Goal: Task Accomplishment & Management: Complete application form

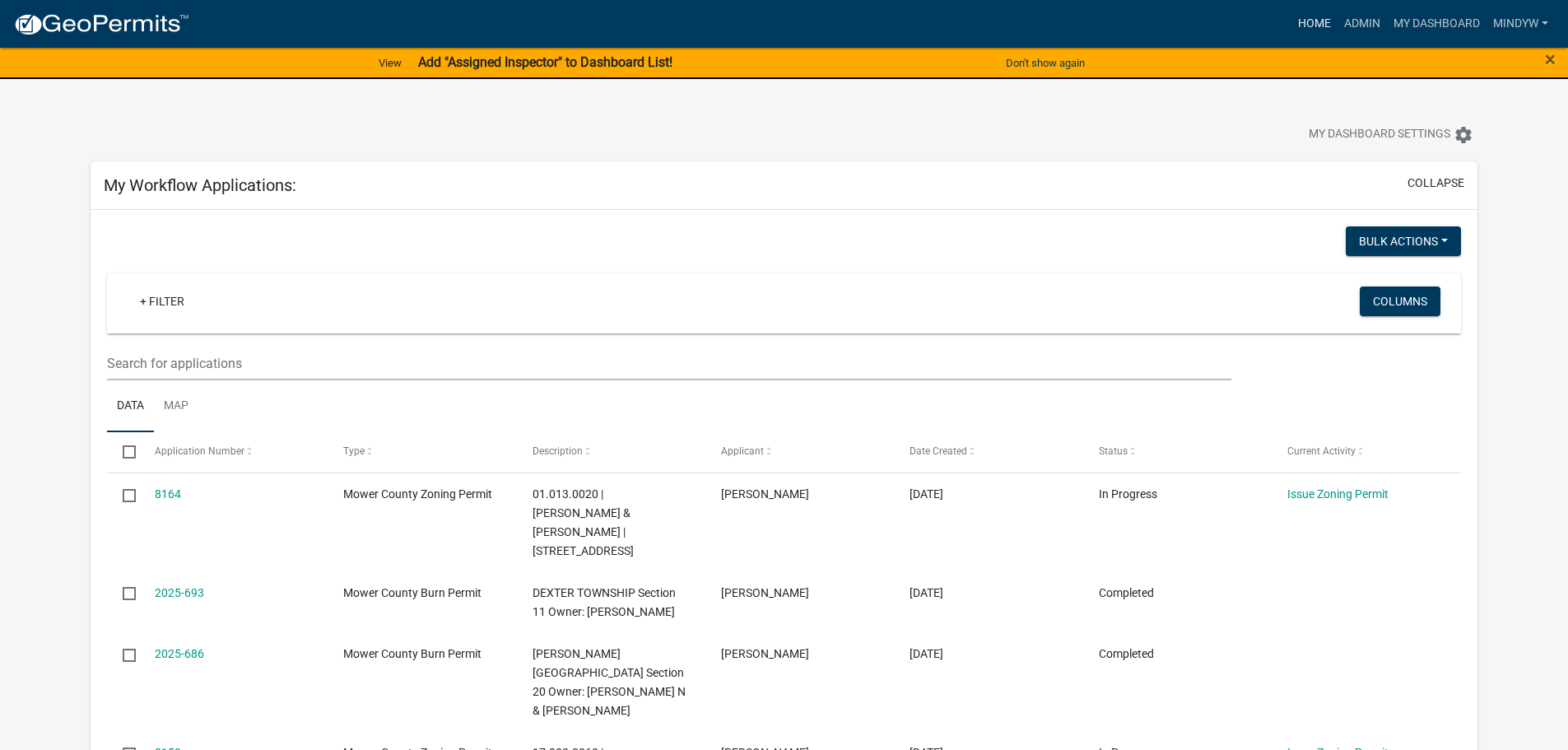
click at [1306, 21] on link "Home" at bounding box center [1314, 24] width 46 height 32
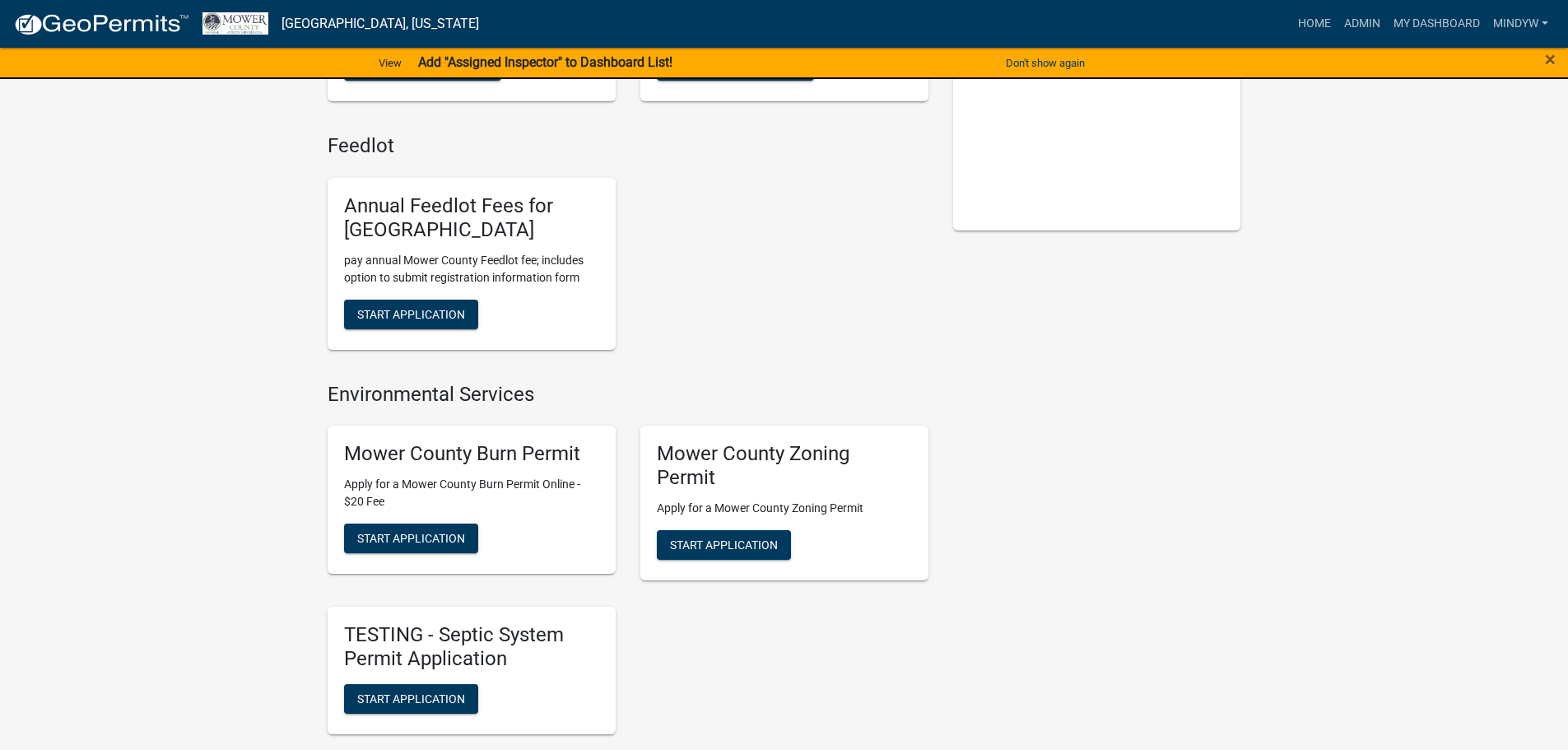
scroll to position [330, 0]
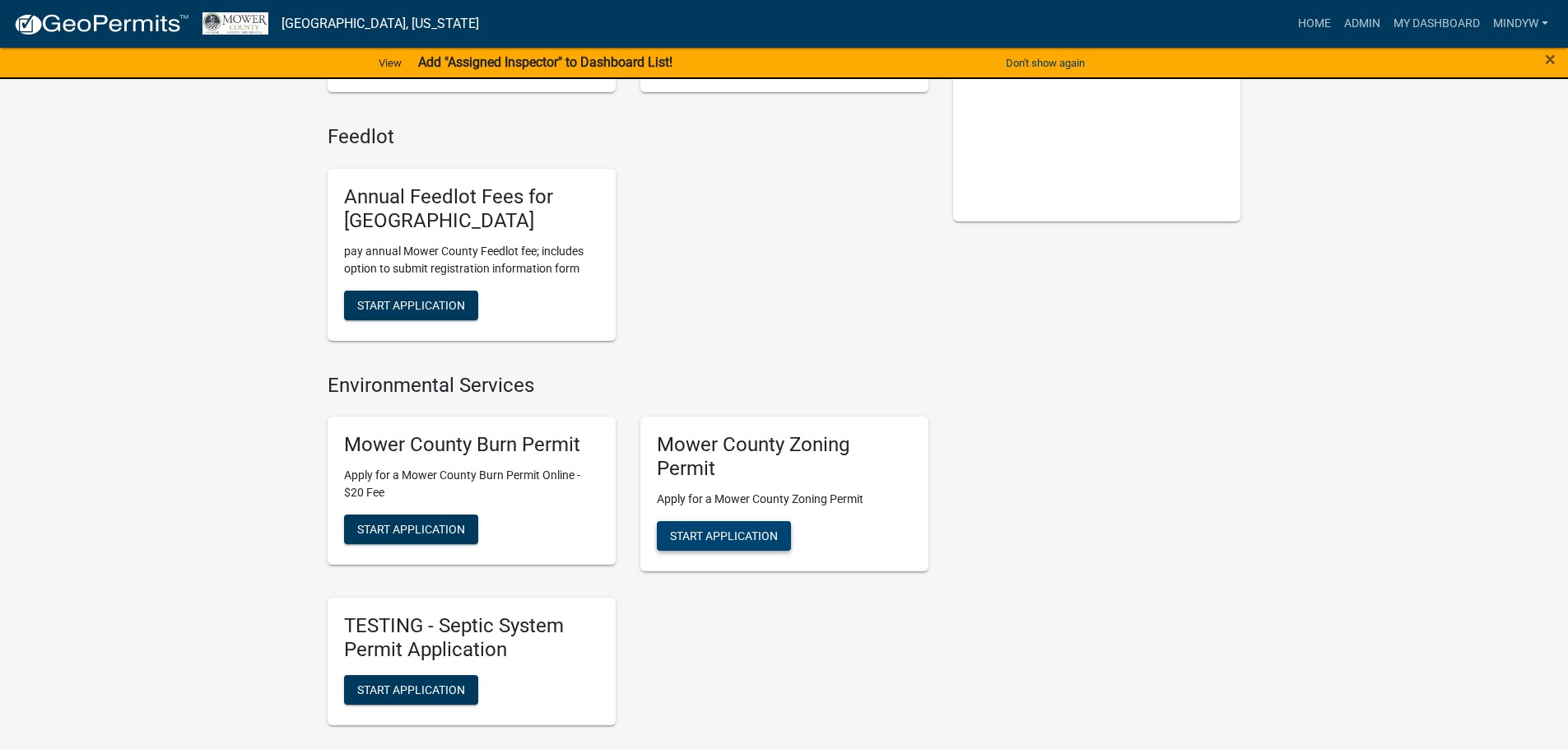
click at [729, 530] on span "Start Application" at bounding box center [723, 536] width 108 height 13
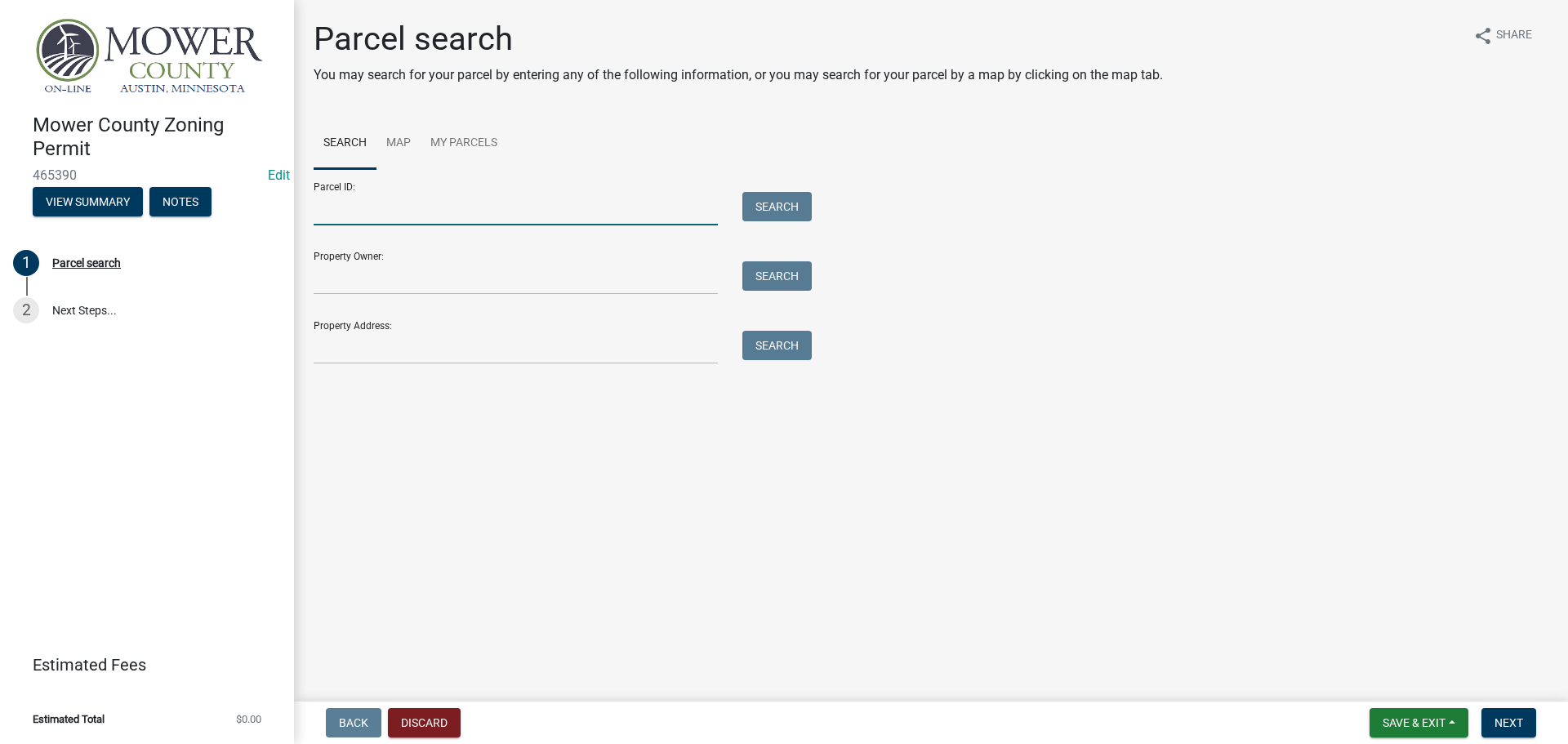
click at [387, 217] on input "Parcel ID:" at bounding box center [515, 209] width 404 height 33
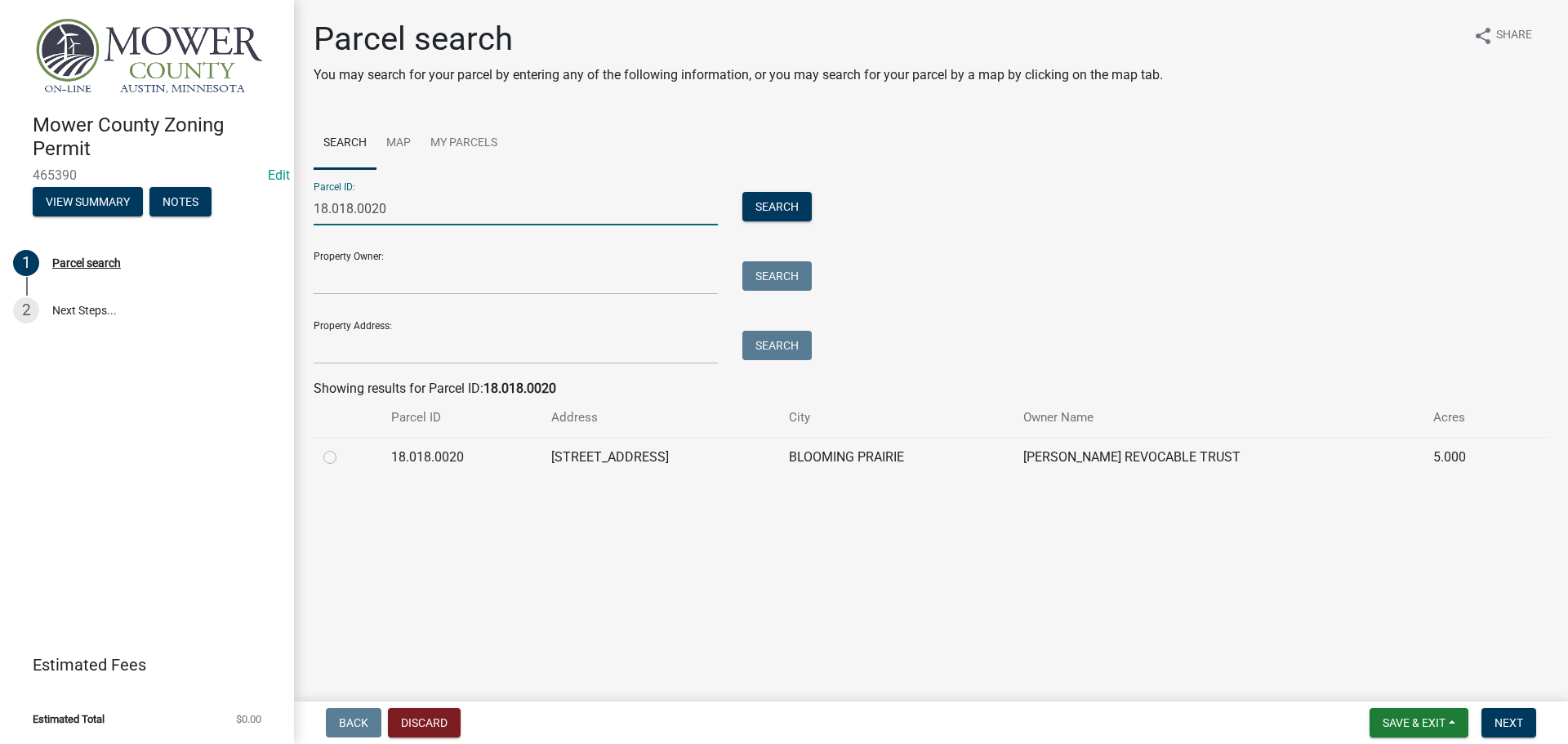
type input "18.018.0020"
click at [343, 447] on label at bounding box center [343, 447] width 0 height 0
click at [343, 458] on input "radio" at bounding box center [347, 452] width 10 height 10
radio input "true"
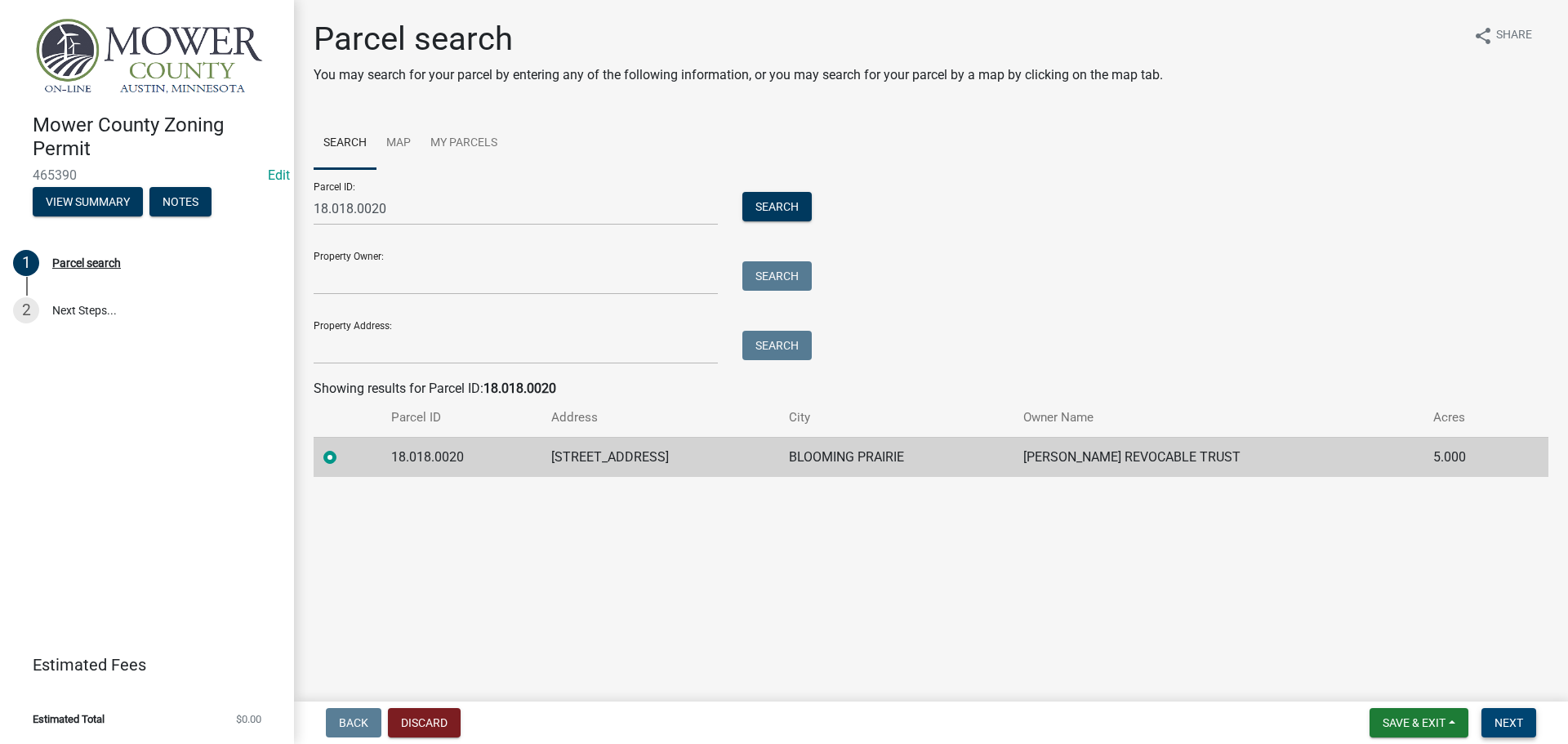
click at [1498, 722] on span "Next" at bounding box center [1508, 723] width 29 height 13
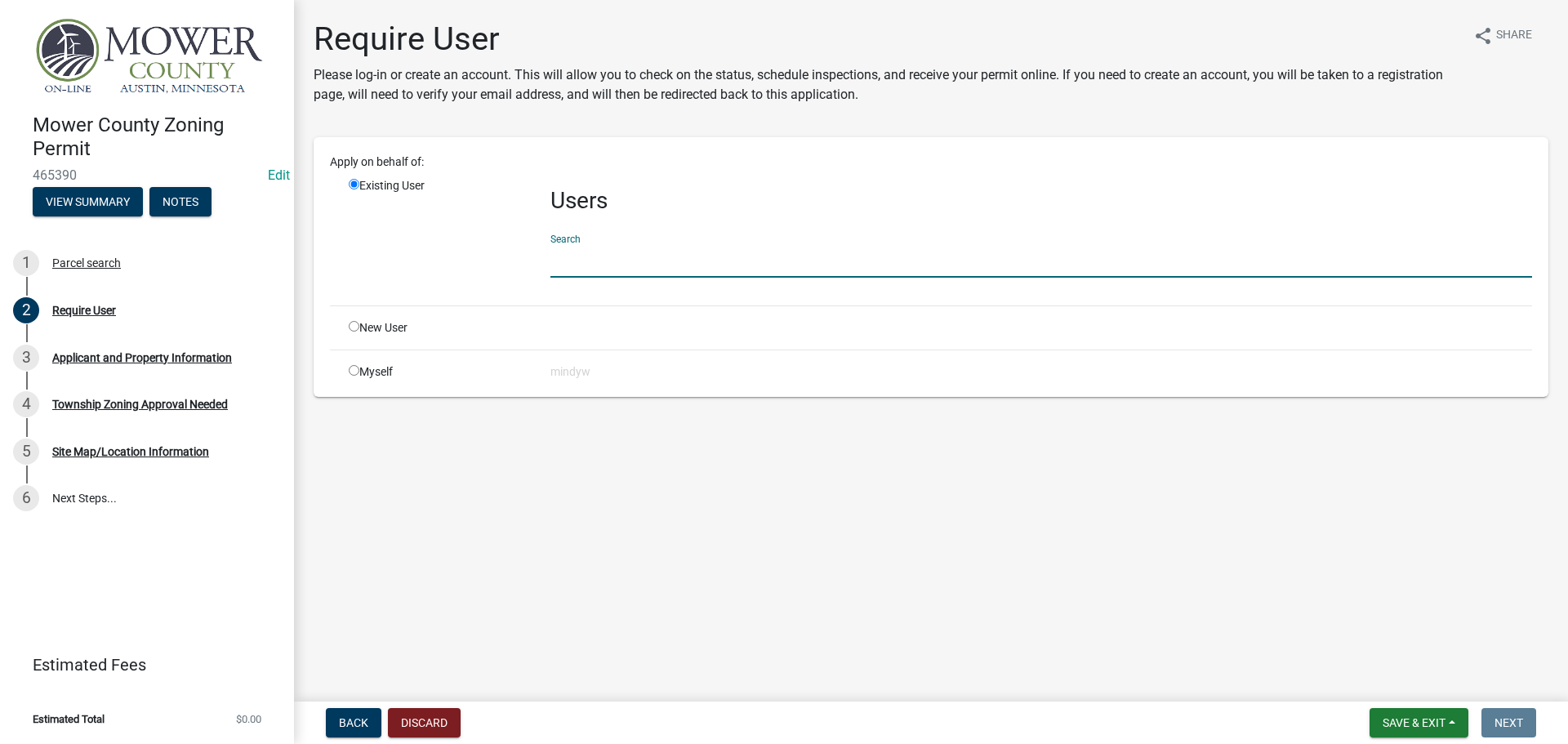
click at [672, 260] on input "text" at bounding box center [1041, 261] width 981 height 33
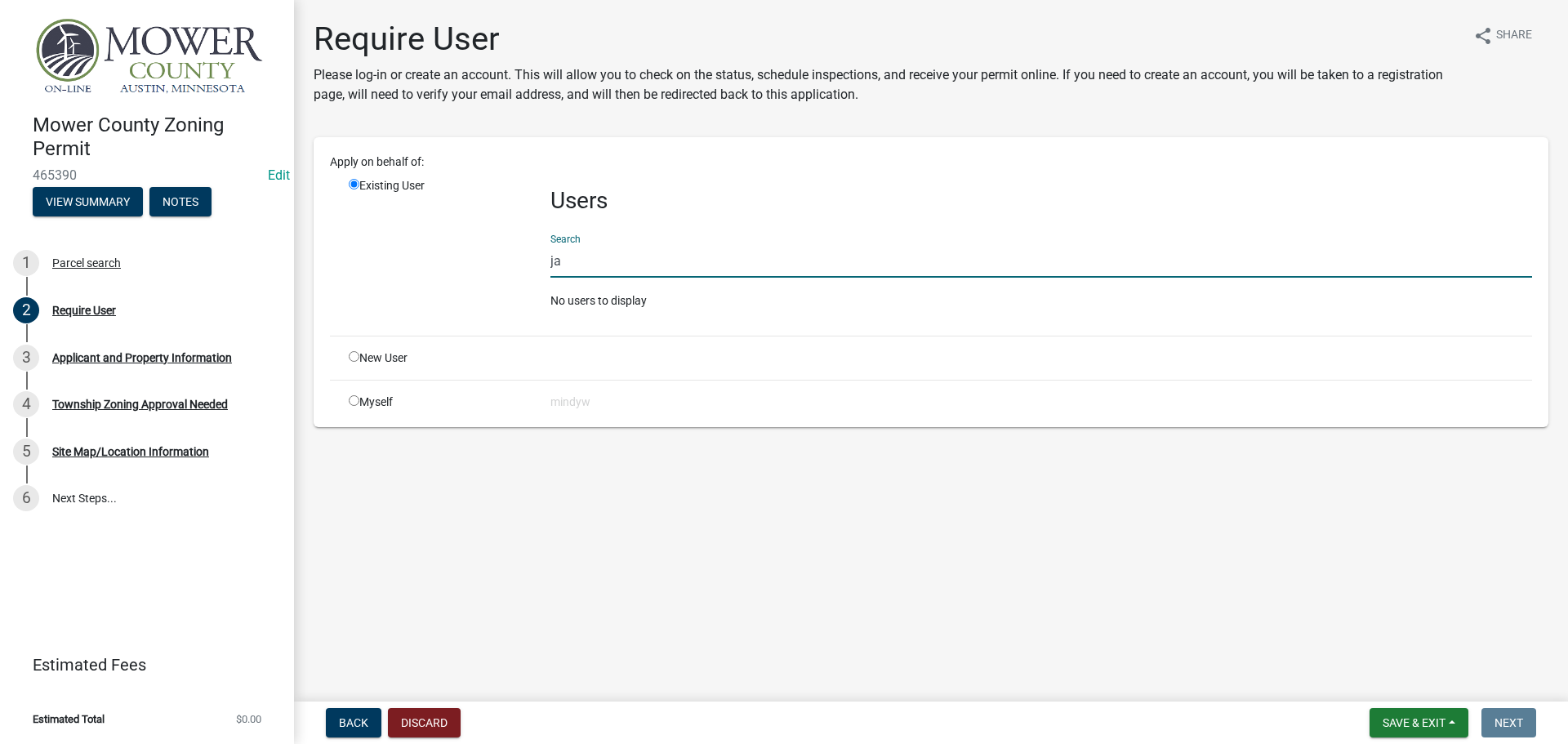
type input "j"
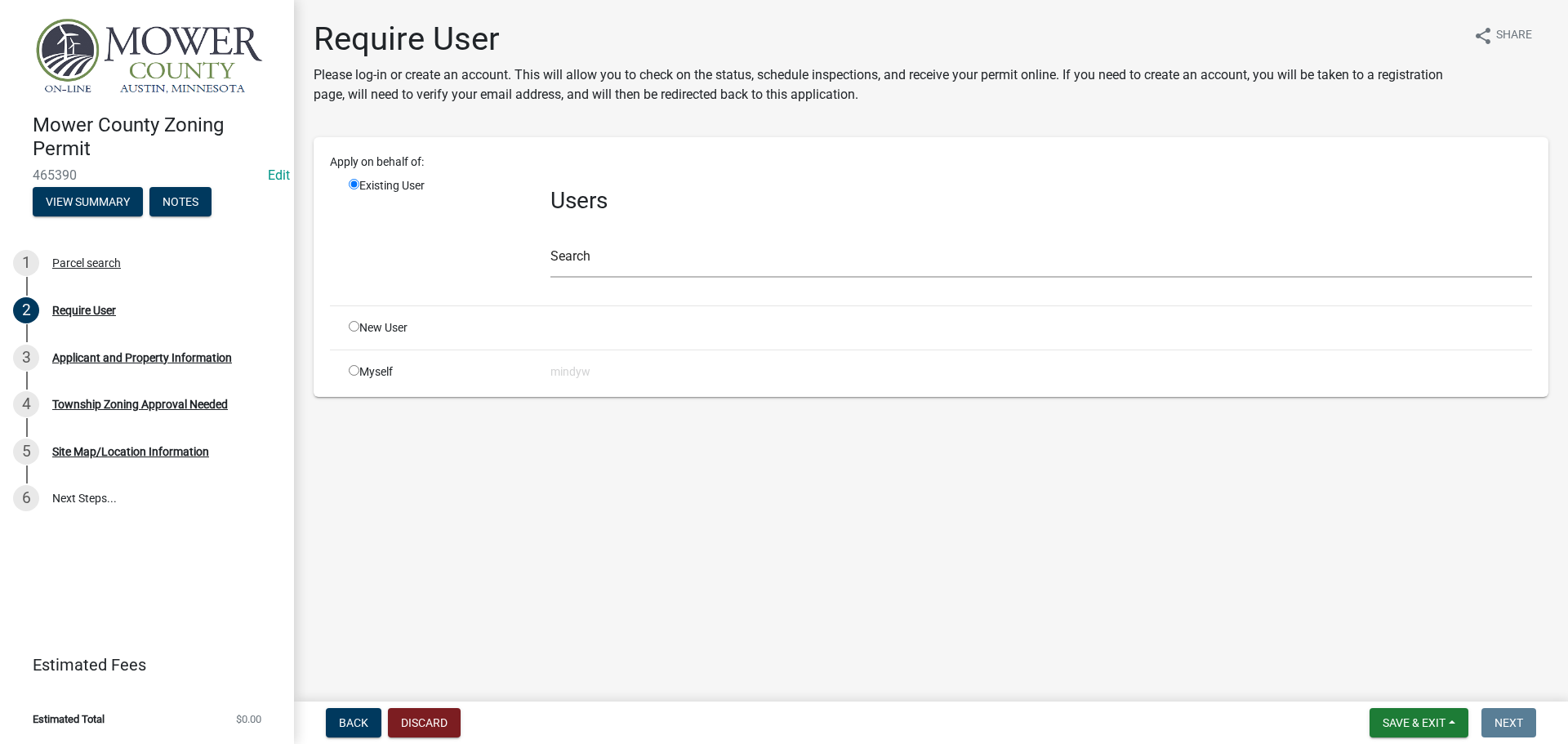
click at [352, 329] on input "radio" at bounding box center [353, 325] width 10 height 10
radio input "true"
radio input "false"
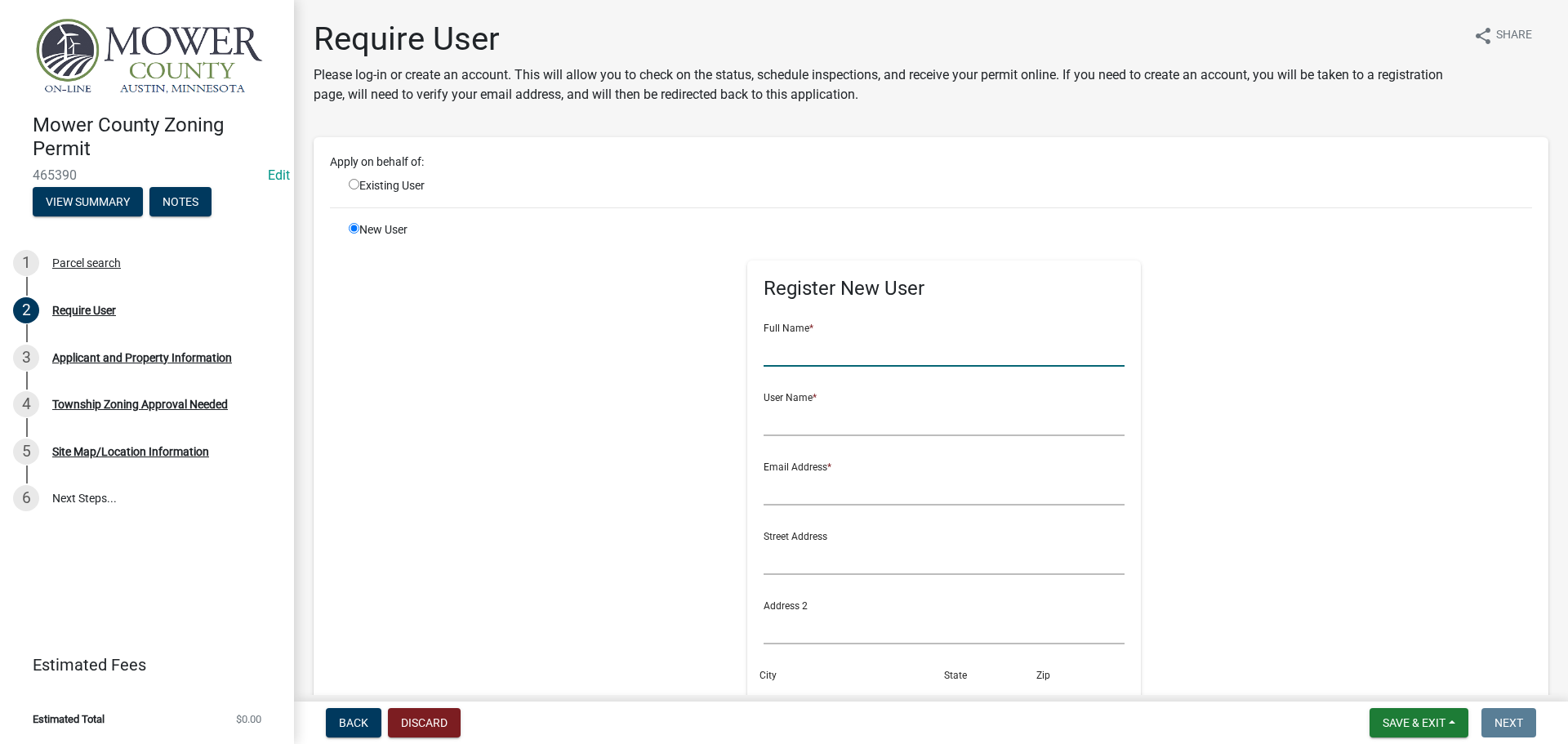
click at [814, 355] on input "text" at bounding box center [944, 350] width 362 height 33
type input "[PERSON_NAME]"
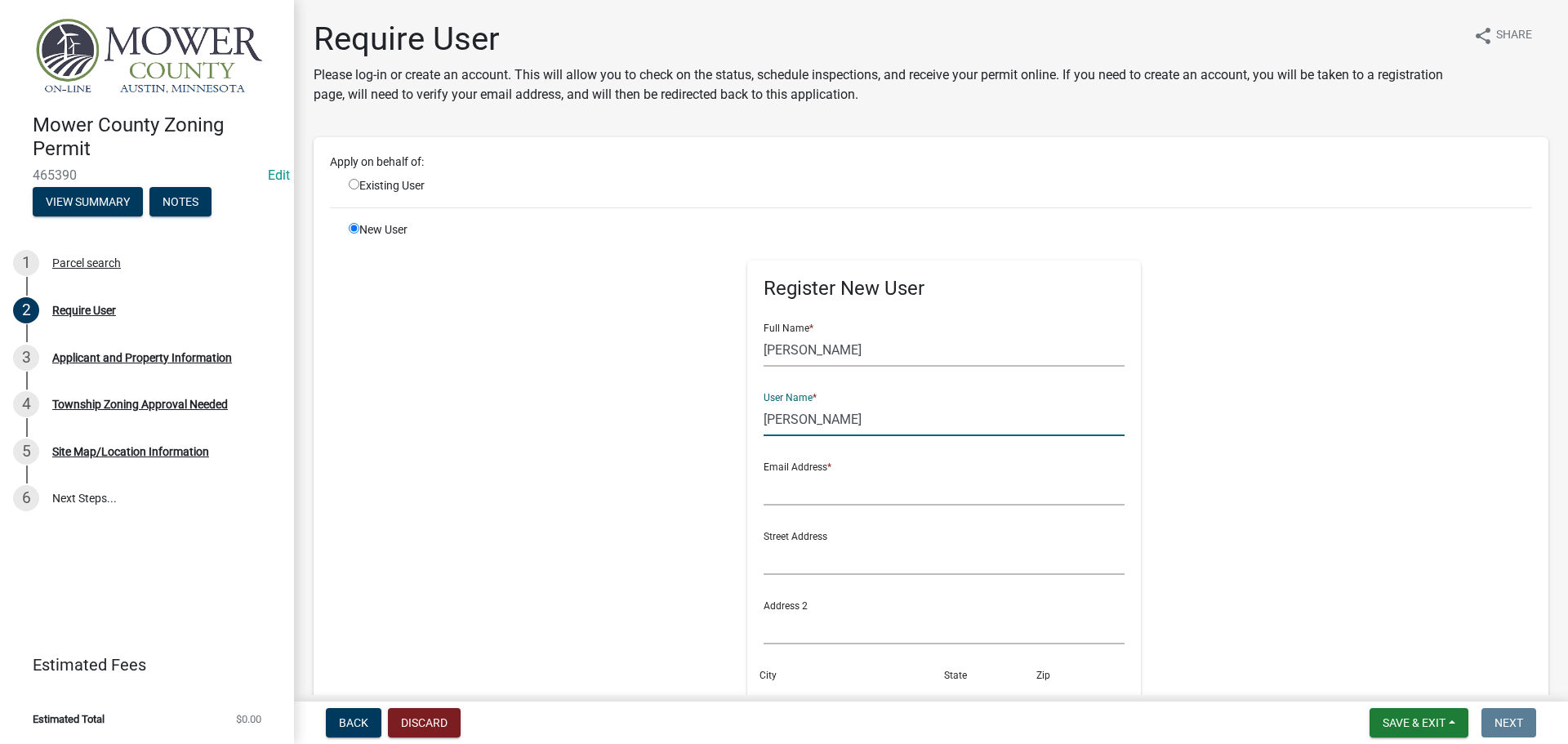
type input "[PERSON_NAME]"
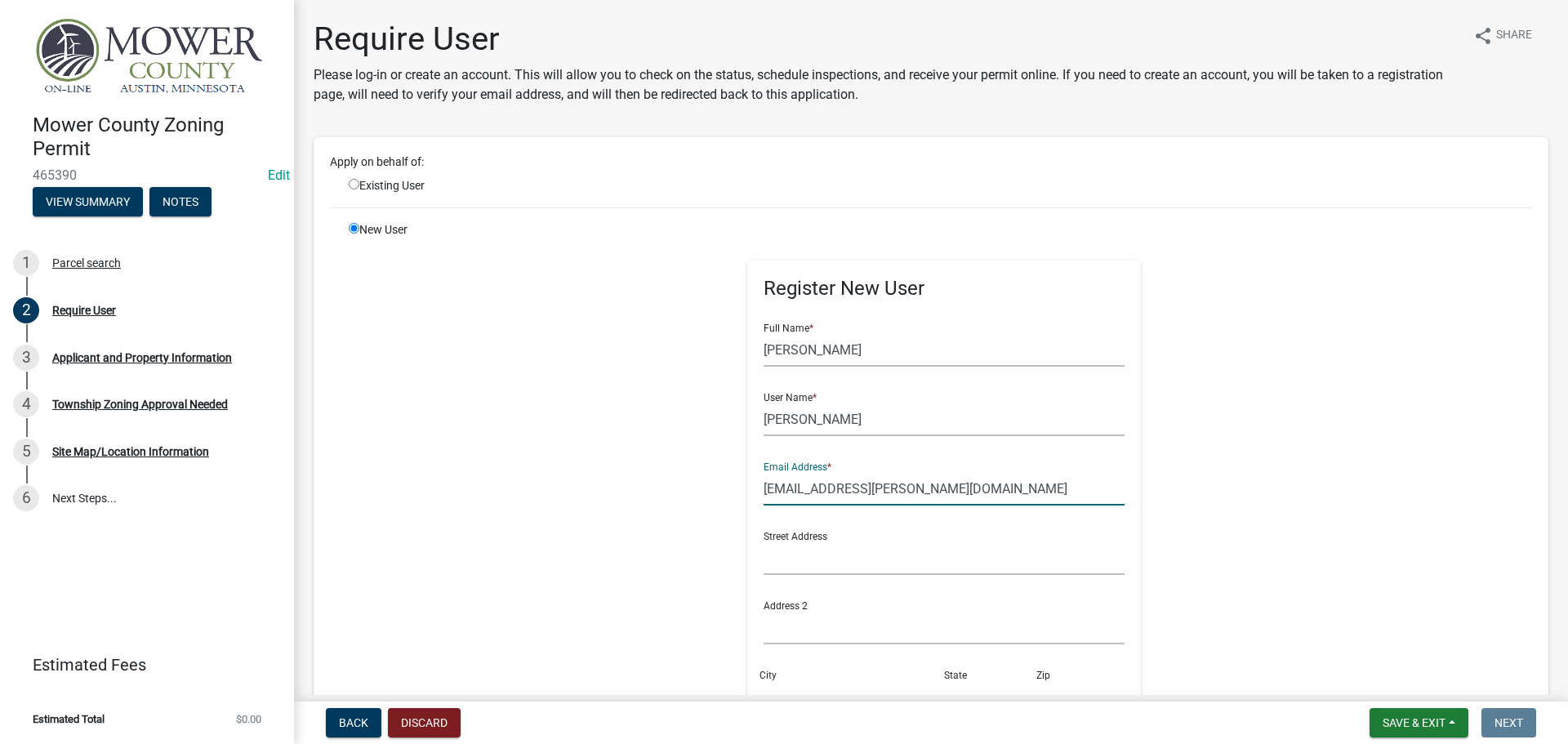
drag, startPoint x: 955, startPoint y: 490, endPoint x: 749, endPoint y: 494, distance: 206.0
click at [749, 494] on div "Register New User Full Name * [PERSON_NAME] User Name * [PERSON_NAME] Email Add…" at bounding box center [944, 581] width 395 height 641
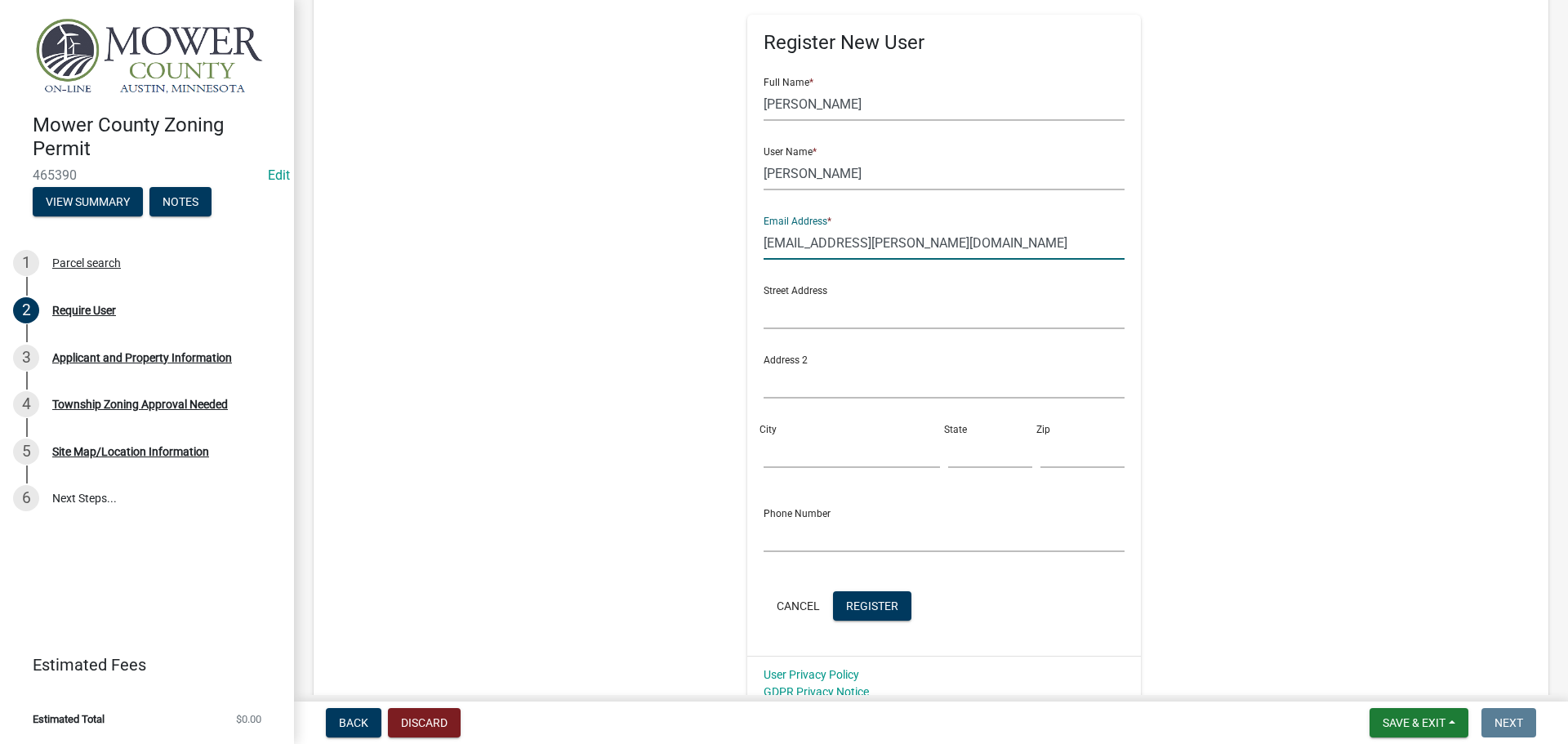
scroll to position [327, 0]
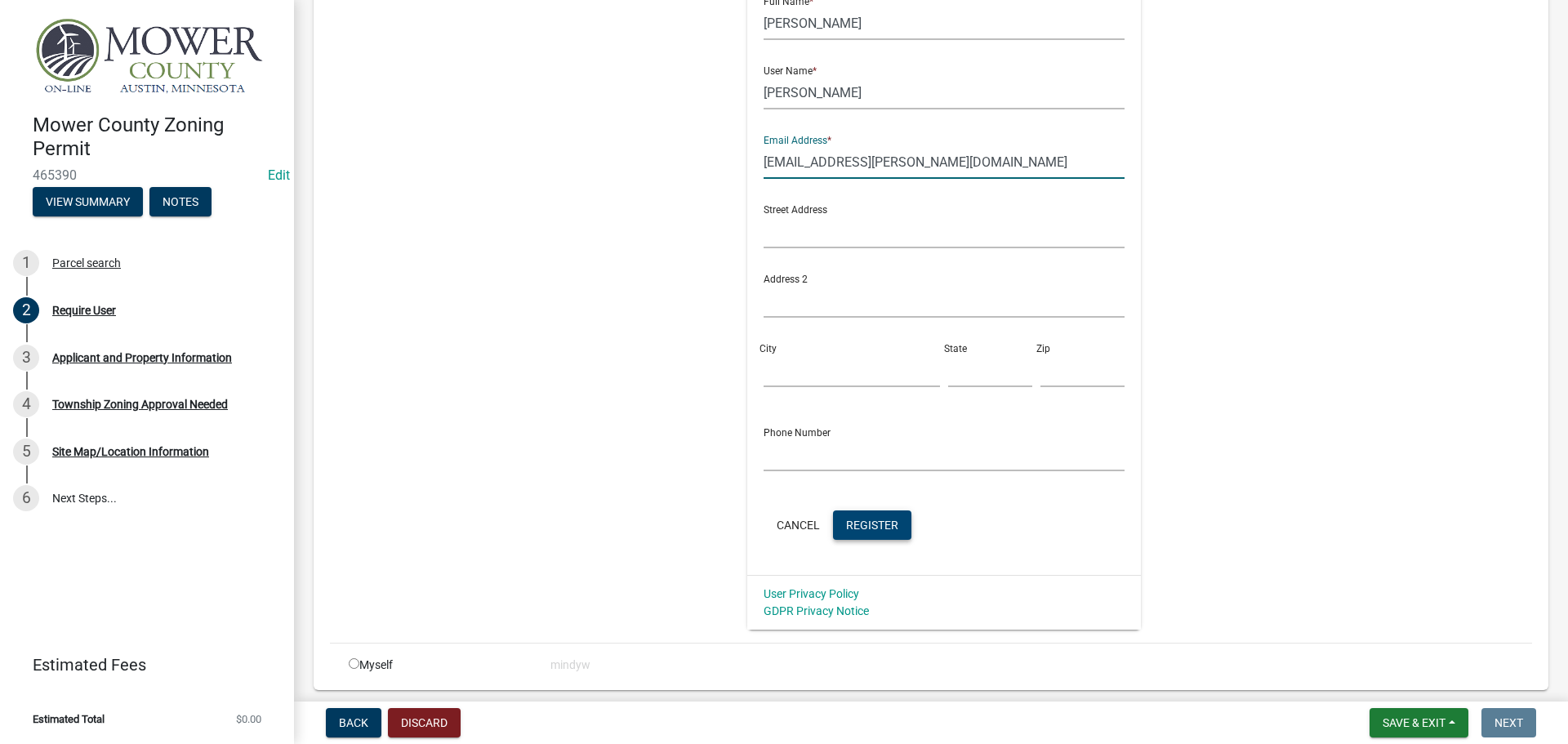
type input "[EMAIL_ADDRESS][PERSON_NAME][DOMAIN_NAME]"
click at [850, 525] on span "Register" at bounding box center [872, 524] width 53 height 13
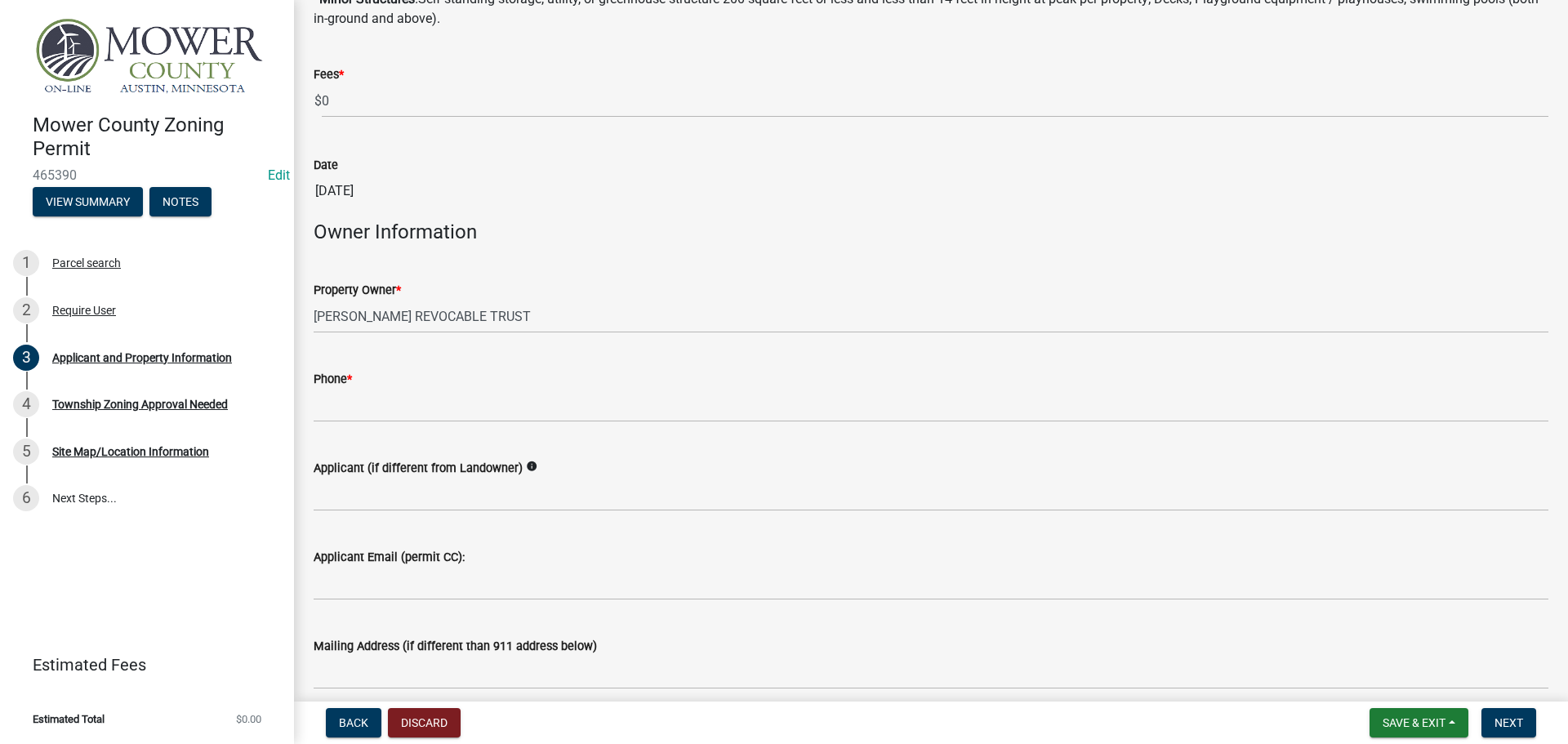
scroll to position [490, 0]
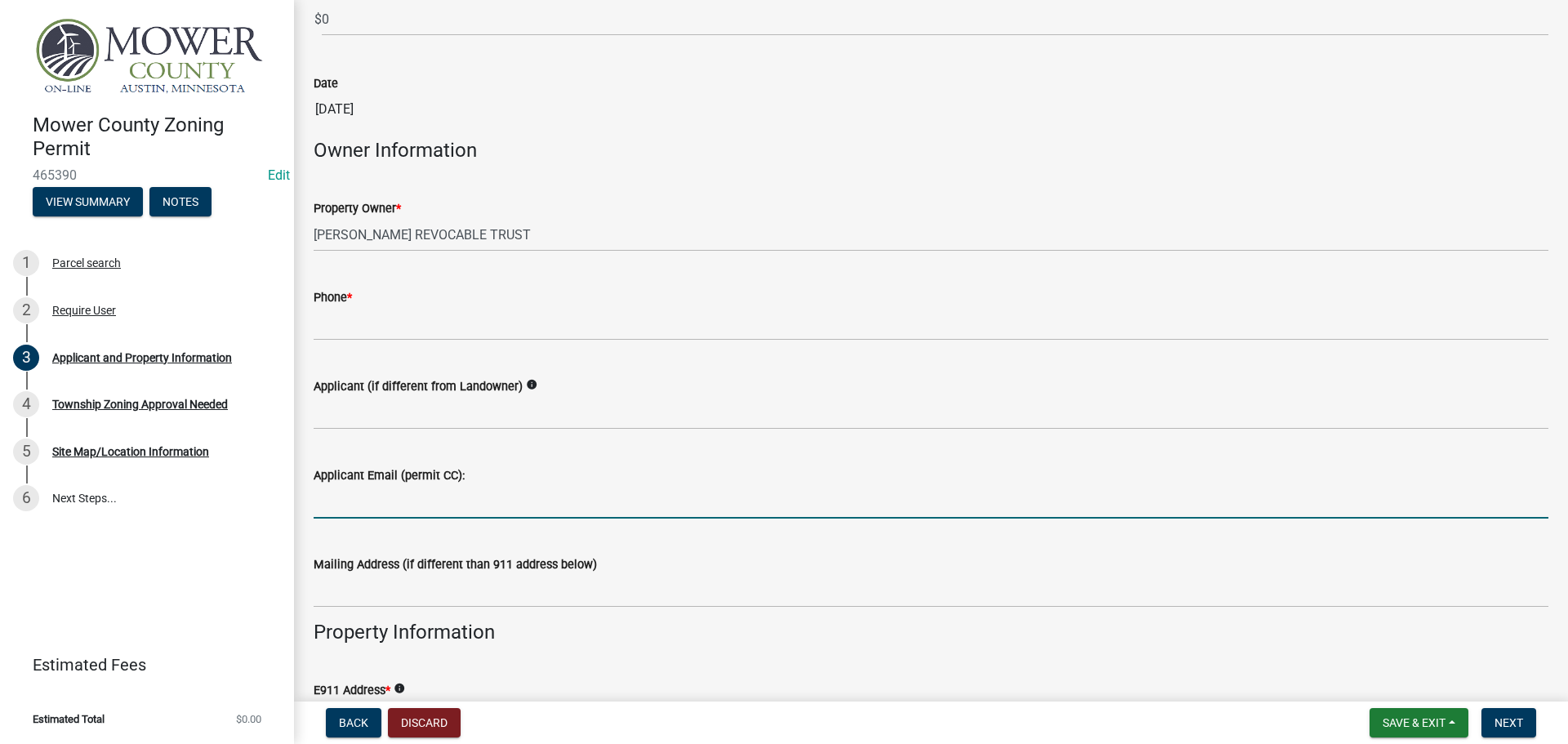
click at [441, 494] on input "Applicant Email (permit CC):" at bounding box center [930, 502] width 1234 height 33
paste input "[EMAIL_ADDRESS][PERSON_NAME][DOMAIN_NAME]"
type input "[EMAIL_ADDRESS][PERSON_NAME][DOMAIN_NAME]"
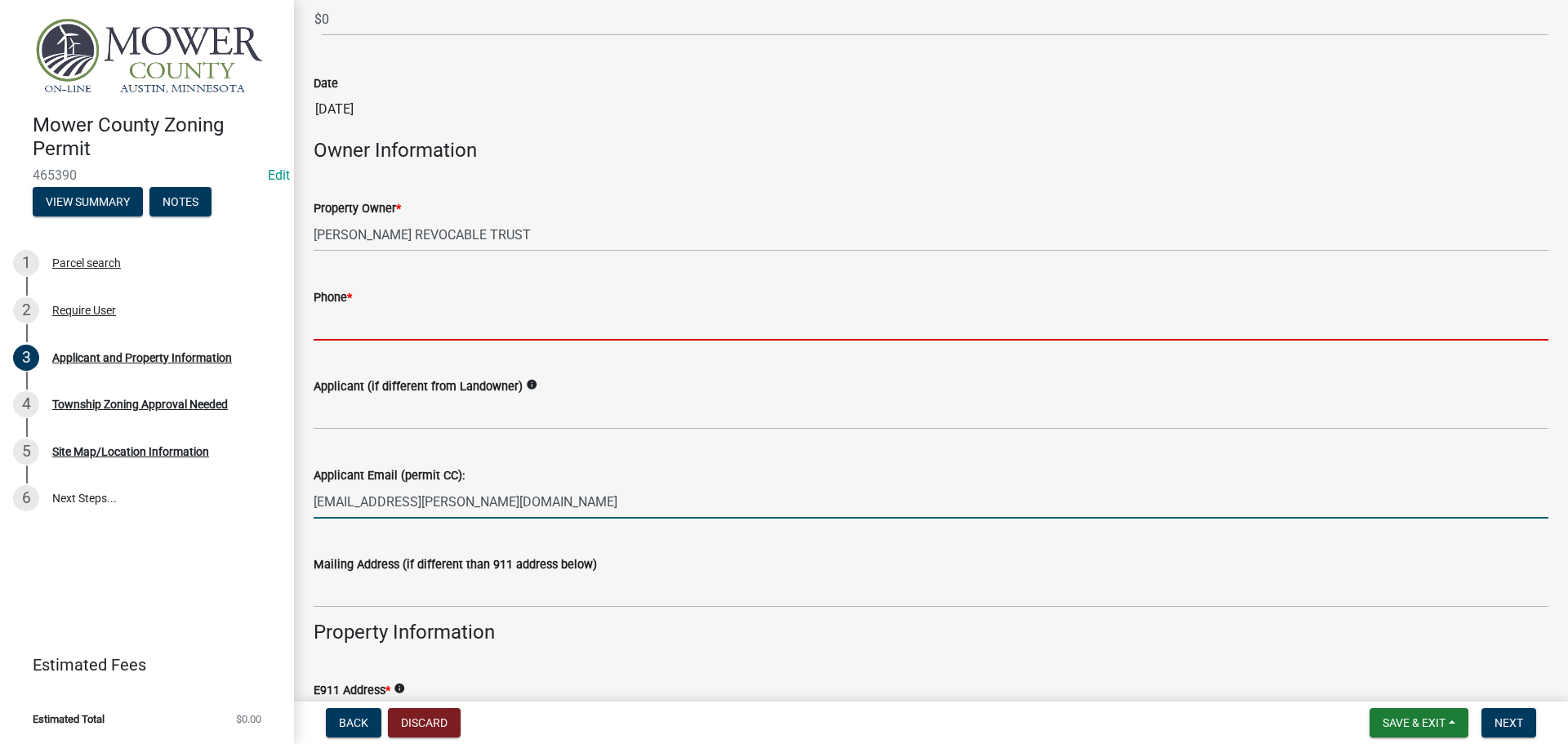
click at [352, 323] on input "Phone *" at bounding box center [930, 323] width 1234 height 33
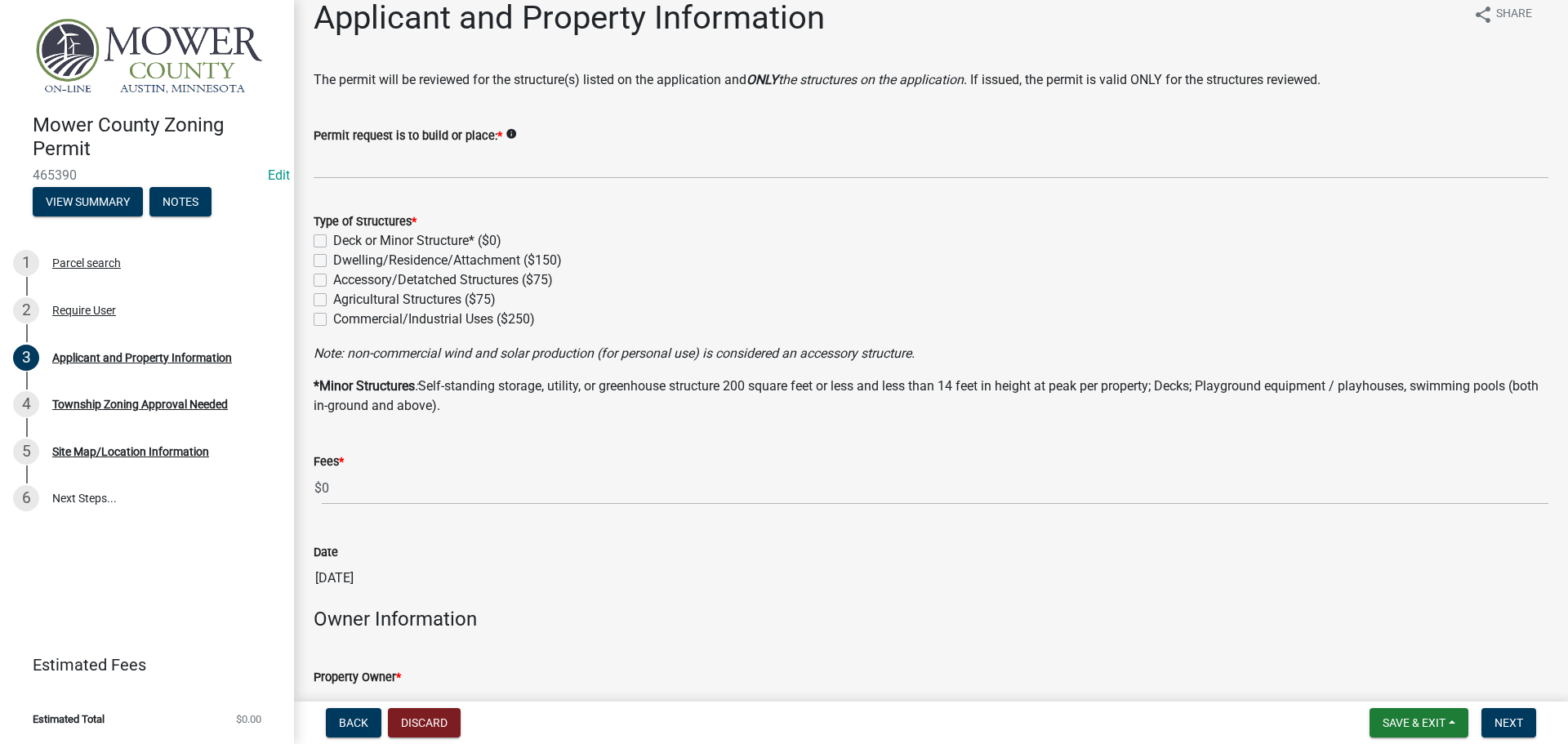
scroll to position [0, 0]
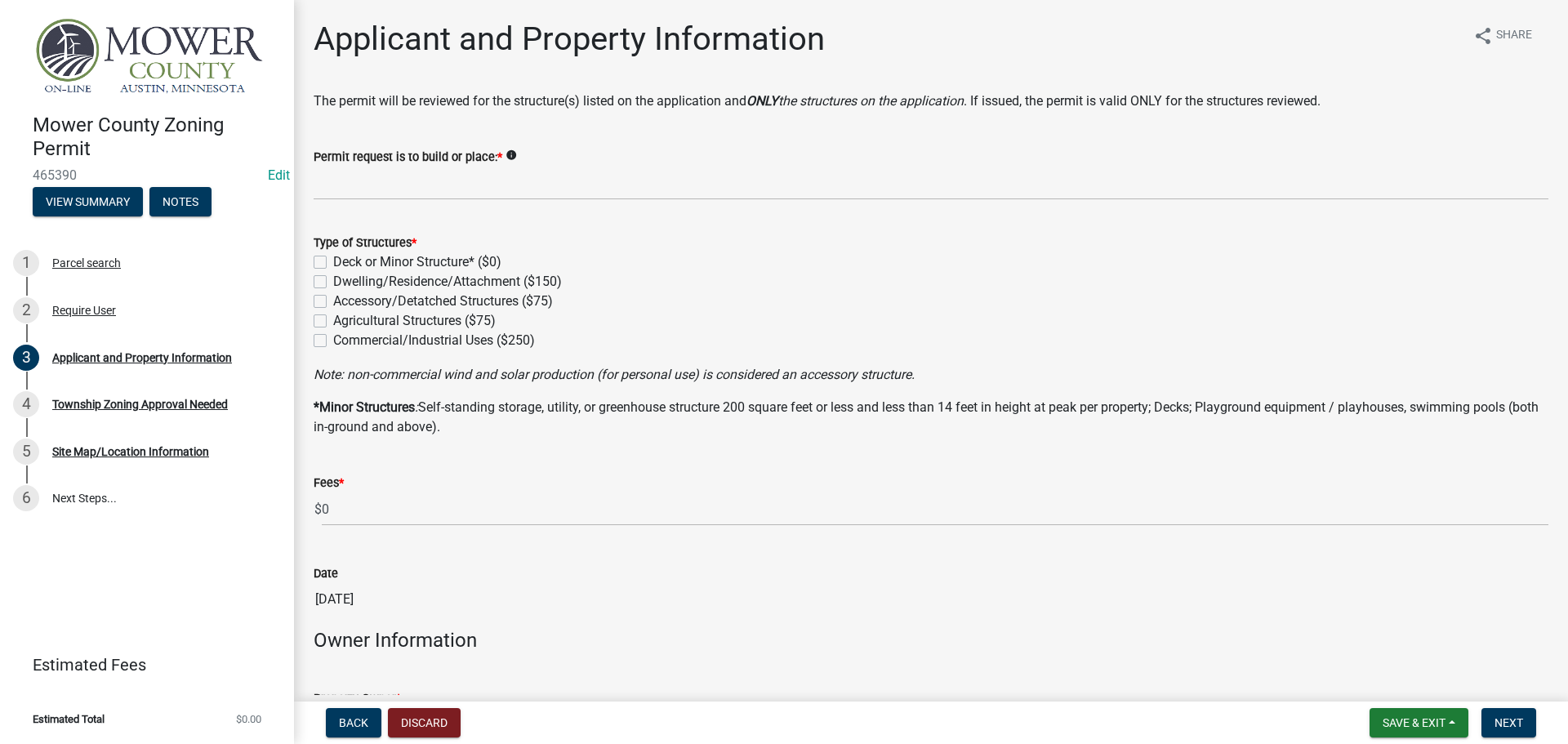
type input "5073831547"
click at [334, 304] on label "Accessory/Detatched Structures ($75)" at bounding box center [444, 301] width 220 height 19
click at [334, 302] on input "Accessory/Detatched Structures ($75)" at bounding box center [338, 297] width 10 height 10
checkbox input "true"
checkbox input "false"
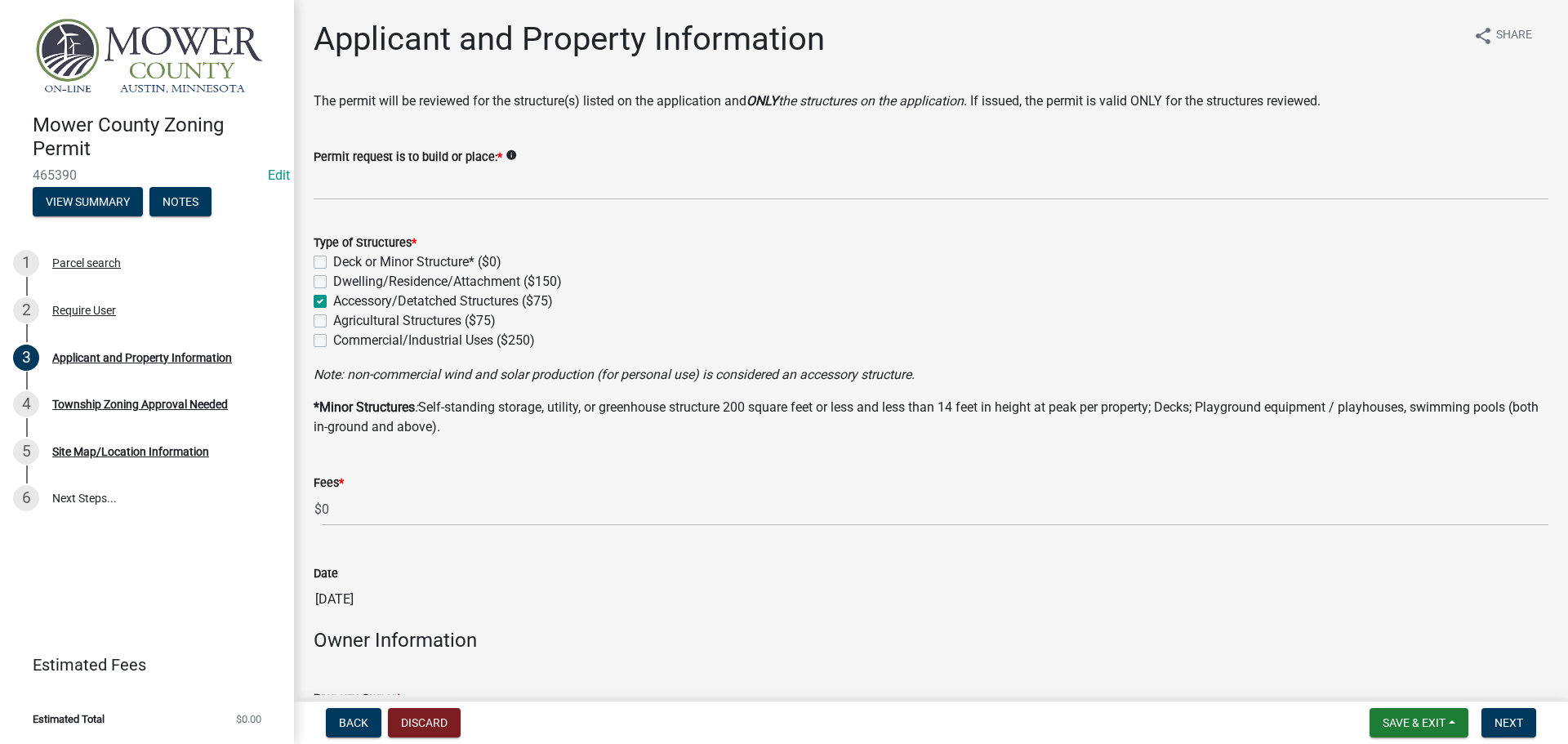
checkbox input "false"
checkbox input "true"
checkbox input "false"
click at [334, 323] on label "Agricultural Structures ($75)" at bounding box center [415, 321] width 163 height 19
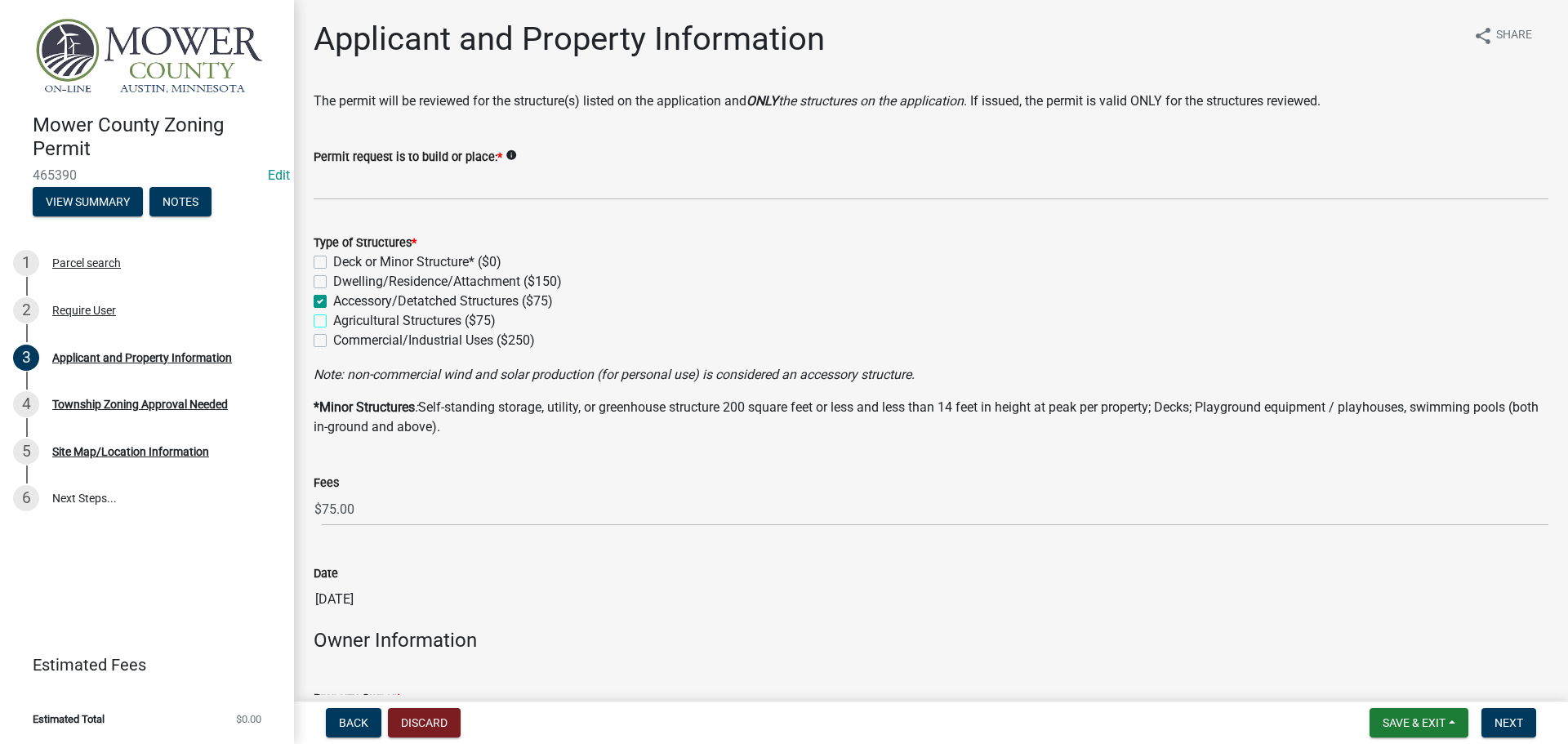
click at [334, 322] on input "Agricultural Structures ($75)" at bounding box center [338, 316] width 10 height 10
checkbox input "true"
checkbox input "false"
checkbox input "true"
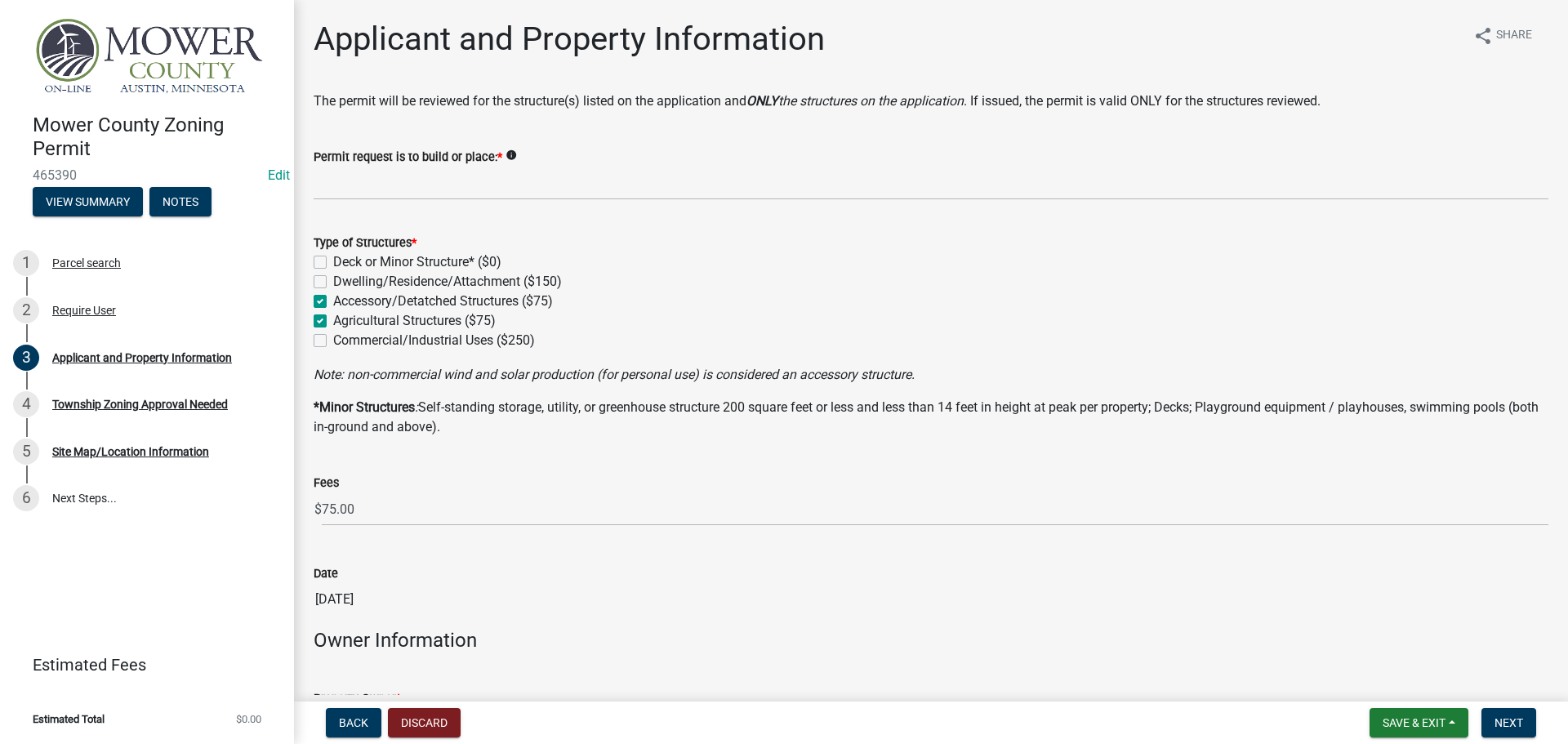
checkbox input "true"
checkbox input "false"
click at [334, 304] on label "Accessory/Detatched Structures ($75)" at bounding box center [444, 301] width 220 height 19
click at [334, 302] on input "Accessory/Detatched Structures ($75)" at bounding box center [338, 297] width 10 height 10
checkbox input "false"
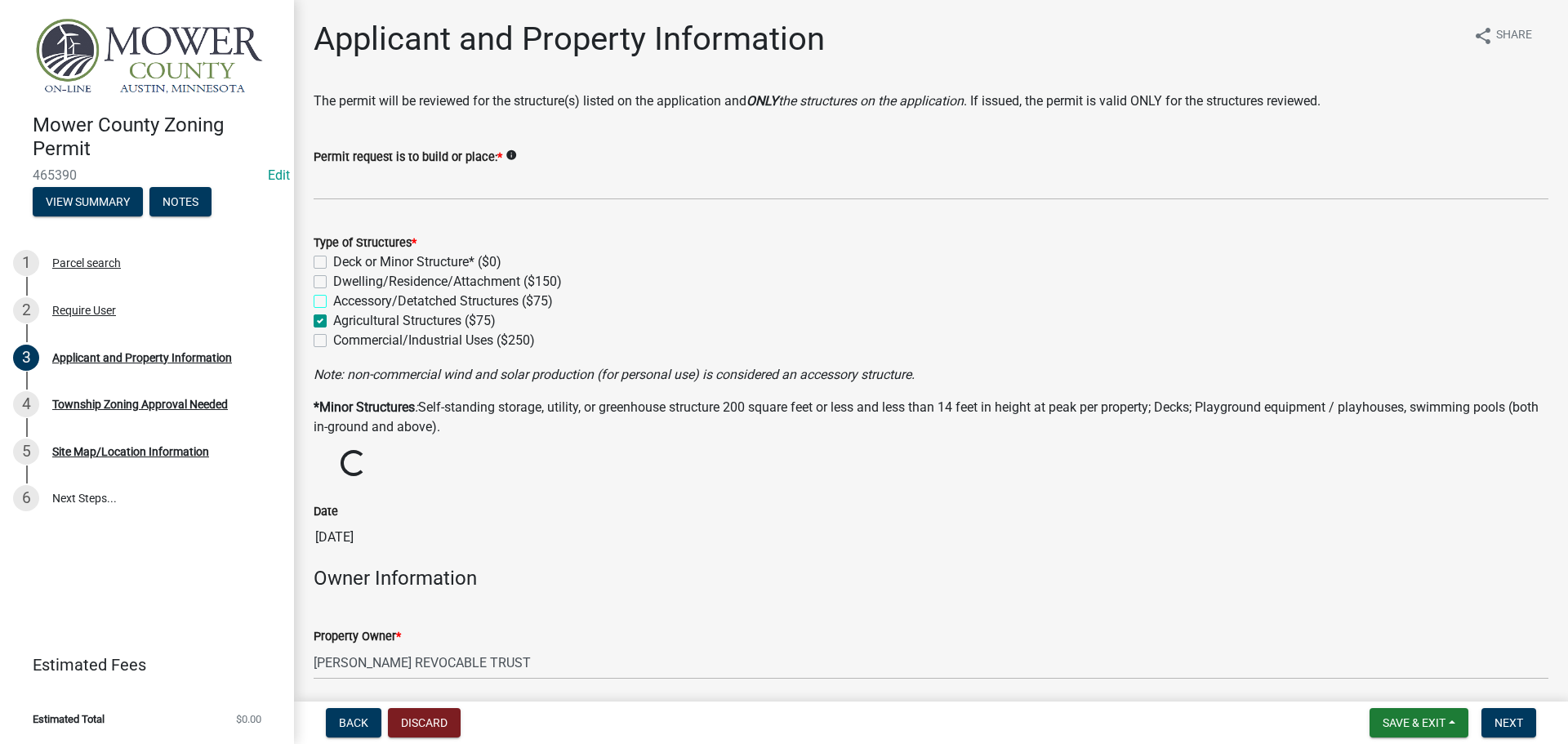
checkbox input "false"
checkbox input "true"
checkbox input "false"
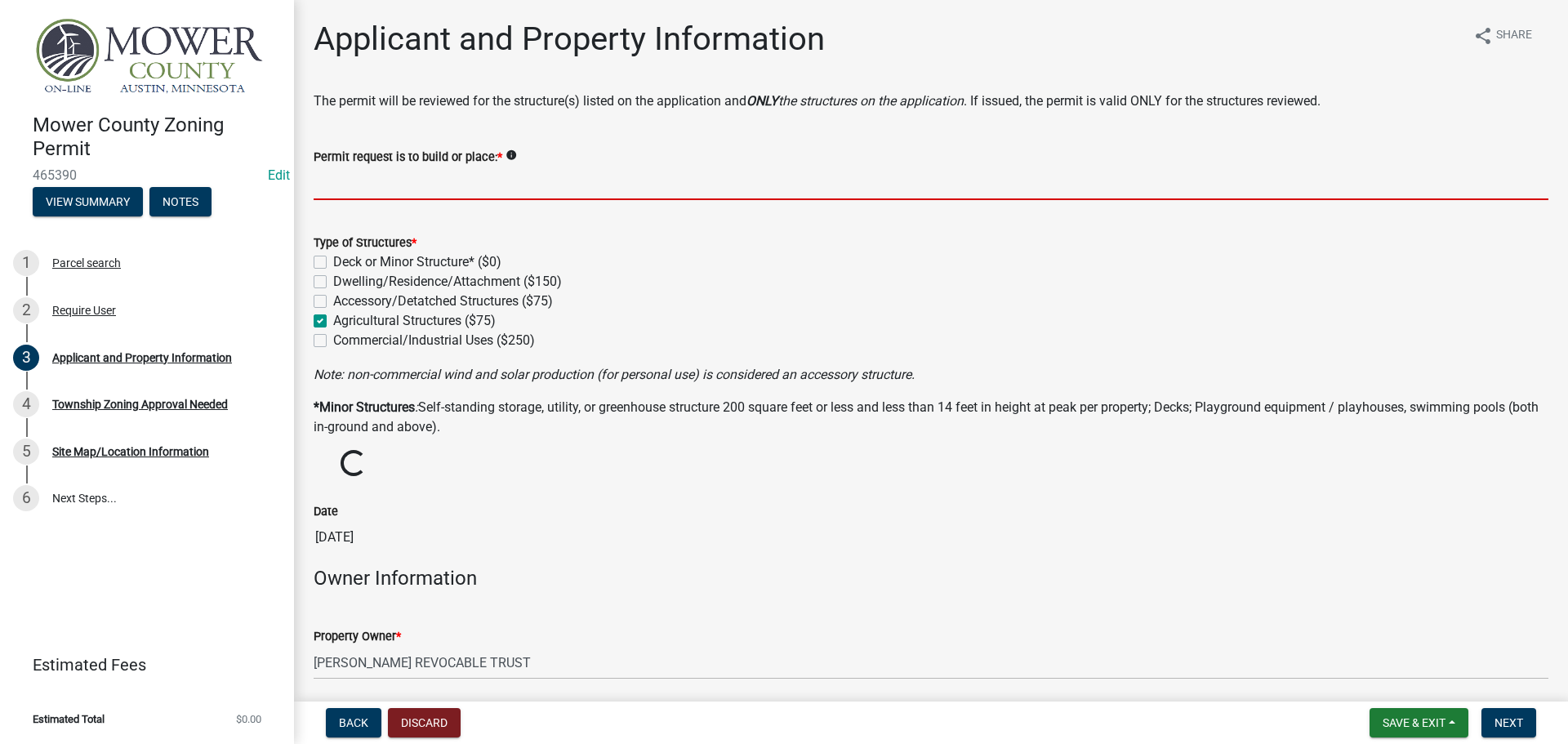
click at [336, 184] on input "Permit request is to build or place: *" at bounding box center [930, 183] width 1234 height 33
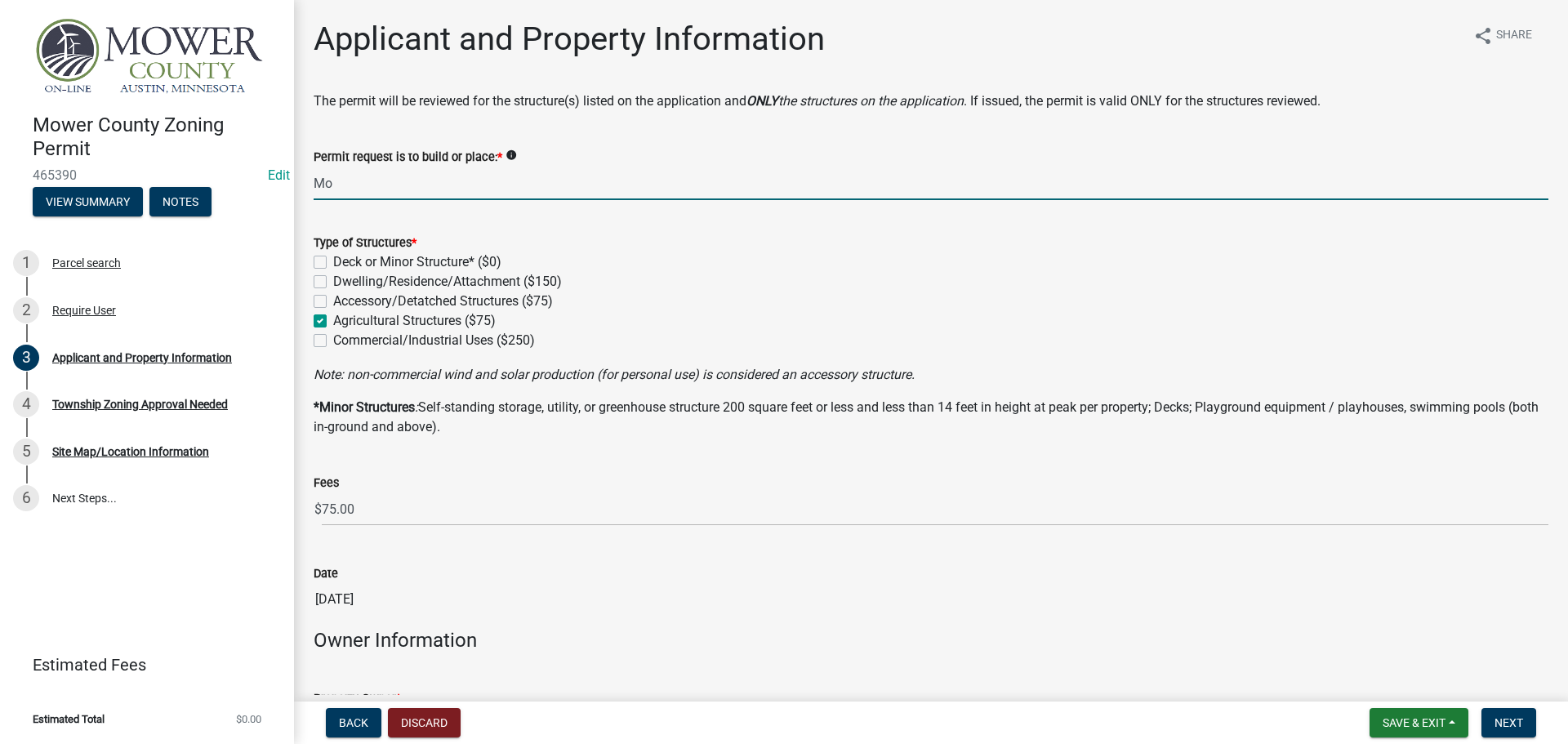
type input "M"
click at [336, 184] on input "Add 96'Lx56'Wx18'H" at bounding box center [930, 183] width 1234 height 33
click at [489, 180] on input "Add Shed 96'Lx56'Wx18'H" at bounding box center [930, 183] width 1234 height 33
click at [638, 176] on input "Add Shed 96'Lx56'Wx18'H; Move Shed 48'x26': Move SHed 24'x14'" at bounding box center [930, 183] width 1234 height 33
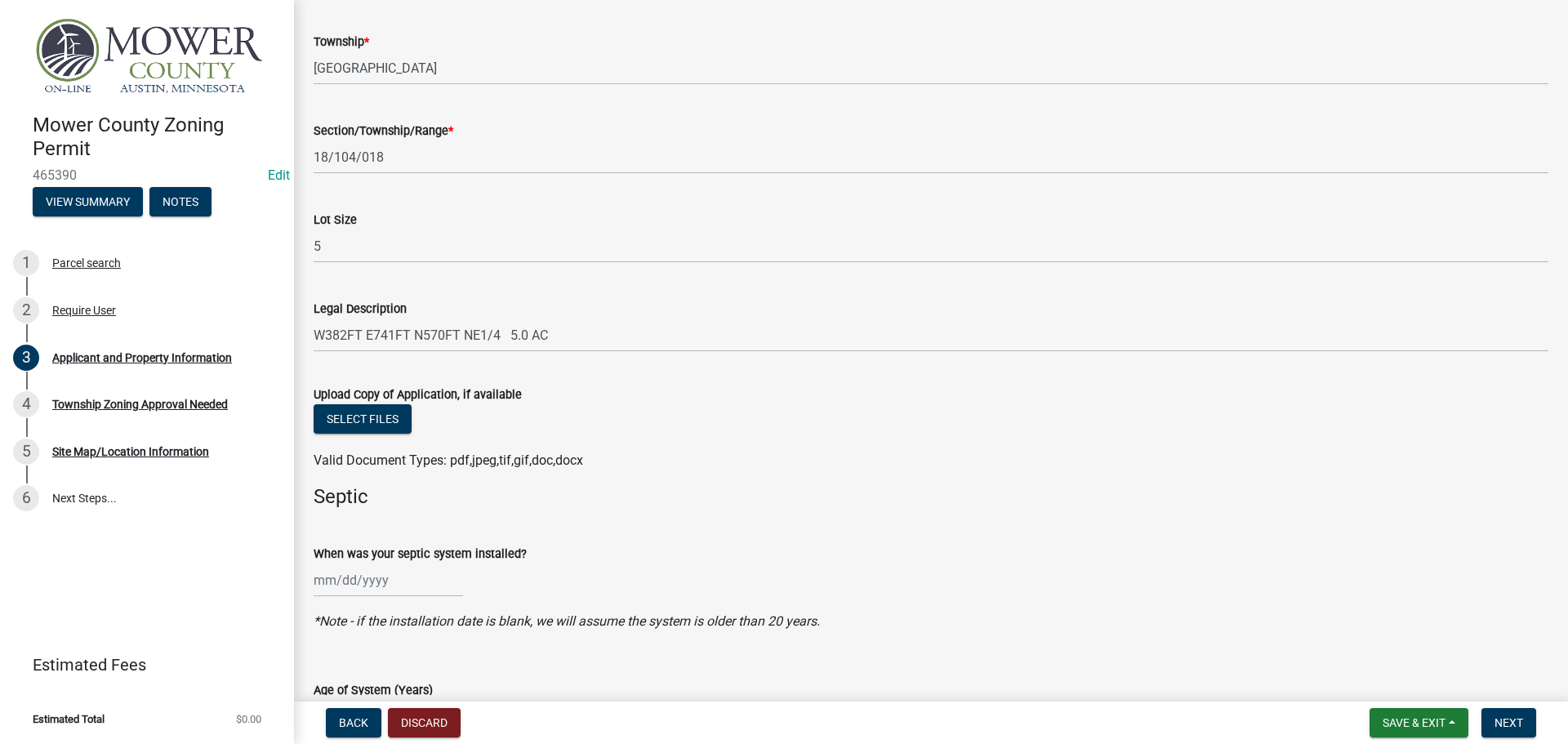
scroll to position [1634, 0]
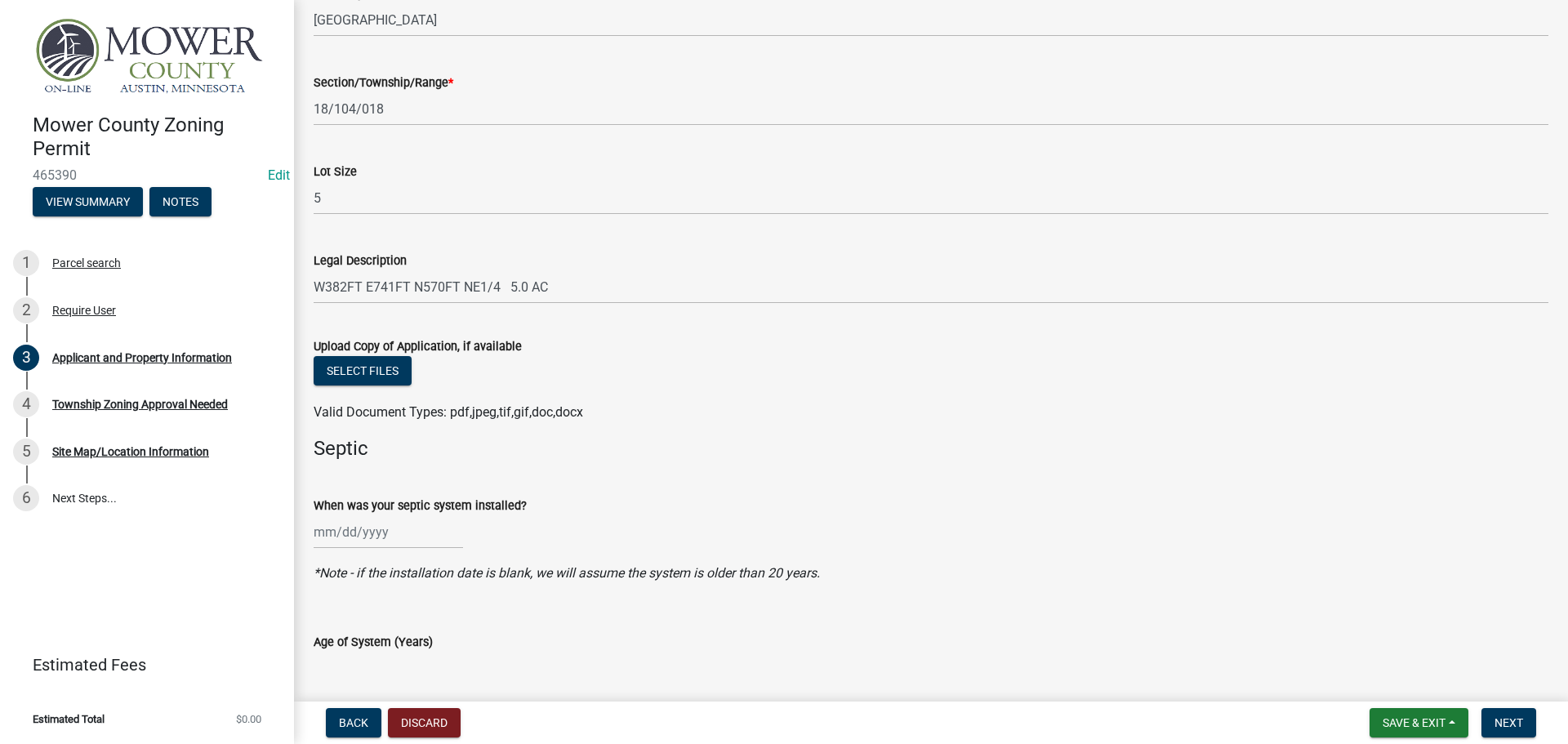
type input "Add Shed 96'Lx56'Wx18'H; Move Shed 48'x26': Move Shed 24'x14'"
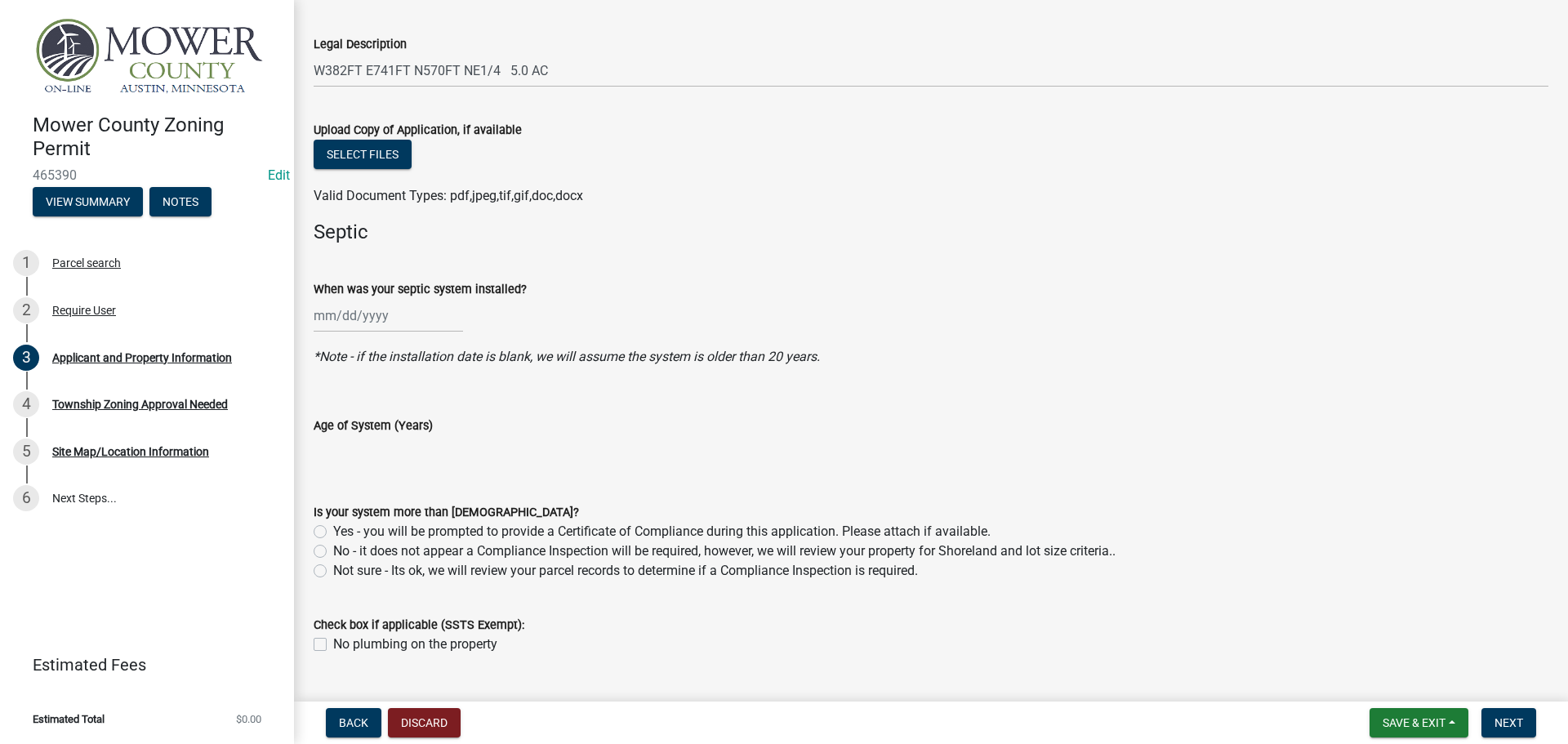
scroll to position [1888, 0]
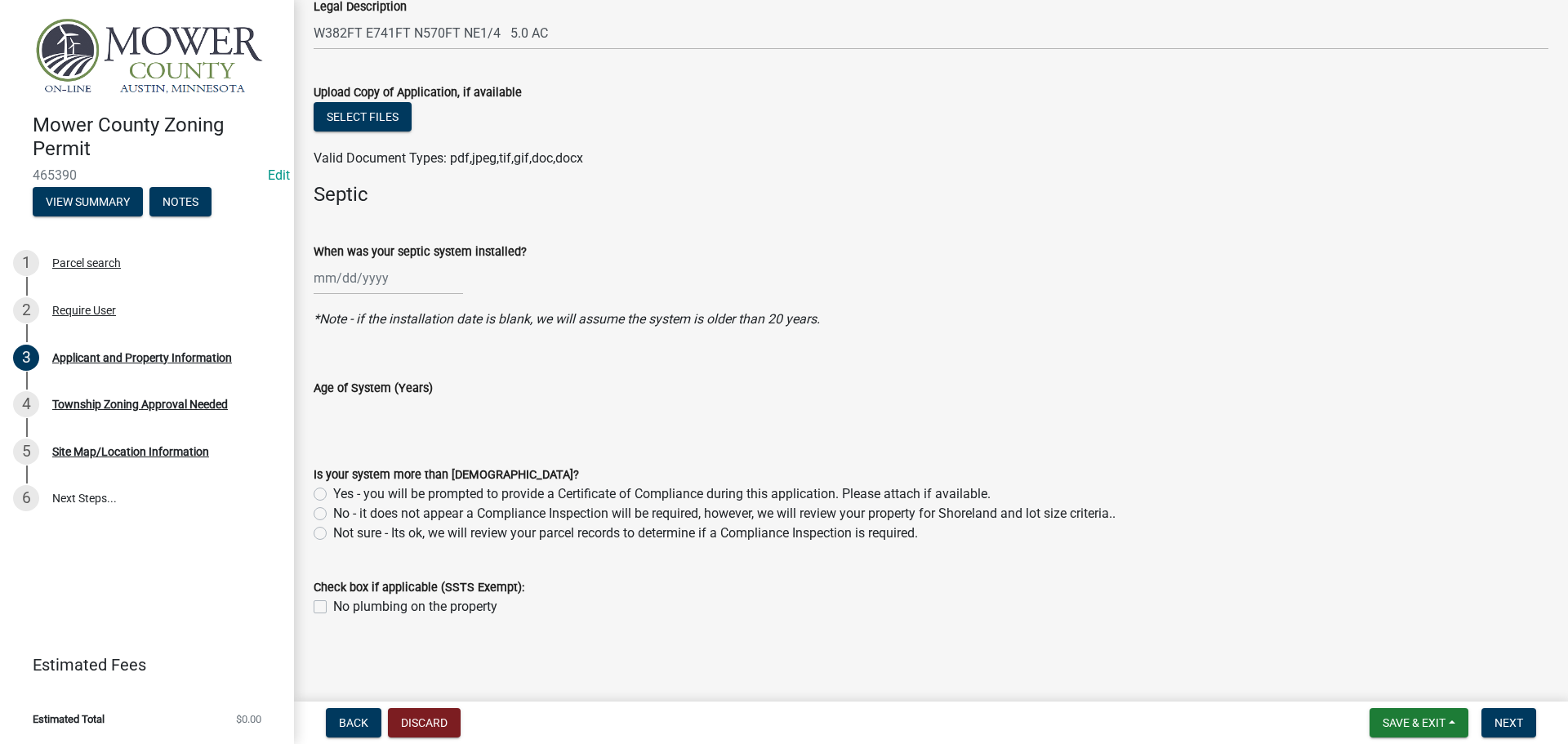
click at [334, 518] on label "No - it does not appear a Compliance Inspection will be required, however, we w…" at bounding box center [724, 513] width 783 height 19
click at [334, 515] on input "No - it does not appear a Compliance Inspection will be required, however, we w…" at bounding box center [338, 508] width 10 height 10
radio input "true"
click at [1518, 718] on span "Next" at bounding box center [1508, 723] width 29 height 13
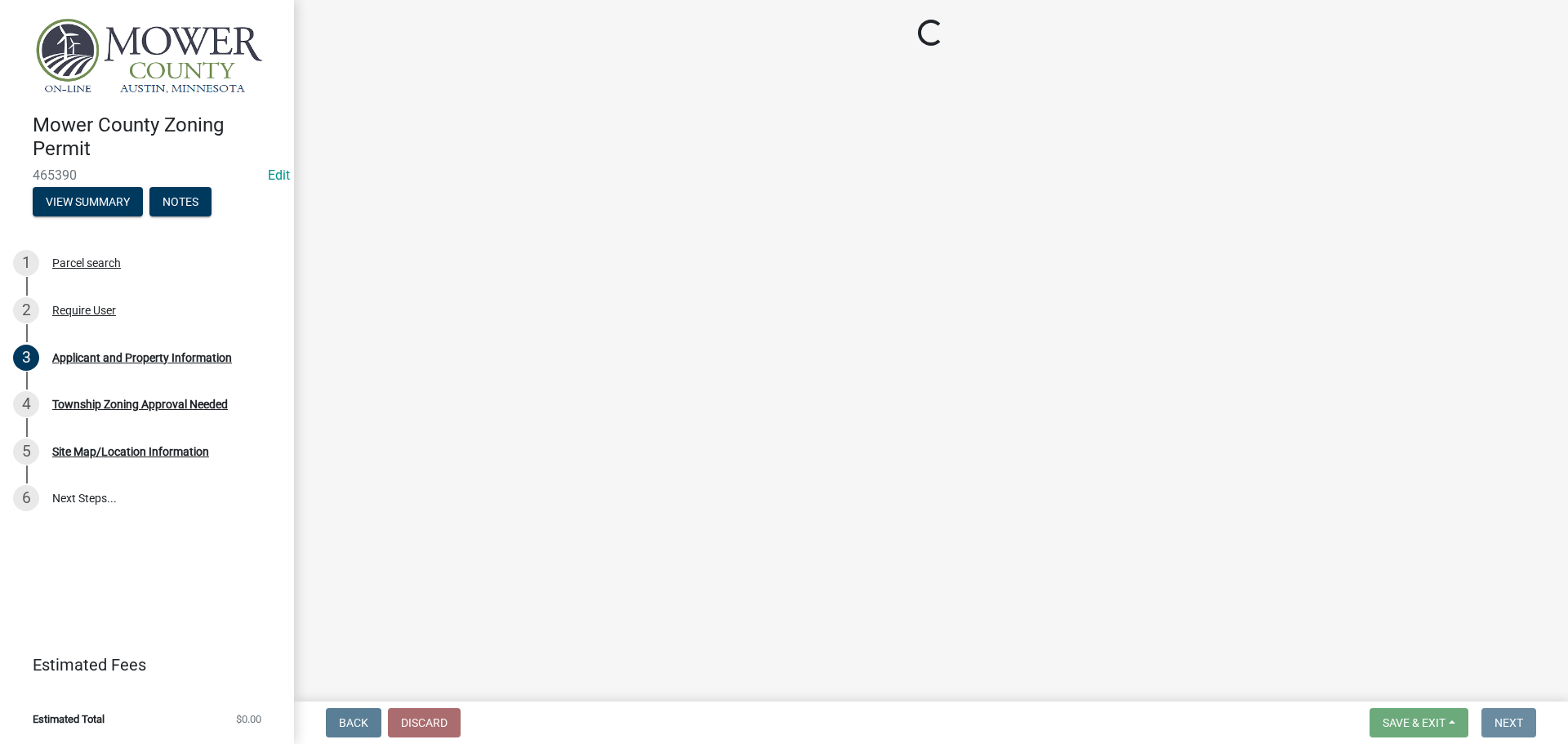
scroll to position [0, 0]
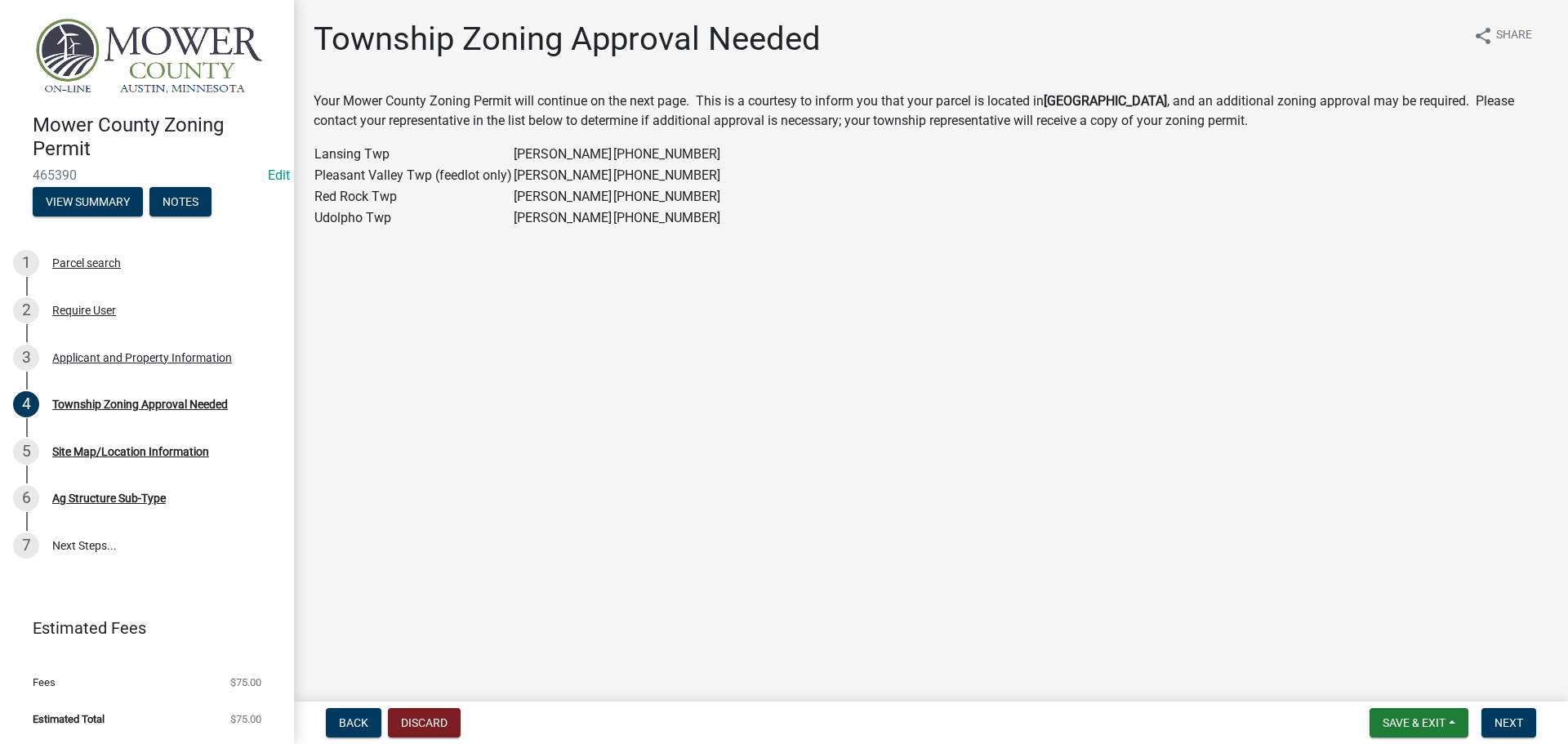
drag, startPoint x: 705, startPoint y: 215, endPoint x: 311, endPoint y: 215, distance: 394.0
click at [311, 215] on div "Your Mower County Zoning Permit will continue on the next page. This is a court…" at bounding box center [930, 160] width 1259 height 137
drag, startPoint x: 699, startPoint y: 220, endPoint x: 317, endPoint y: 226, distance: 382.0
click at [317, 226] on tr "Udolpho Twp [PERSON_NAME] [PHONE_NUMBER]" at bounding box center [517, 217] width 407 height 21
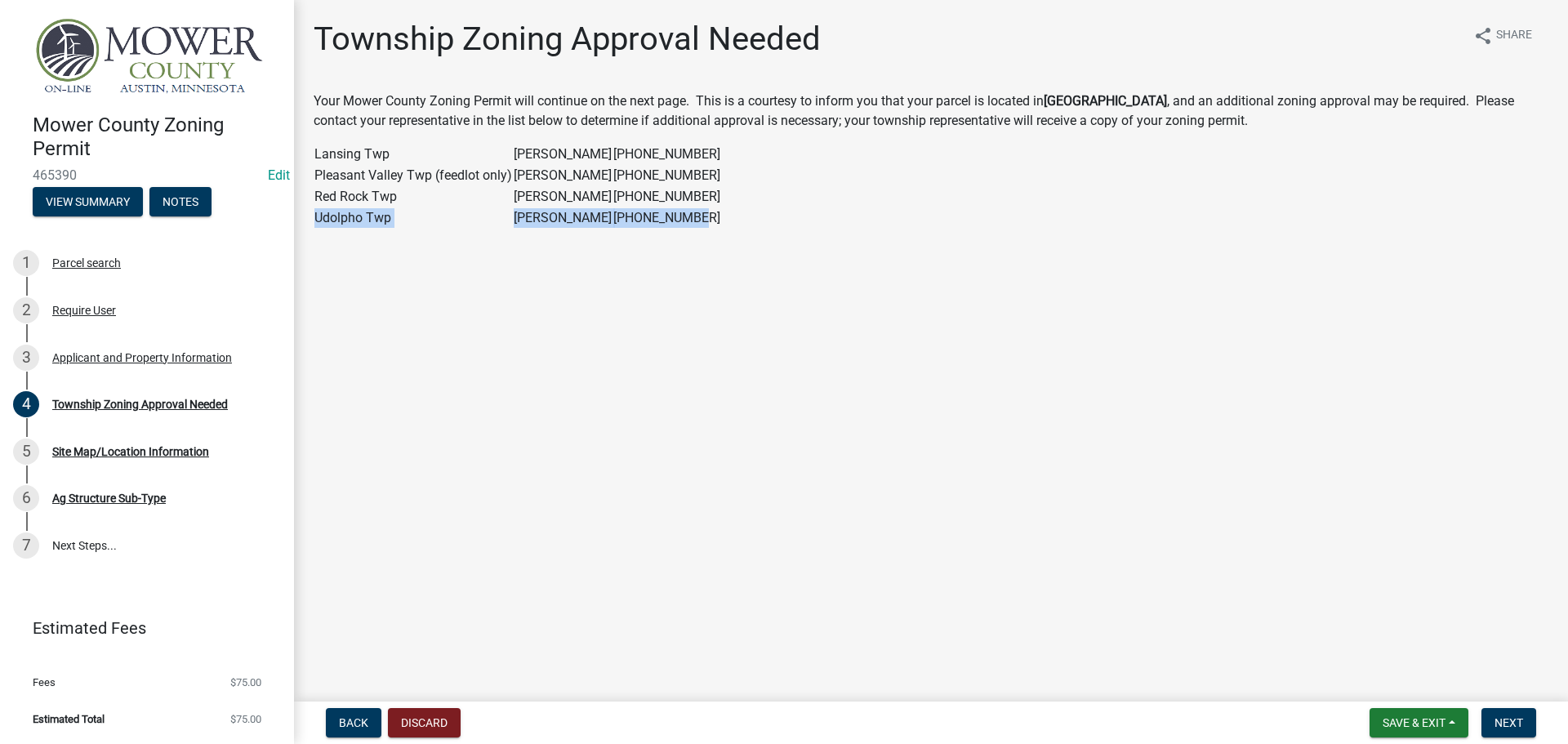
copy tr "Udolpho Twp [PERSON_NAME] [PHONE_NUMBER]"
click at [1524, 722] on button "Next" at bounding box center [1508, 723] width 55 height 30
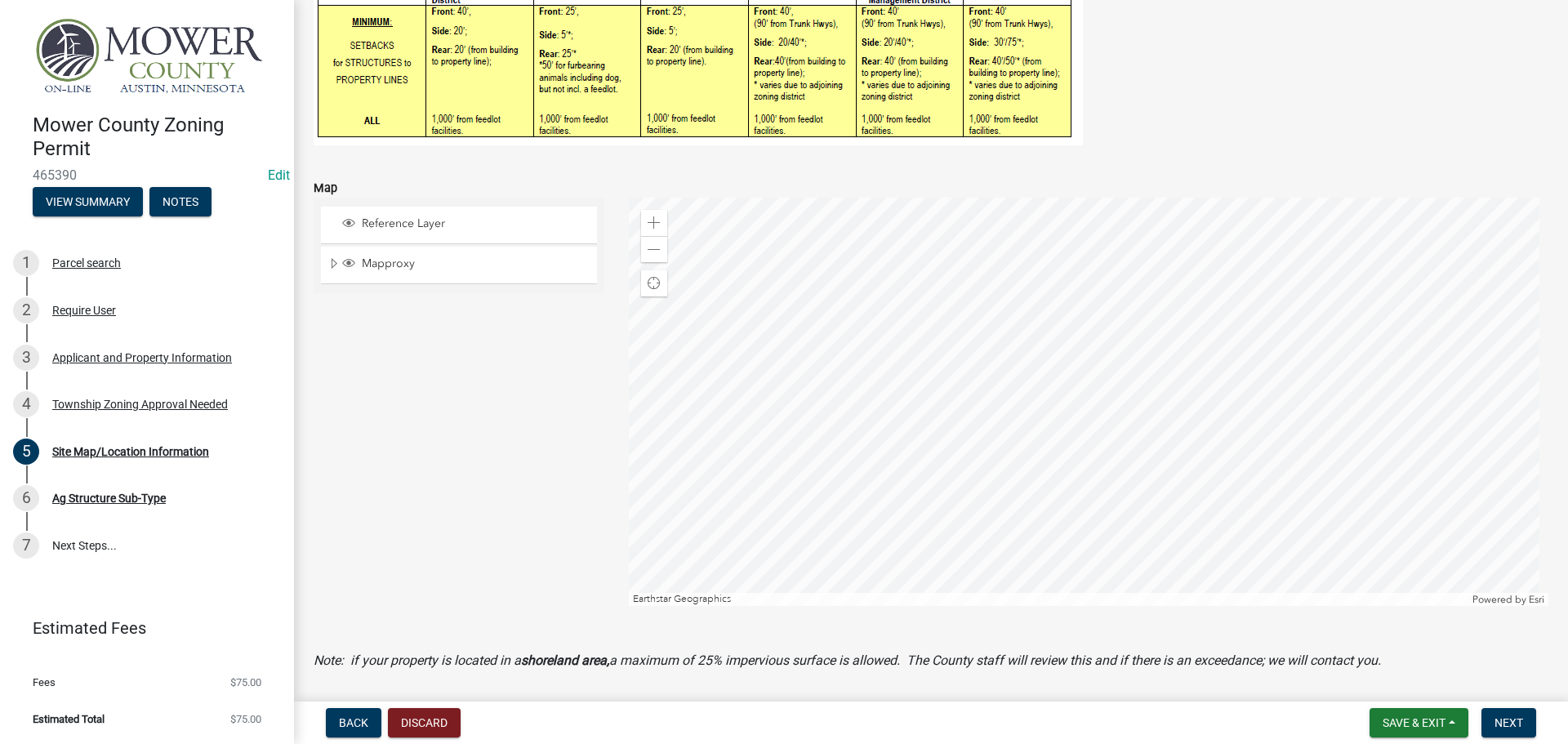
scroll to position [491, 0]
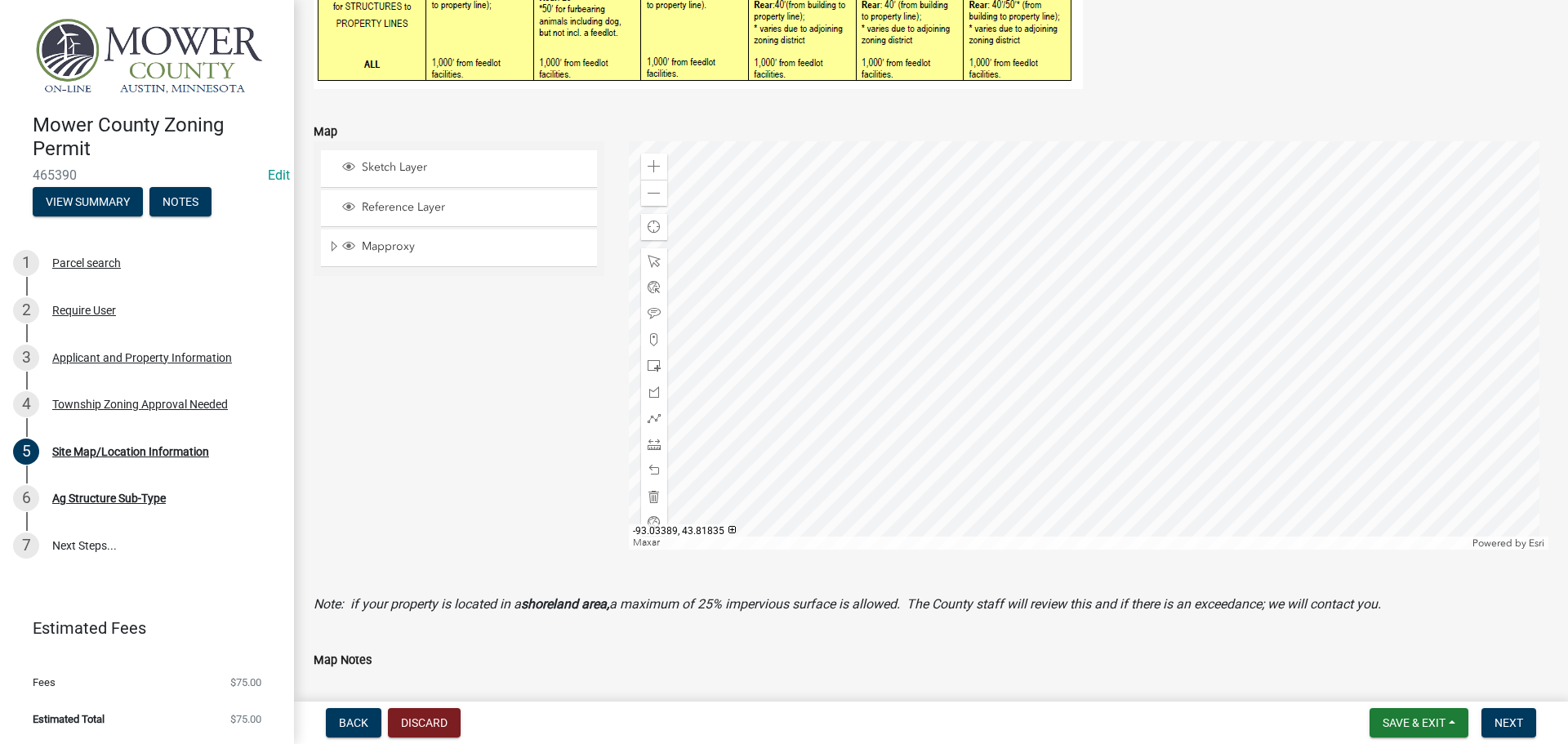
click at [796, 320] on div at bounding box center [1089, 346] width 920 height 409
click at [650, 165] on span at bounding box center [654, 166] width 13 height 13
click at [1199, 341] on div at bounding box center [1089, 346] width 920 height 409
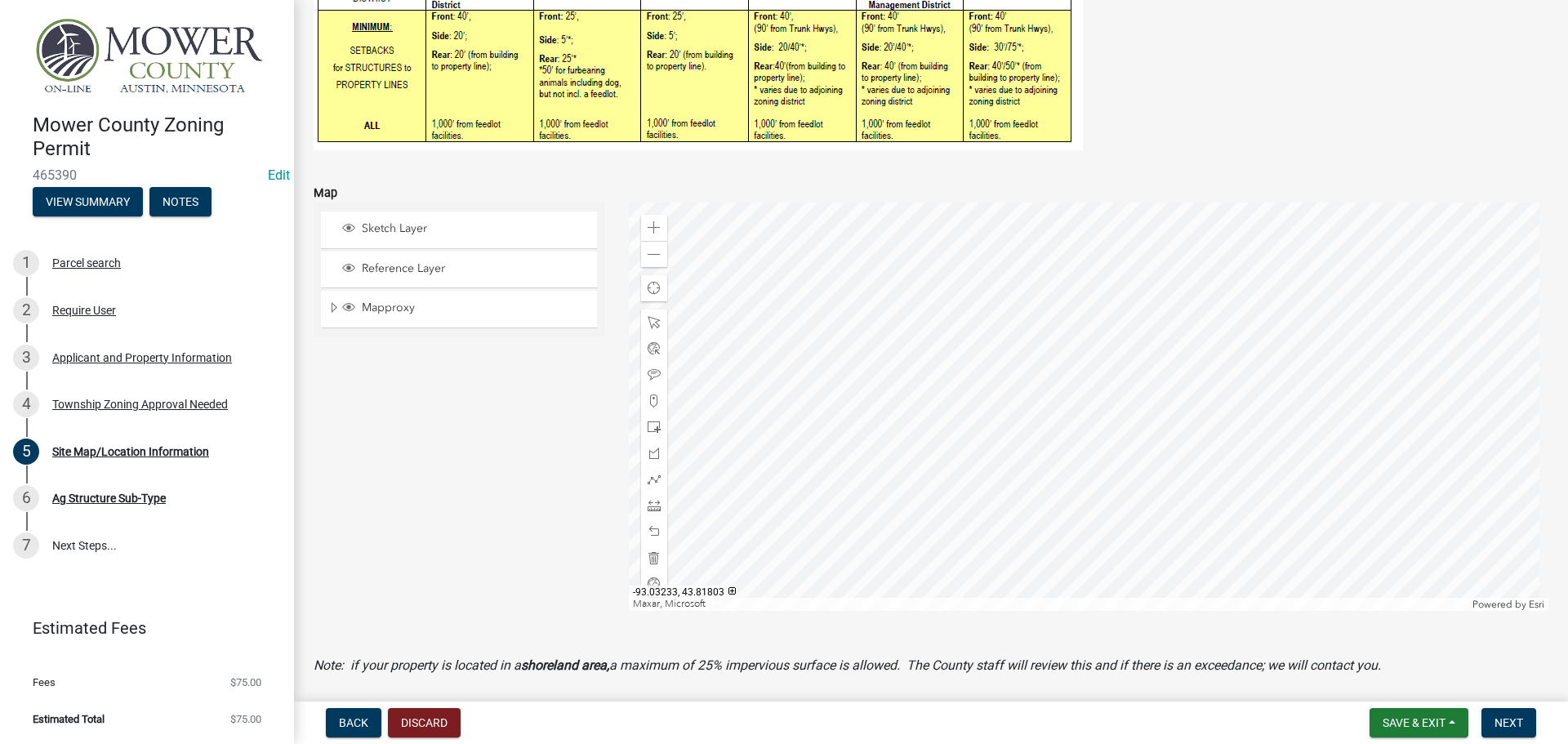
scroll to position [409, 0]
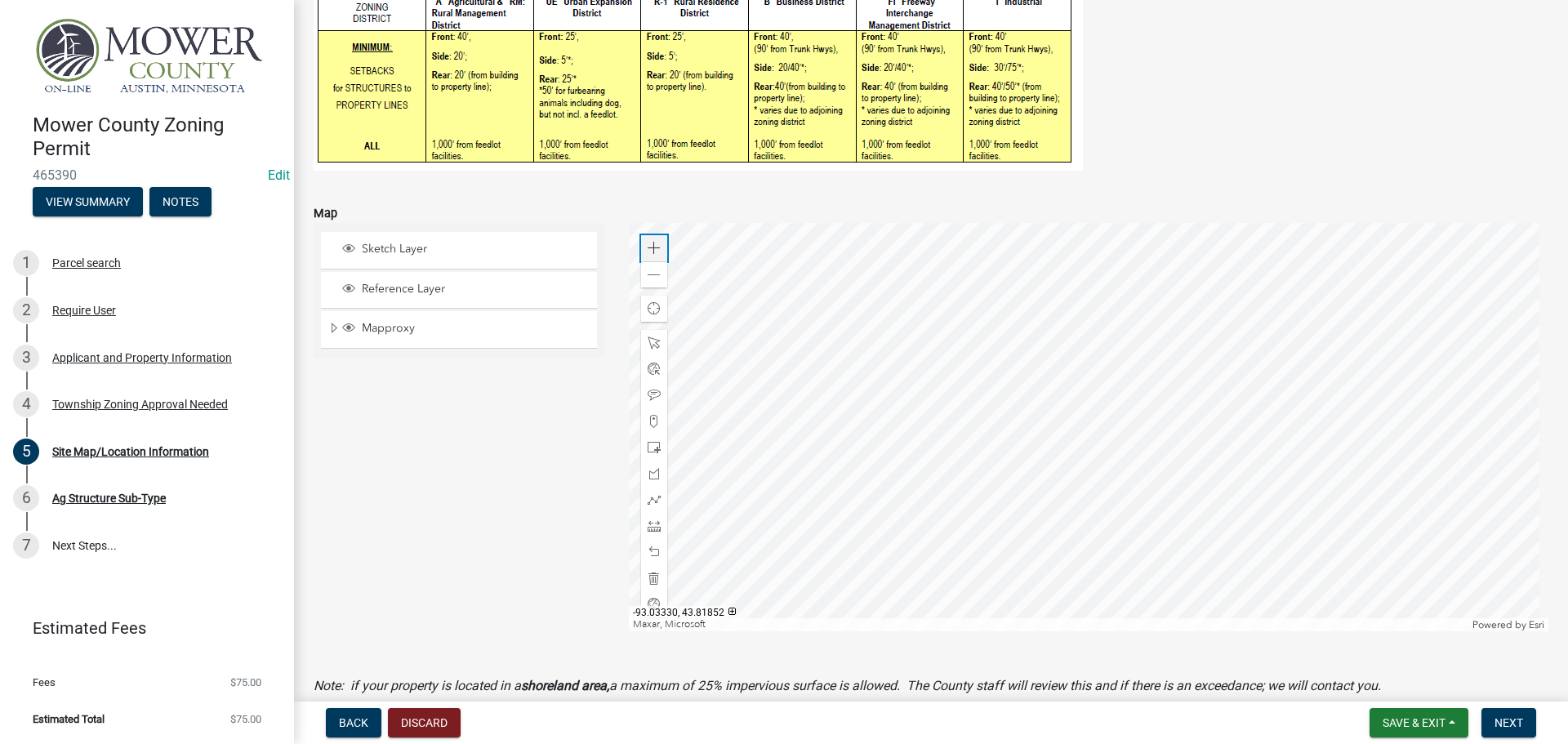
click at [656, 238] on div "Zoom in" at bounding box center [654, 249] width 26 height 26
click at [650, 497] on span at bounding box center [654, 500] width 13 height 13
click at [649, 391] on span at bounding box center [654, 396] width 13 height 13
click at [857, 470] on div at bounding box center [1089, 427] width 920 height 409
click at [649, 498] on span at bounding box center [654, 500] width 13 height 13
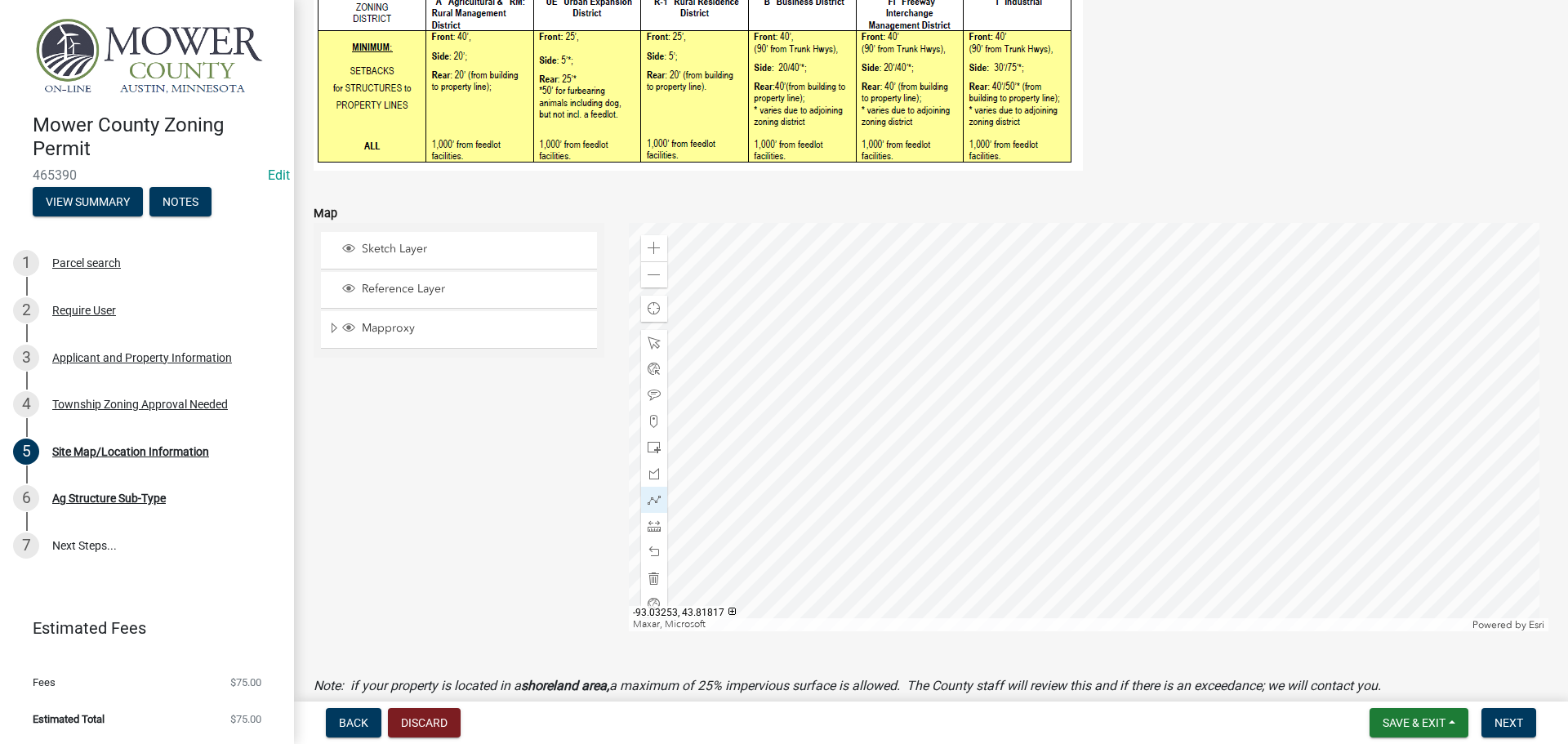
click at [719, 433] on div at bounding box center [1089, 427] width 920 height 409
click at [870, 527] on div at bounding box center [1089, 427] width 920 height 409
click at [869, 526] on div at bounding box center [1089, 427] width 920 height 409
click at [868, 299] on div at bounding box center [1089, 427] width 920 height 409
click at [857, 313] on div at bounding box center [1089, 427] width 920 height 409
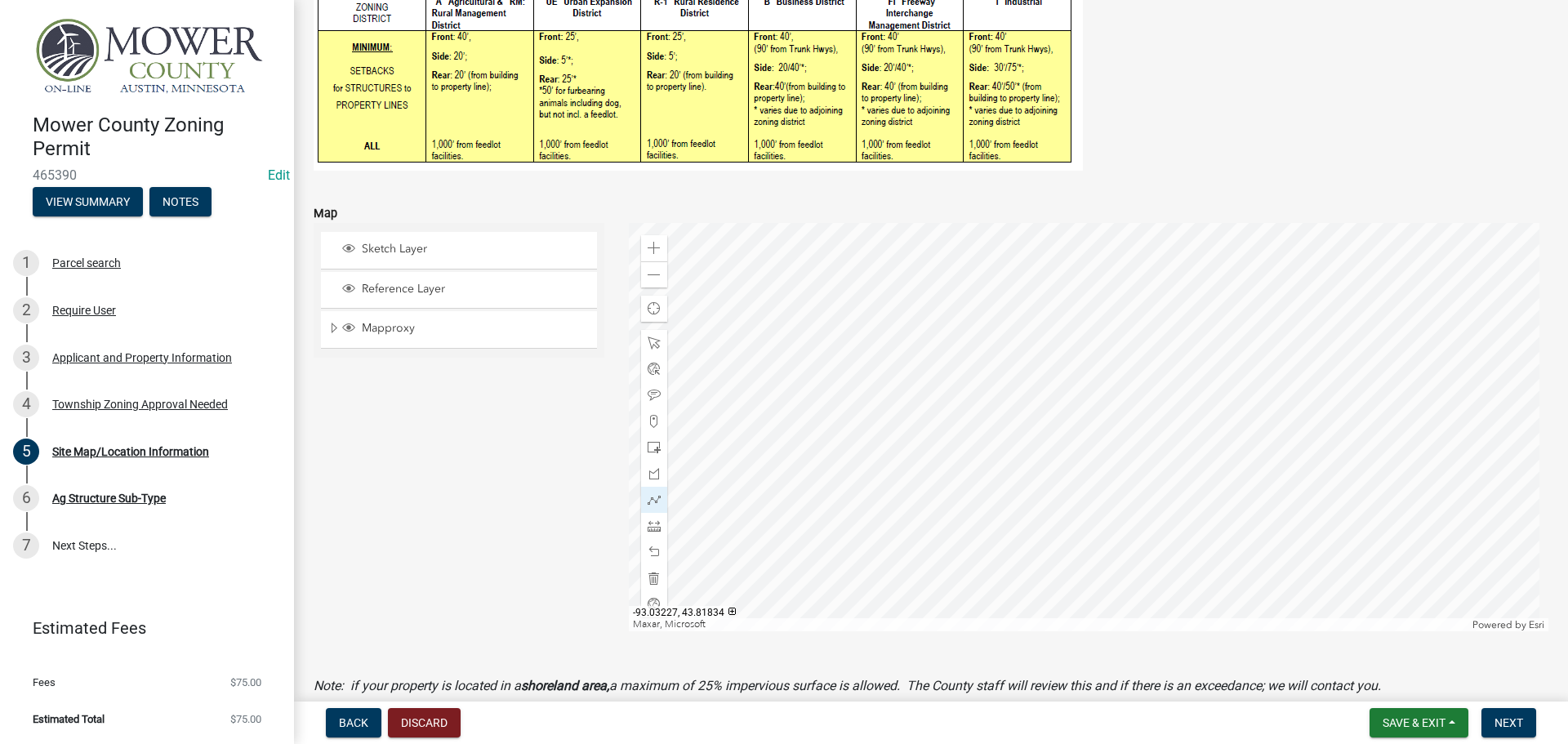
click at [871, 299] on div at bounding box center [1089, 427] width 920 height 409
click at [881, 319] on div at bounding box center [1089, 427] width 920 height 409
click at [650, 396] on span at bounding box center [654, 396] width 13 height 13
click at [845, 317] on div at bounding box center [1089, 427] width 920 height 409
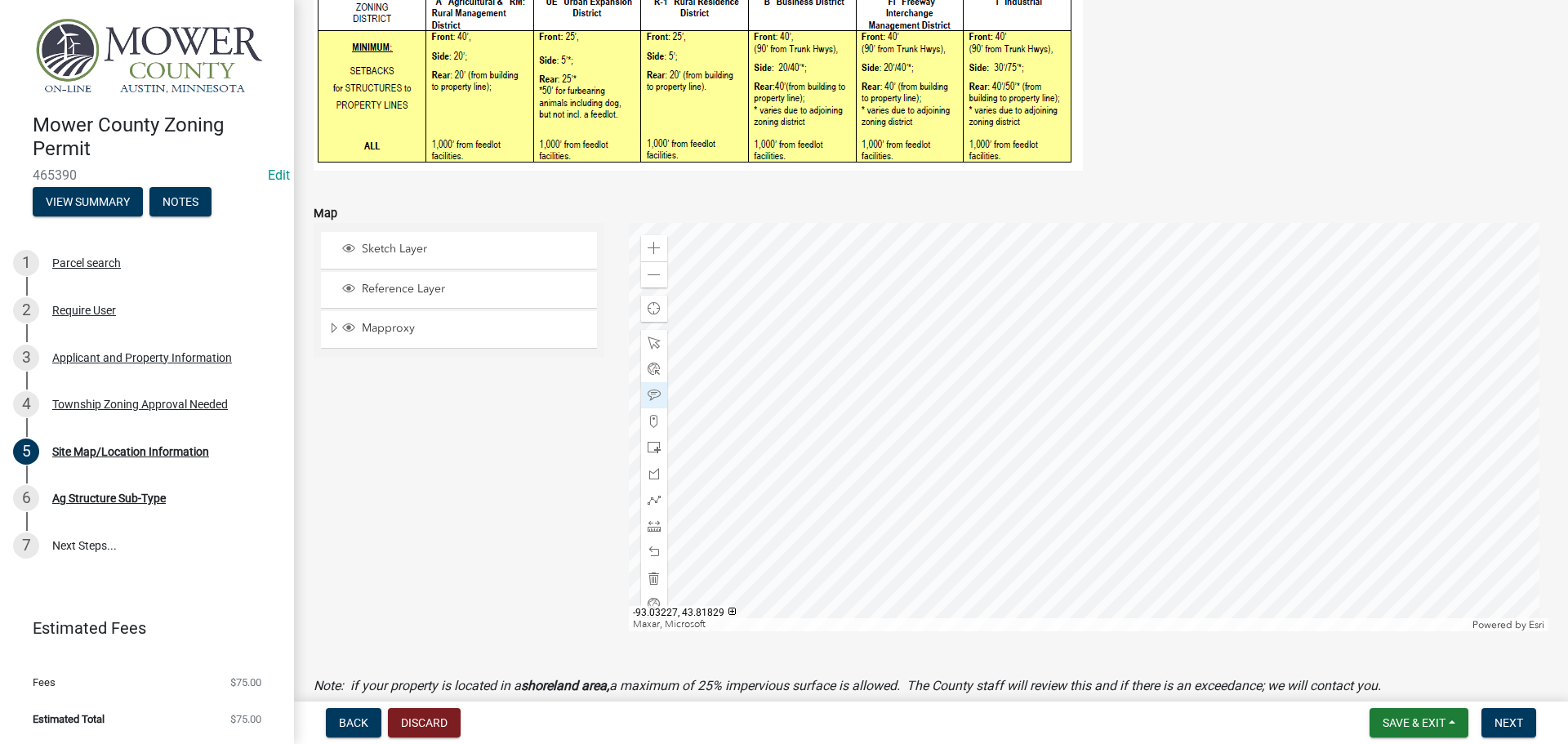
click at [877, 344] on div at bounding box center [1089, 427] width 920 height 409
click at [650, 525] on span at bounding box center [654, 526] width 13 height 13
click at [648, 494] on span at bounding box center [654, 500] width 13 height 13
click at [651, 279] on span at bounding box center [654, 275] width 13 height 13
click at [945, 424] on div at bounding box center [1089, 427] width 920 height 409
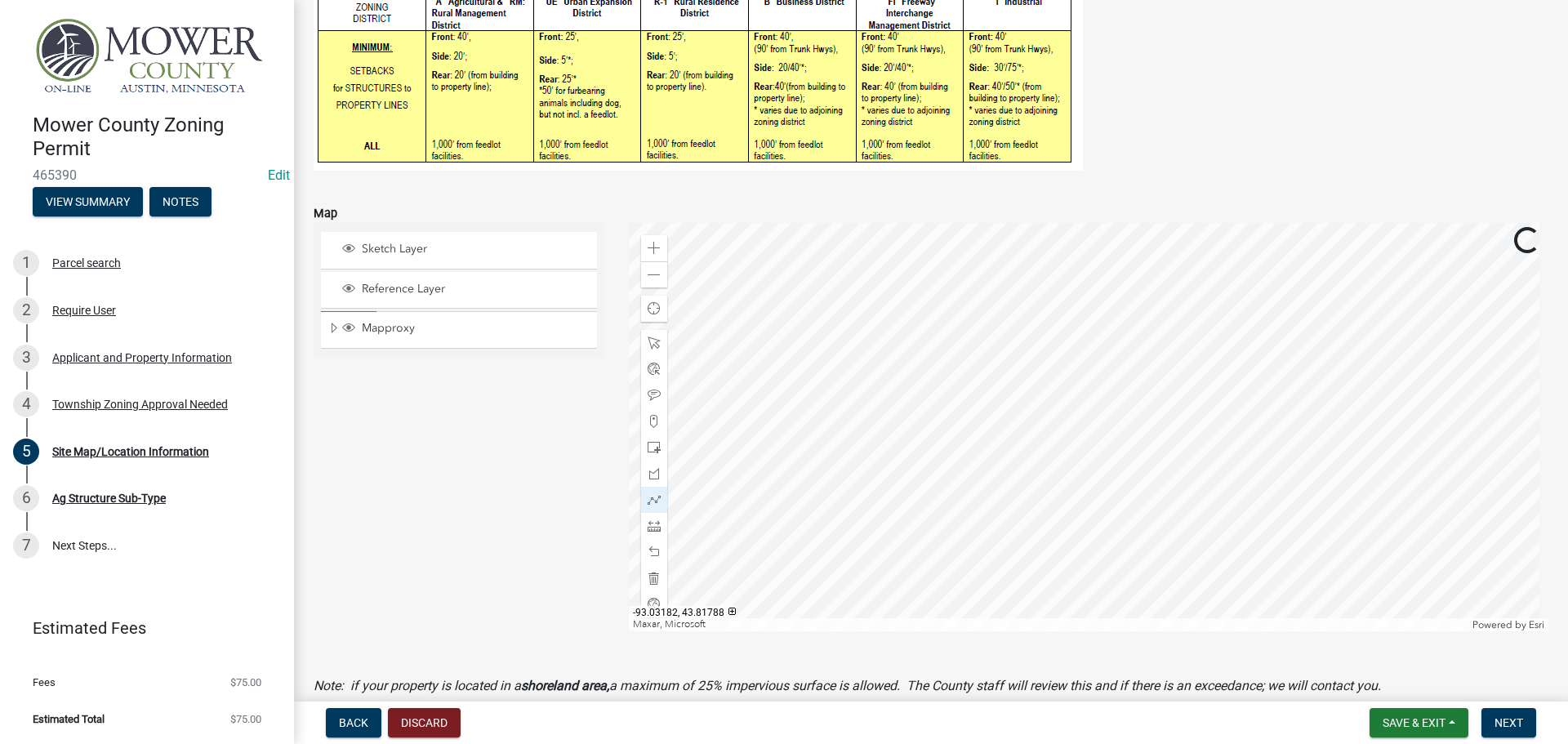
click at [966, 411] on div at bounding box center [1089, 427] width 920 height 409
click at [898, 335] on div at bounding box center [1089, 427] width 920 height 409
click at [827, 242] on div at bounding box center [1089, 427] width 920 height 409
click at [935, 542] on div at bounding box center [1089, 427] width 920 height 409
click at [911, 536] on div at bounding box center [1089, 427] width 920 height 409
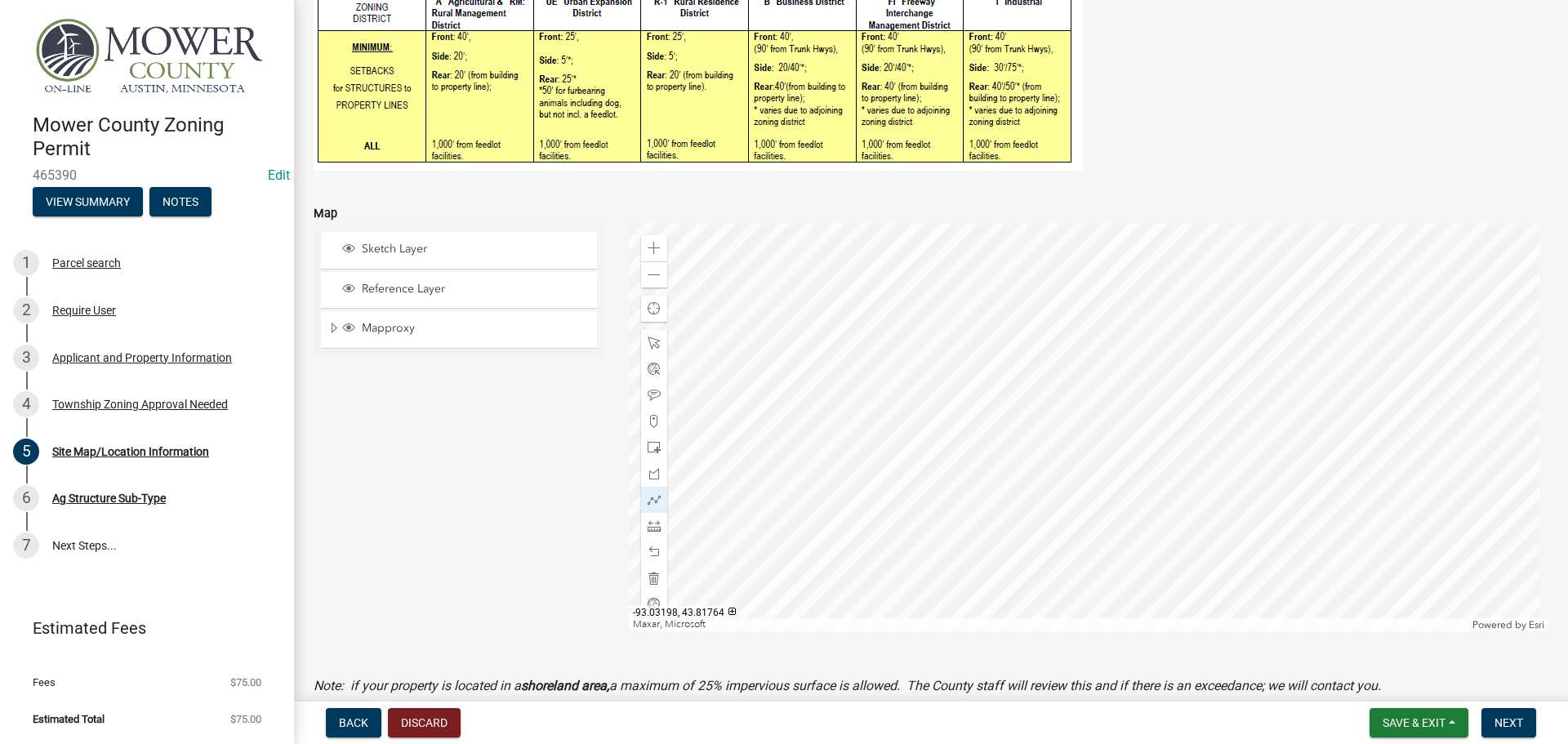
click at [911, 536] on div at bounding box center [1089, 427] width 920 height 409
click at [936, 542] on div at bounding box center [1089, 427] width 920 height 409
click at [940, 520] on div at bounding box center [1089, 427] width 920 height 409
click at [651, 525] on span at bounding box center [654, 526] width 13 height 13
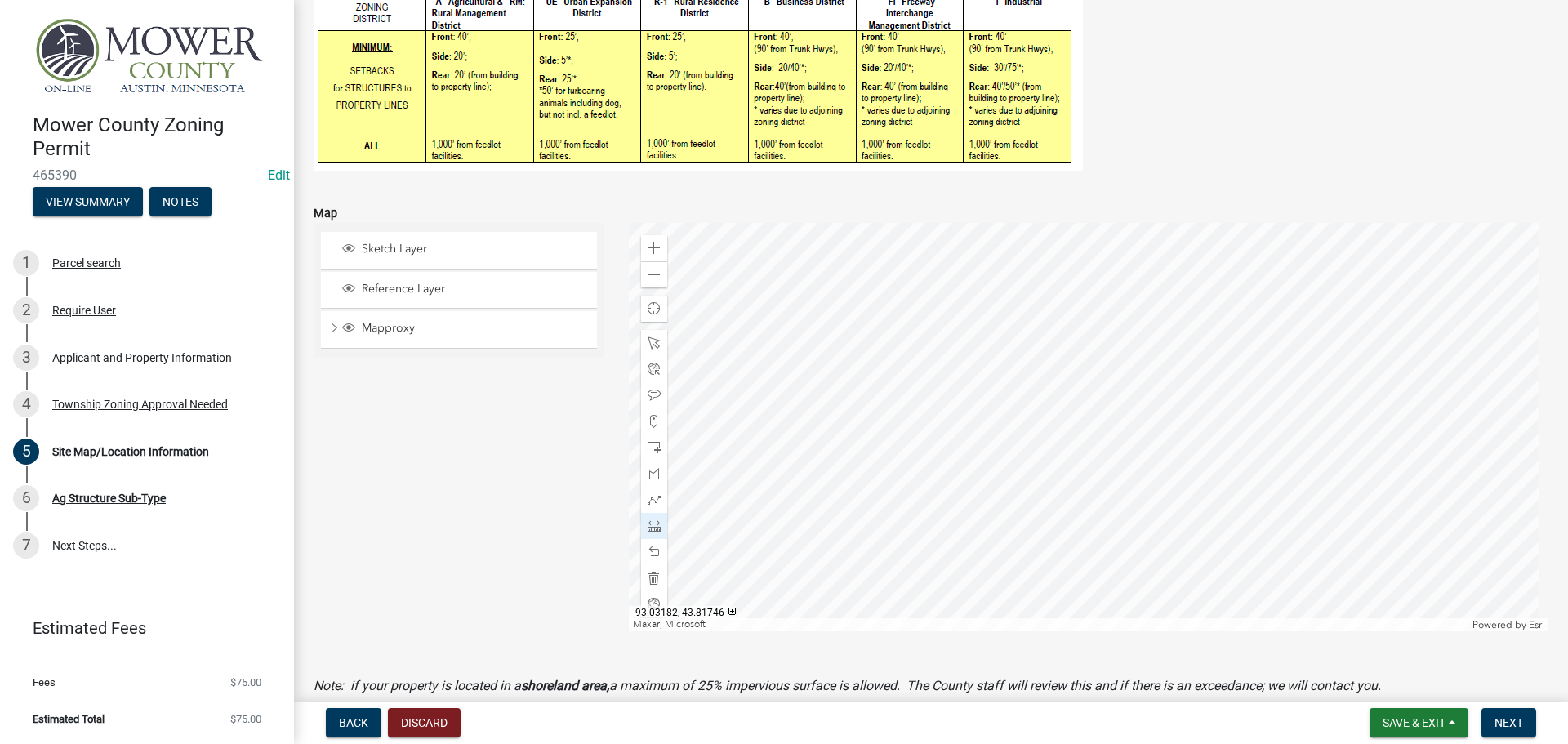
click at [962, 609] on div at bounding box center [1089, 427] width 920 height 409
click at [963, 586] on div at bounding box center [1089, 427] width 920 height 409
click at [974, 580] on div at bounding box center [1089, 427] width 920 height 409
click at [918, 579] on div at bounding box center [1089, 427] width 920 height 409
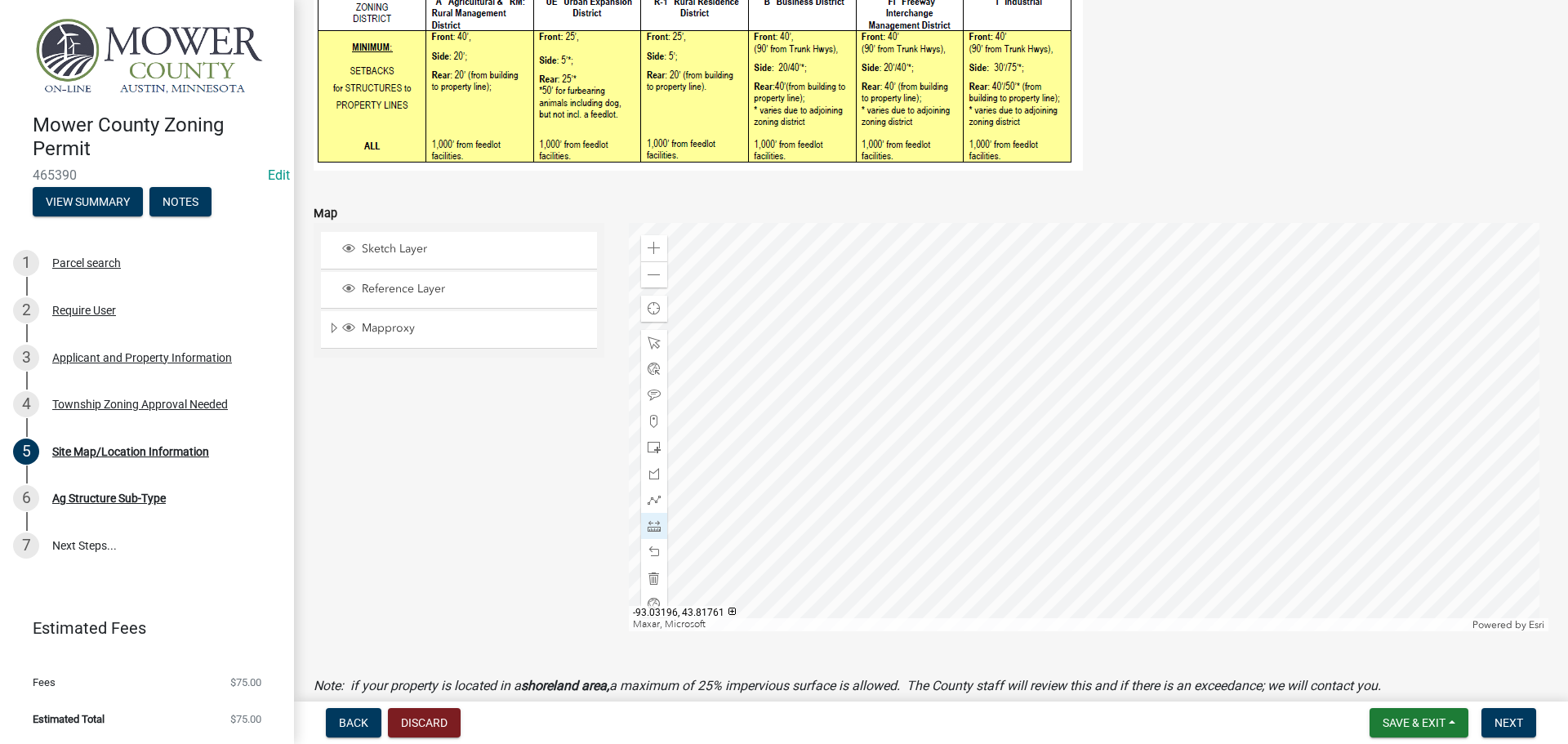
click at [918, 548] on div at bounding box center [1089, 427] width 920 height 409
click at [974, 550] on div at bounding box center [1089, 427] width 920 height 409
click at [975, 580] on div at bounding box center [1089, 427] width 920 height 409
click at [653, 274] on span at bounding box center [654, 275] width 13 height 13
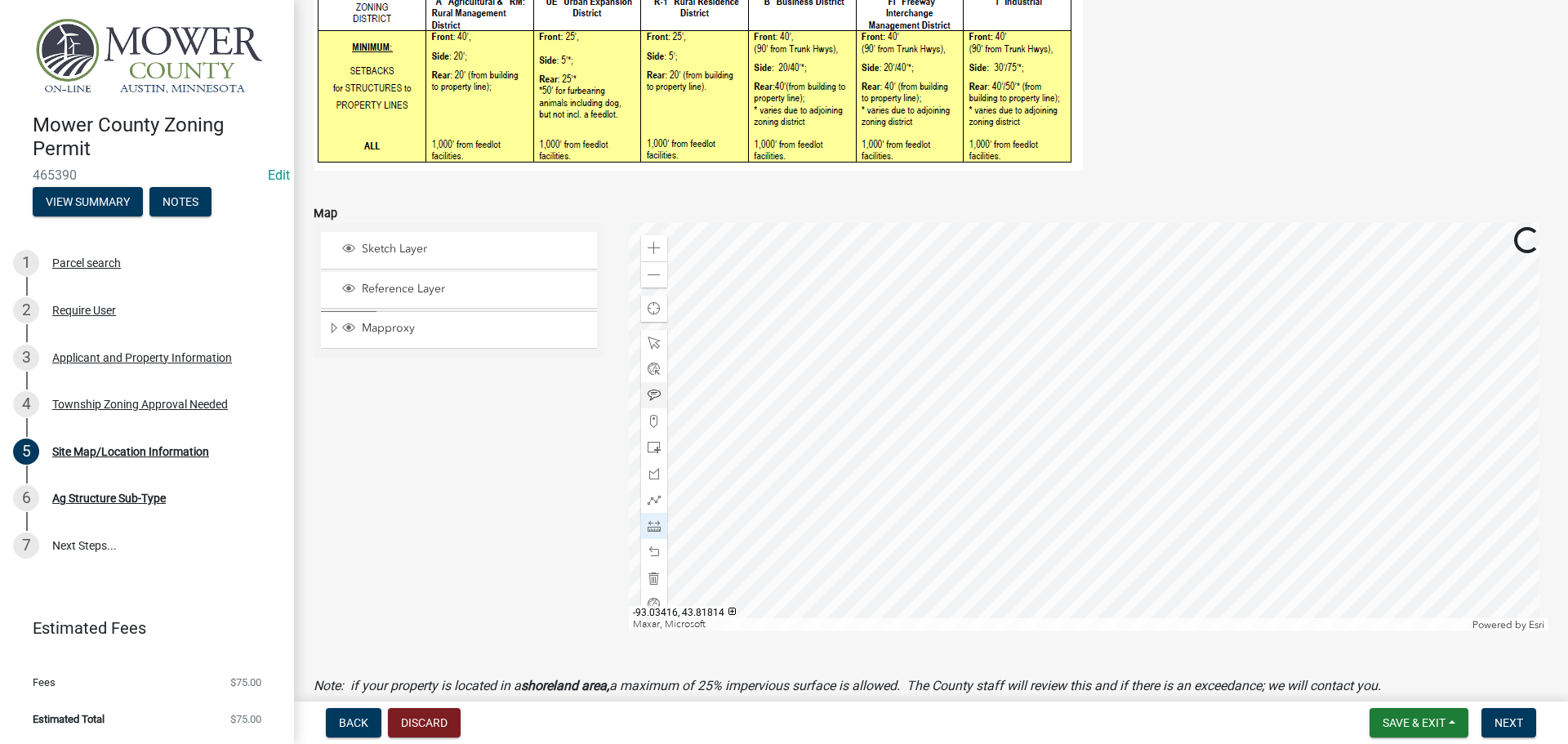
click at [648, 396] on span at bounding box center [654, 396] width 13 height 13
click at [966, 309] on div at bounding box center [1089, 427] width 920 height 409
click at [894, 396] on div at bounding box center [1089, 427] width 920 height 409
click at [914, 358] on div at bounding box center [1089, 427] width 920 height 409
click at [889, 351] on div at bounding box center [1089, 427] width 920 height 409
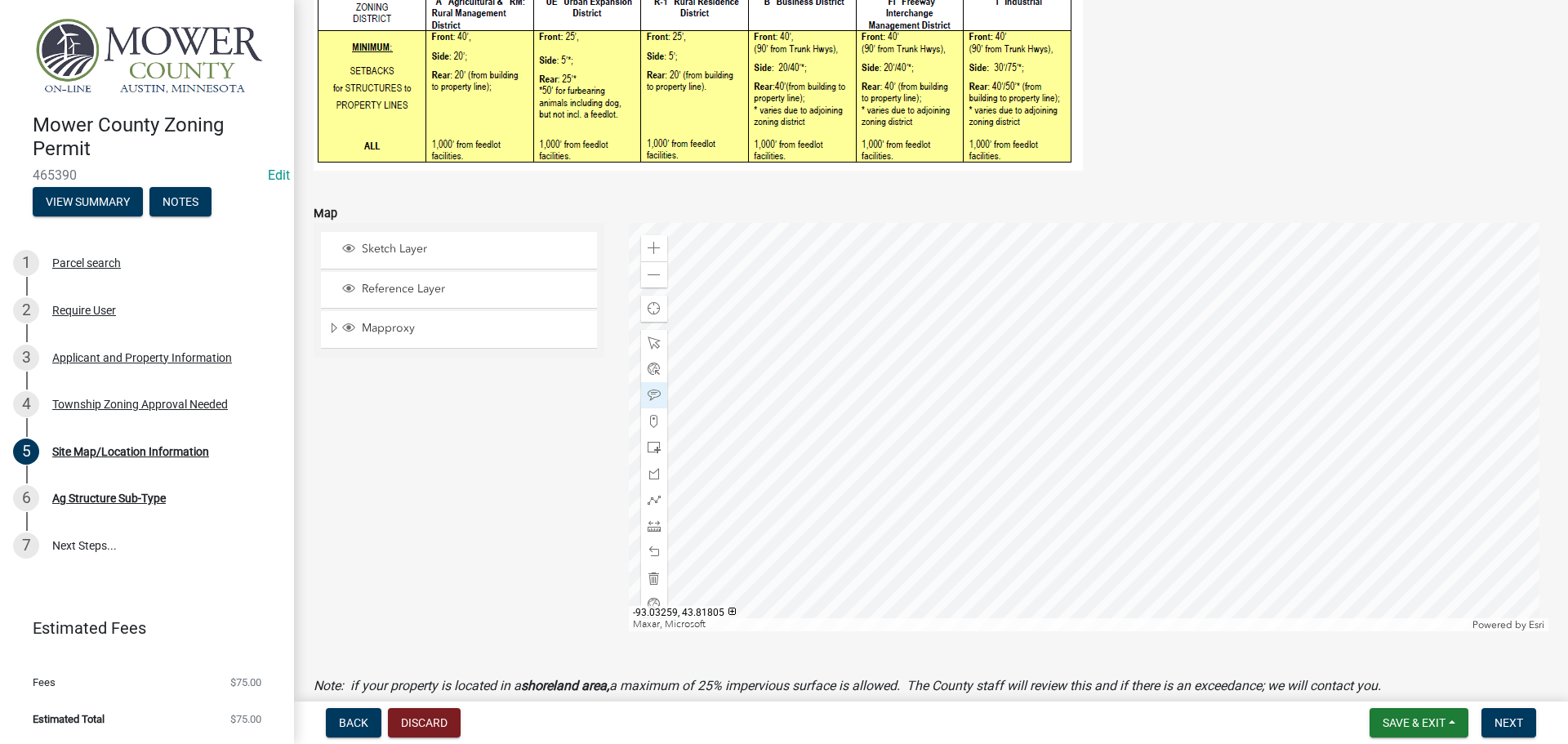
click at [849, 398] on div at bounding box center [1089, 427] width 920 height 409
click at [657, 250] on span at bounding box center [654, 249] width 13 height 13
click at [1015, 449] on div at bounding box center [1089, 427] width 920 height 409
click at [648, 528] on span at bounding box center [654, 526] width 13 height 13
click at [971, 373] on div at bounding box center [1089, 427] width 920 height 409
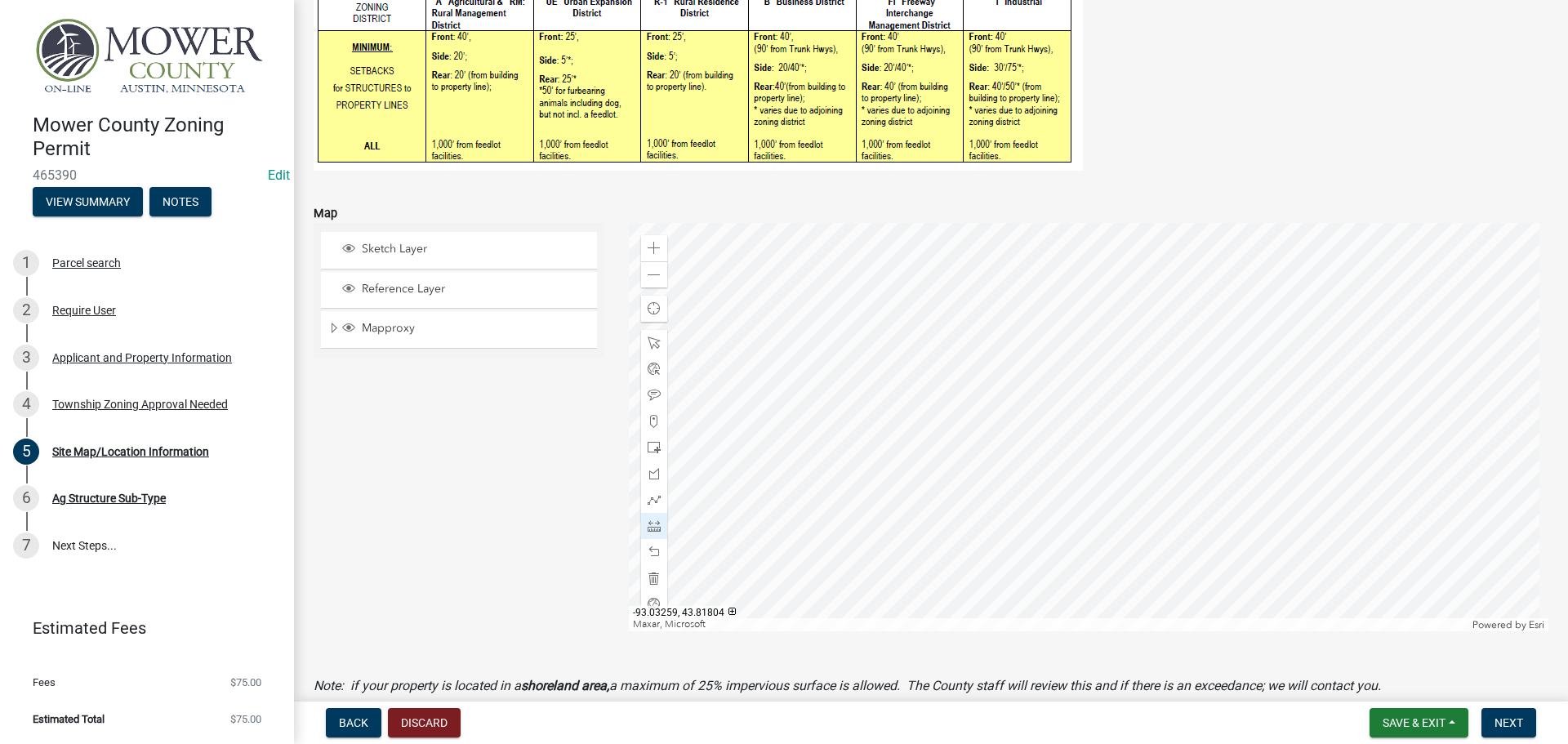
click at [860, 375] on div at bounding box center [1089, 427] width 920 height 409
click at [860, 310] on div at bounding box center [1089, 427] width 920 height 409
click at [971, 311] on div at bounding box center [1089, 427] width 920 height 409
click at [971, 377] on div at bounding box center [1089, 427] width 920 height 409
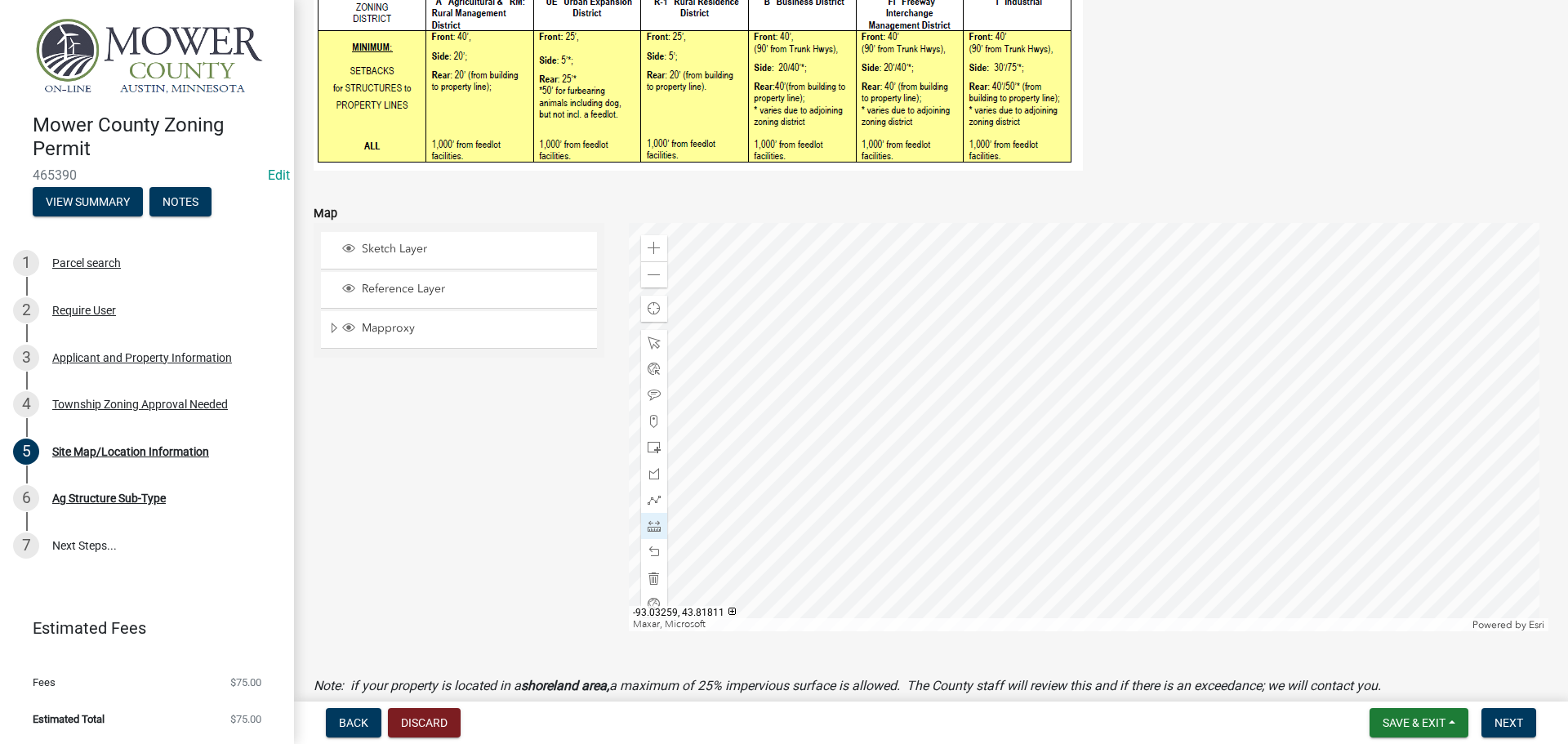
click at [859, 348] on div at bounding box center [1089, 427] width 920 height 409
click at [767, 346] on div at bounding box center [1089, 427] width 920 height 409
click at [916, 372] on div at bounding box center [1089, 427] width 920 height 409
click at [917, 576] on div at bounding box center [1089, 427] width 920 height 409
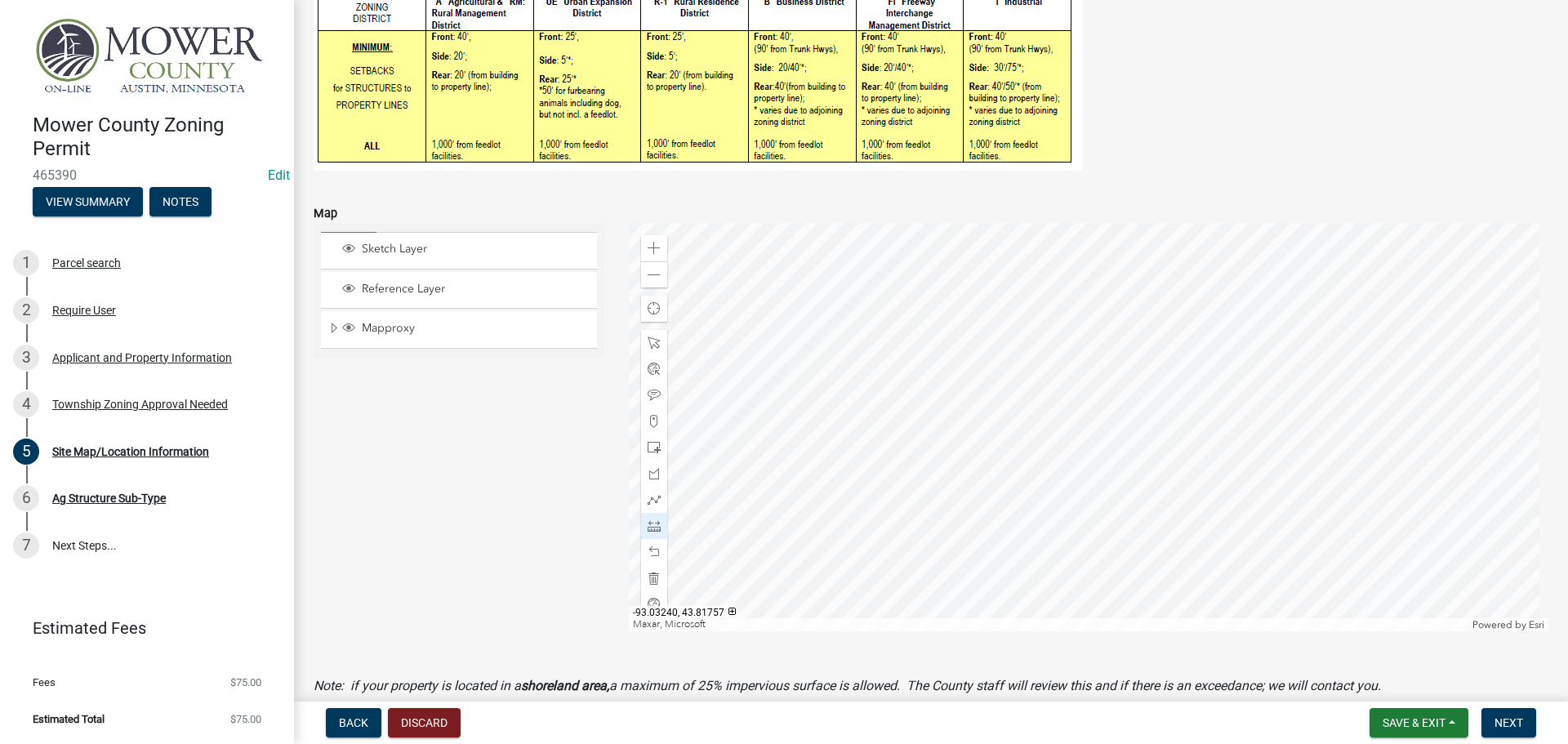
click at [917, 576] on div at bounding box center [1089, 427] width 920 height 409
click at [974, 347] on div at bounding box center [1089, 427] width 920 height 409
click at [1174, 350] on div at bounding box center [1089, 427] width 920 height 409
click at [934, 559] on div at bounding box center [1089, 427] width 920 height 409
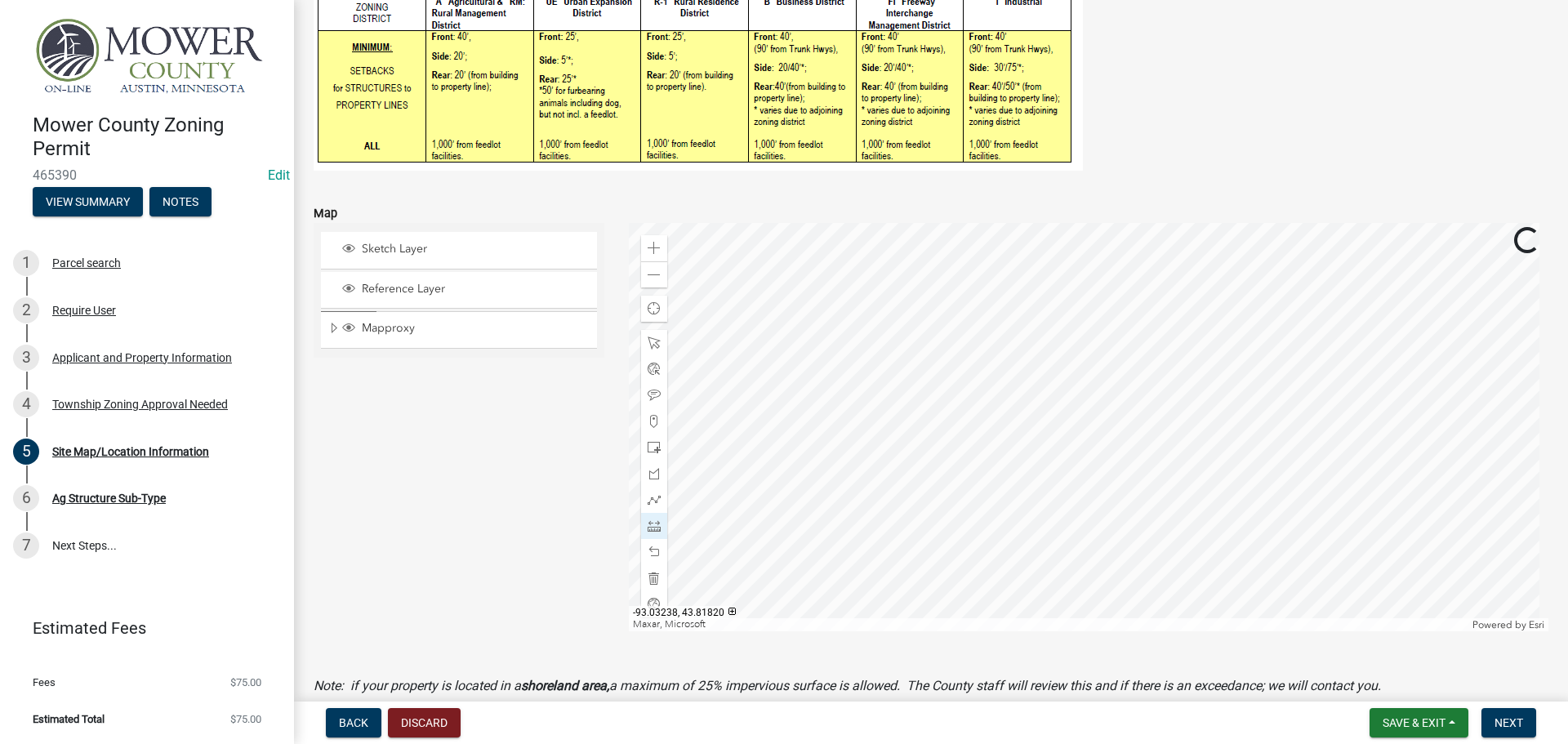
click at [875, 468] on div at bounding box center [1089, 427] width 920 height 409
click at [942, 358] on div at bounding box center [1089, 427] width 920 height 409
click at [852, 468] on div at bounding box center [1089, 427] width 920 height 409
click at [853, 254] on div at bounding box center [1089, 427] width 920 height 409
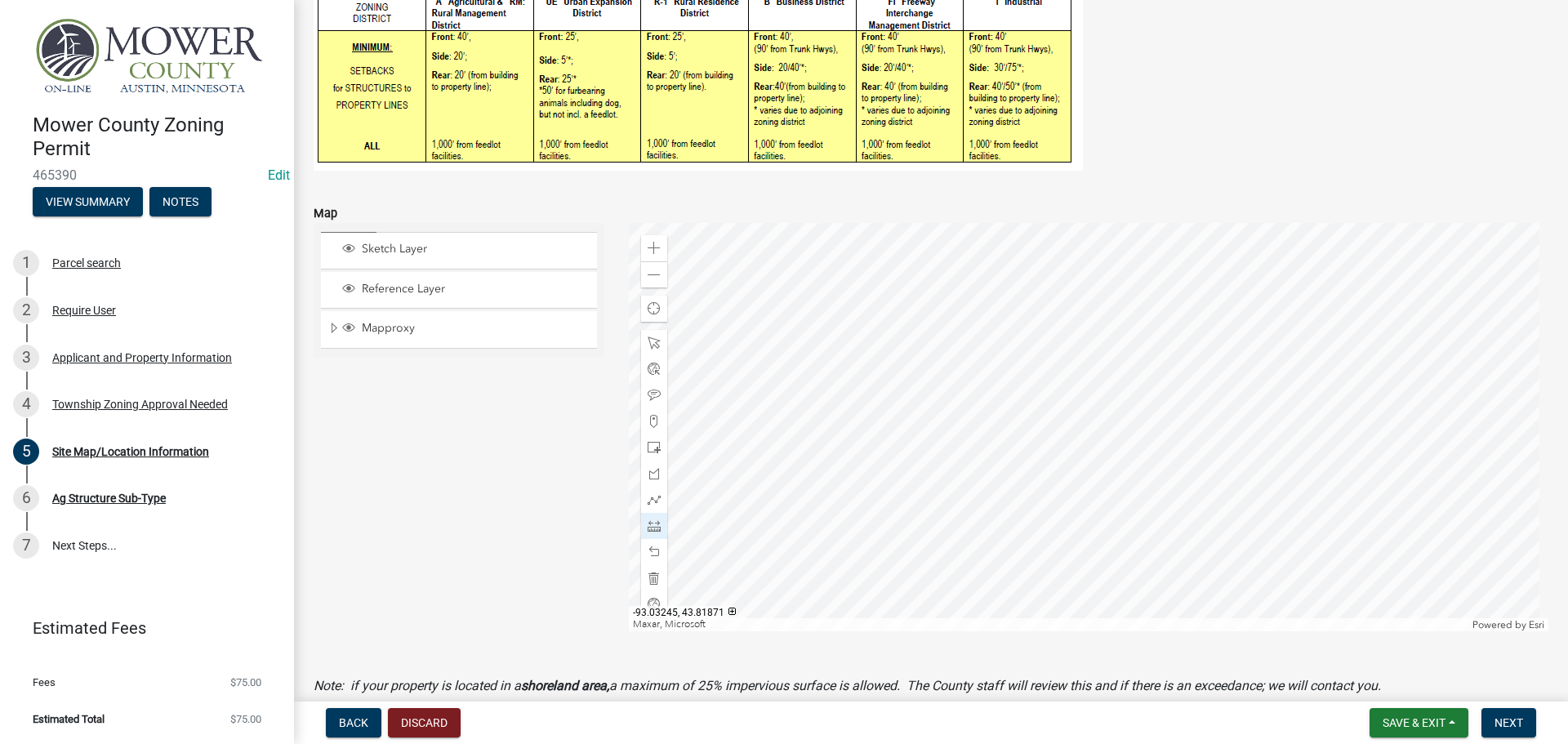
click at [853, 254] on div at bounding box center [1089, 427] width 920 height 409
click at [657, 281] on span at bounding box center [654, 275] width 13 height 13
click at [1508, 727] on span "Next" at bounding box center [1508, 723] width 29 height 13
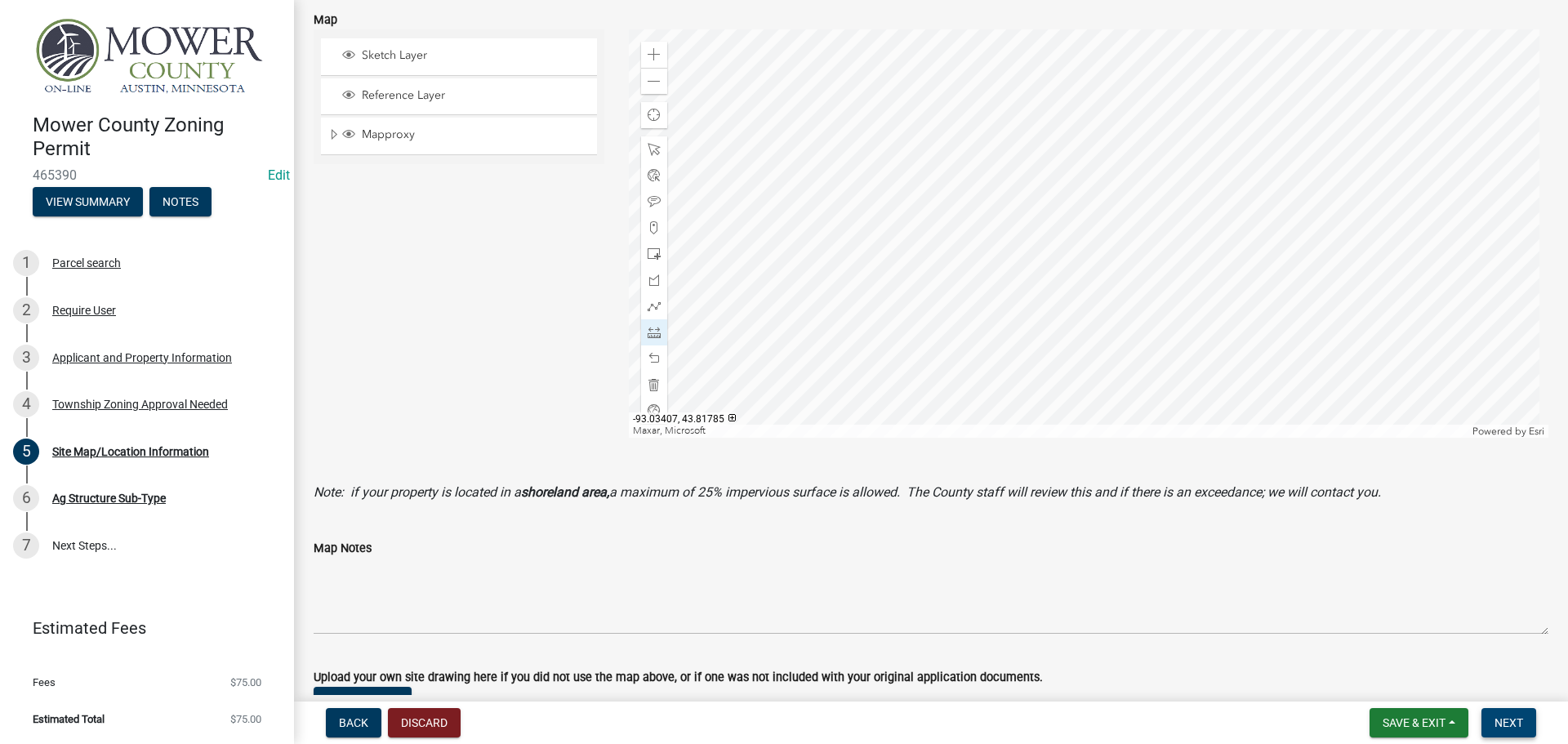
scroll to position [654, 0]
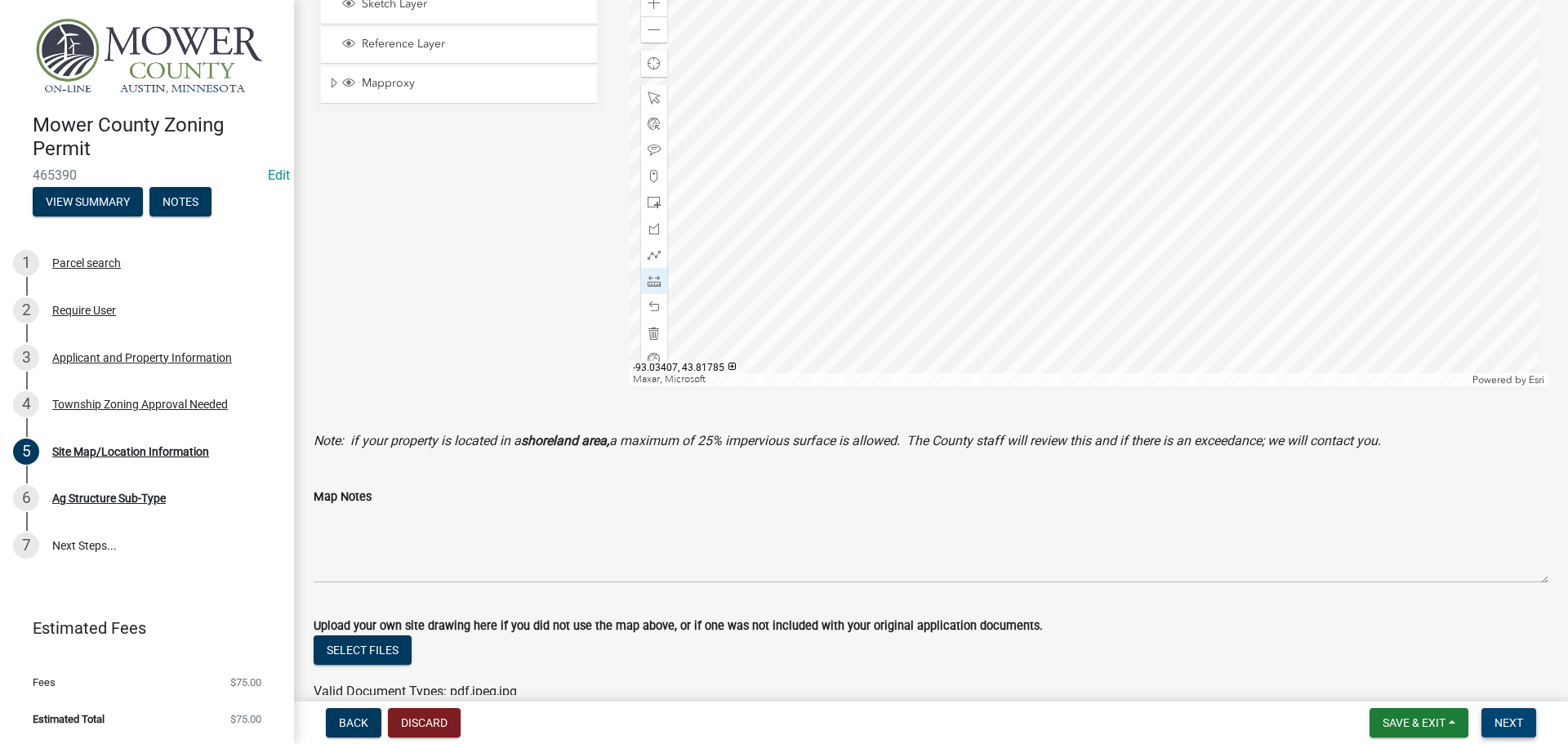
click at [1514, 721] on span "Next" at bounding box center [1508, 723] width 29 height 13
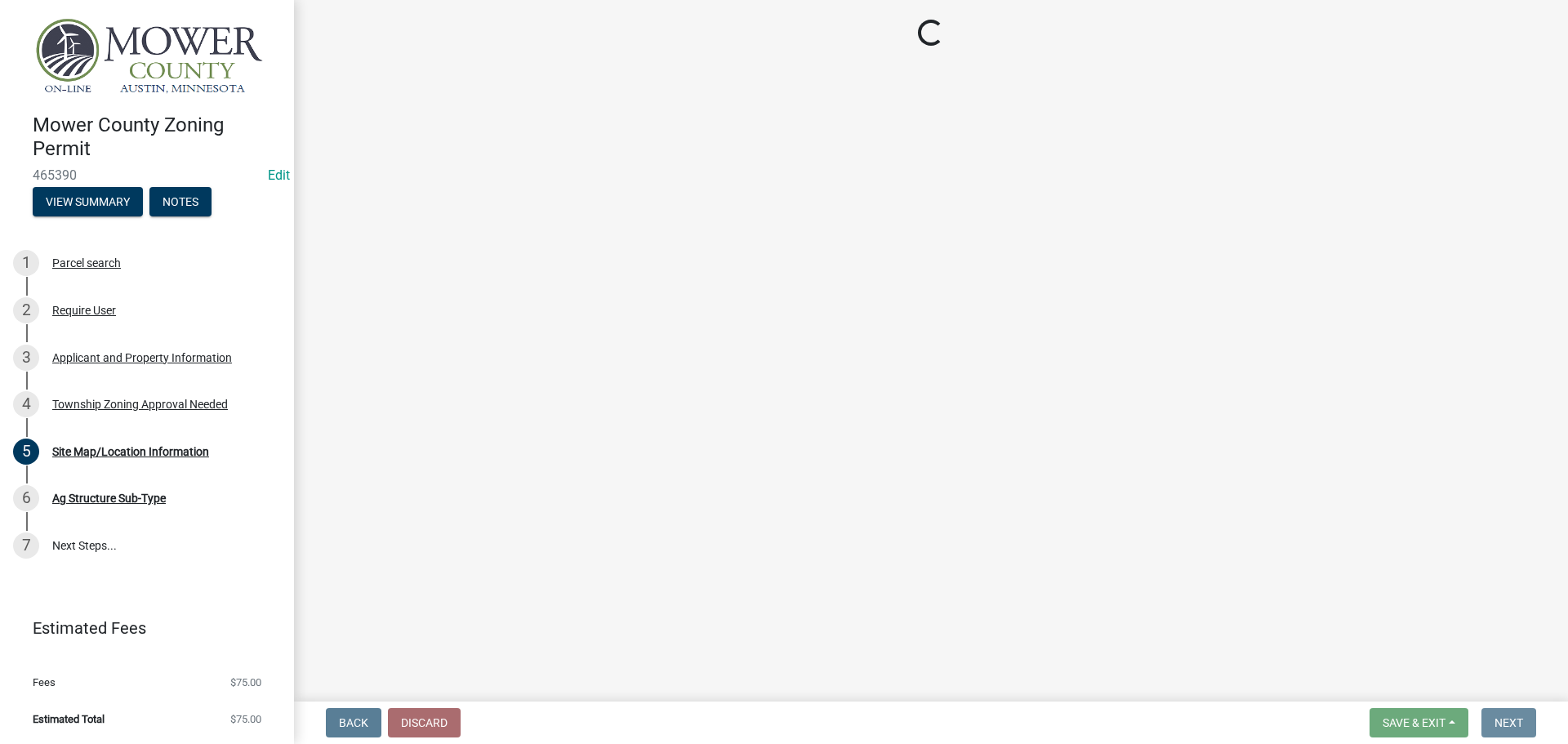
scroll to position [0, 0]
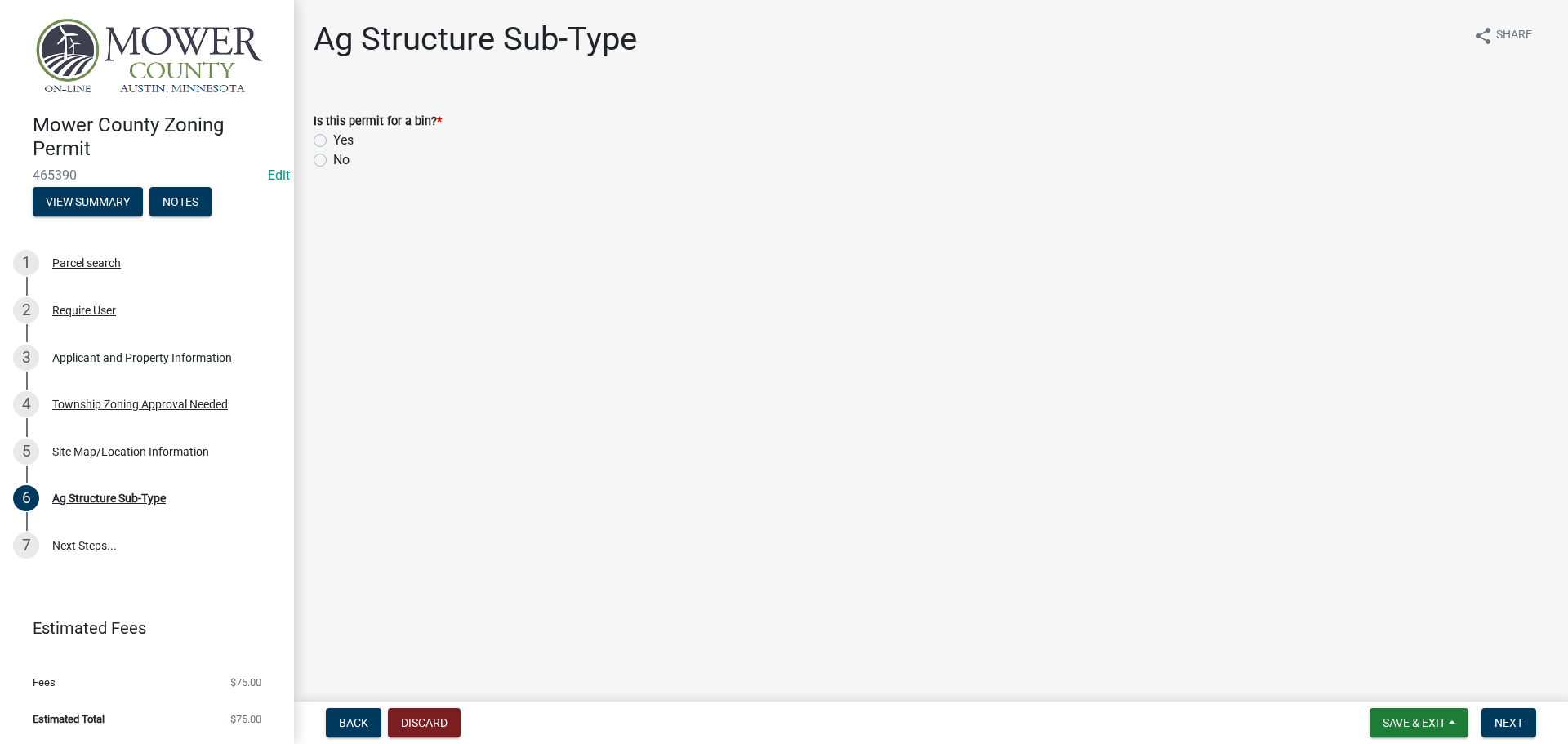
click at [334, 158] on label "No" at bounding box center [342, 160] width 17 height 19
click at [334, 158] on input "No" at bounding box center [338, 155] width 10 height 10
radio input "true"
click at [1517, 730] on button "Next" at bounding box center [1508, 723] width 55 height 30
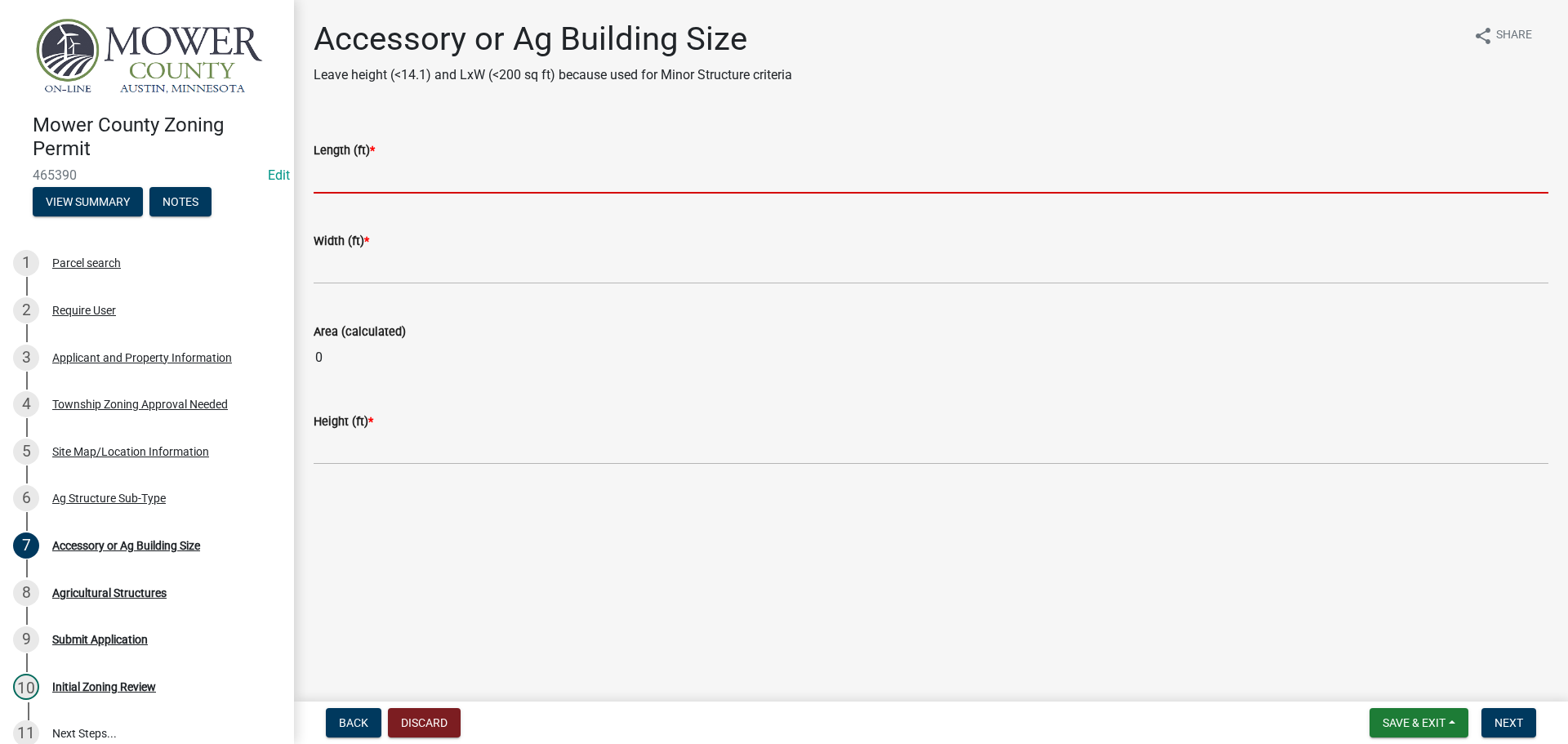
click at [355, 179] on input "text" at bounding box center [930, 177] width 1234 height 33
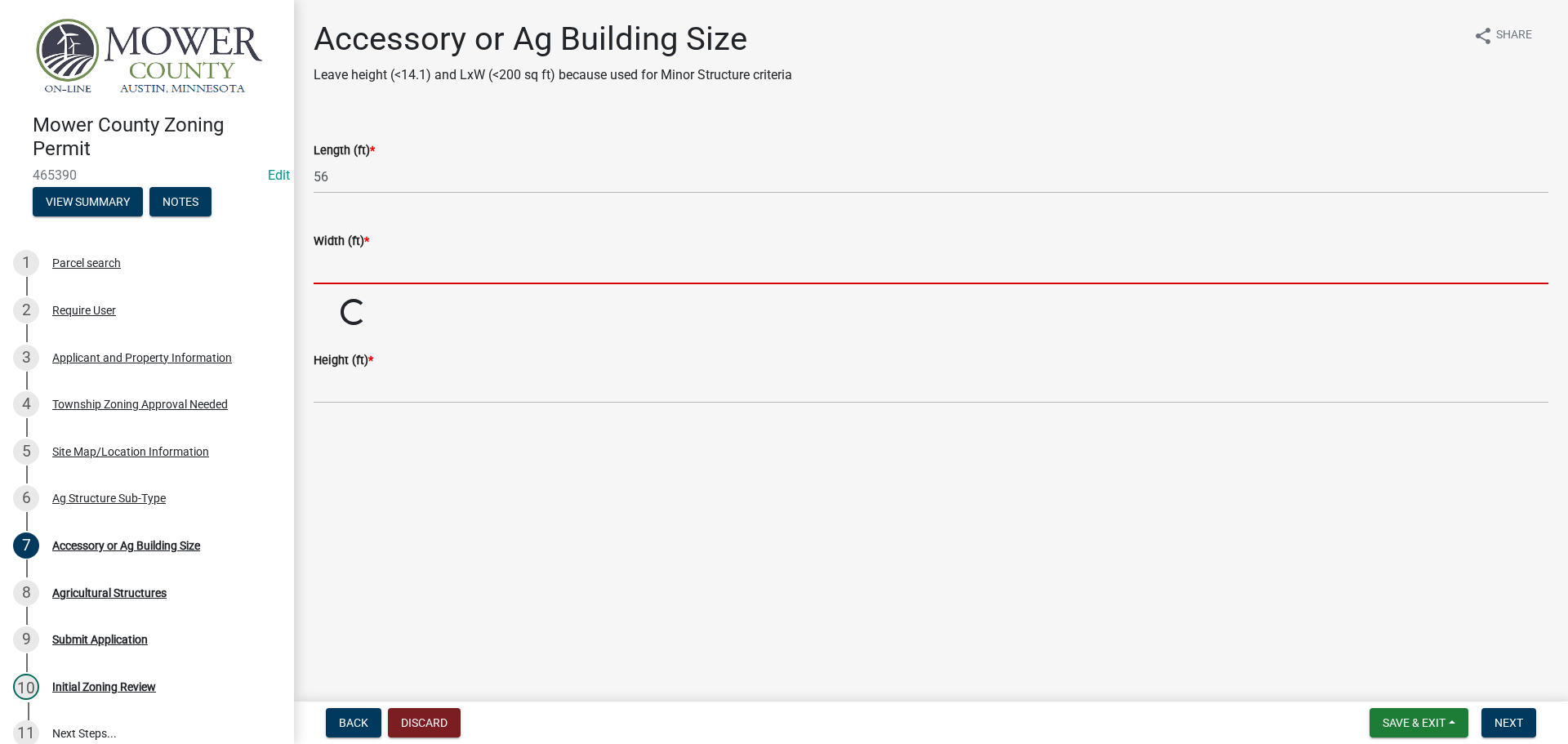
click at [344, 277] on input "text" at bounding box center [930, 267] width 1234 height 33
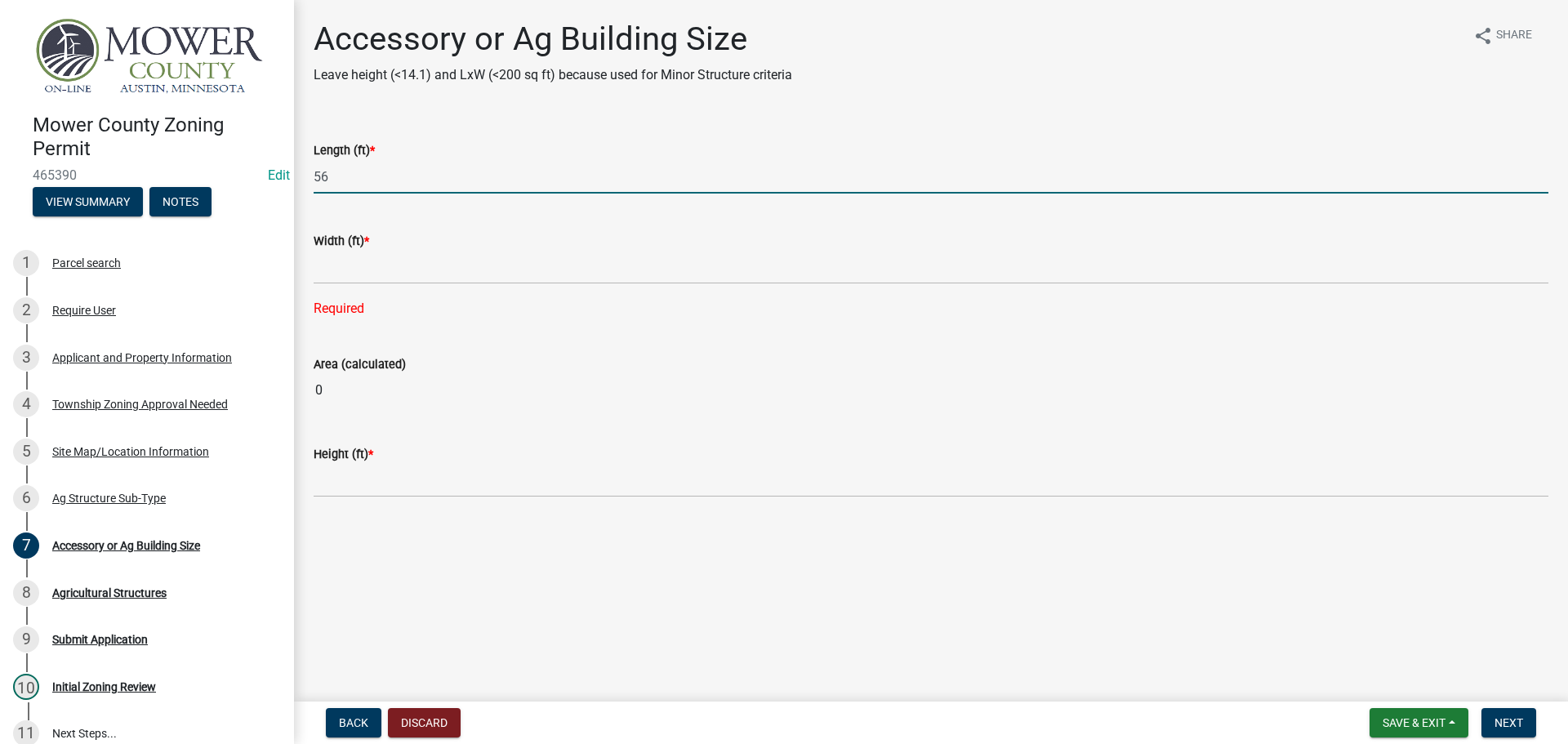
drag, startPoint x: 334, startPoint y: 179, endPoint x: 308, endPoint y: 182, distance: 26.2
click at [308, 182] on div "Length (ft) * 56" at bounding box center [930, 155] width 1259 height 76
type input "96"
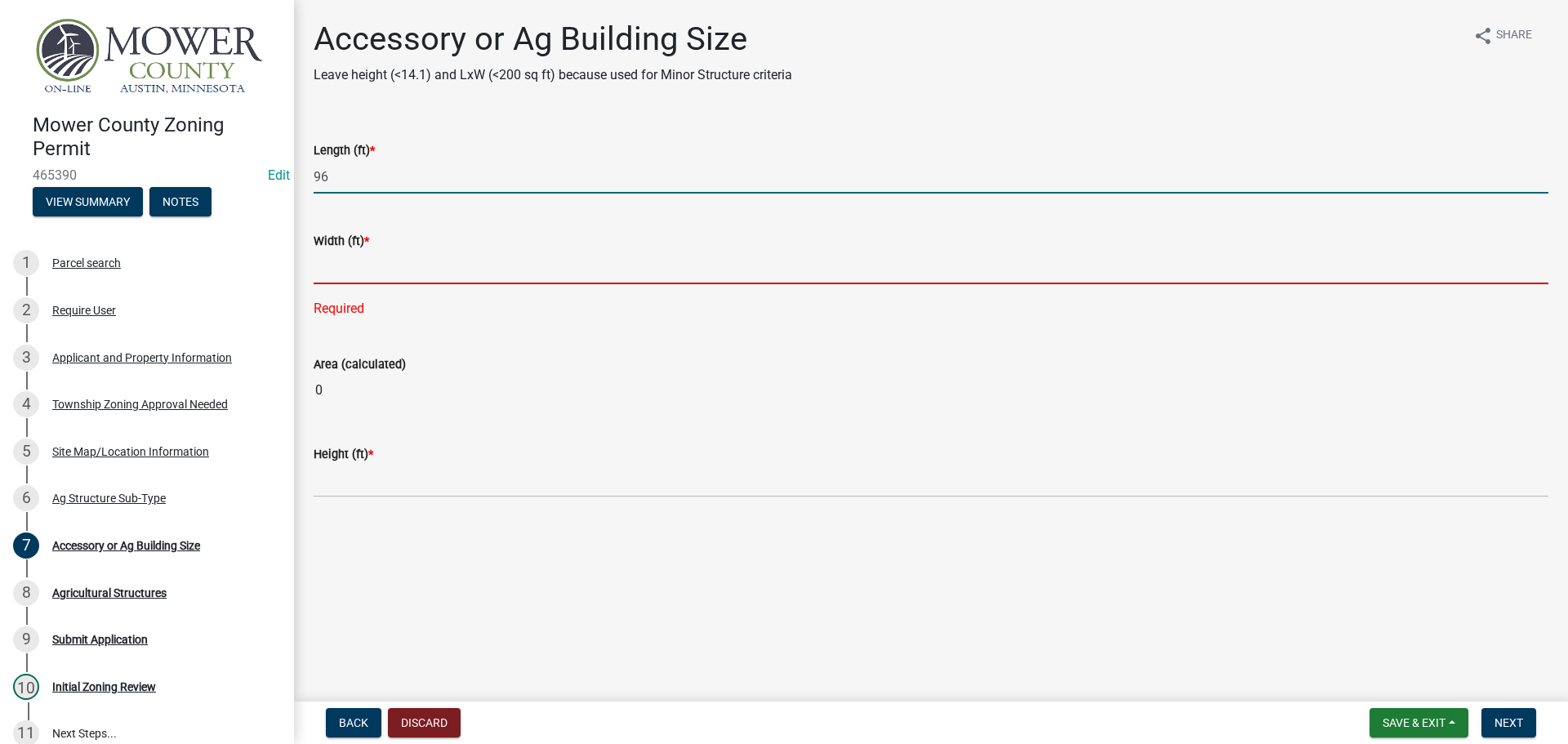
click at [329, 269] on input "text" at bounding box center [930, 267] width 1234 height 33
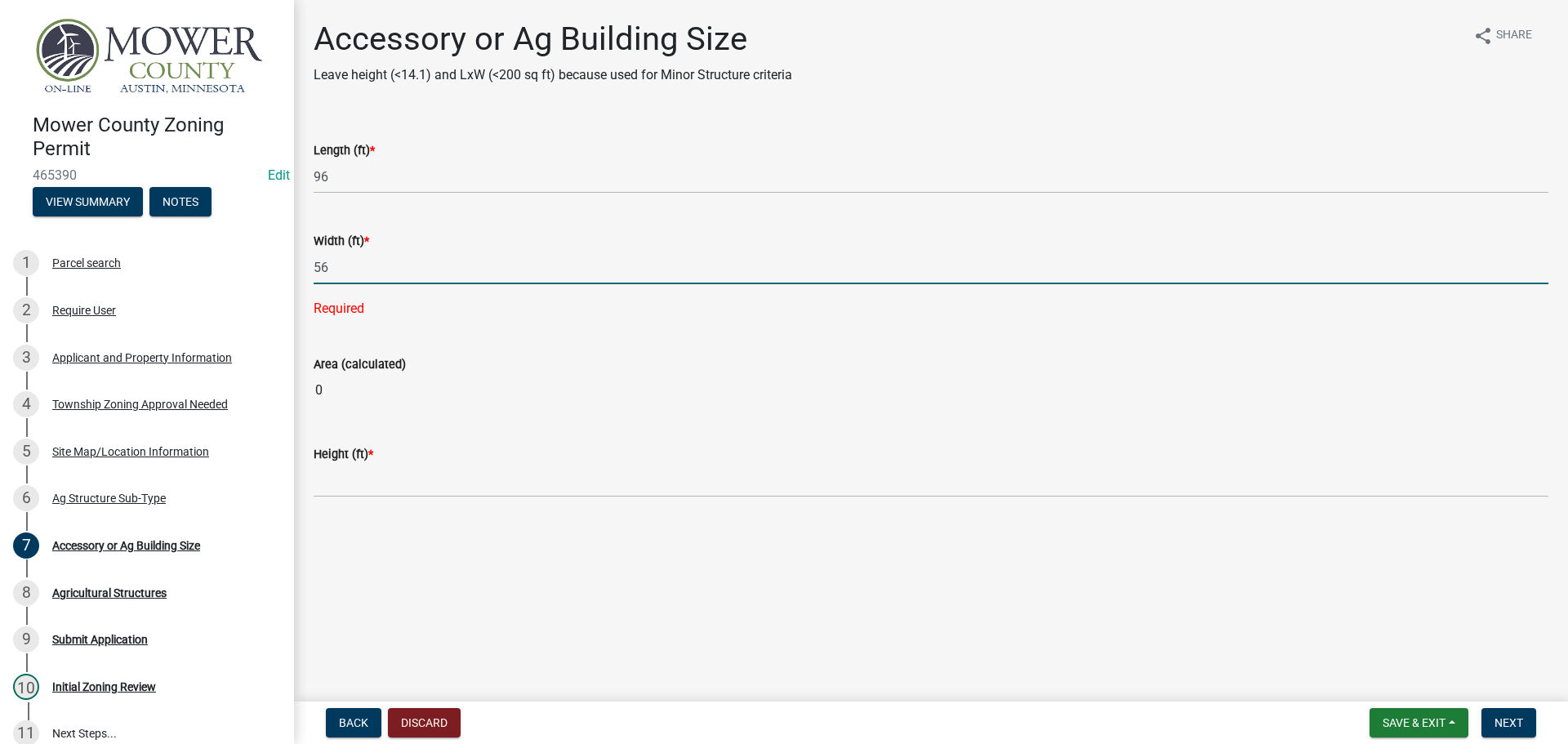
type input "56"
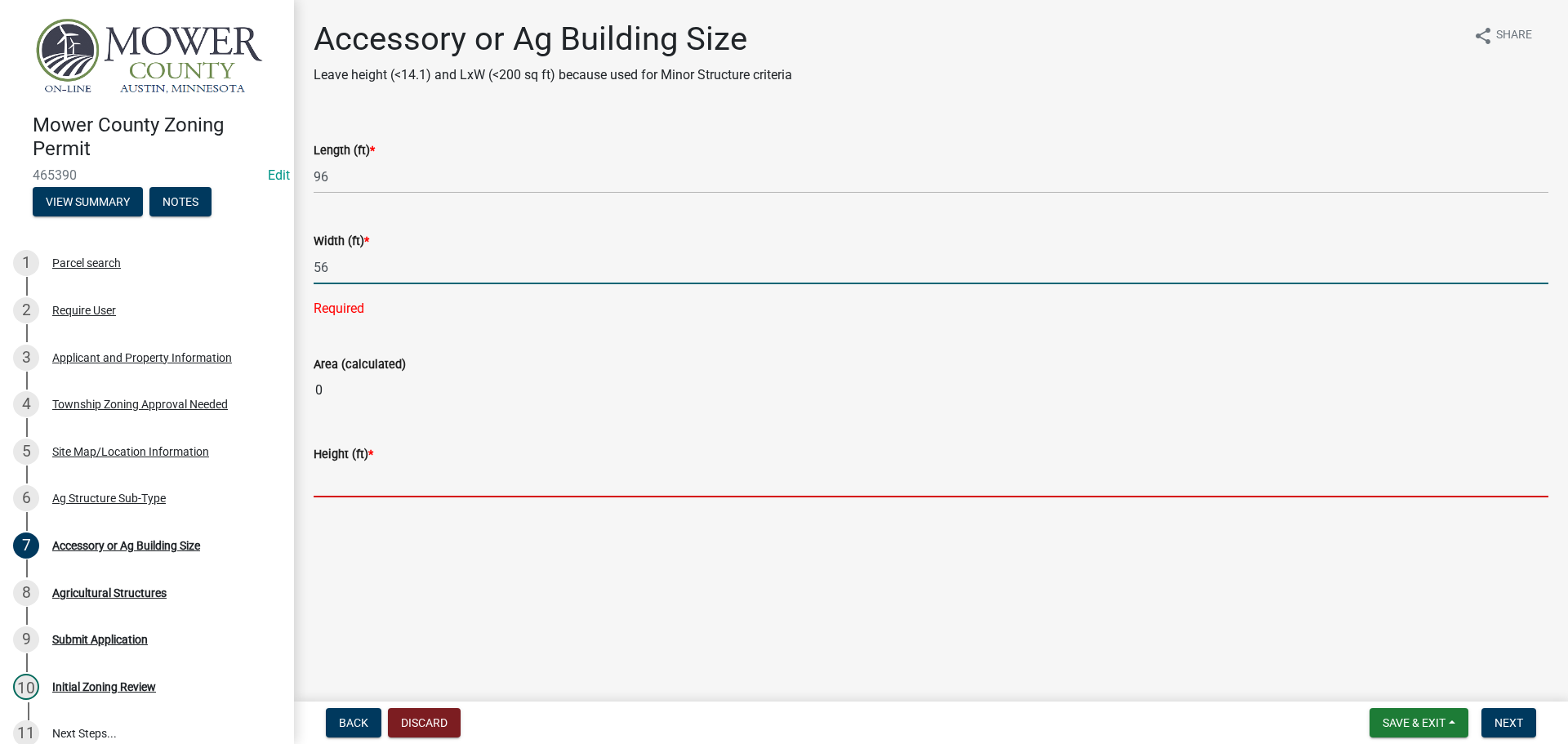
click at [401, 485] on main "Accessory or Ag Building Size Leave height (<14.1) and LxW (<200 sq ft) because…" at bounding box center [930, 348] width 1274 height 695
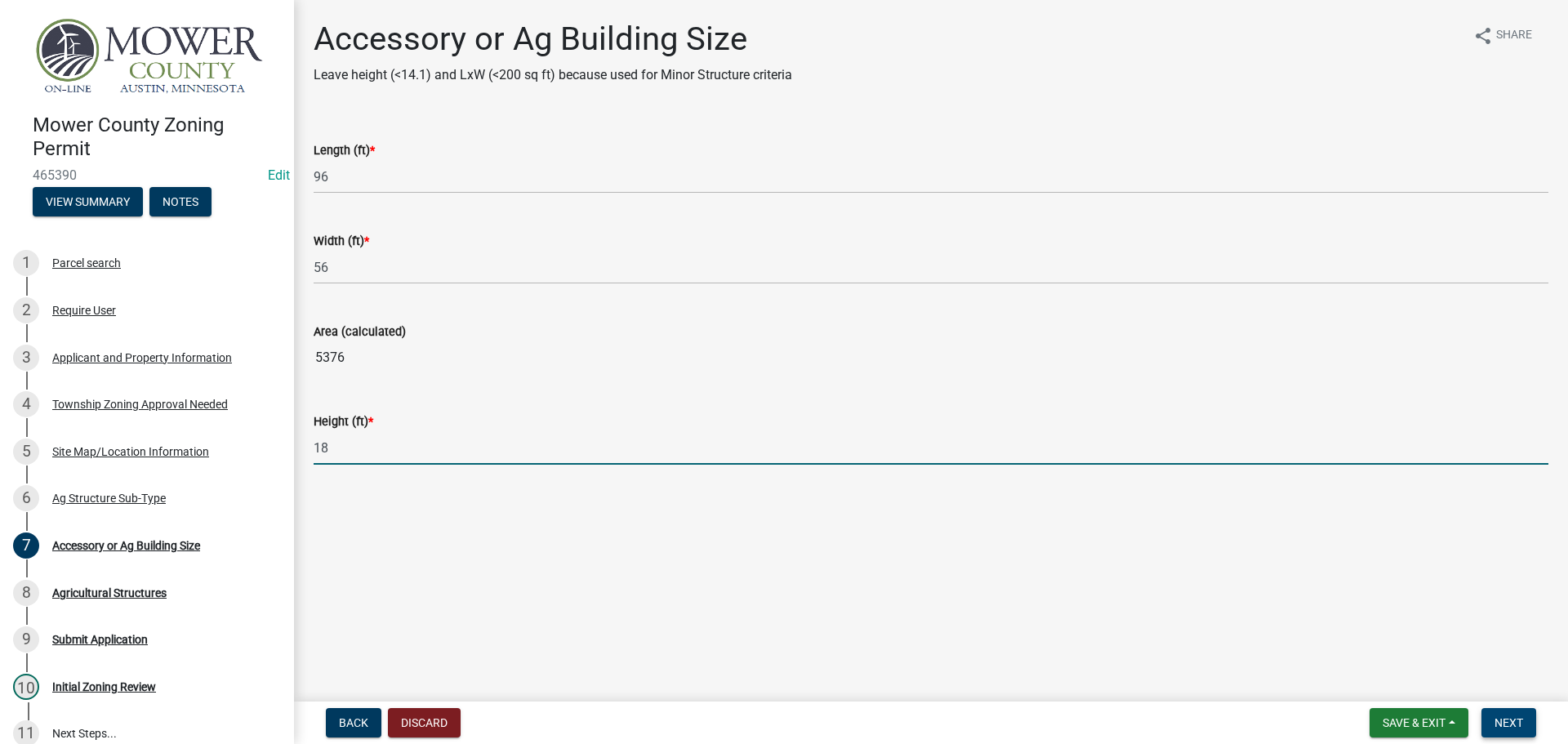
type input "18"
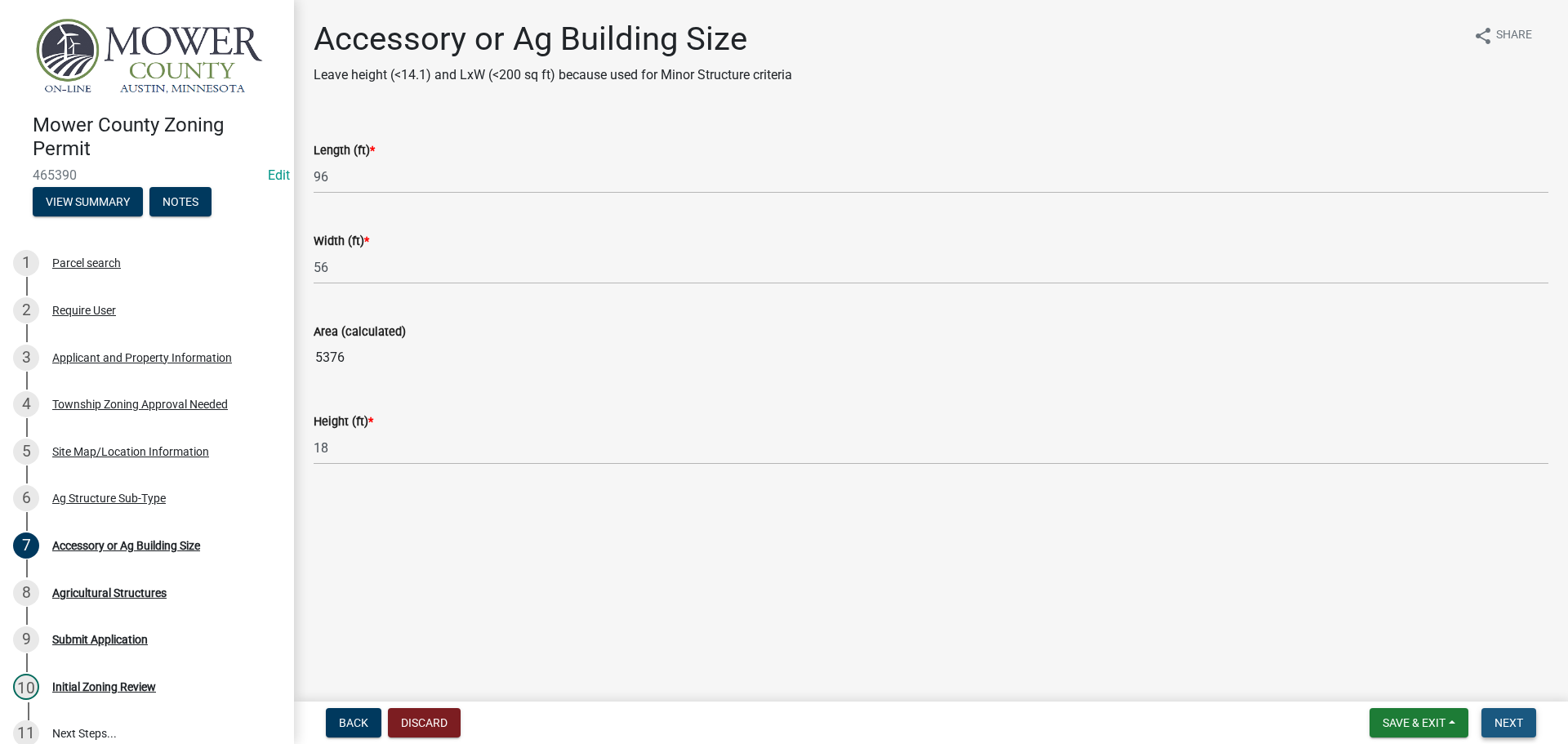
click at [1531, 724] on button "Next" at bounding box center [1508, 723] width 55 height 30
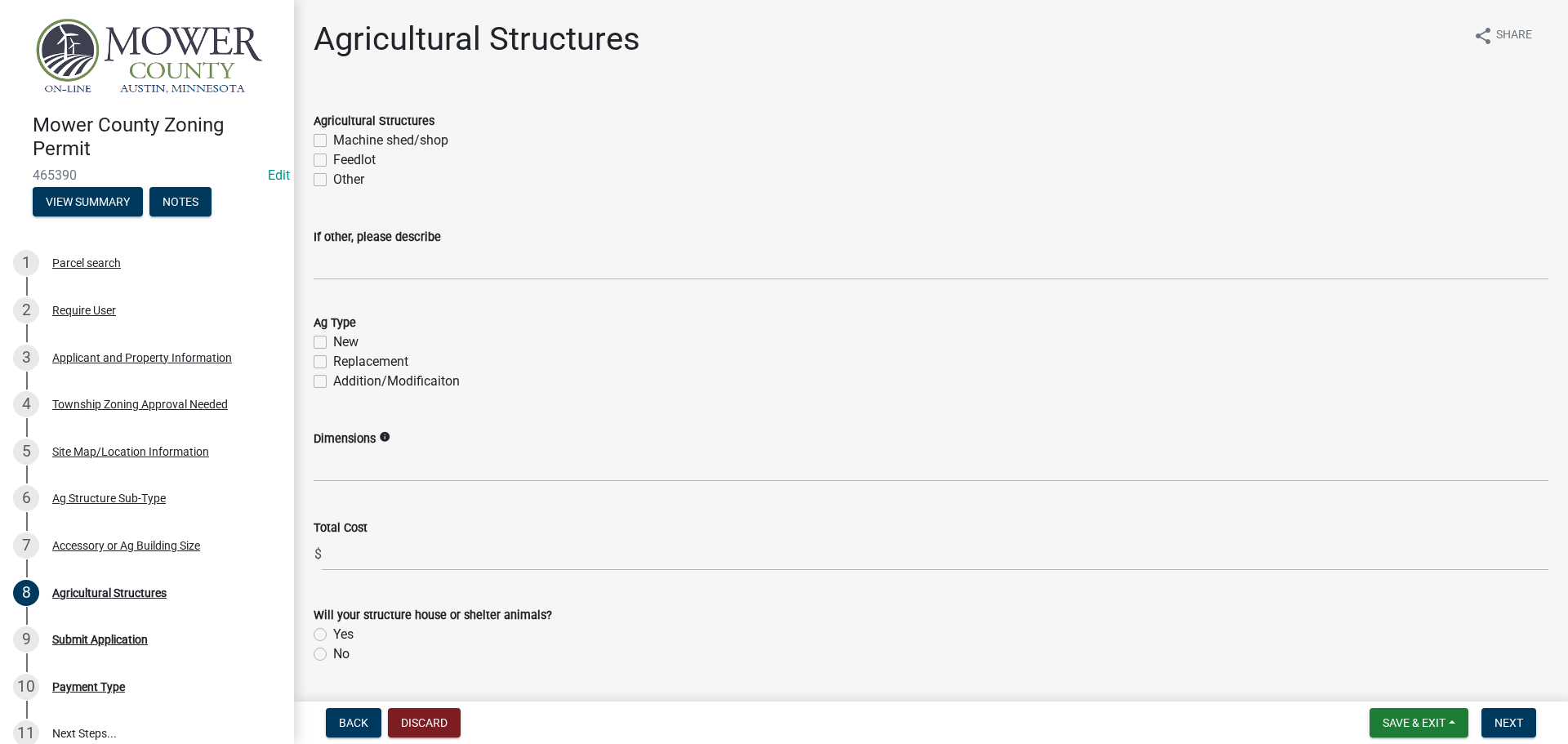
click at [334, 139] on label "Machine shed/shop" at bounding box center [391, 140] width 115 height 19
click at [334, 139] on input "Machine shed/shop" at bounding box center [338, 135] width 10 height 10
checkbox input "true"
checkbox input "false"
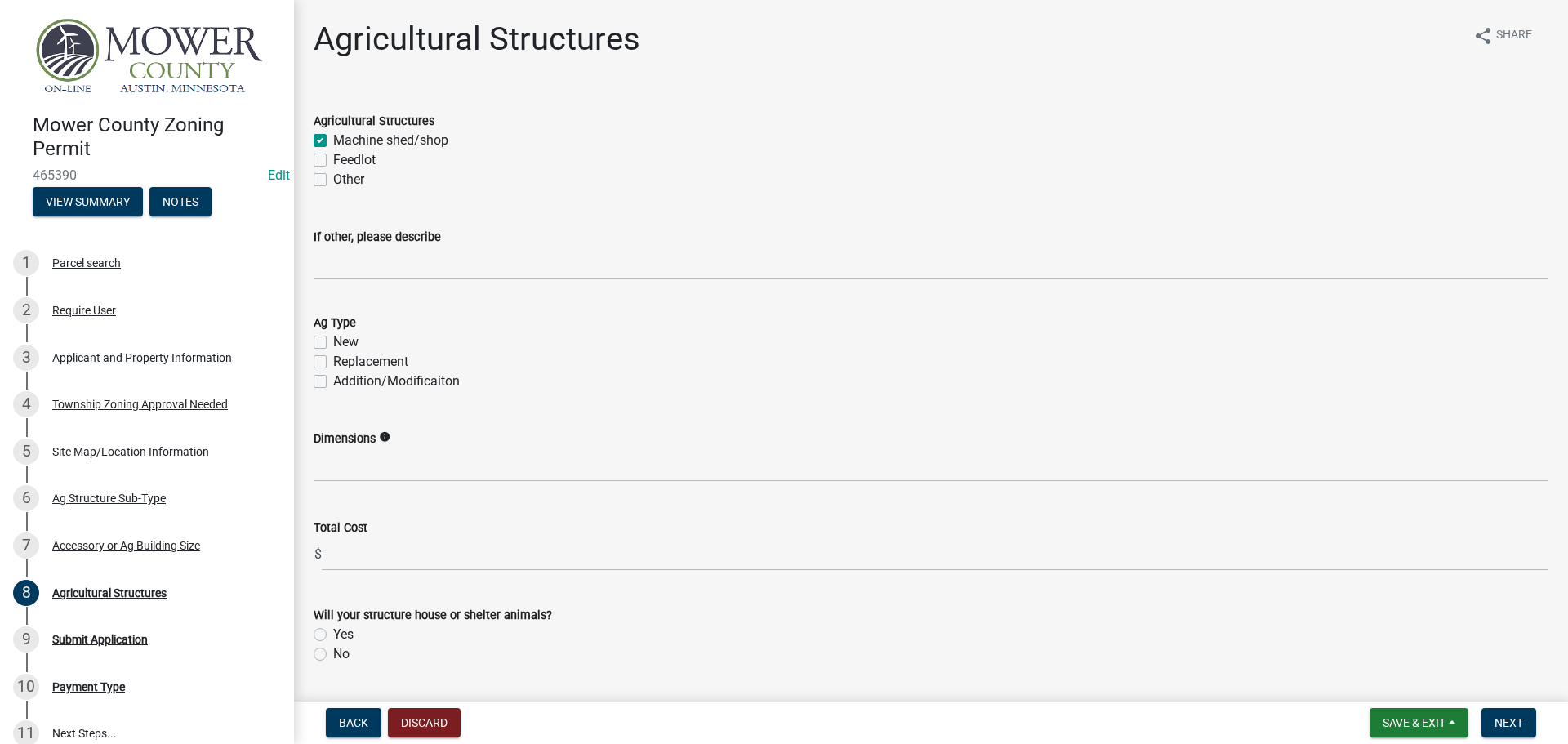
click at [334, 346] on label "New" at bounding box center [346, 342] width 25 height 19
click at [334, 343] on input "New" at bounding box center [338, 337] width 10 height 10
checkbox input "true"
checkbox input "false"
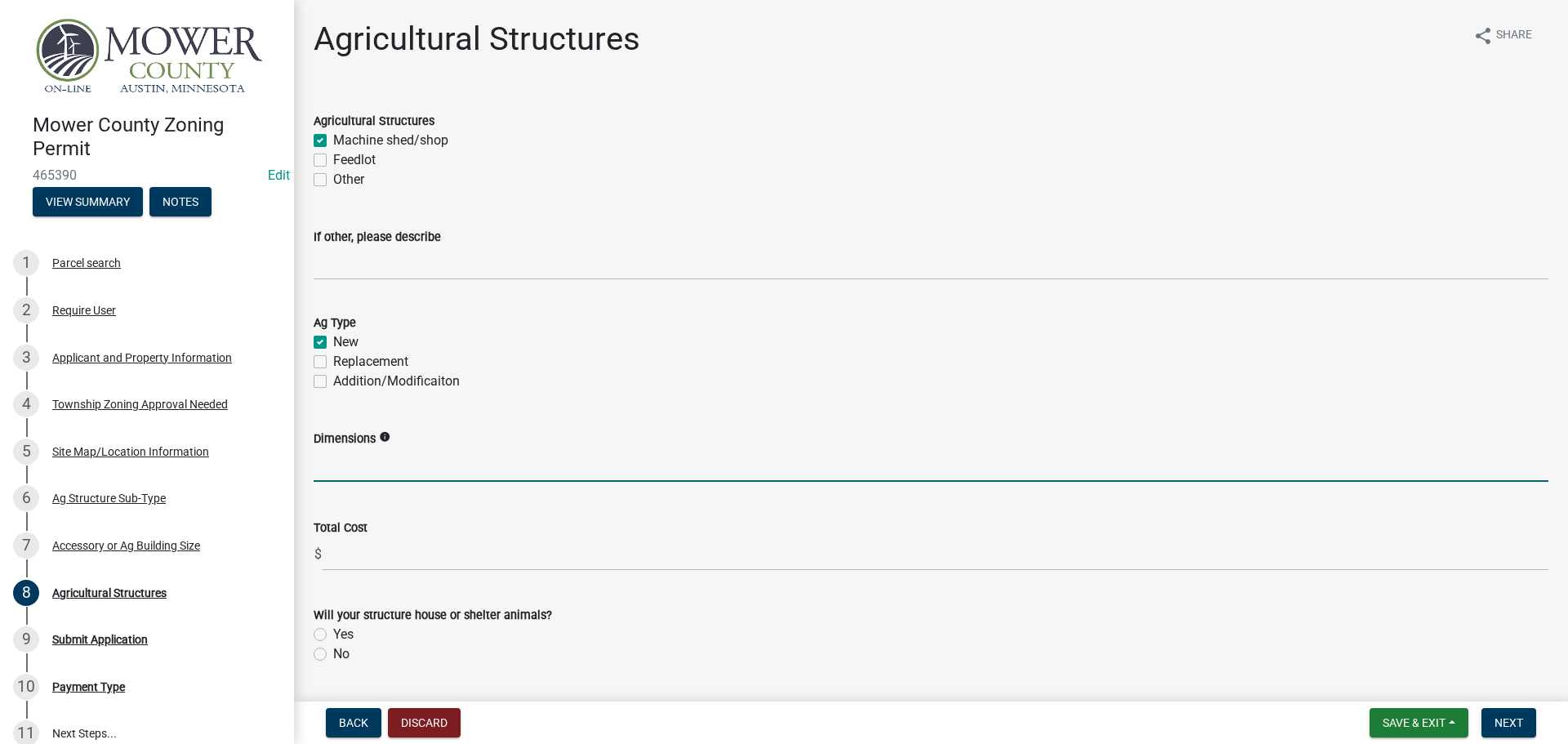
click at [351, 473] on input "Dimensions" at bounding box center [930, 465] width 1234 height 33
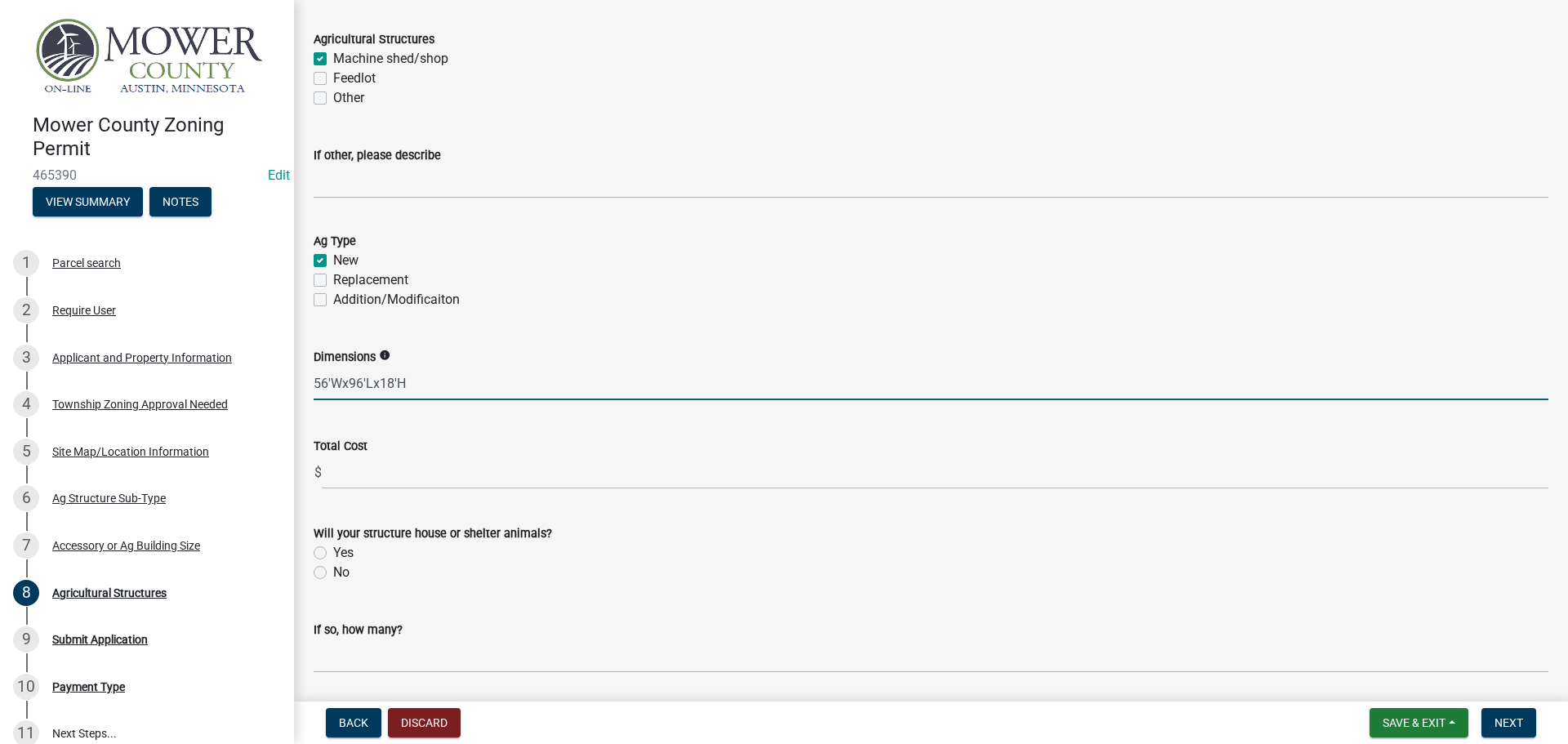
type input "56'Wx96'Lx18'H"
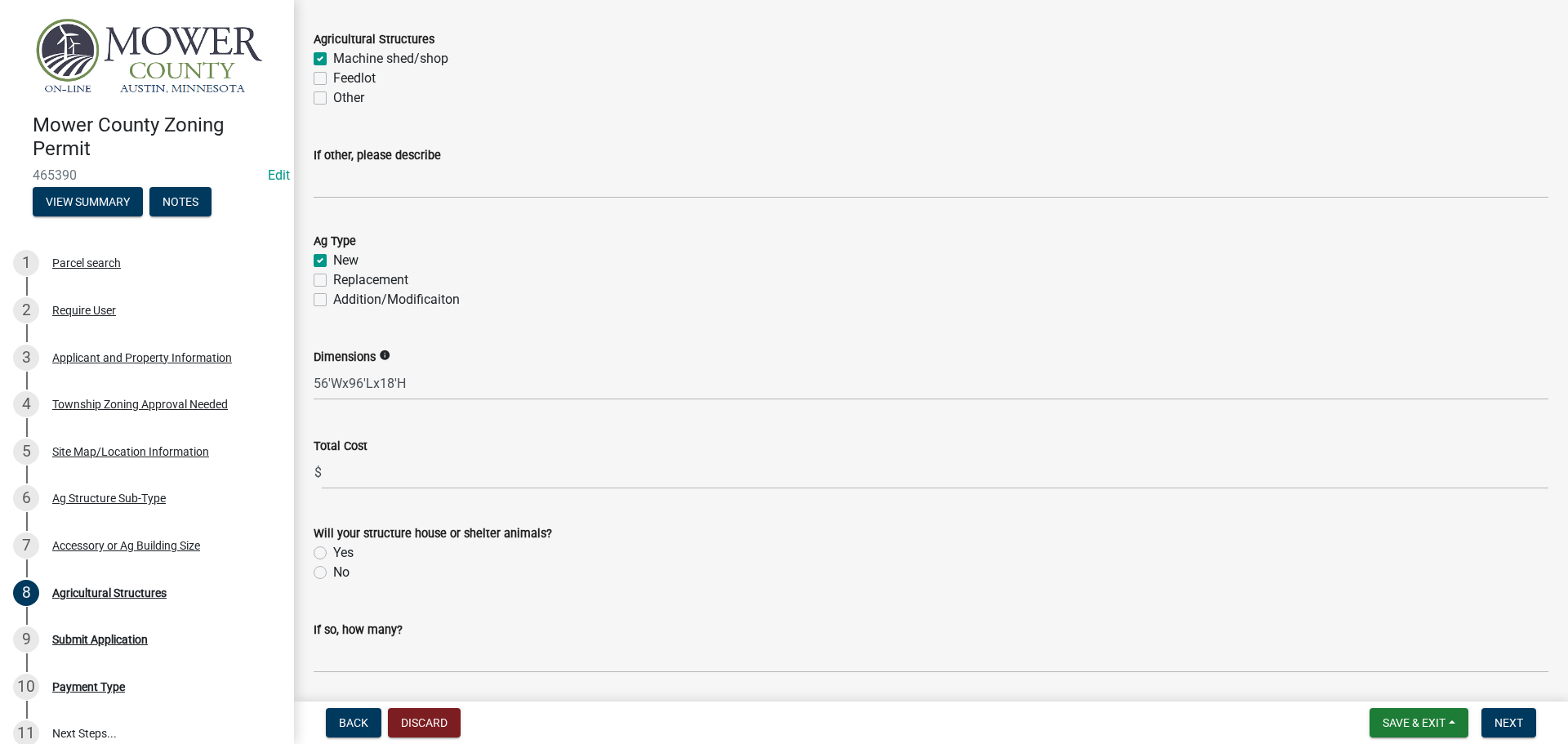
click at [334, 570] on label "No" at bounding box center [342, 572] width 17 height 19
click at [334, 570] on input "No" at bounding box center [338, 567] width 10 height 10
radio input "true"
click at [1529, 725] on button "Next" at bounding box center [1508, 723] width 55 height 30
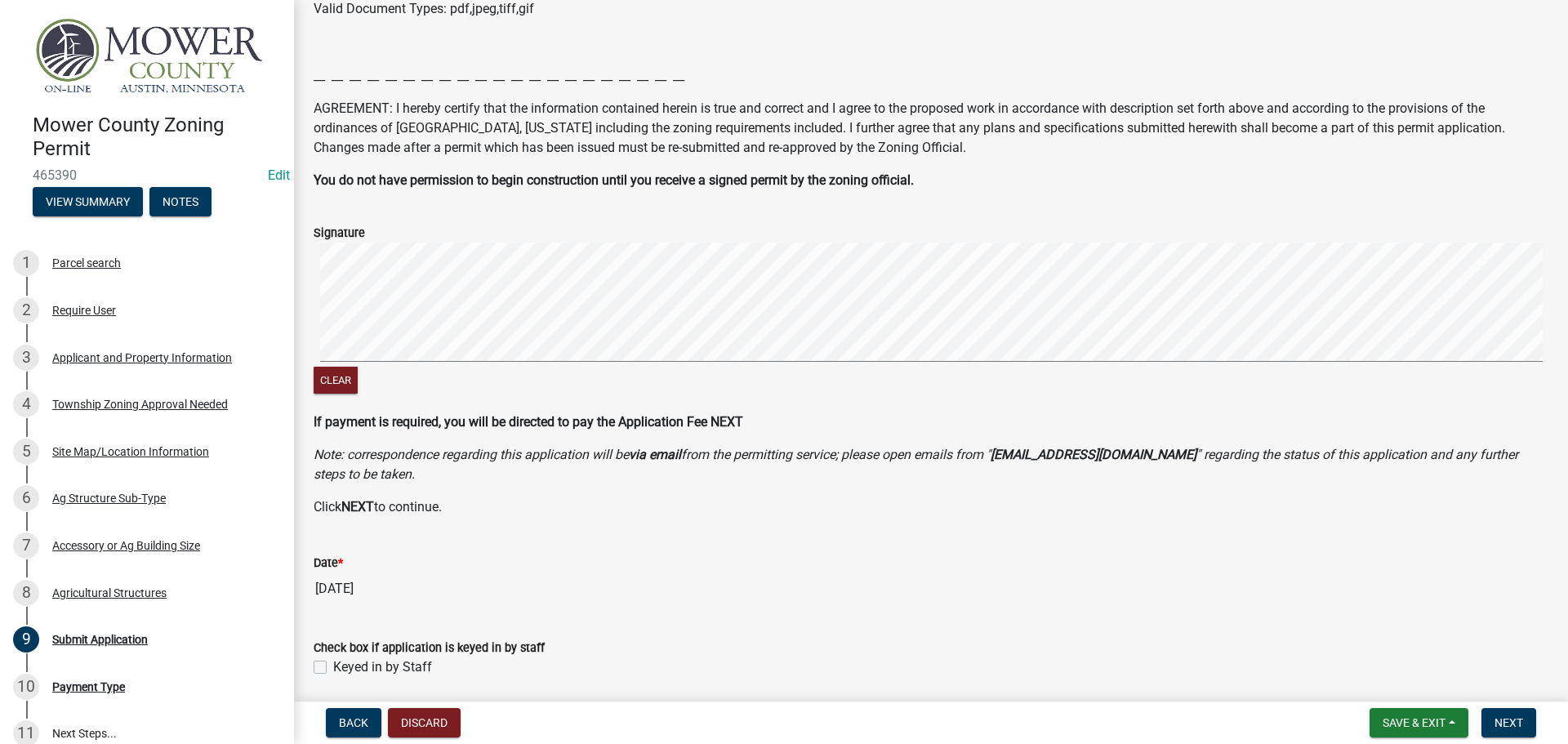
scroll to position [238, 0]
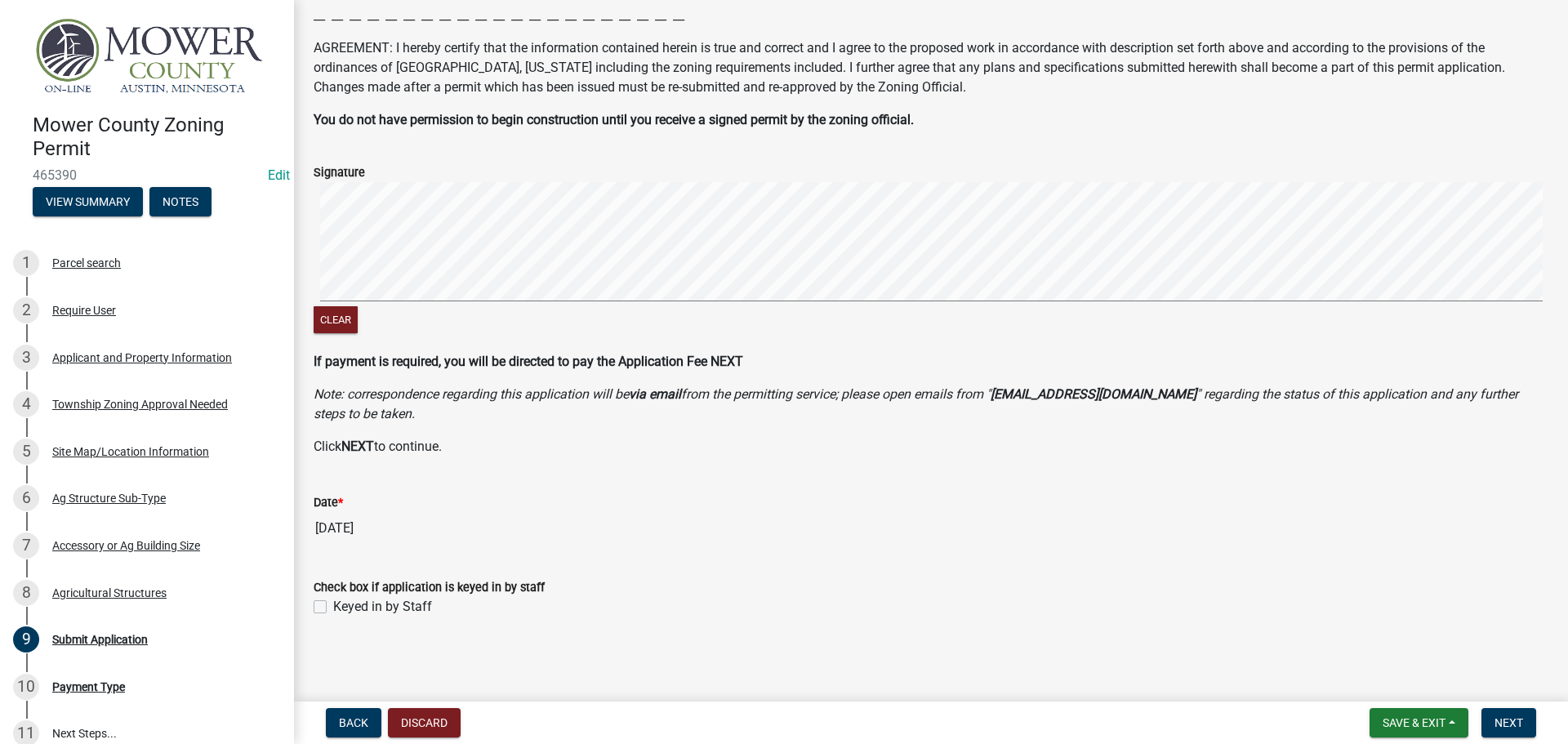
click at [334, 608] on label "Keyed in by Staff" at bounding box center [383, 606] width 99 height 19
click at [334, 608] on input "Keyed in by Staff" at bounding box center [338, 602] width 10 height 10
checkbox input "true"
click at [1490, 719] on button "Next" at bounding box center [1508, 723] width 55 height 30
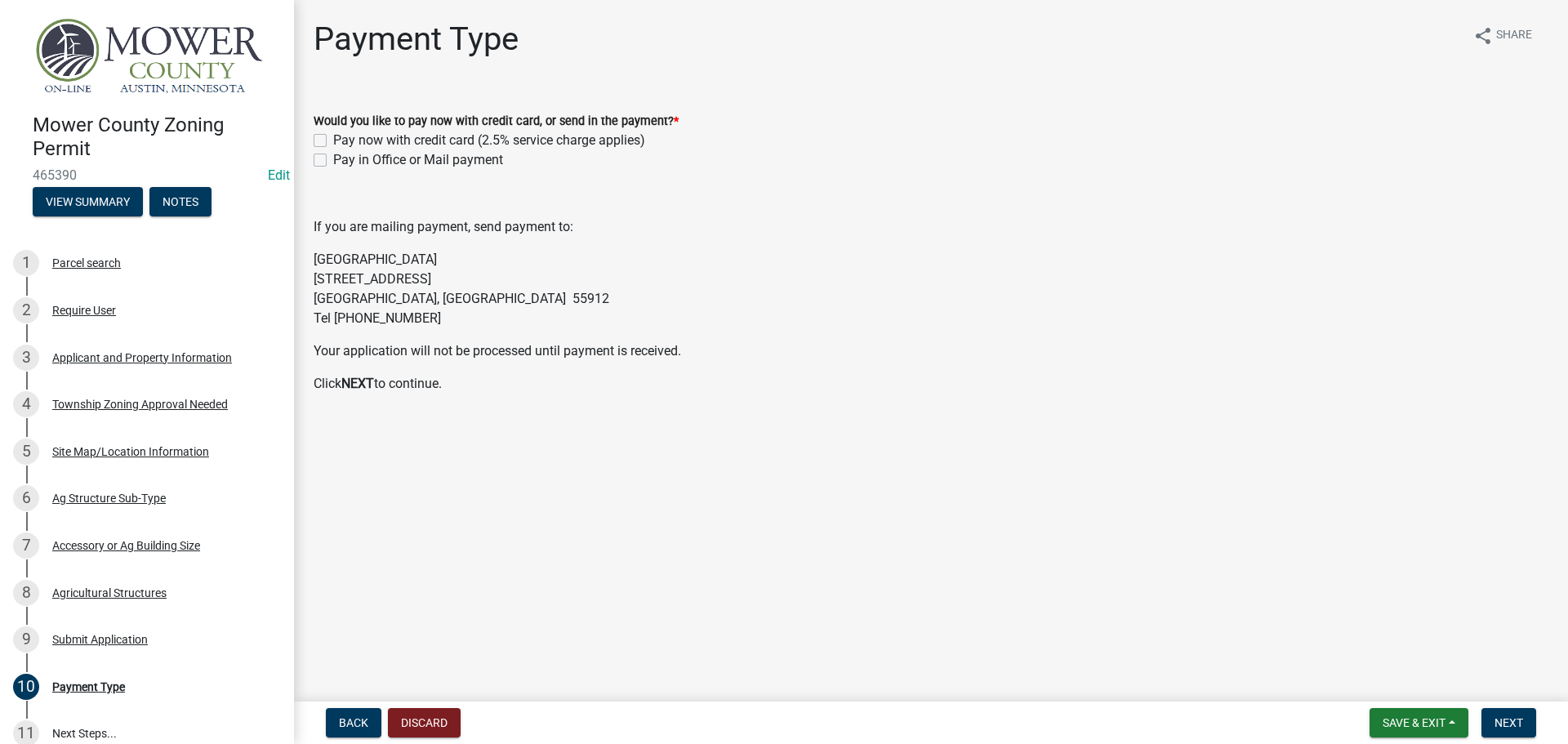
click at [334, 158] on label "Pay in Office or Mail payment" at bounding box center [419, 160] width 170 height 19
click at [334, 158] on input "Pay in Office or Mail payment" at bounding box center [338, 155] width 10 height 10
checkbox input "true"
checkbox input "false"
checkbox input "true"
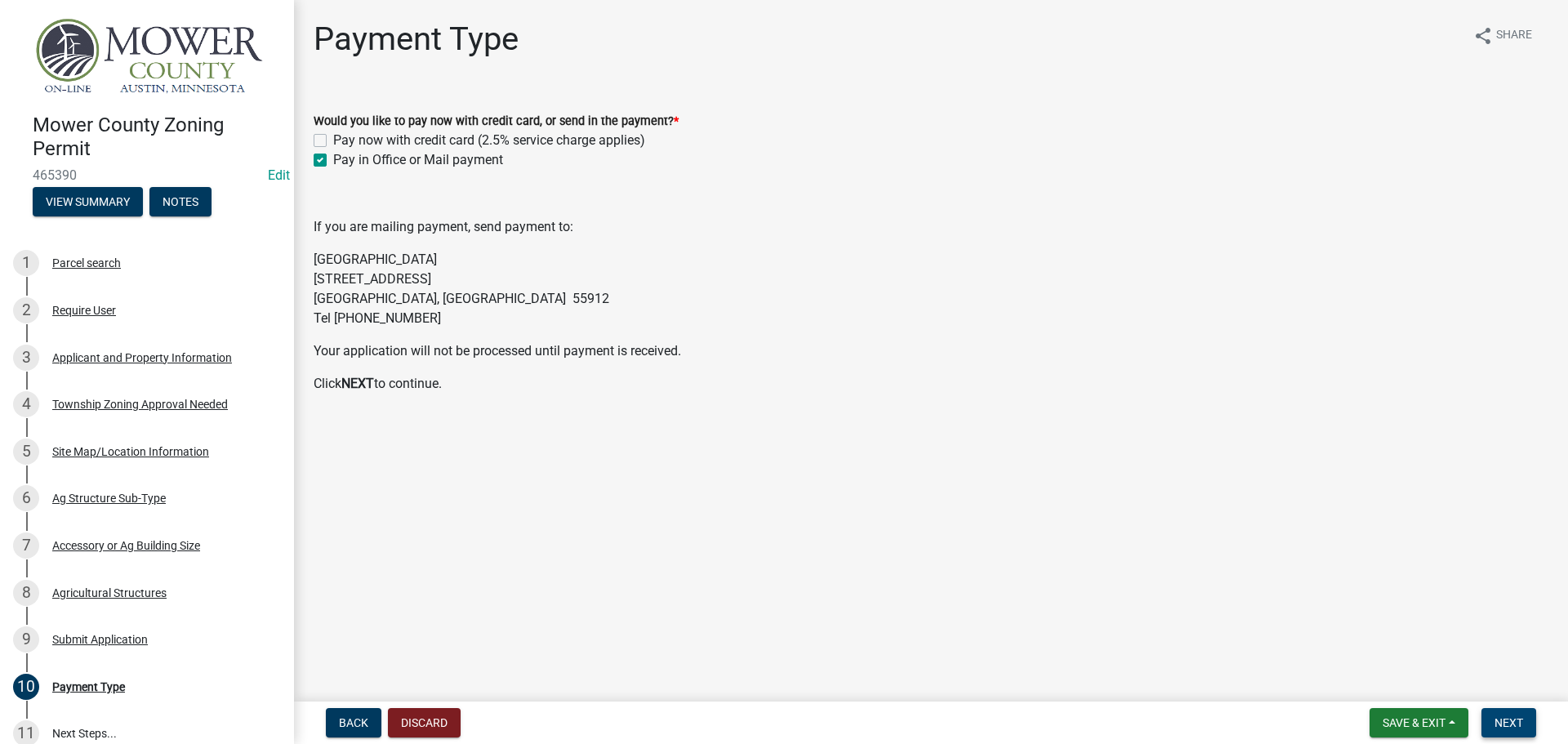
click at [1517, 725] on span "Next" at bounding box center [1508, 723] width 29 height 13
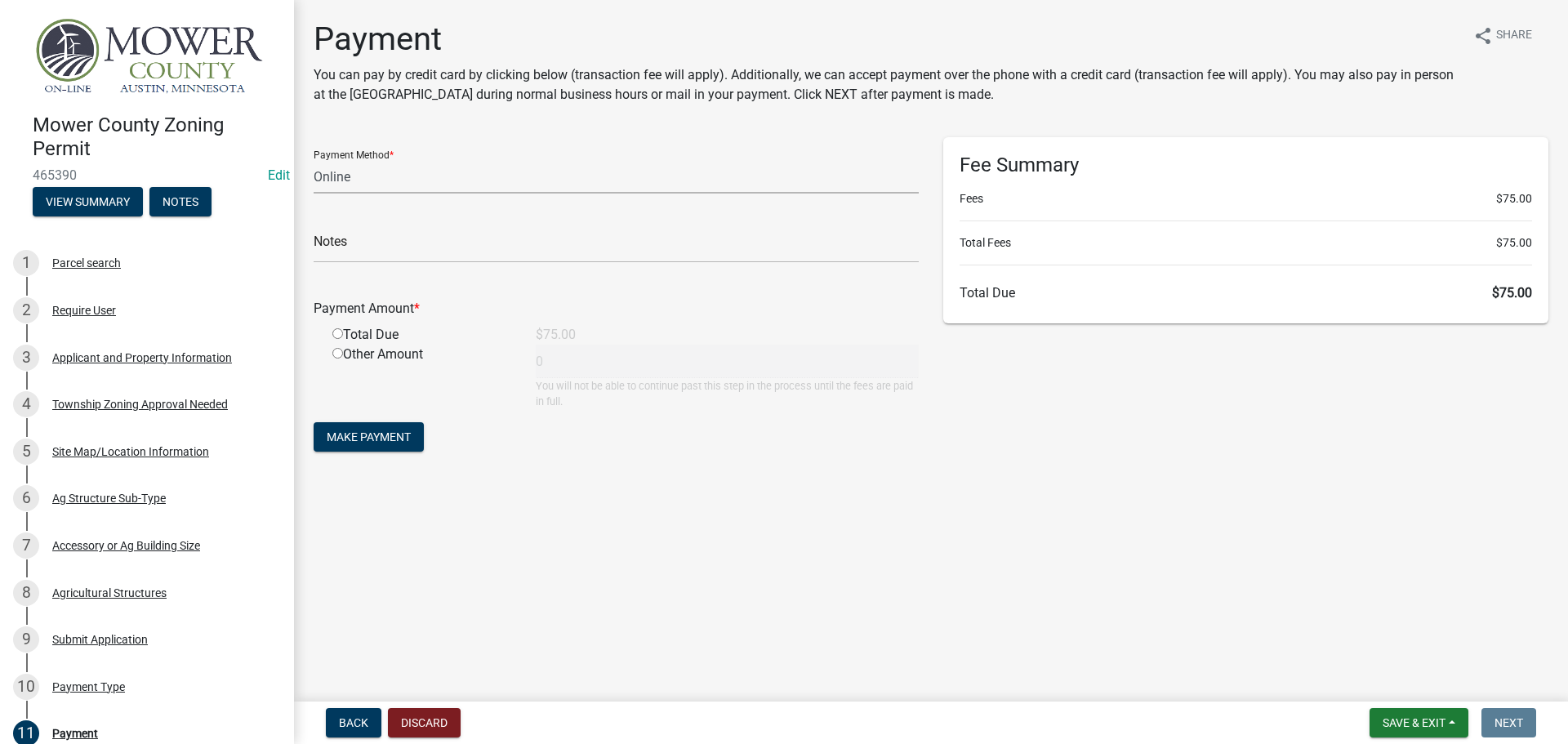
click at [394, 187] on select "Credit Card POS Check Cash Online" at bounding box center [615, 177] width 605 height 33
select select "1: 0"
click at [313, 160] on select "Credit Card POS Check Cash Online" at bounding box center [615, 177] width 605 height 33
click at [397, 251] on input "text" at bounding box center [615, 246] width 605 height 33
type input "2661"
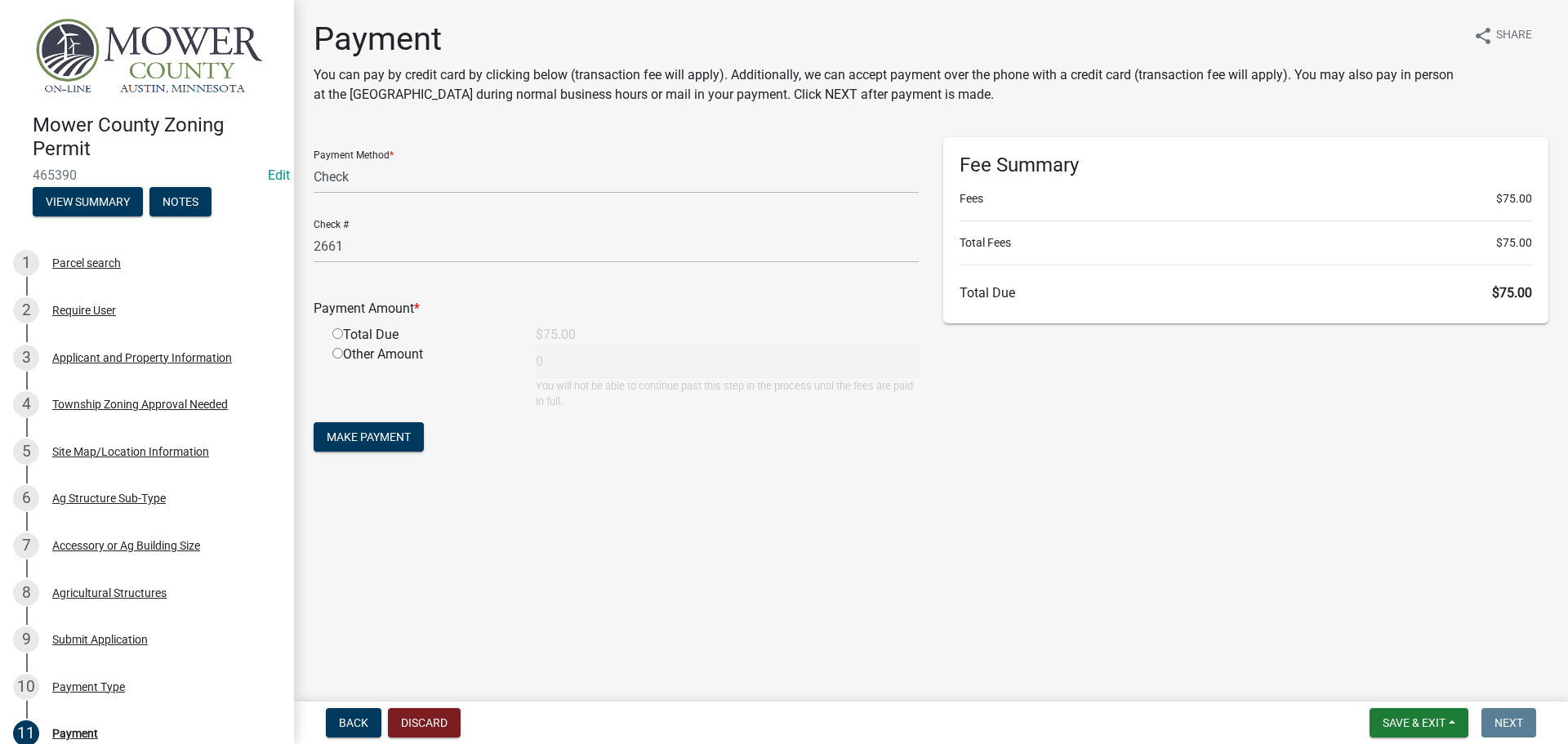
click at [338, 332] on input "radio" at bounding box center [337, 333] width 10 height 10
radio input "true"
type input "75"
click at [361, 437] on span "Make Payment" at bounding box center [369, 437] width 84 height 13
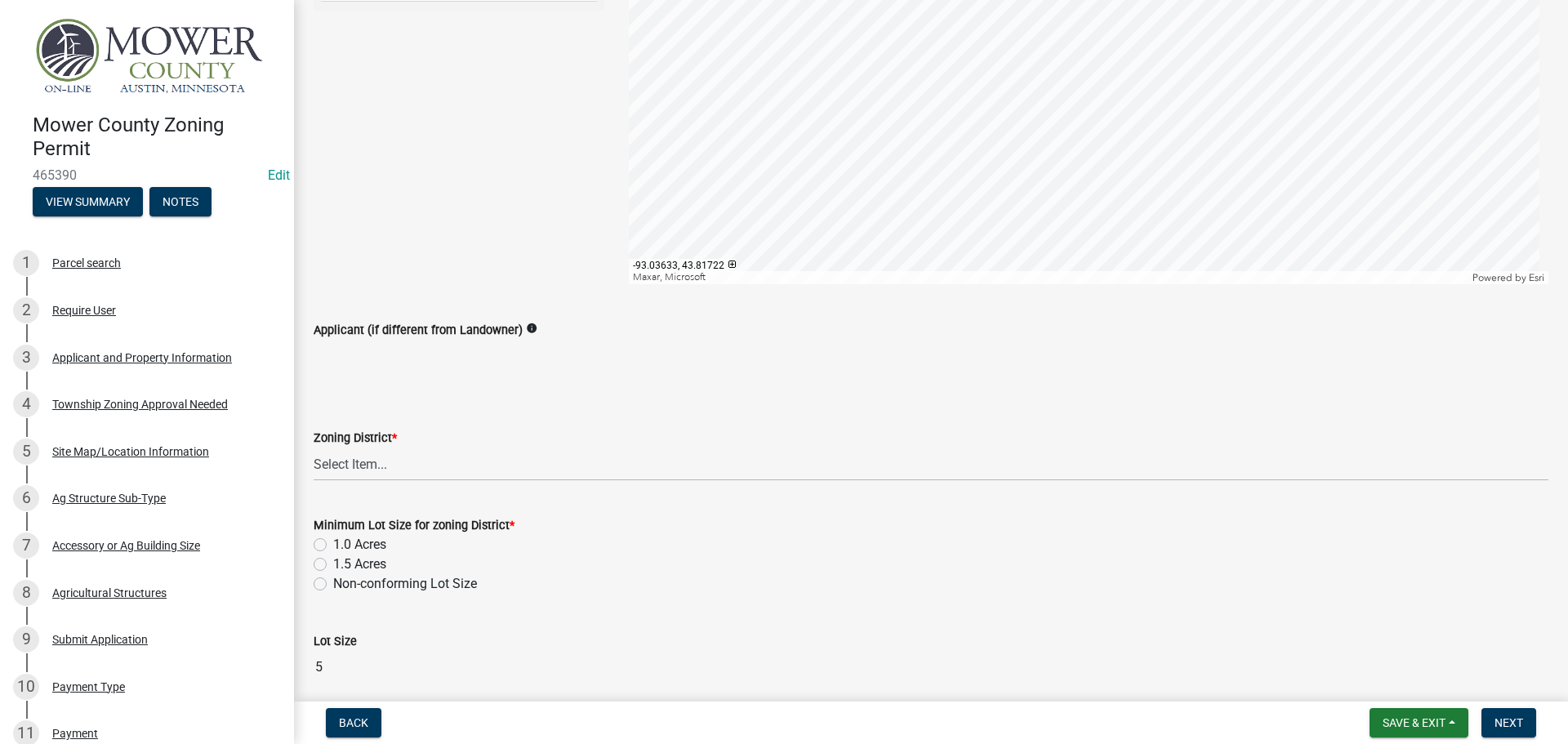
scroll to position [327, 0]
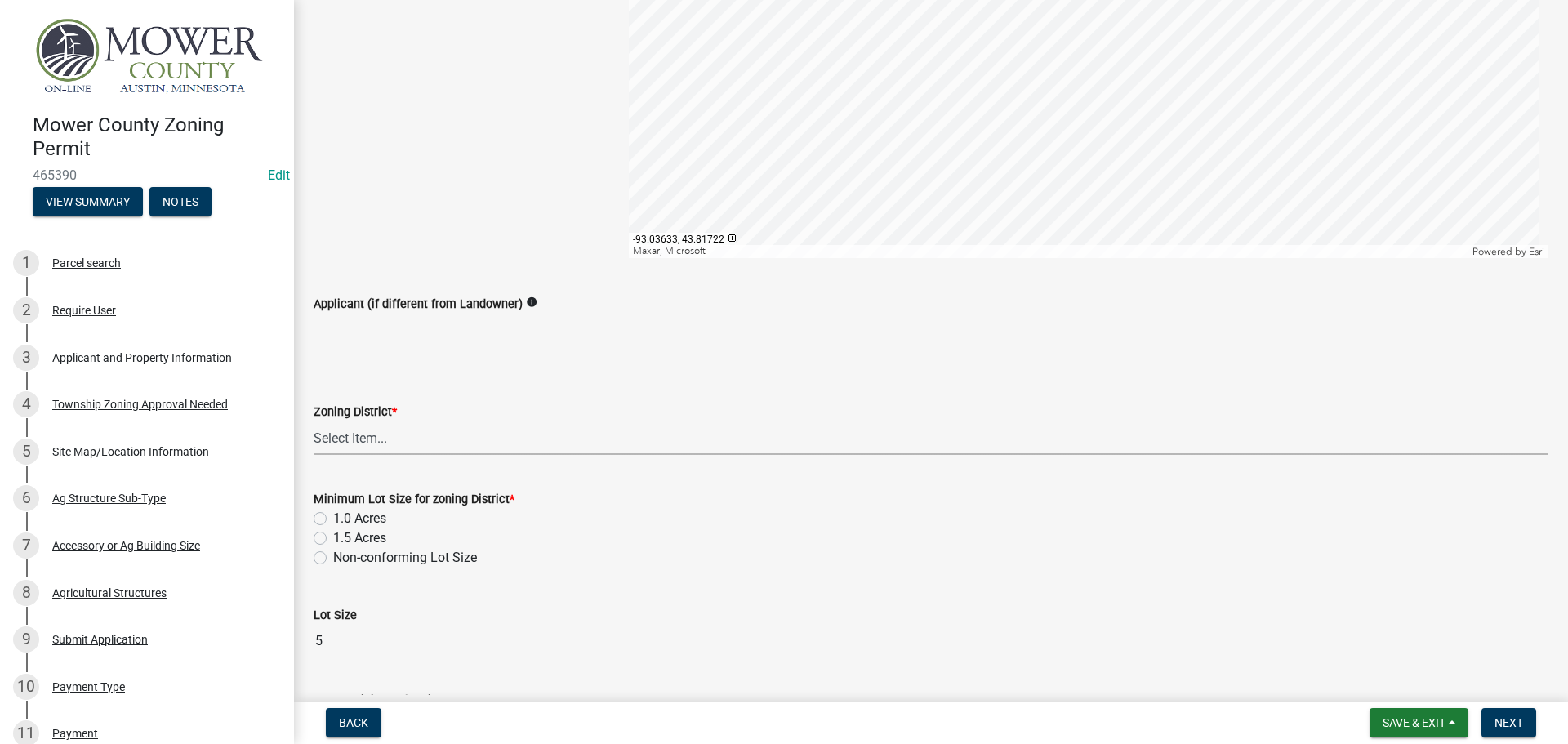
click at [358, 441] on select "Select Item... Agricultural District Rural Management District Urban Expansion …" at bounding box center [930, 438] width 1234 height 33
click at [313, 421] on select "Select Item... Agricultural District Rural Management District Urban Expansion …" at bounding box center [930, 438] width 1234 height 33
select select "b3482f8c-74ac-4d6a-bff7-6eca71038996"
click at [334, 540] on label "1.5 Acres" at bounding box center [359, 538] width 53 height 19
click at [334, 539] on input "1.5 Acres" at bounding box center [338, 533] width 10 height 10
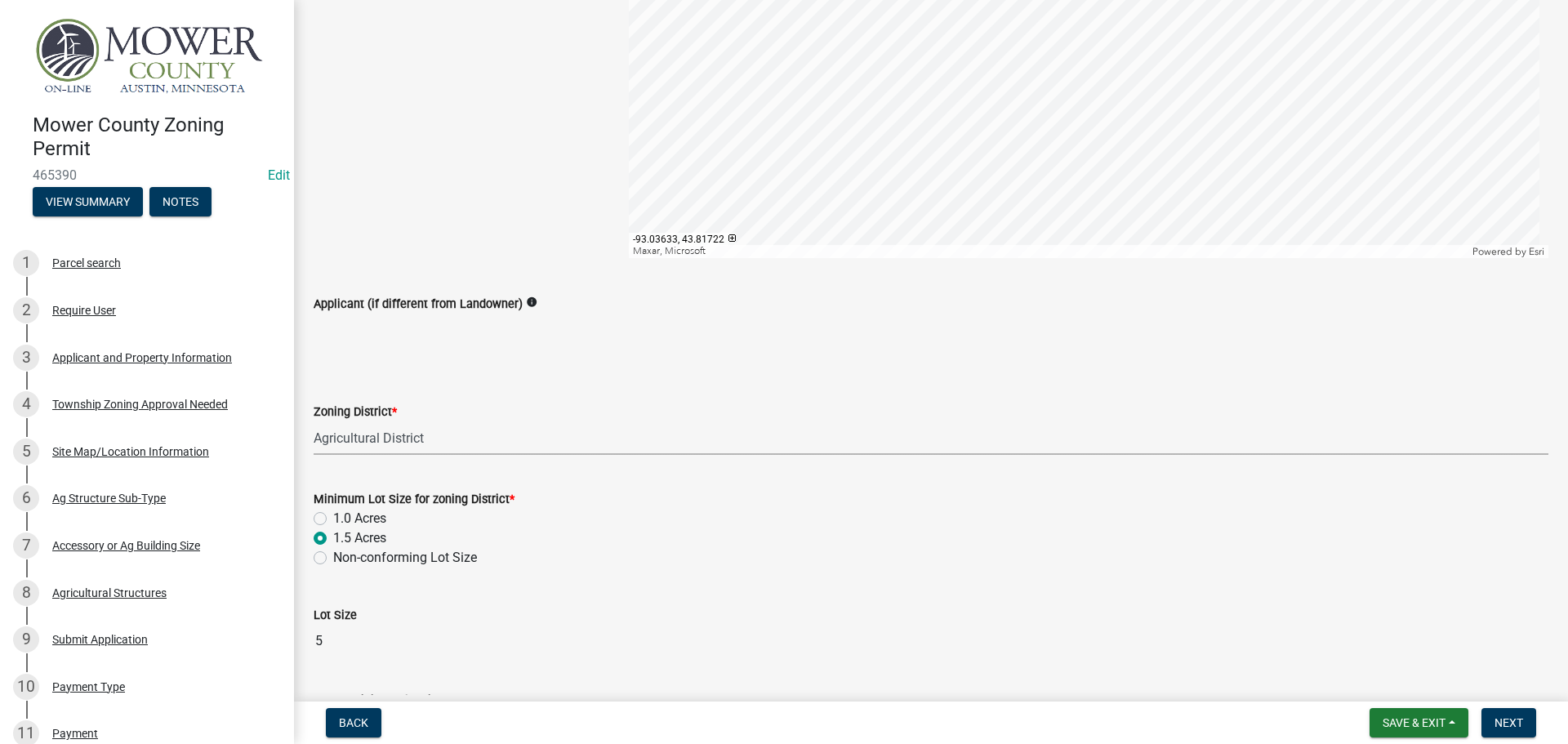
radio input "true"
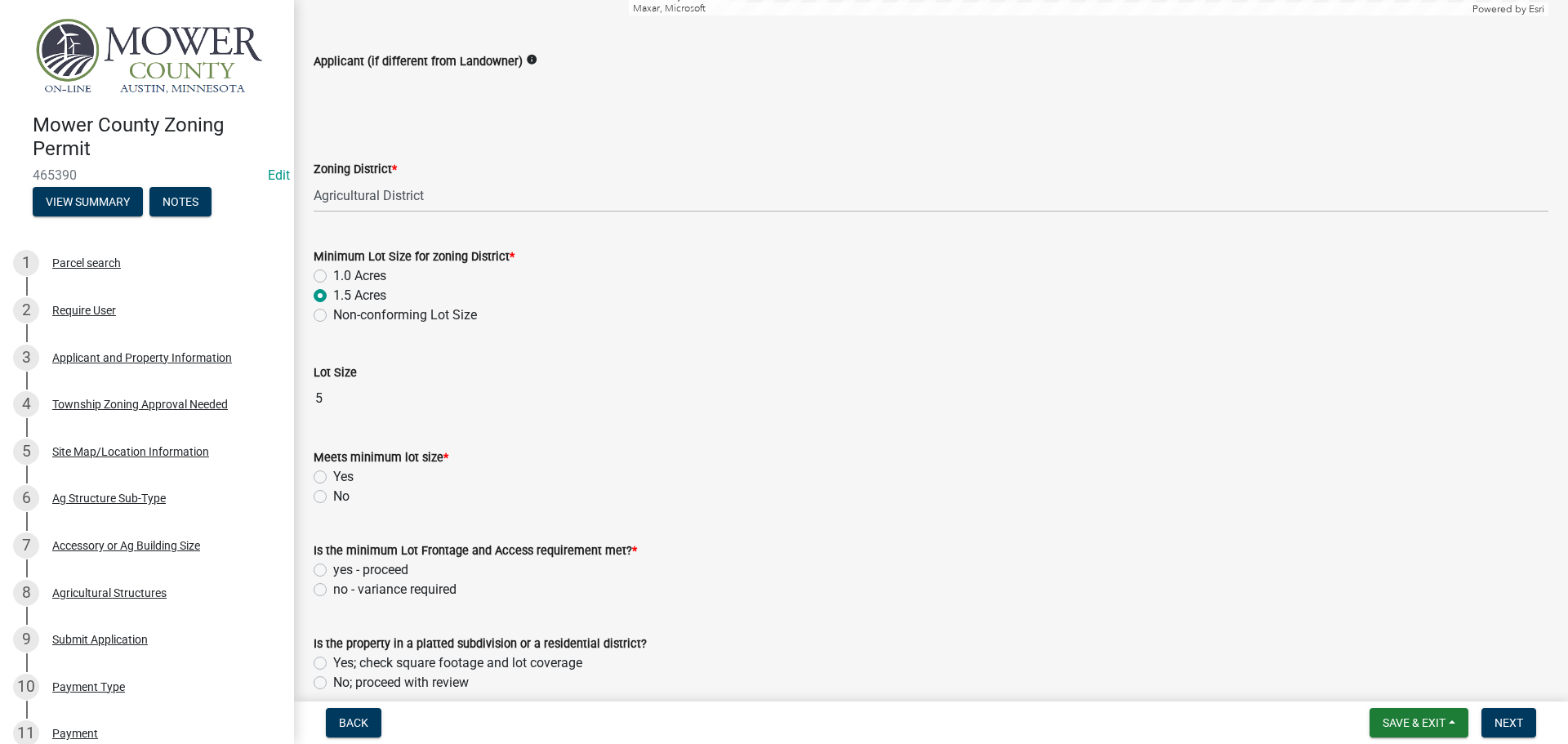
scroll to position [572, 0]
click at [334, 473] on label "Yes" at bounding box center [344, 474] width 20 height 19
click at [334, 473] on input "Yes" at bounding box center [338, 470] width 10 height 10
radio input "true"
click at [334, 570] on label "yes - proceed" at bounding box center [371, 567] width 75 height 19
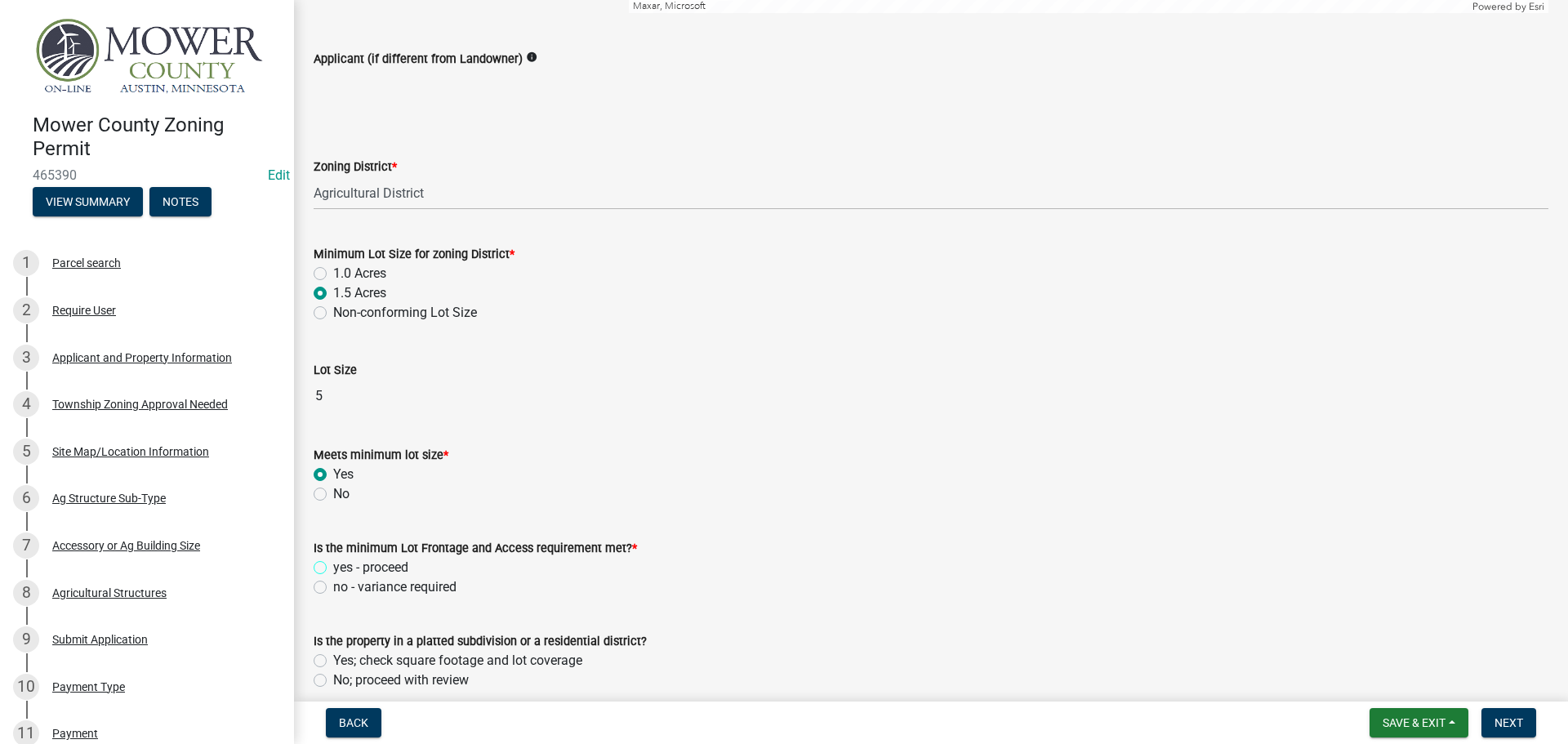
click at [334, 568] on input "yes - proceed" at bounding box center [338, 563] width 10 height 10
radio input "true"
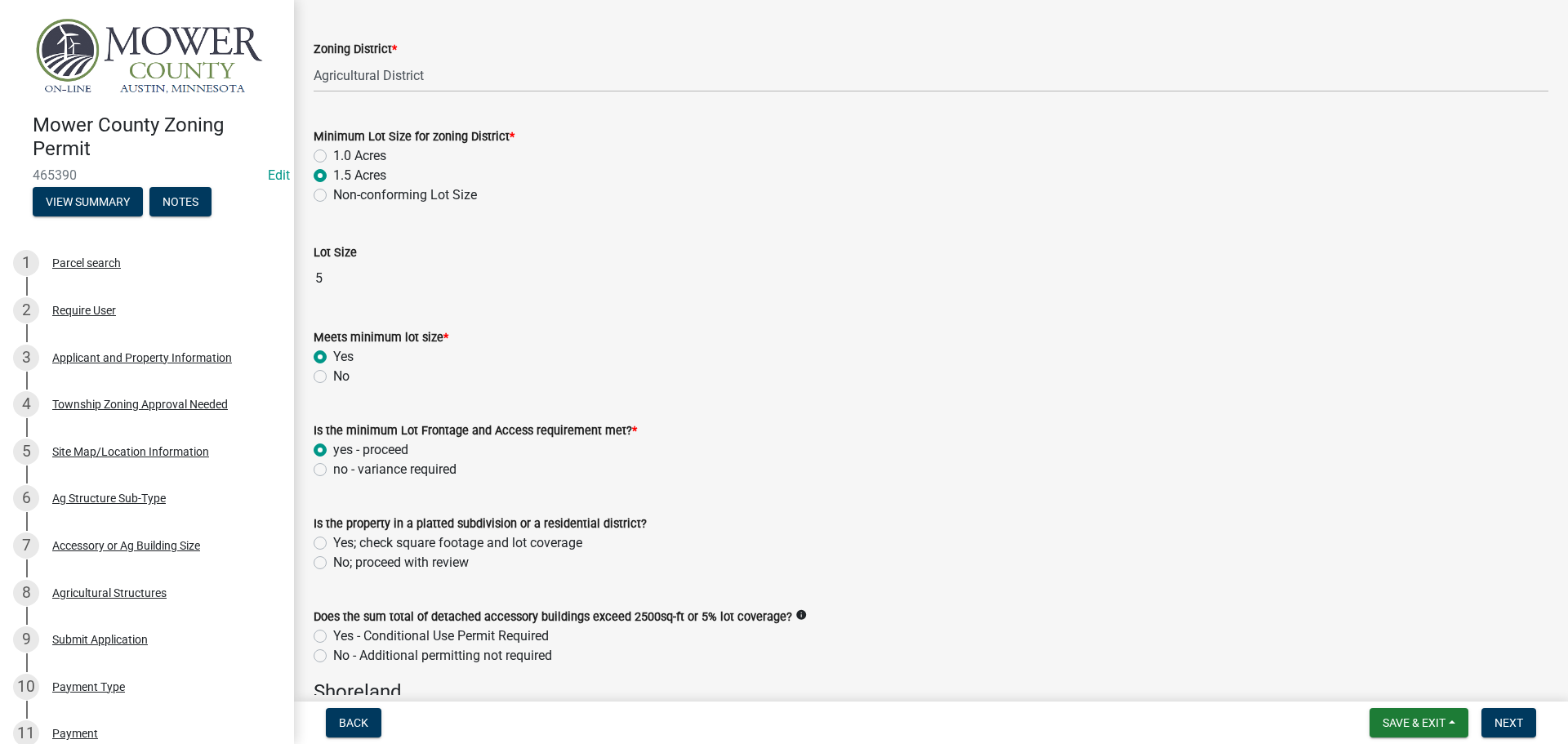
scroll to position [735, 0]
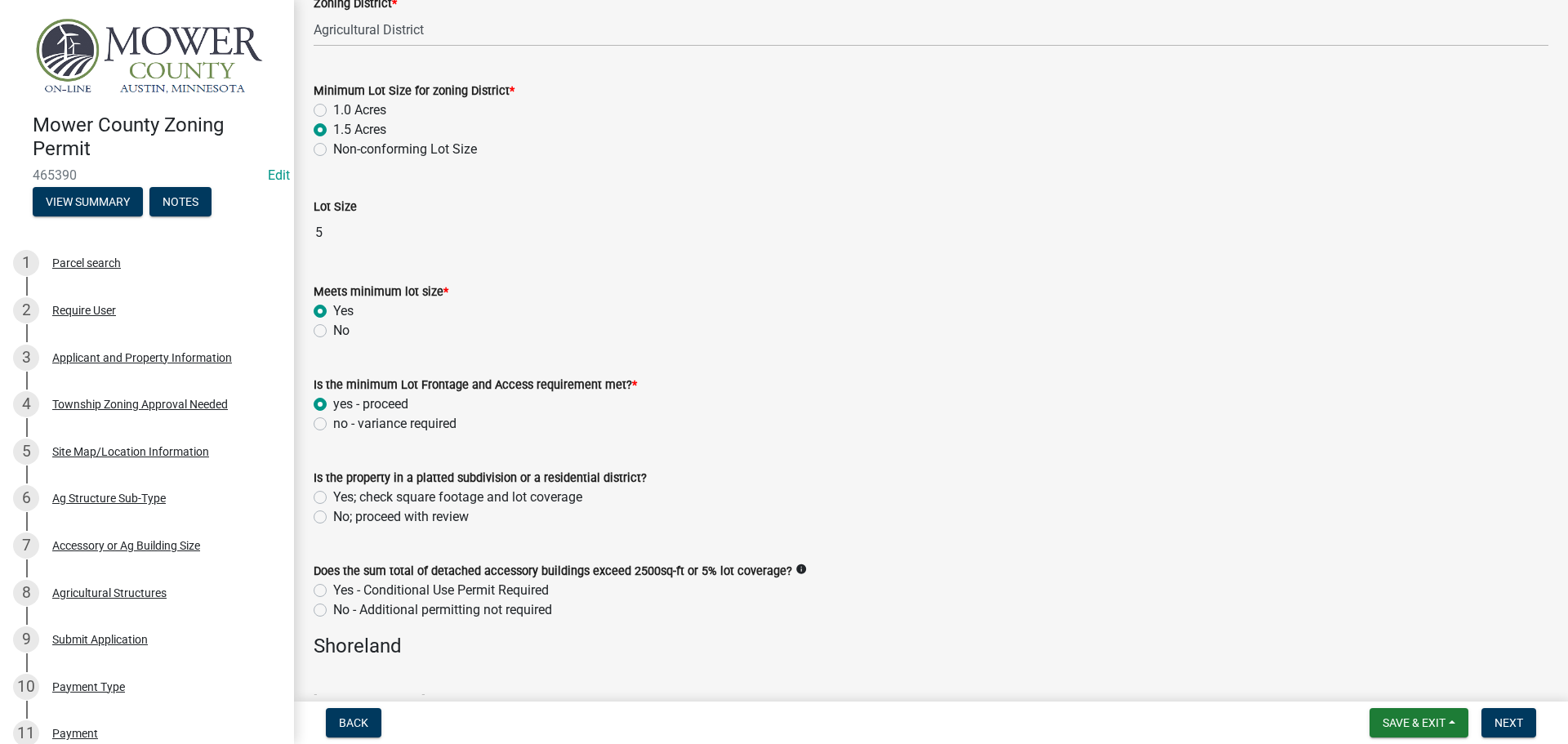
click at [334, 517] on label "No; proceed with review" at bounding box center [401, 517] width 136 height 19
click at [334, 517] on input "No; proceed with review" at bounding box center [338, 512] width 10 height 10
radio input "true"
click at [334, 612] on label "No - Additional permitting not required" at bounding box center [443, 610] width 219 height 19
click at [334, 611] on input "No - Additional permitting not required" at bounding box center [338, 605] width 10 height 10
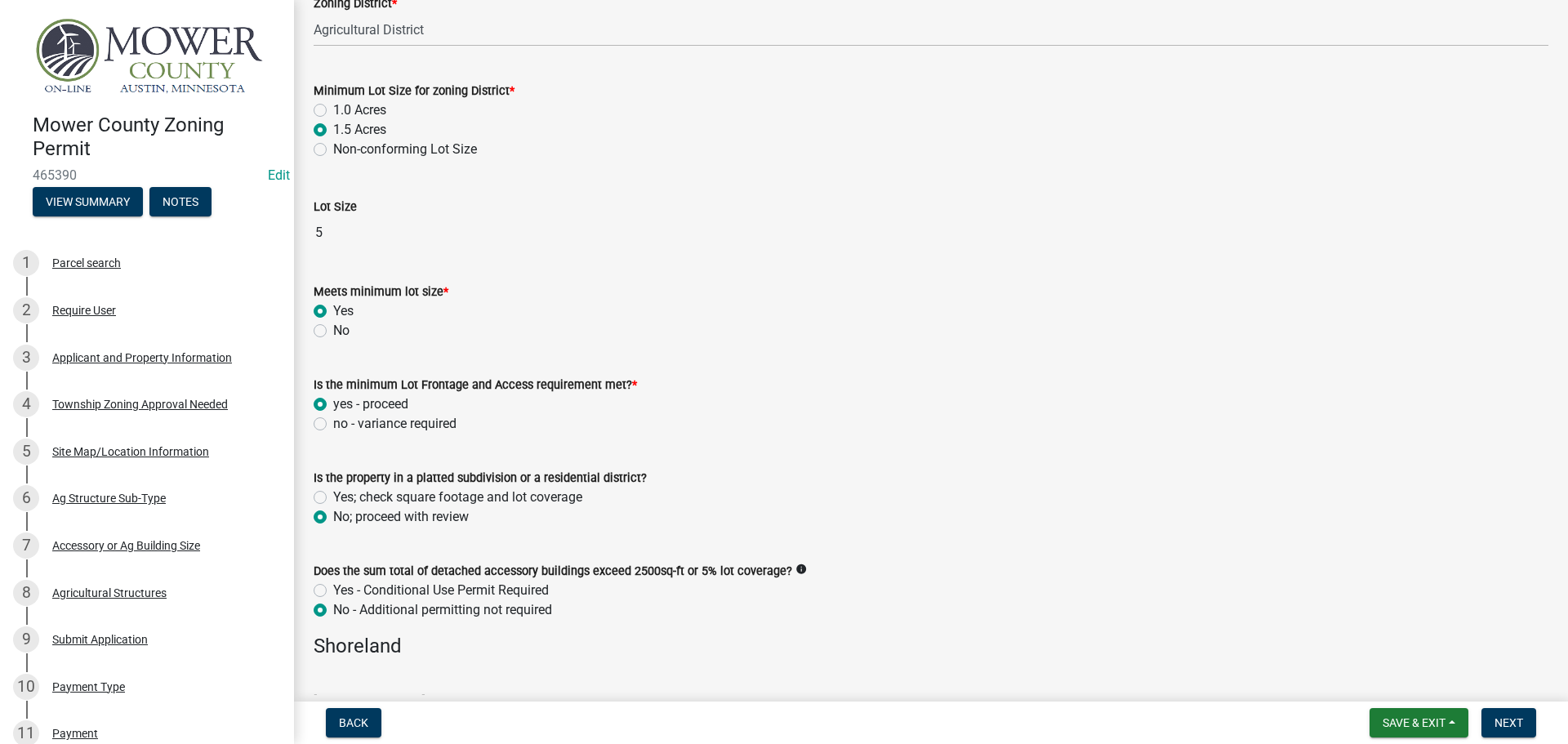
radio input "true"
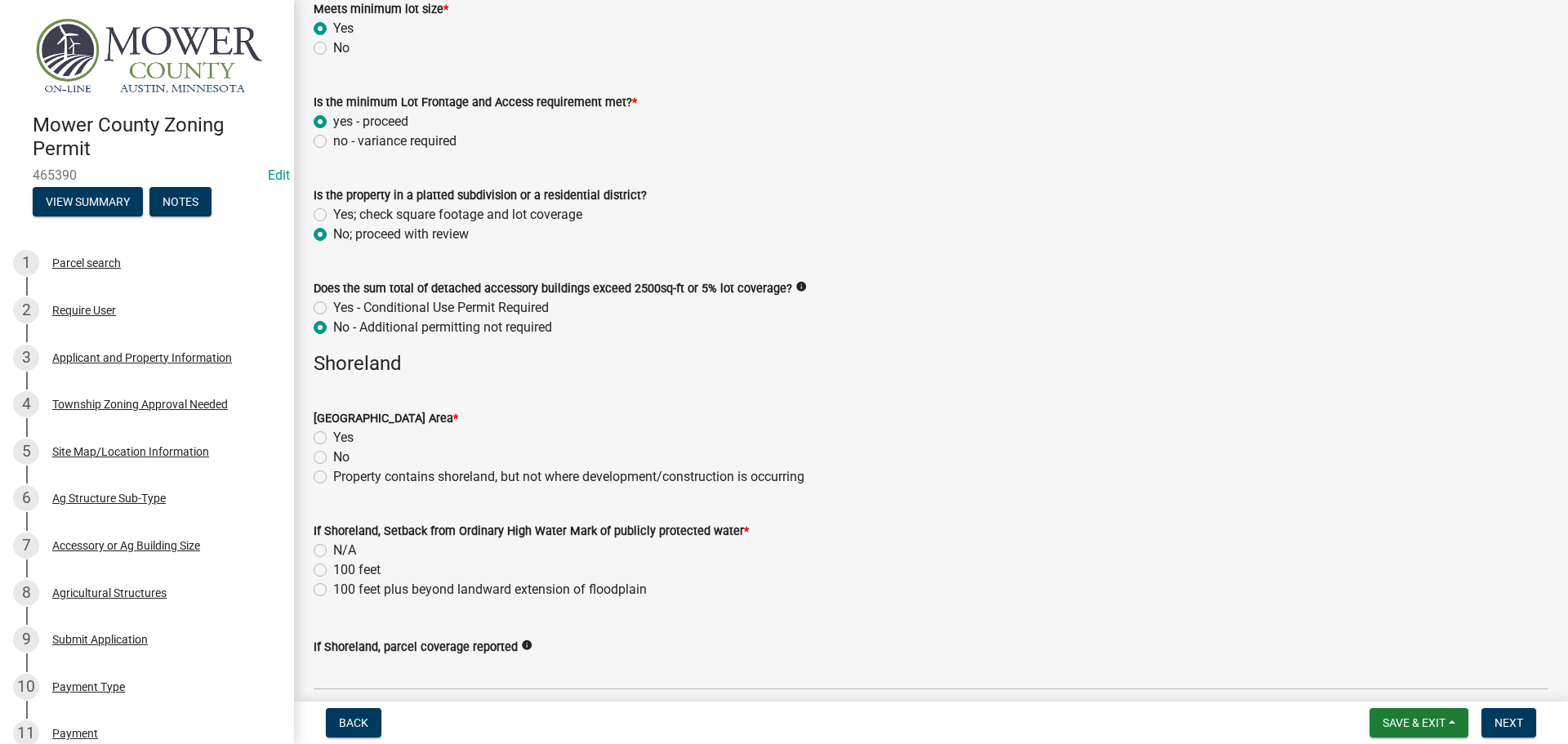
scroll to position [1143, 0]
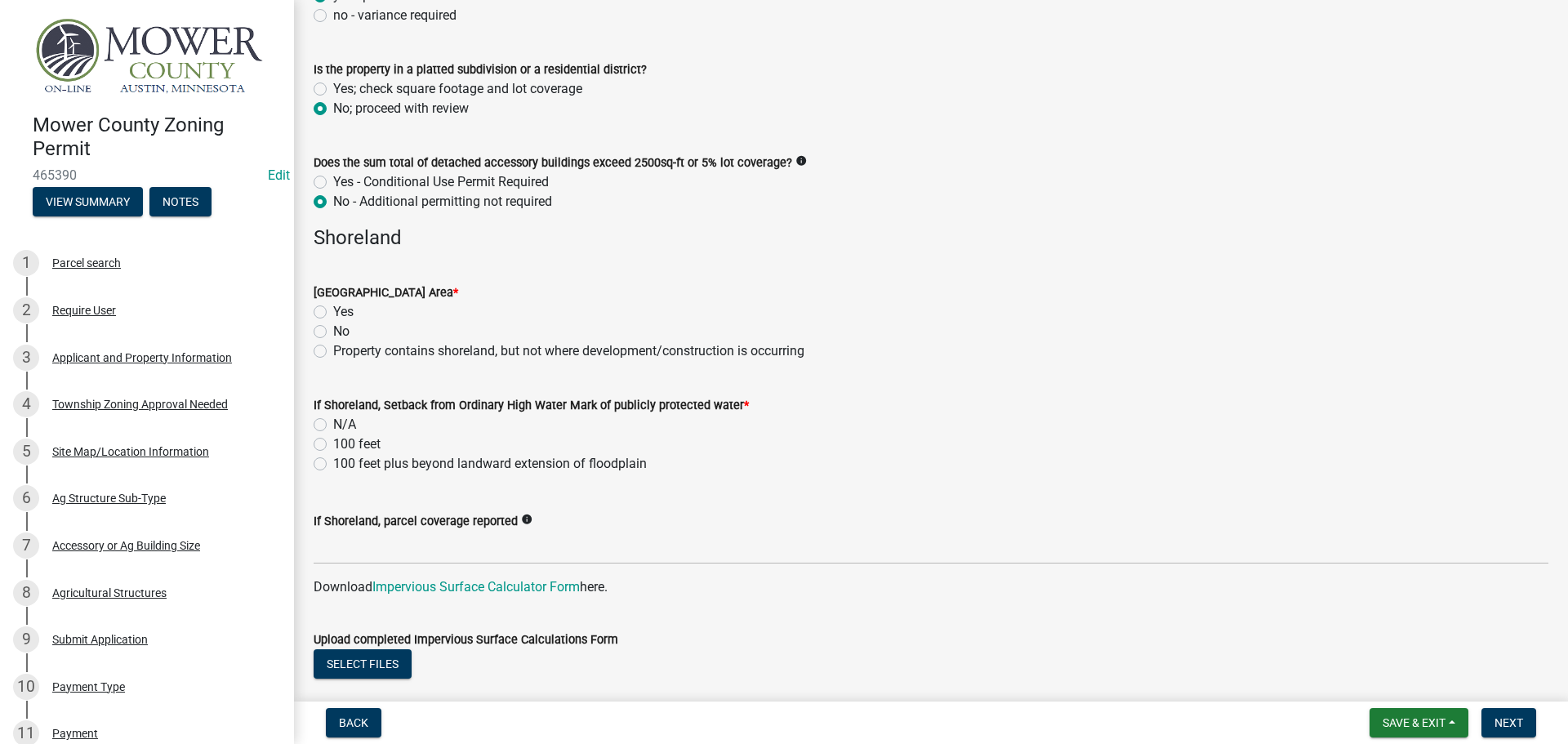
click at [334, 331] on label "No" at bounding box center [342, 331] width 17 height 19
click at [334, 331] on input "No" at bounding box center [338, 326] width 10 height 10
radio input "true"
click at [334, 422] on label "N/A" at bounding box center [345, 424] width 23 height 19
click at [334, 422] on input "N/A" at bounding box center [338, 420] width 10 height 10
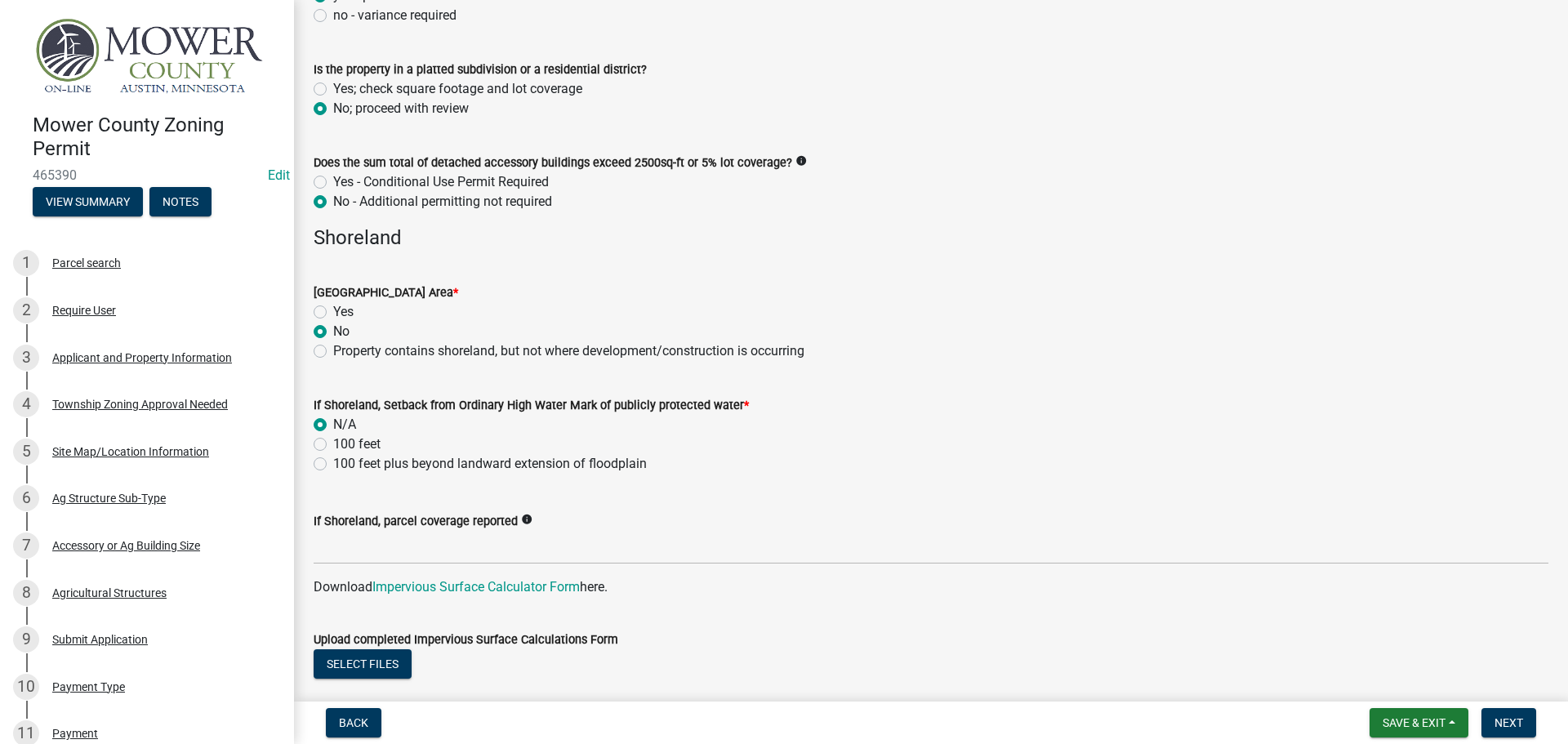
radio input "true"
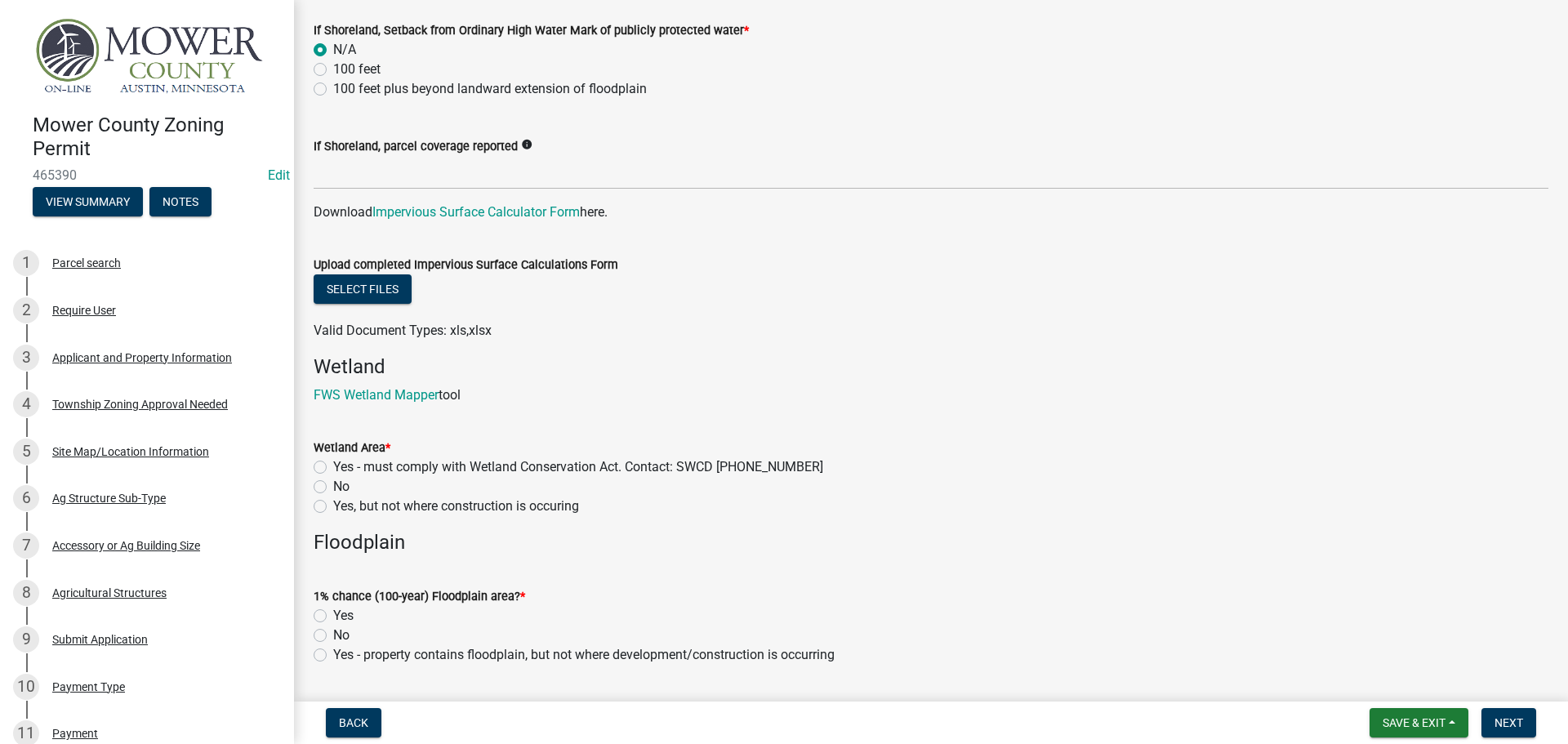
scroll to position [1552, 0]
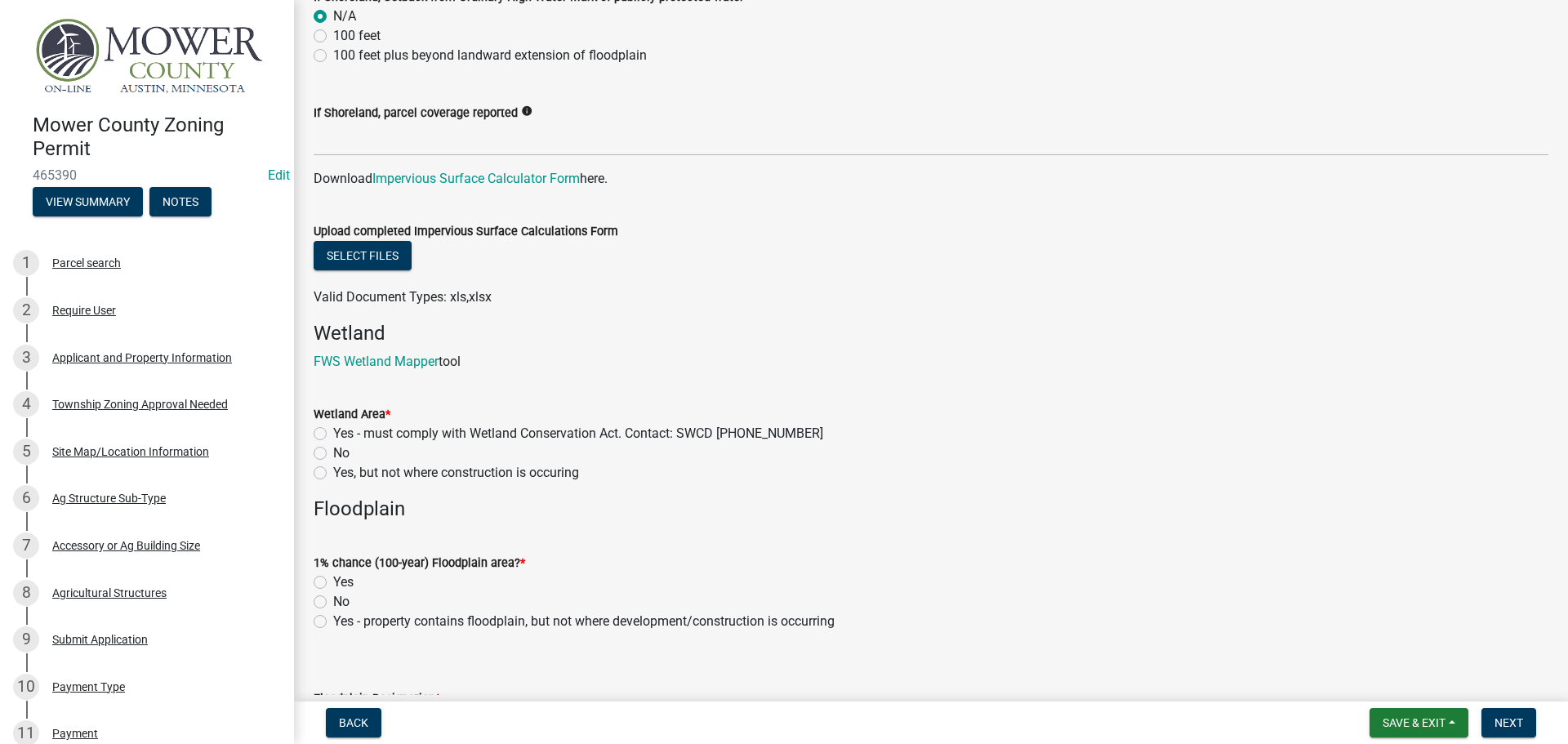
click at [334, 454] on label "No" at bounding box center [342, 453] width 17 height 19
click at [334, 454] on input "No" at bounding box center [338, 448] width 10 height 10
radio input "true"
drag, startPoint x: 318, startPoint y: 601, endPoint x: 378, endPoint y: 567, distance: 69.0
click at [334, 601] on label "No" at bounding box center [342, 602] width 17 height 19
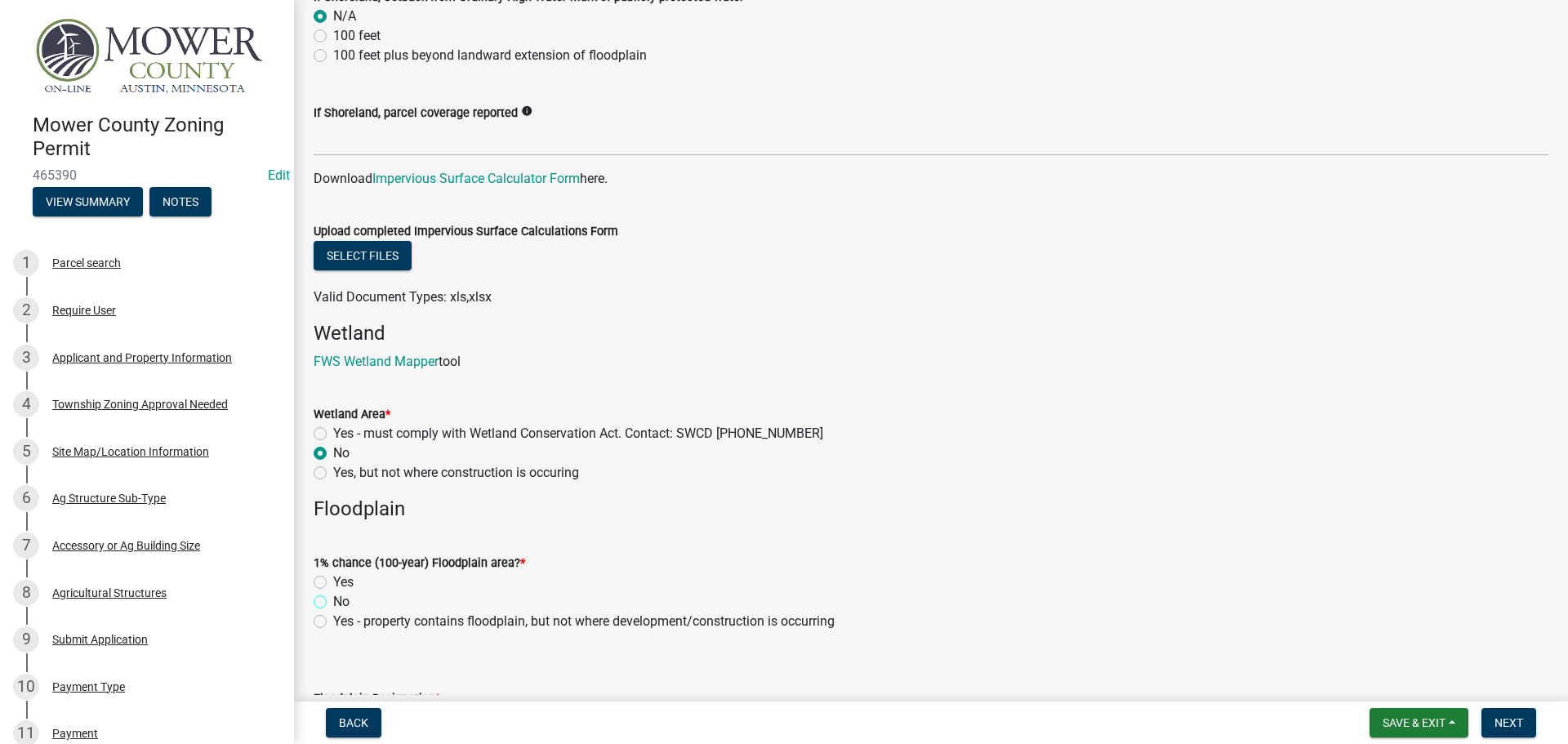
click at [334, 601] on input "No" at bounding box center [338, 597] width 10 height 10
radio input "true"
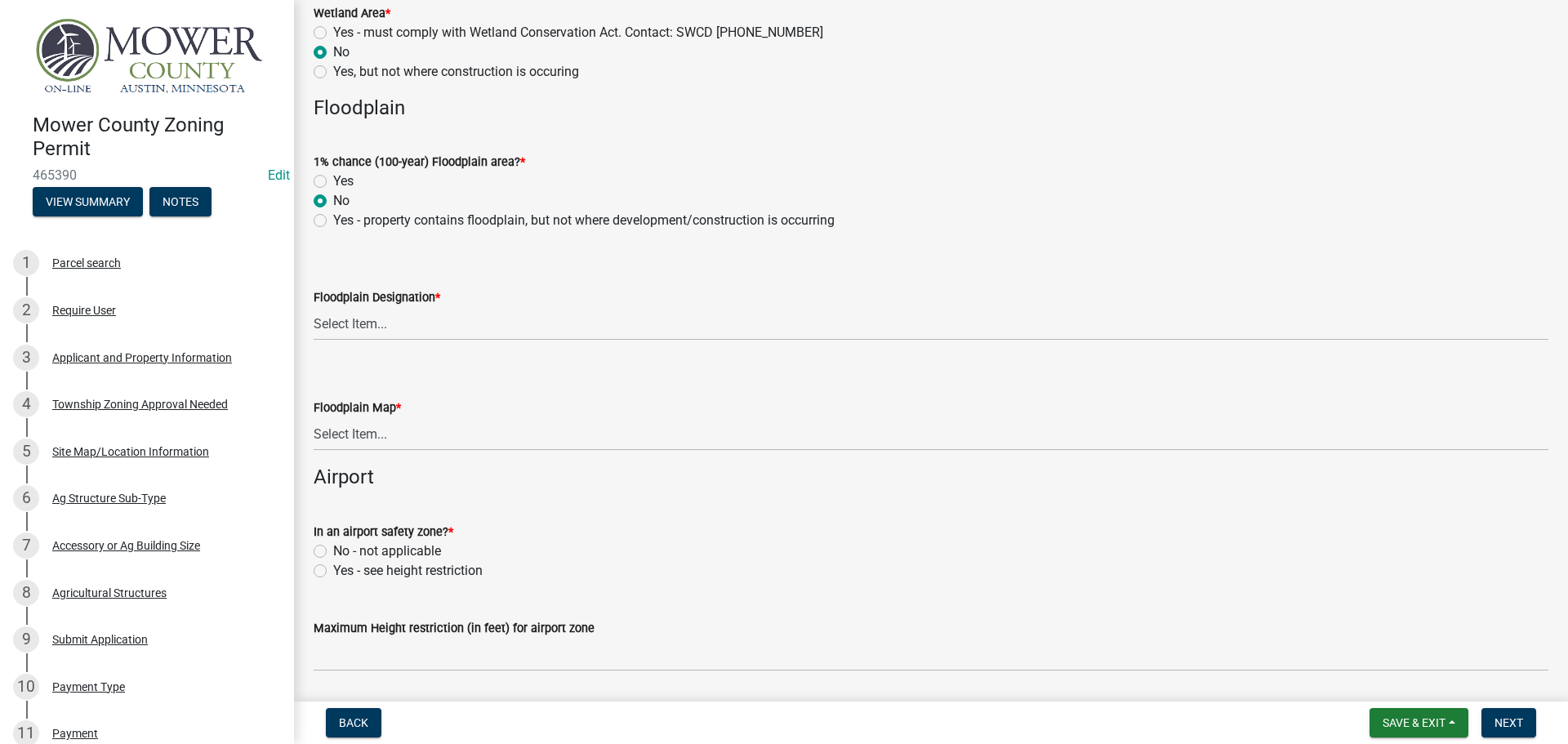
scroll to position [1960, 0]
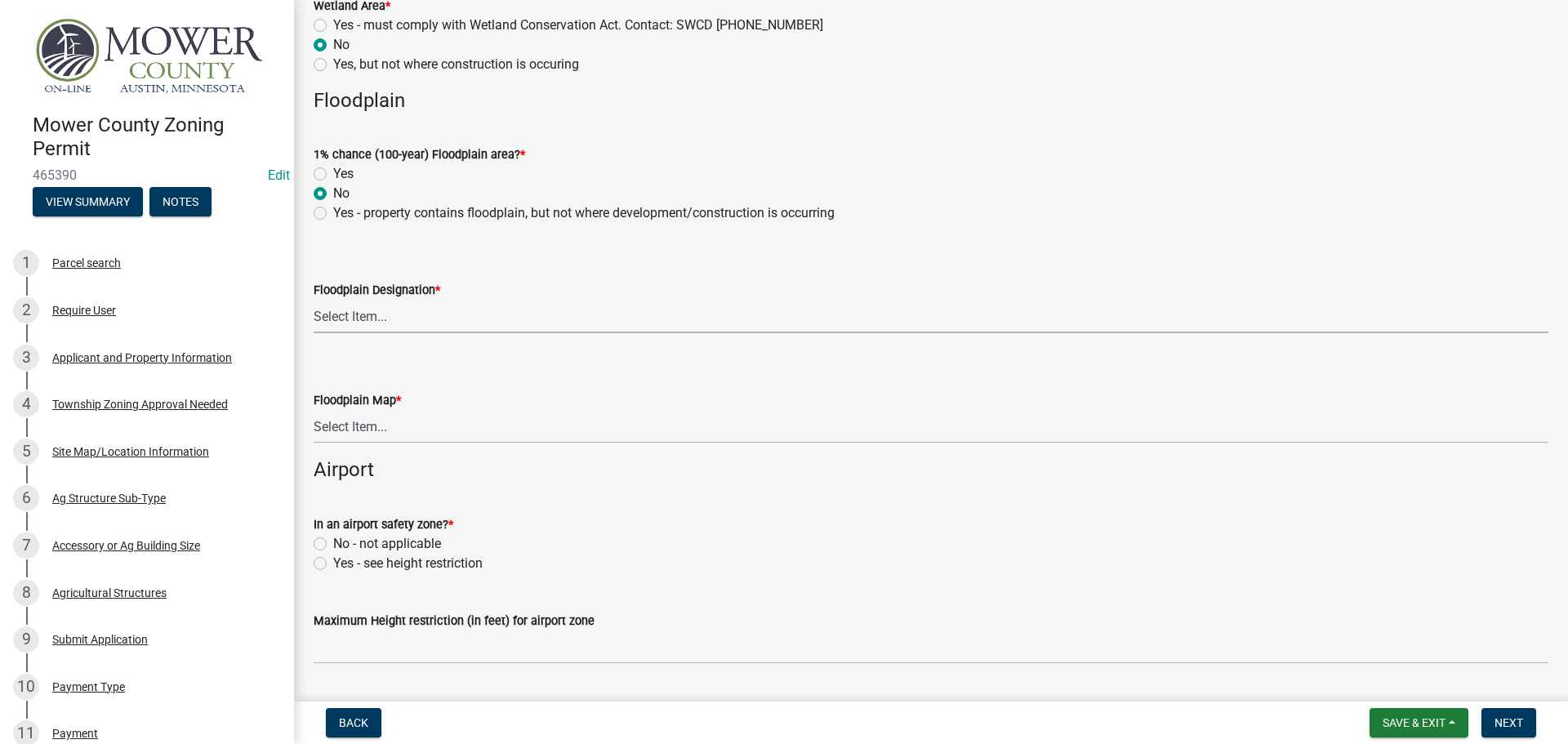
click at [382, 325] on select "Select Item... FEMA Zone X, unshaded: Area of minimal flood risk FEMA Zone X, s…" at bounding box center [930, 316] width 1234 height 33
click at [313, 299] on select "Select Item... FEMA Zone X, unshaded: Area of minimal flood risk FEMA Zone X, s…" at bounding box center [930, 316] width 1234 height 33
select select "dde31415-e60a-4751-ae01-743b3f90a971"
click at [419, 433] on select "Select Item... Community 270307; Panel #27099________ COMMUNITY 270307 PANEL # …" at bounding box center [930, 427] width 1234 height 33
click at [313, 410] on select "Select Item... Community 270307; Panel #27099________ COMMUNITY 270307 PANEL # …" at bounding box center [930, 427] width 1234 height 33
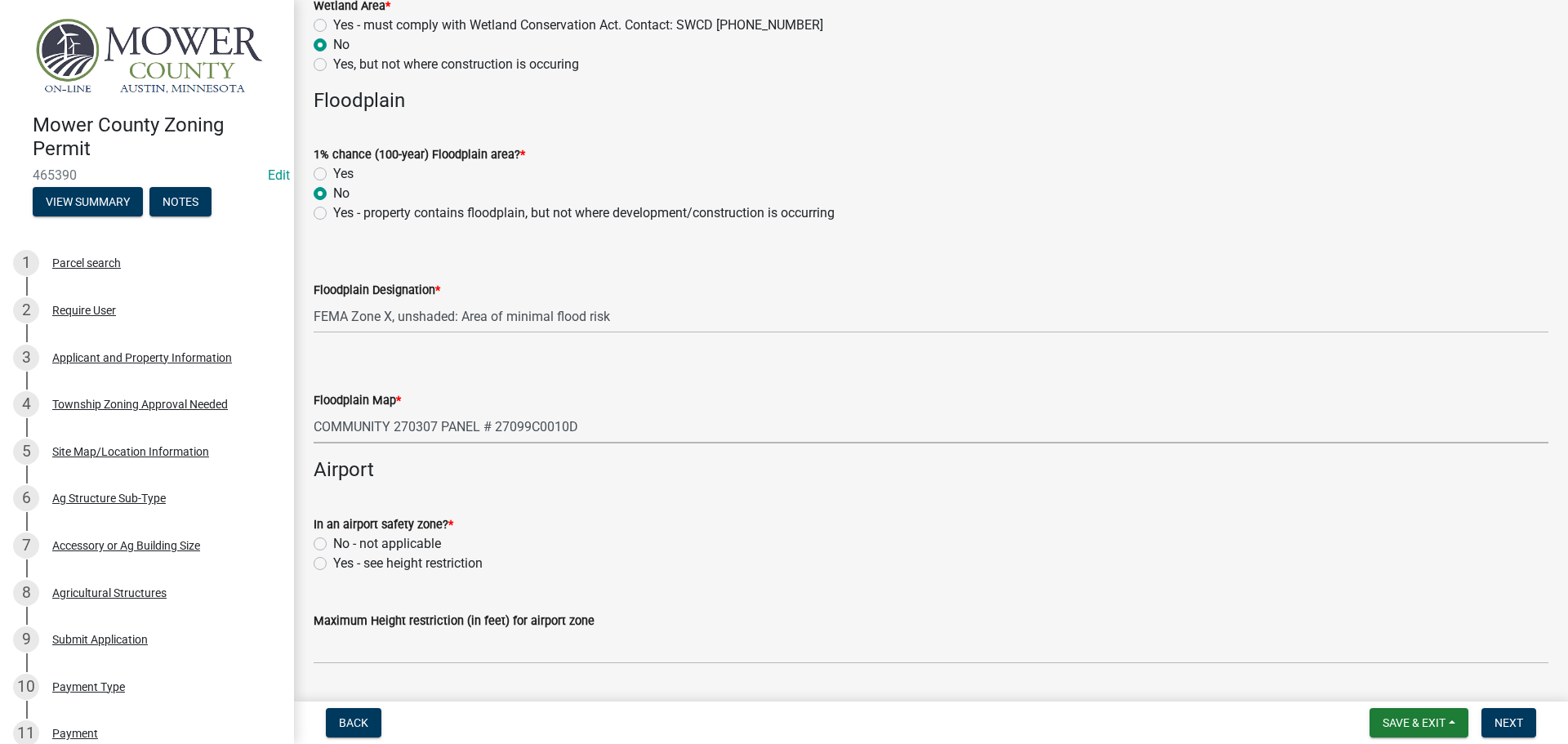
select select "271eddc5-0c6b-4737-9b07-a42ff93fcc94"
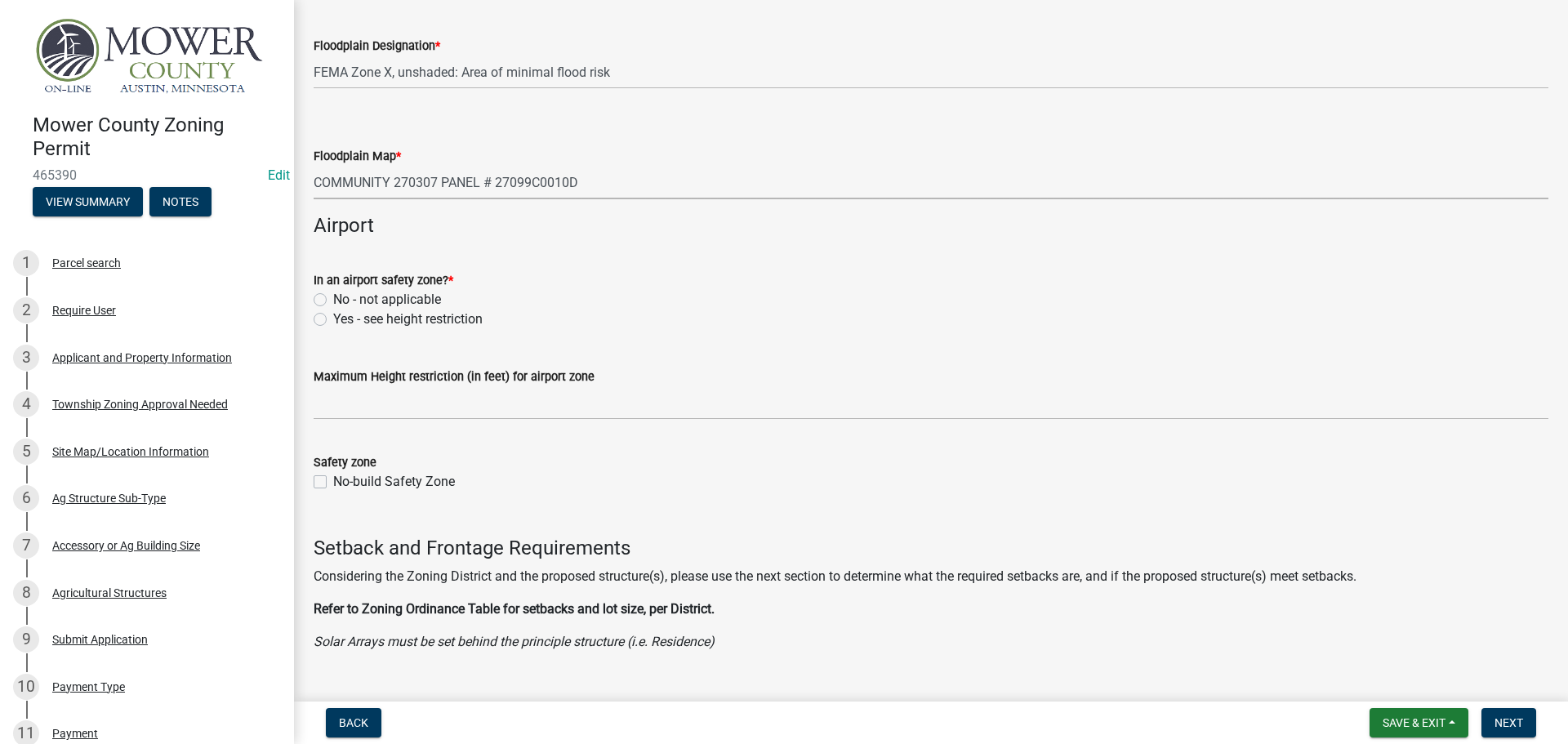
scroll to position [2287, 0]
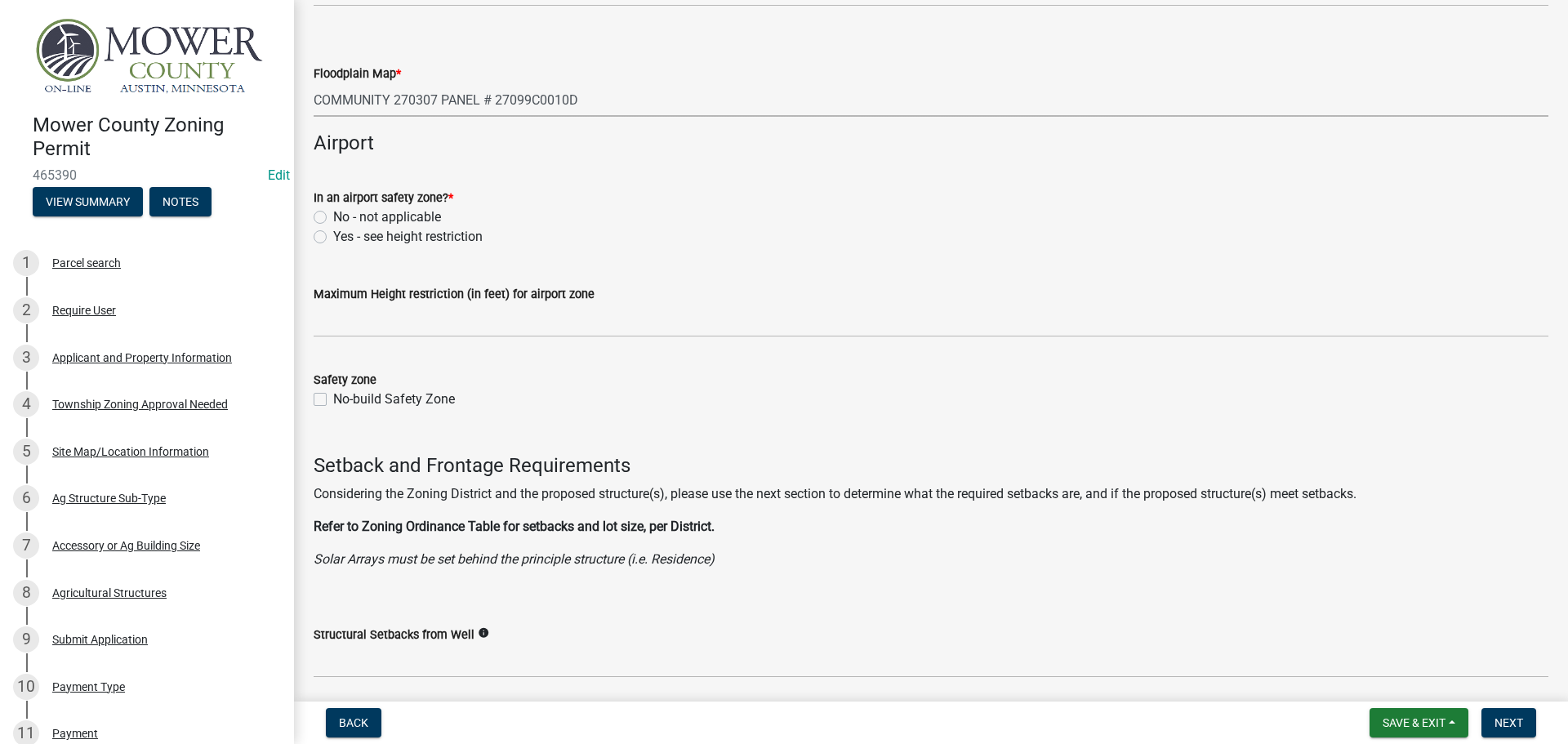
click at [334, 212] on label "No - not applicable" at bounding box center [387, 216] width 108 height 19
click at [334, 212] on input "No - not applicable" at bounding box center [338, 212] width 10 height 10
radio input "true"
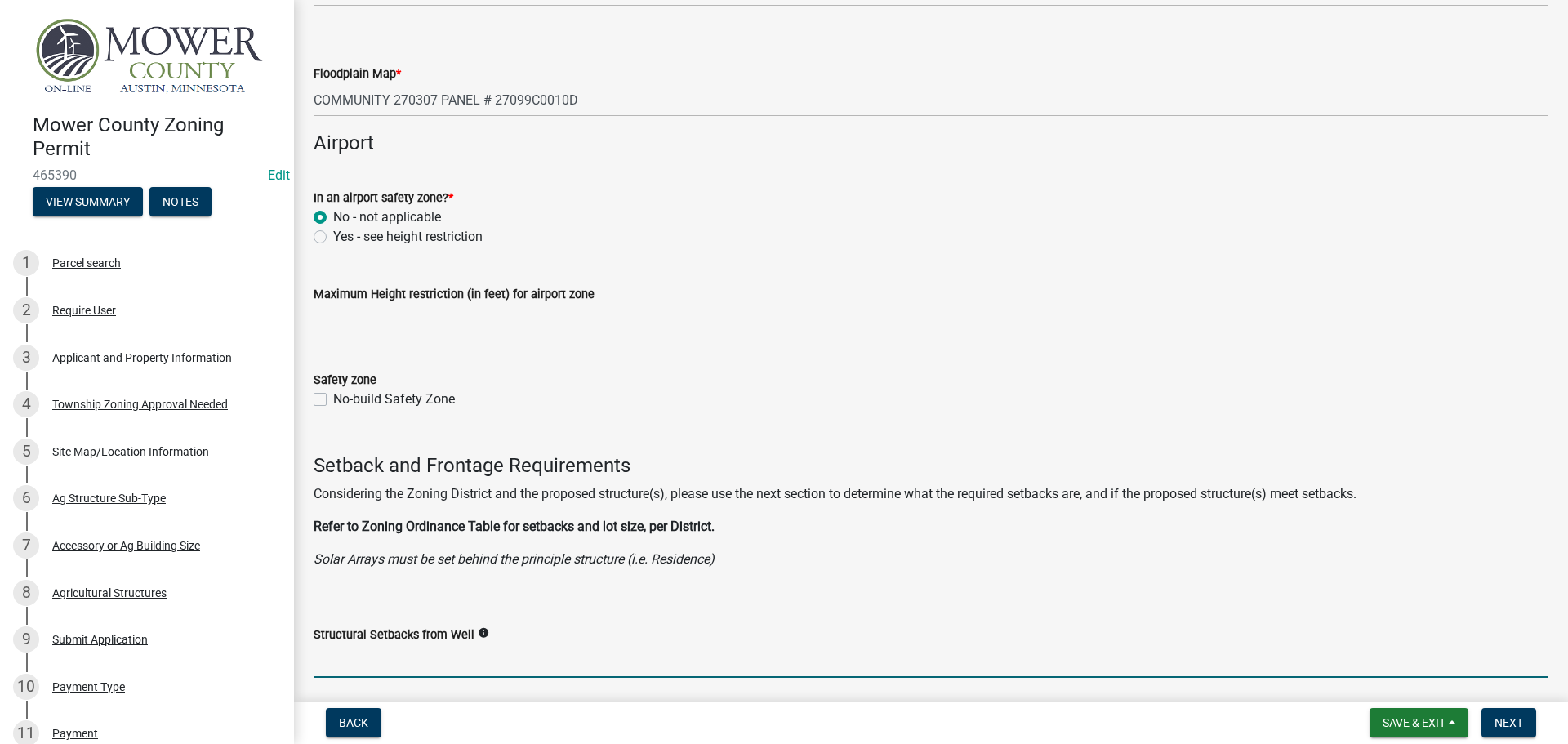
click at [412, 661] on input "Structural Setbacks from Well" at bounding box center [930, 661] width 1234 height 33
type input "3Ft"
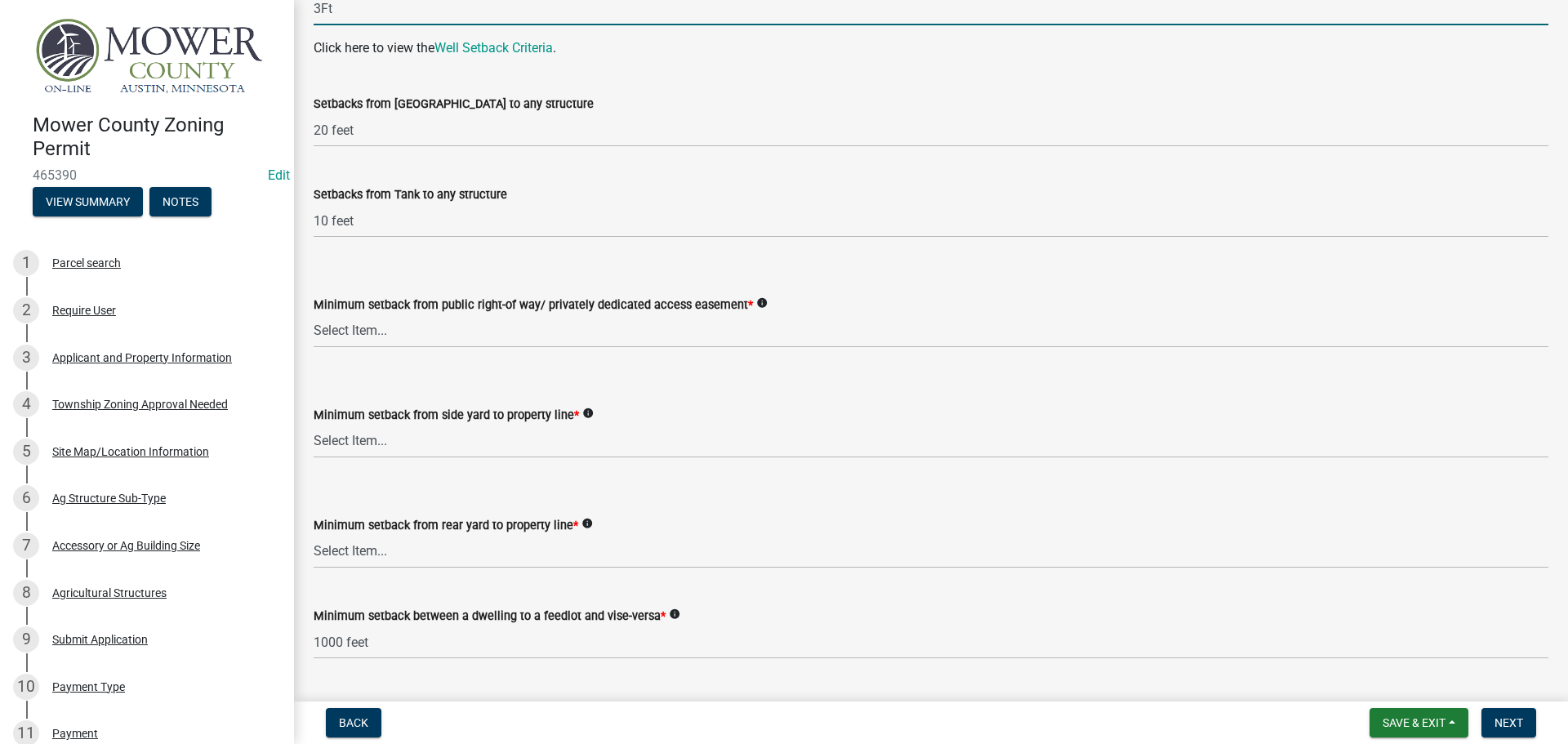
scroll to position [2941, 0]
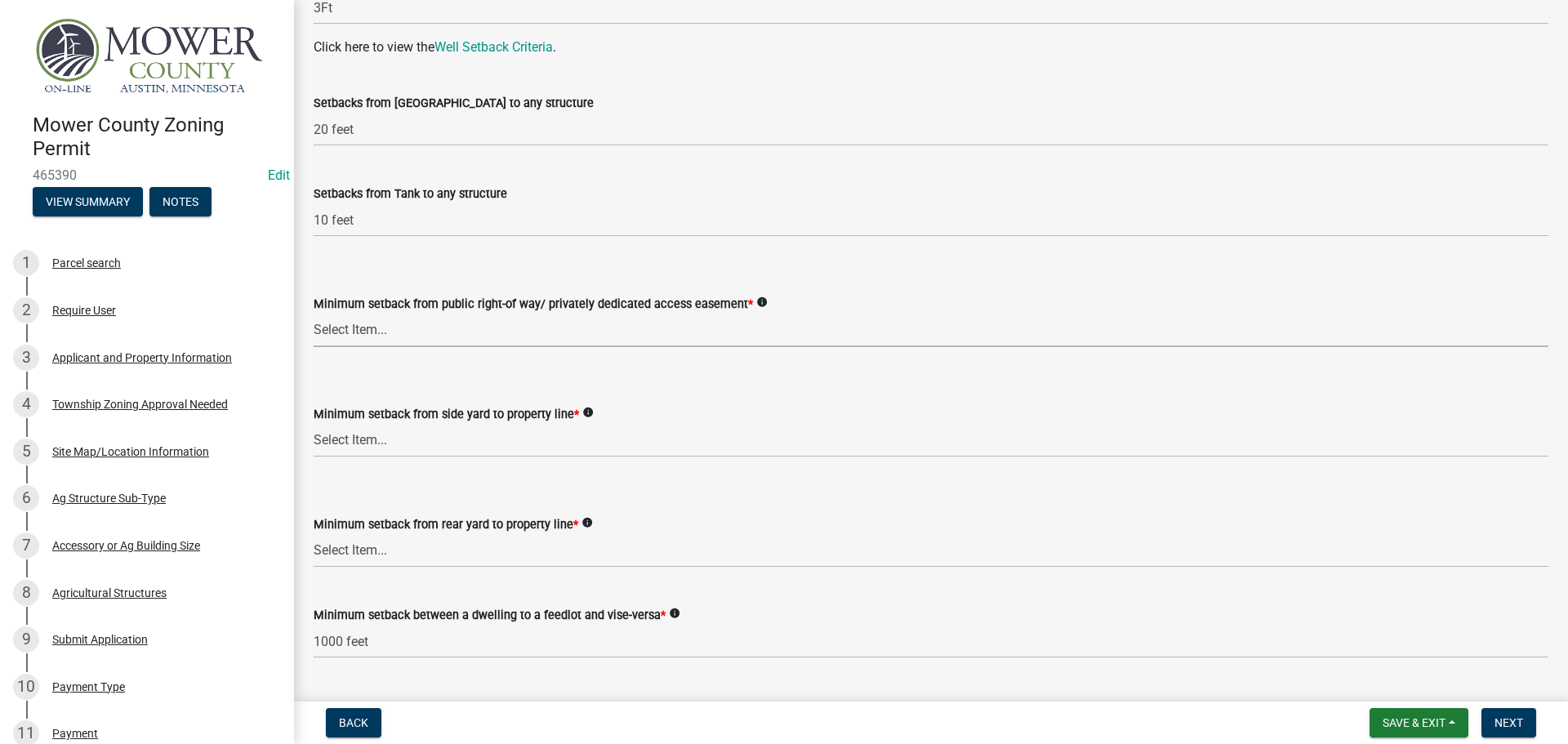
click at [454, 334] on select "Select Item... 25 feet 40 feet 90 feet from Trunk Highways 25 feet* double fron…" at bounding box center [930, 330] width 1234 height 33
click at [313, 313] on select "Select Item... 25 feet 40 feet 90 feet from Trunk Highways 25 feet* double fron…" at bounding box center [930, 330] width 1234 height 33
select select "c47060ae-5a59-4598-aaca-6dd441bdfcfe"
click at [438, 452] on select "Select Item... 5 feet 20 feet 30 feet 40 feet 75 feet Livestock (not a feedlot)…" at bounding box center [930, 441] width 1234 height 33
click at [313, 424] on select "Select Item... 5 feet 20 feet 30 feet 40 feet 75 feet Livestock (not a feedlot)…" at bounding box center [930, 441] width 1234 height 33
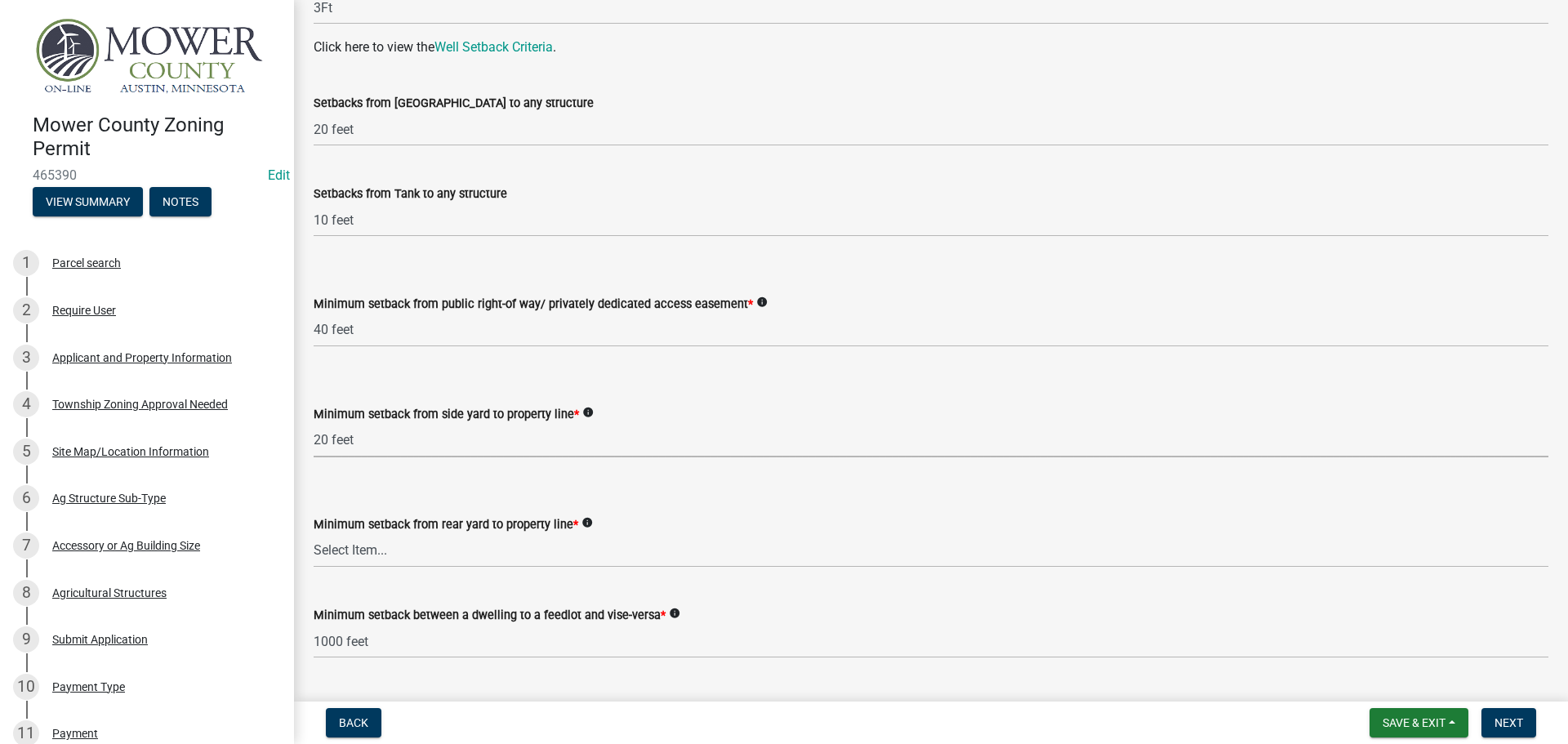
select select "9a9d9ea8-ba4c-4382-ad6b-de95ff89fc1c"
click at [450, 558] on select "Select Item... 20 feet 25 feet 40 feet 50 feet Livestock (not a feedlot), fur-b…" at bounding box center [930, 551] width 1234 height 33
click at [313, 534] on select "Select Item... 20 feet 25 feet 40 feet 50 feet Livestock (not a feedlot), fur-b…" at bounding box center [930, 551] width 1234 height 33
select select "aed63dd0-ddda-46d5-8ef8-3a5d93ffbb59"
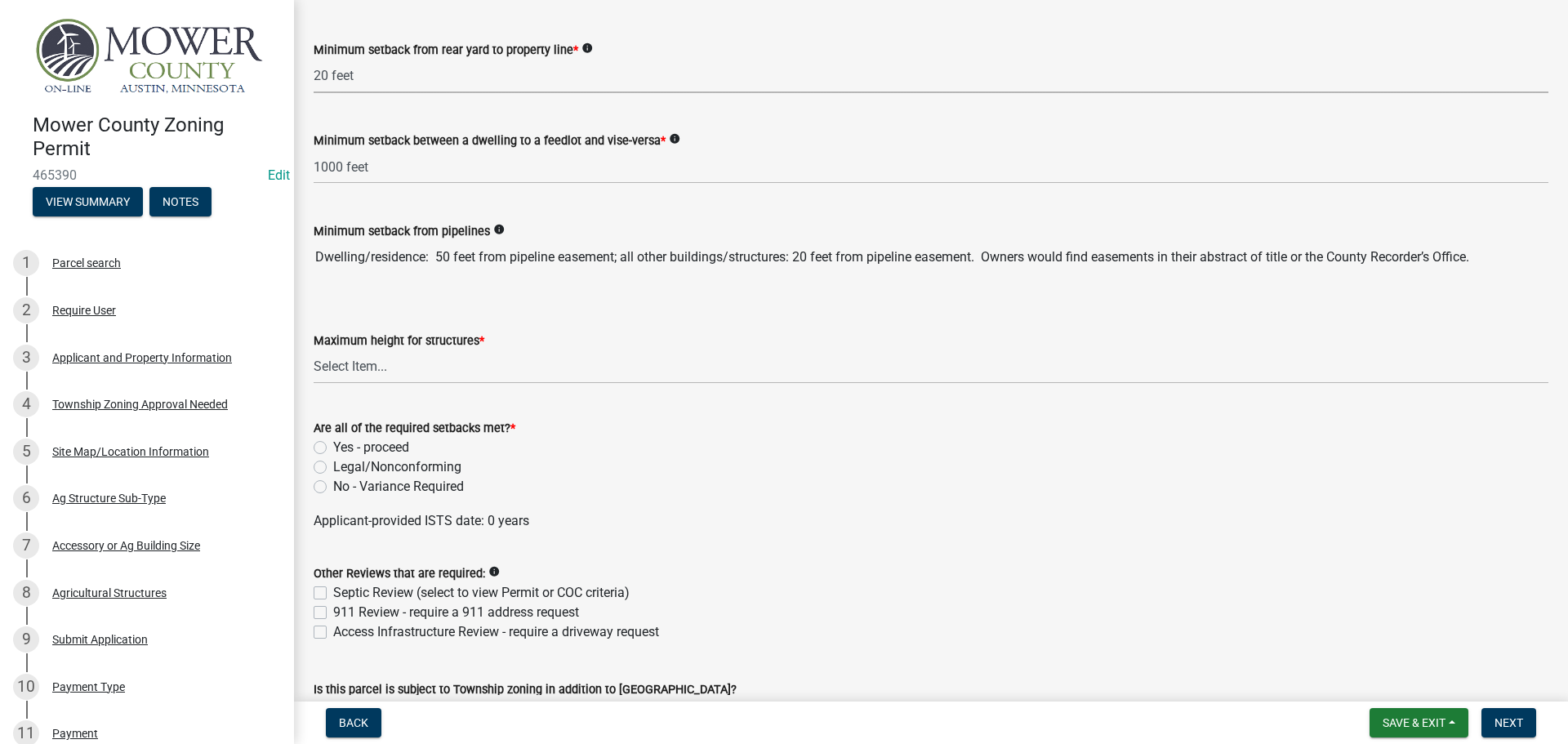
scroll to position [3512, 0]
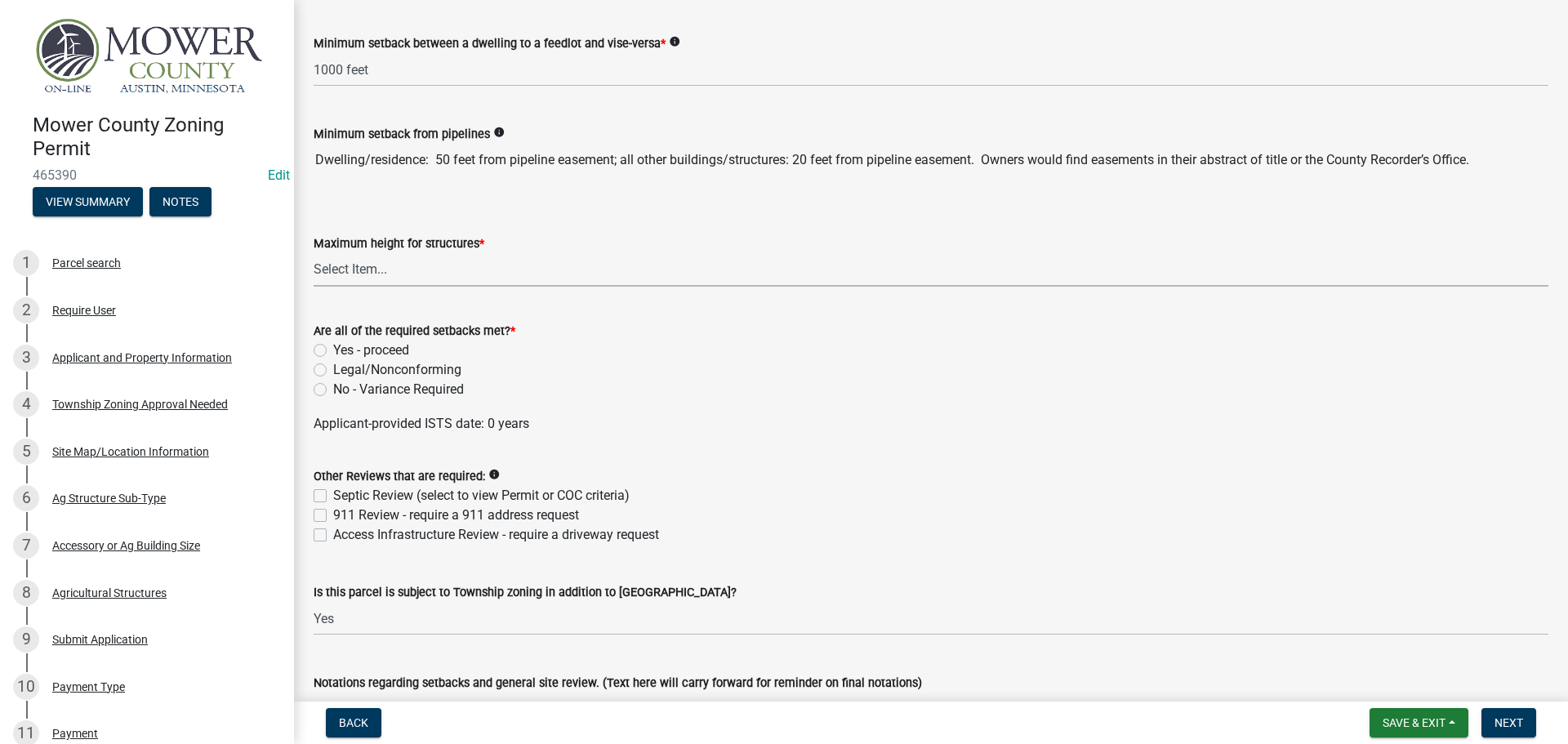
click at [395, 267] on select "Select Item... 35 feet 45 feet Agricultural Structure - exempt Other structure …" at bounding box center [930, 270] width 1234 height 33
click at [313, 253] on select "Select Item... 35 feet 45 feet Agricultural Structure - exempt Other structure …" at bounding box center [930, 270] width 1234 height 33
select select "f85b0be6-0ba0-4e52-abd8-9a831d915a76"
click at [334, 346] on label "Yes - proceed" at bounding box center [371, 350] width 76 height 19
click at [334, 346] on input "Yes - proceed" at bounding box center [338, 346] width 10 height 10
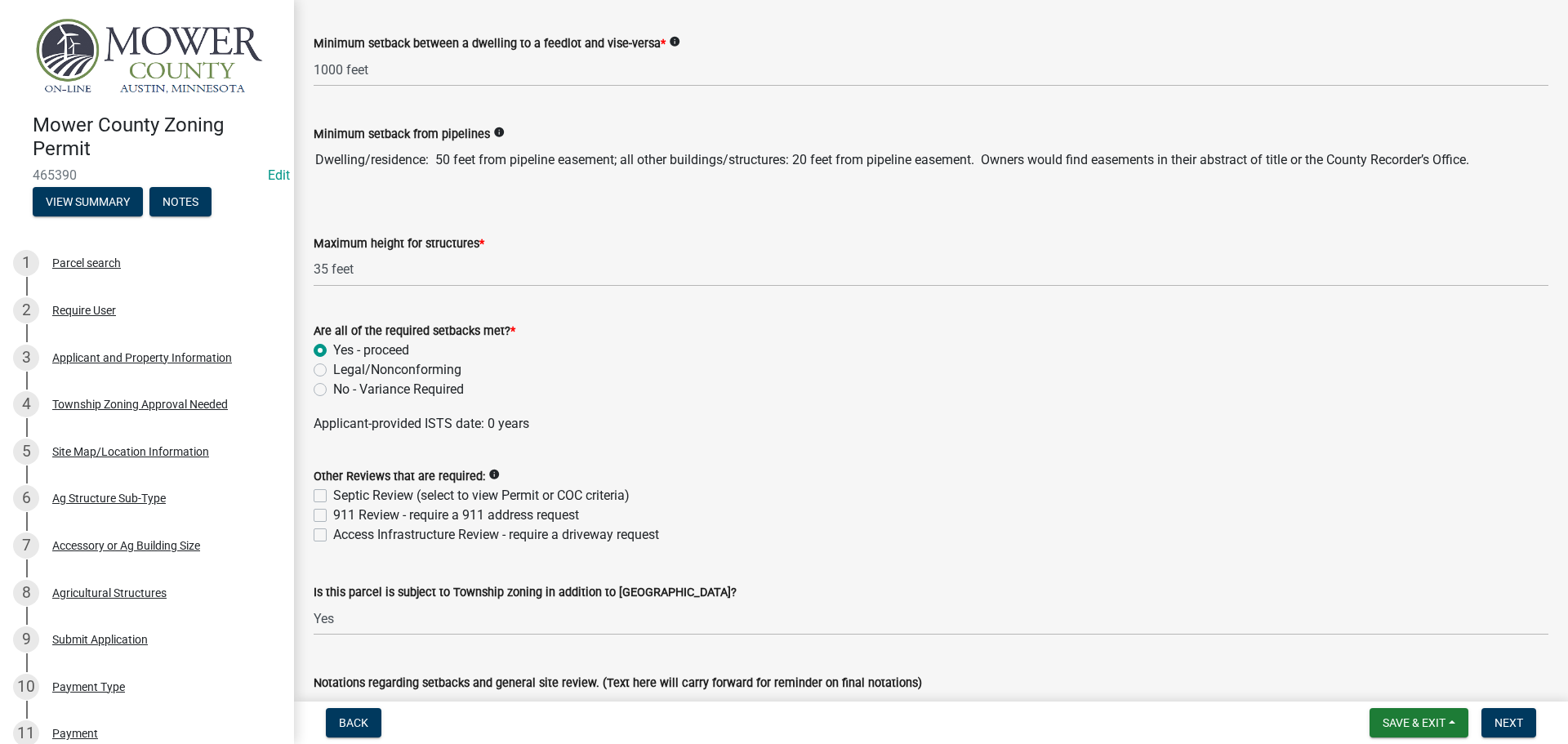
radio input "true"
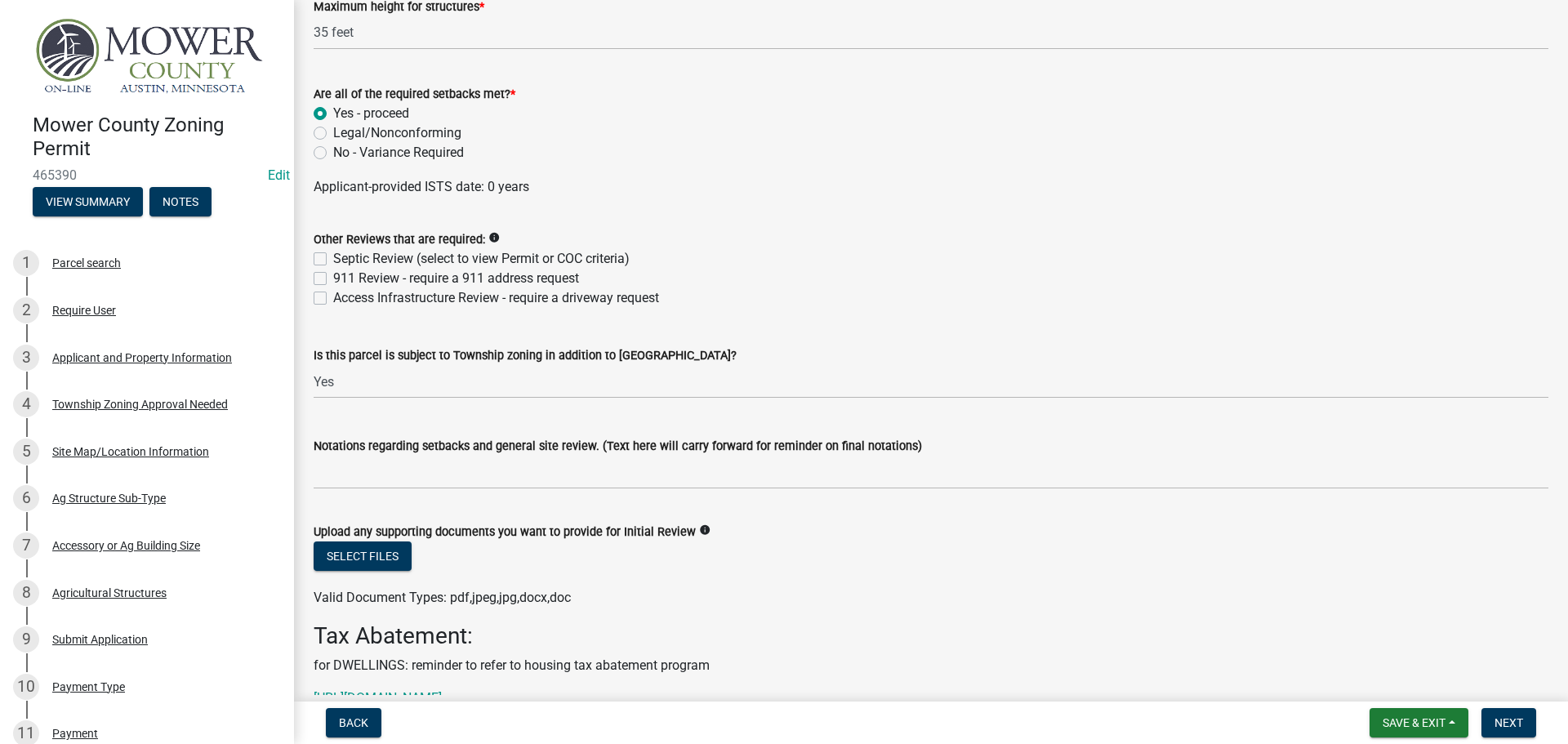
scroll to position [3839, 0]
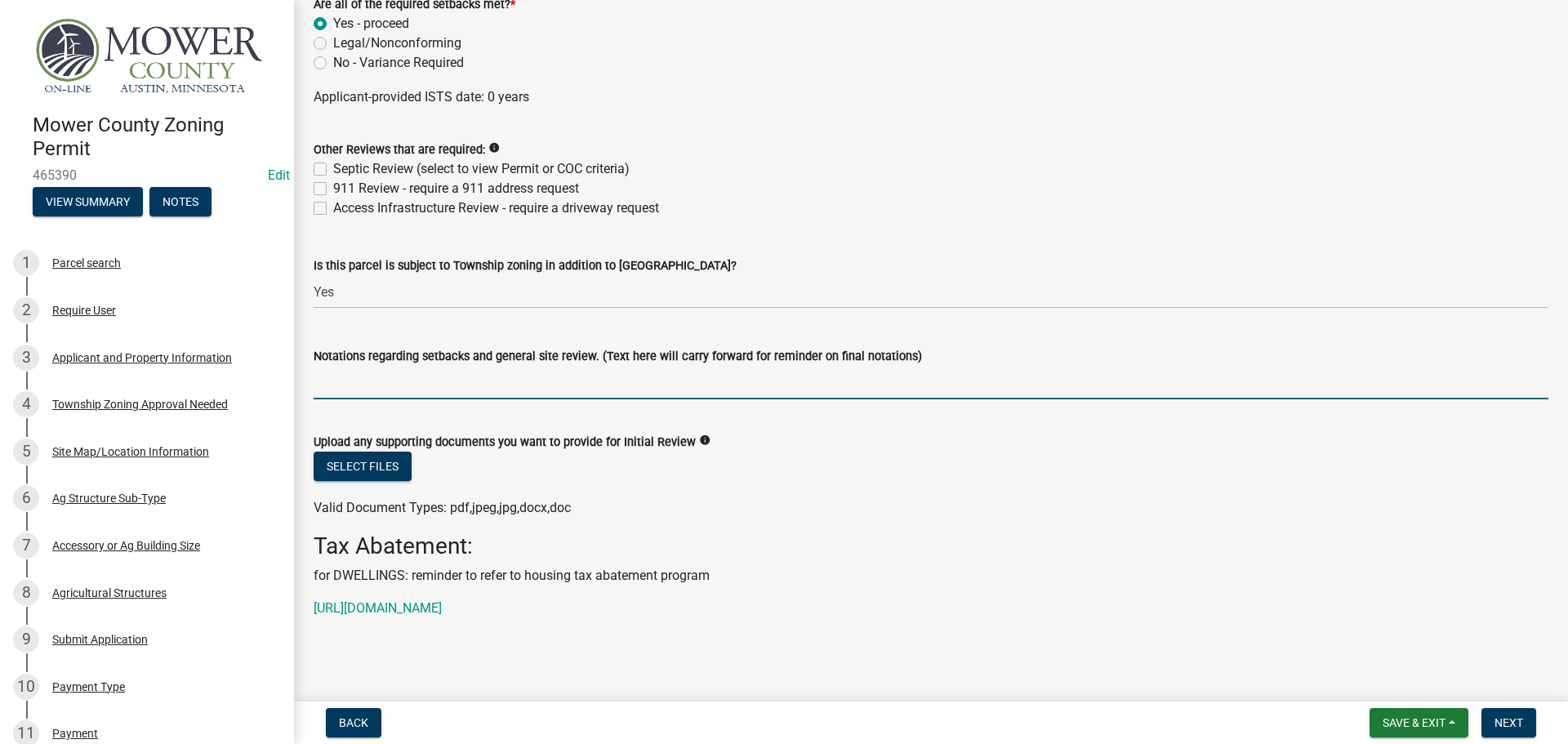
click at [552, 387] on input "Notations regarding setbacks and general site review. (Text here will carry for…" at bounding box center [930, 383] width 1234 height 33
paste input "Udolpho Twp [PERSON_NAME] [PHONE_NUMBER]"
click at [313, 384] on input "Udolpho Twp [PERSON_NAME] [PHONE_NUMBER]" at bounding box center [930, 383] width 1234 height 33
click at [483, 384] on input "Please Contact Udolpho Twp [PERSON_NAME] [PHONE_NUMBER]" at bounding box center [930, 383] width 1234 height 33
click at [756, 384] on input "Please Contact Udolpho Twp For Any Zoning Regulations They May Have: [PERSON_NA…" at bounding box center [930, 383] width 1234 height 33
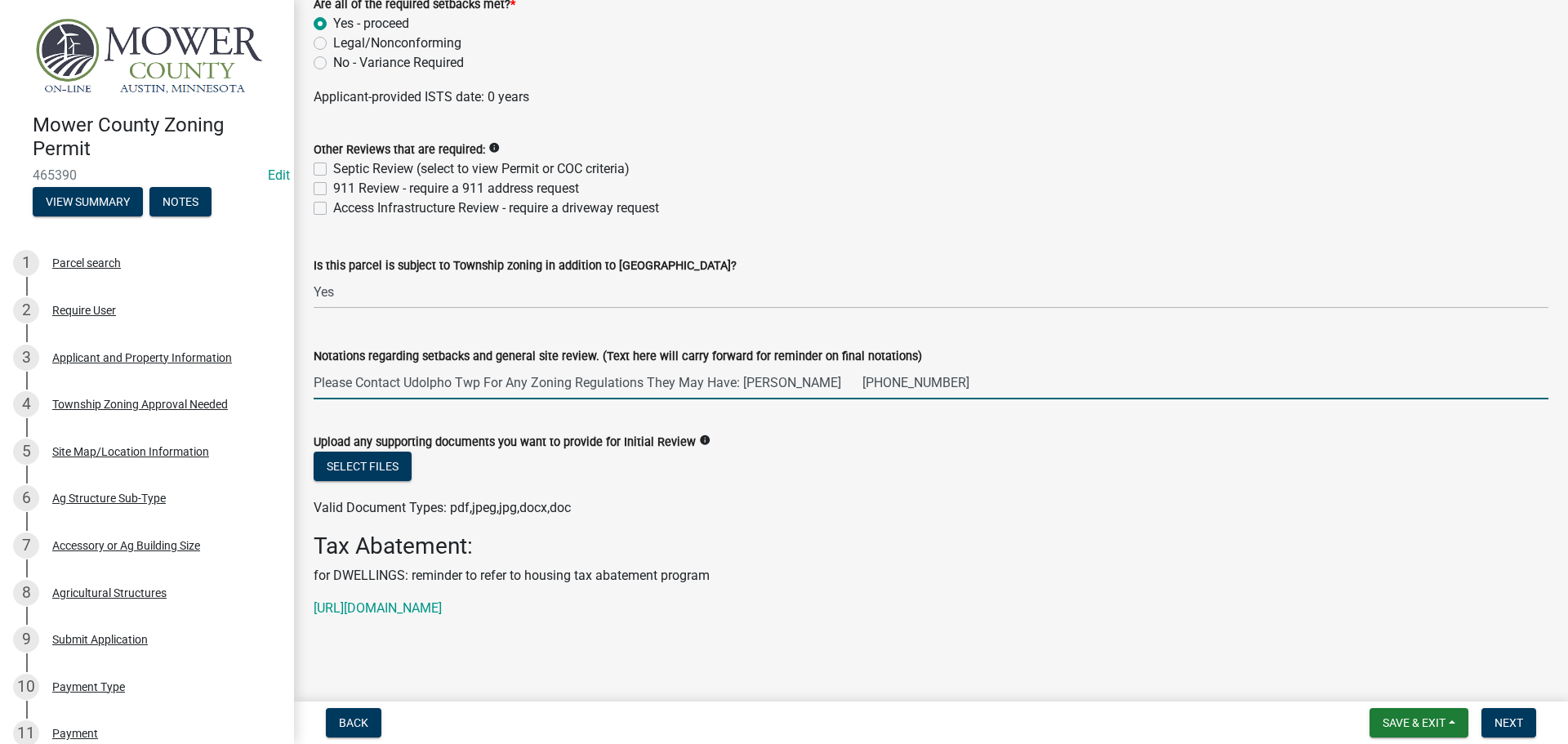
click at [833, 385] on input "Please Contact Udolpho Twp For Any Zoning Regulations They May Have: [PERSON_NA…" at bounding box center [930, 383] width 1234 height 33
click at [943, 380] on input "Please Contact Udolpho Twp For Any Zoning Regulations They May Have: [PERSON_NA…" at bounding box center [930, 383] width 1234 height 33
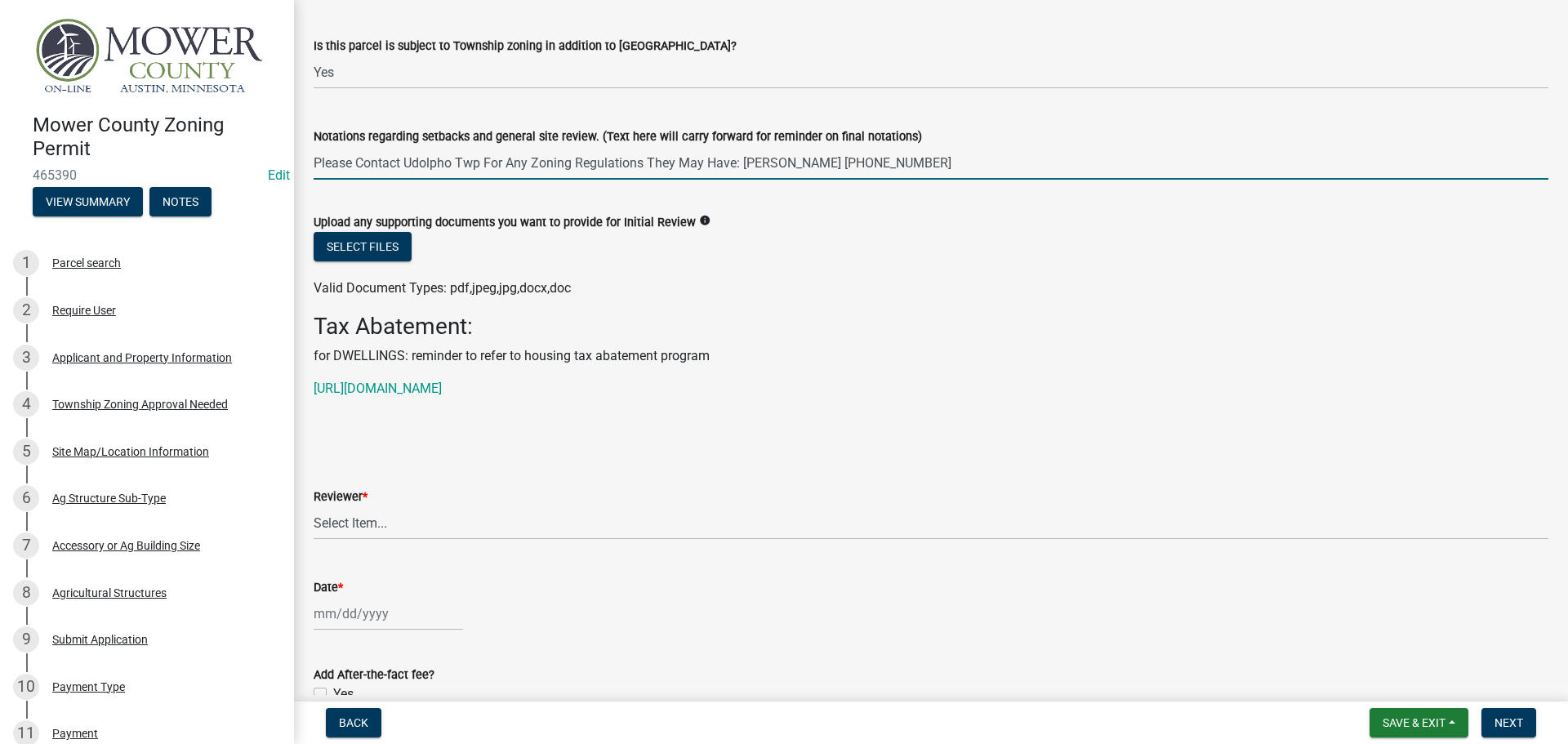
scroll to position [4084, 0]
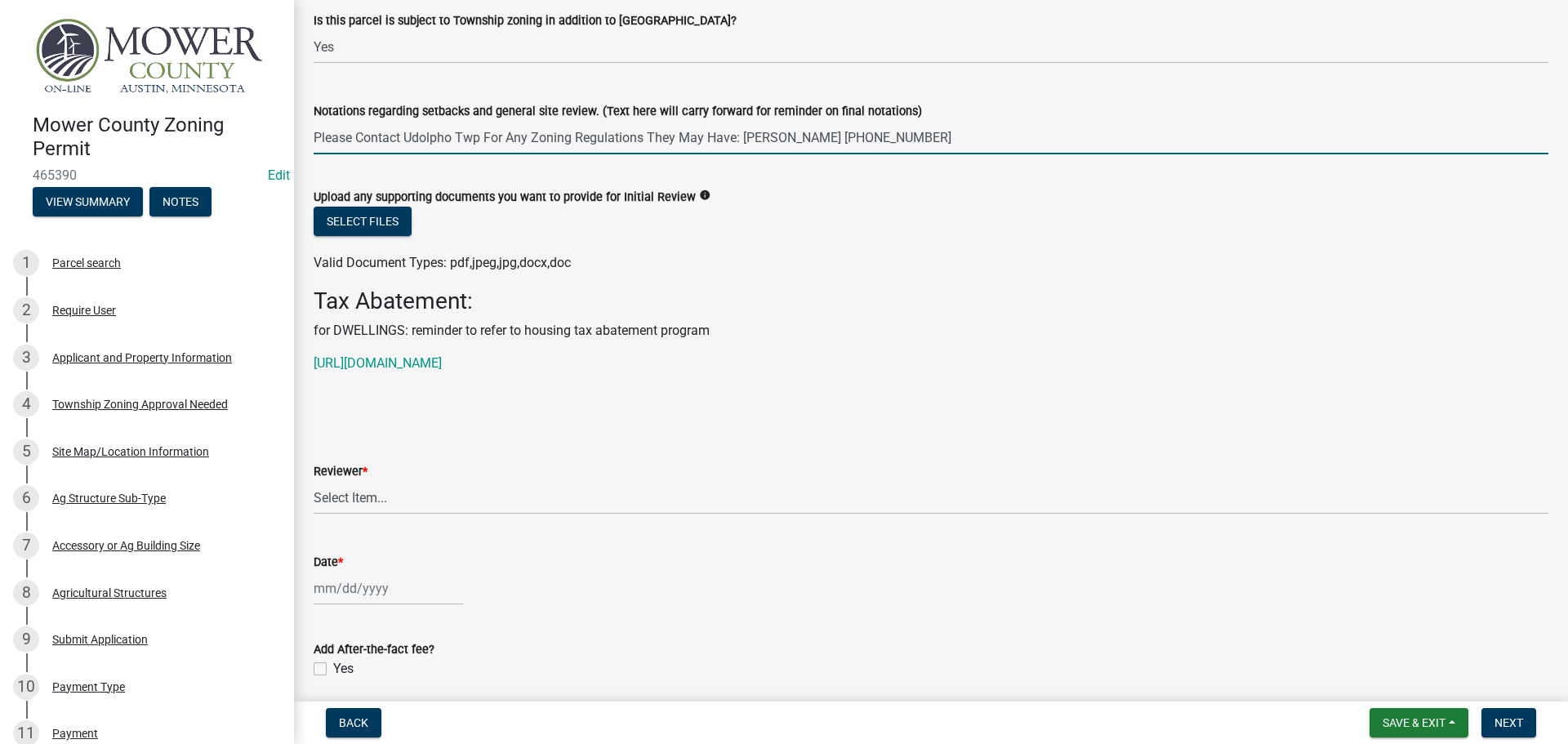
type input "Please Contact Udolpho Twp For Any Zoning Regulations They May Have: [PERSON_NA…"
click at [405, 502] on select "Select Item... [PERSON_NAME] [PERSON_NAME] [PERSON_NAME] [PERSON_NAME] [PERSON_…" at bounding box center [930, 498] width 1234 height 33
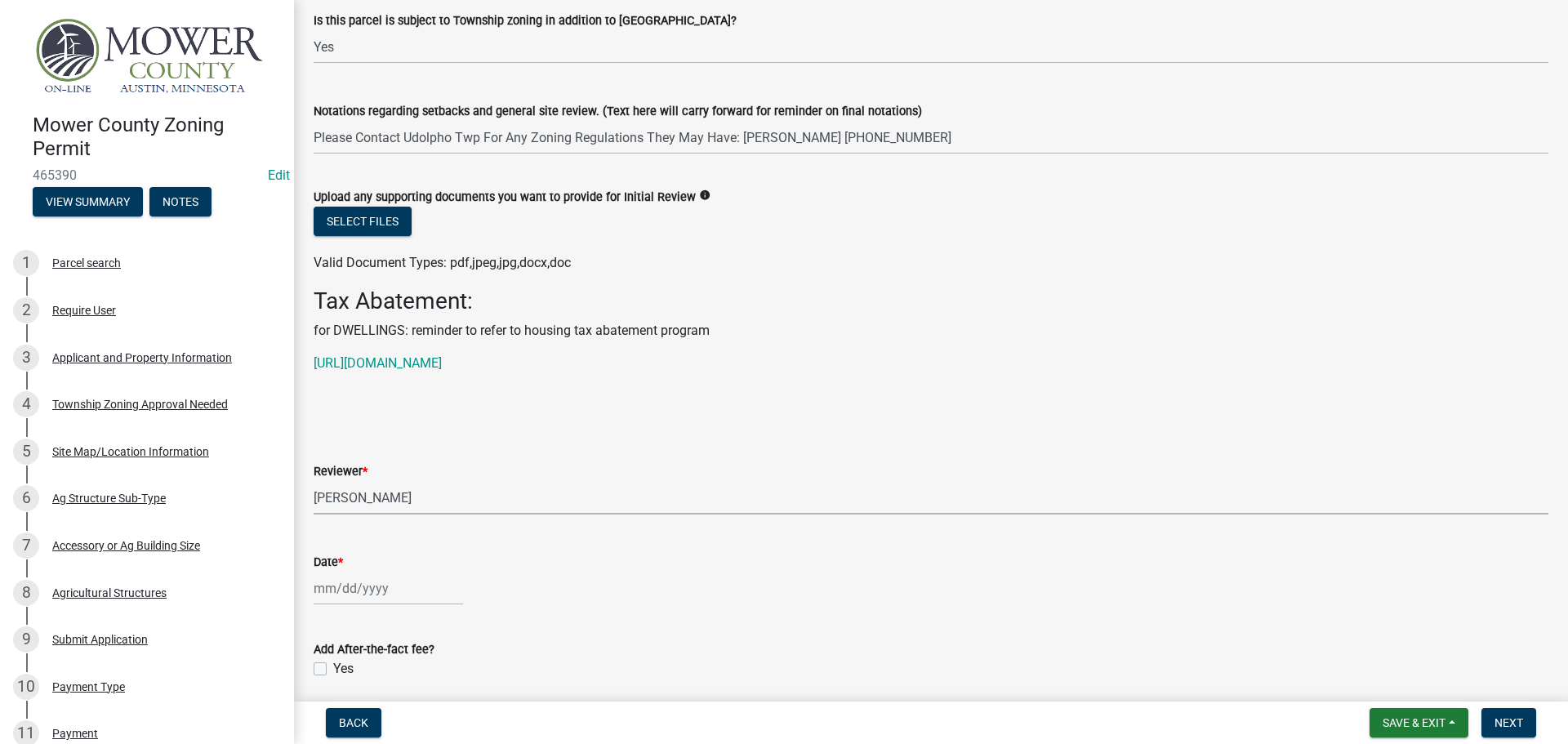
click at [313, 482] on select "Select Item... [PERSON_NAME] [PERSON_NAME] [PERSON_NAME] [PERSON_NAME] [PERSON_…" at bounding box center [930, 498] width 1234 height 33
select select "d30c6f89-be7e-468b-bfd6-a0324d9e8ee6"
click at [351, 592] on div at bounding box center [388, 589] width 150 height 33
select select "8"
select select "2025"
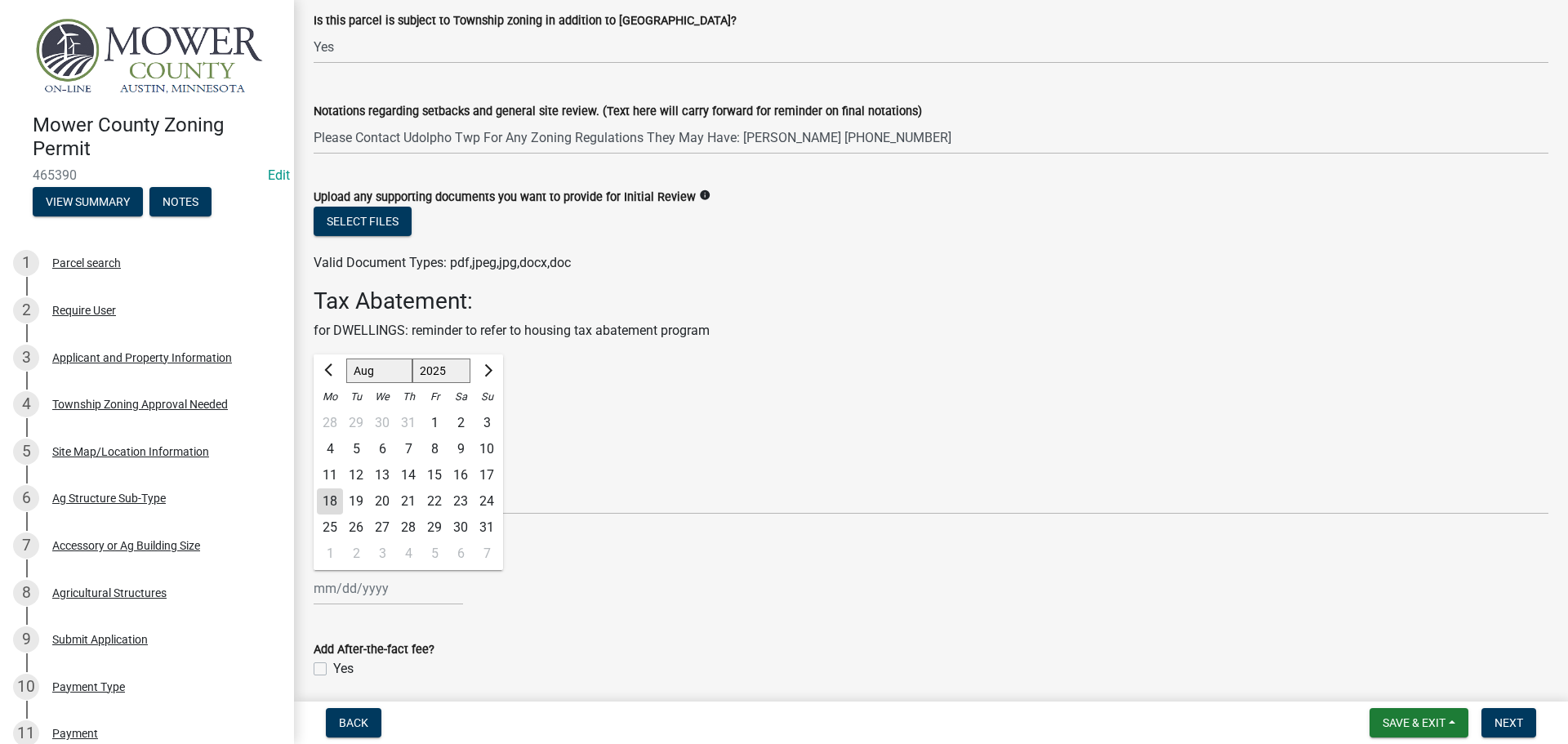
click at [329, 506] on div "18" at bounding box center [330, 502] width 26 height 26
type input "[DATE]"
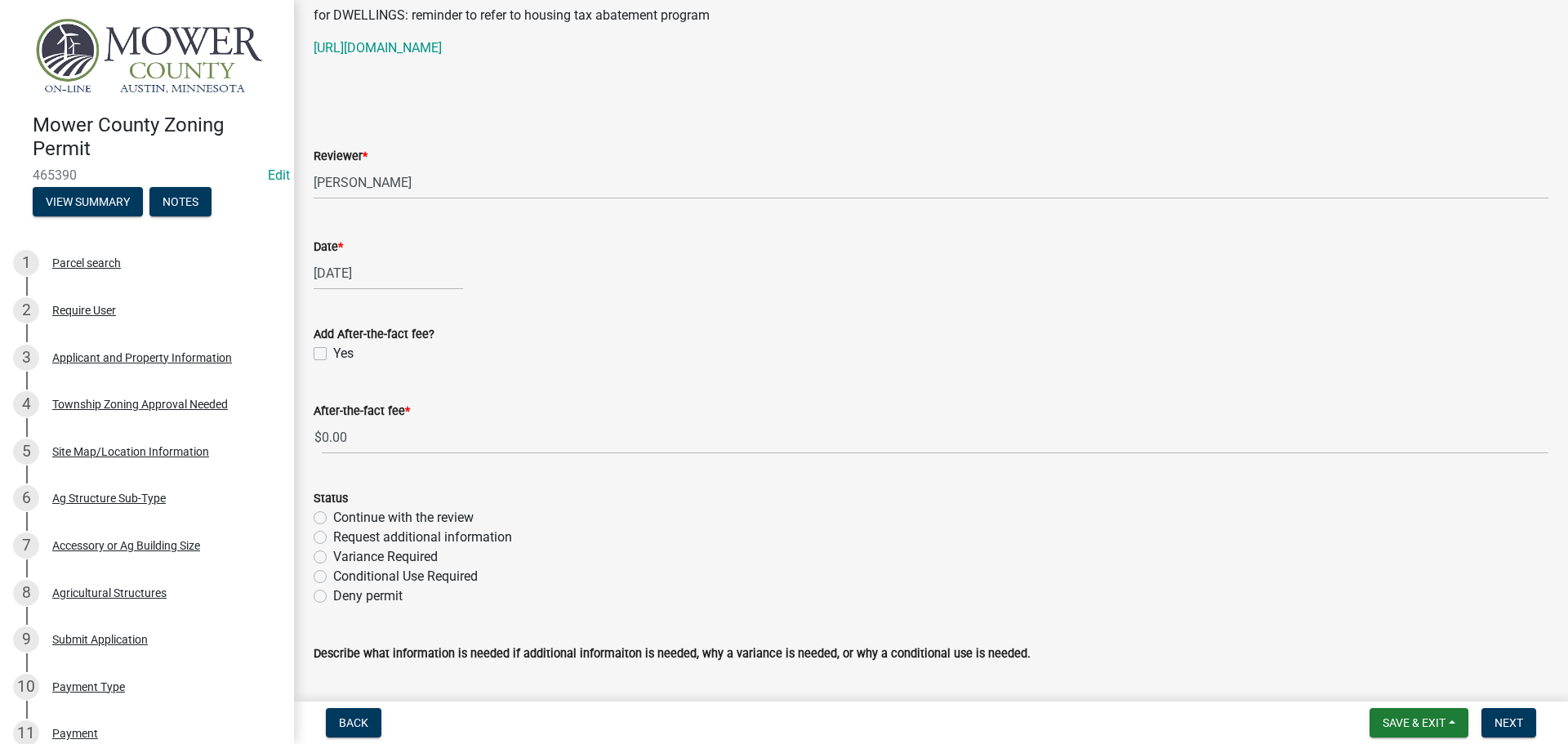
scroll to position [4411, 0]
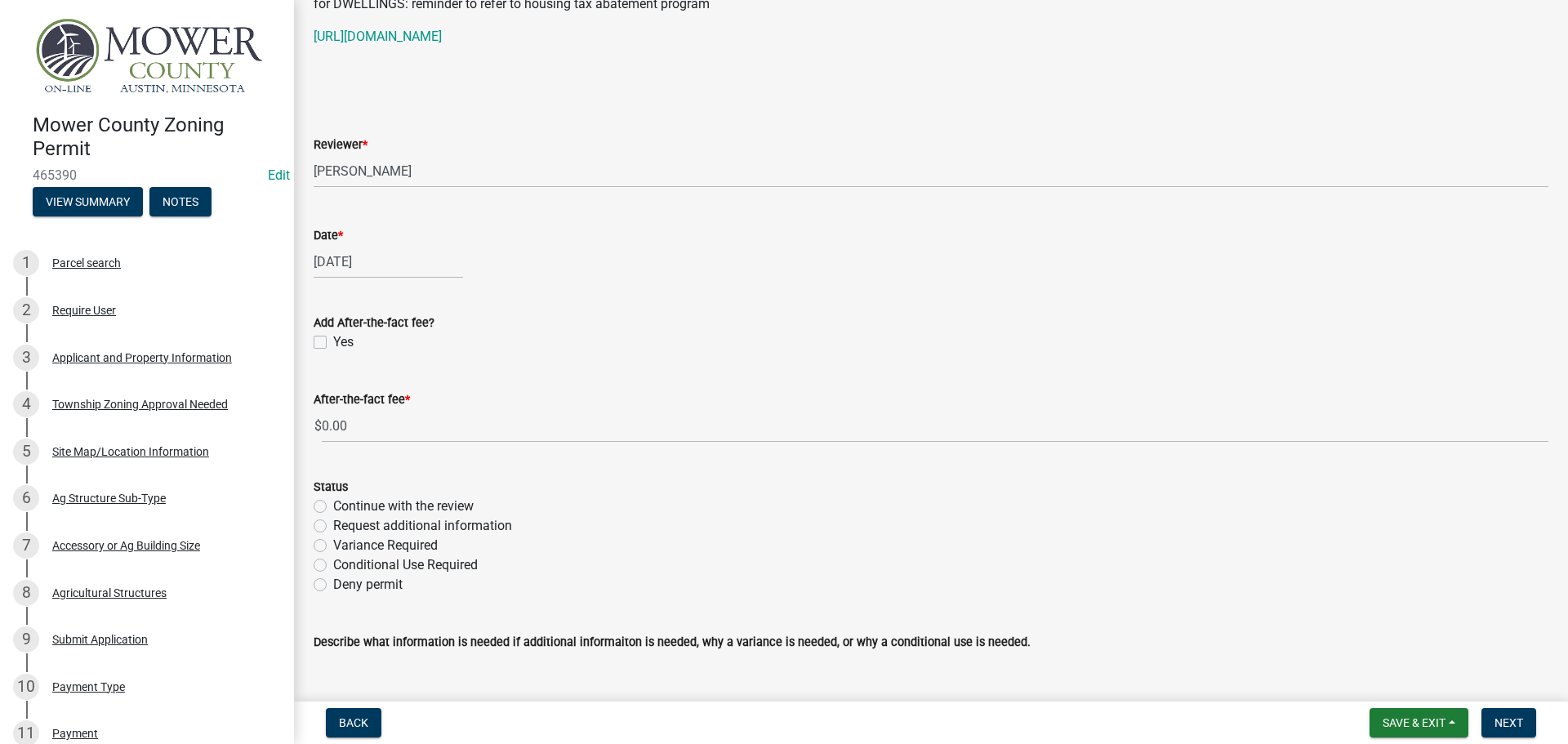
click at [334, 508] on label "Continue with the review" at bounding box center [404, 506] width 140 height 19
click at [334, 507] on input "Continue with the review" at bounding box center [338, 501] width 10 height 10
radio input "true"
click at [1512, 716] on span "Next" at bounding box center [1508, 723] width 29 height 13
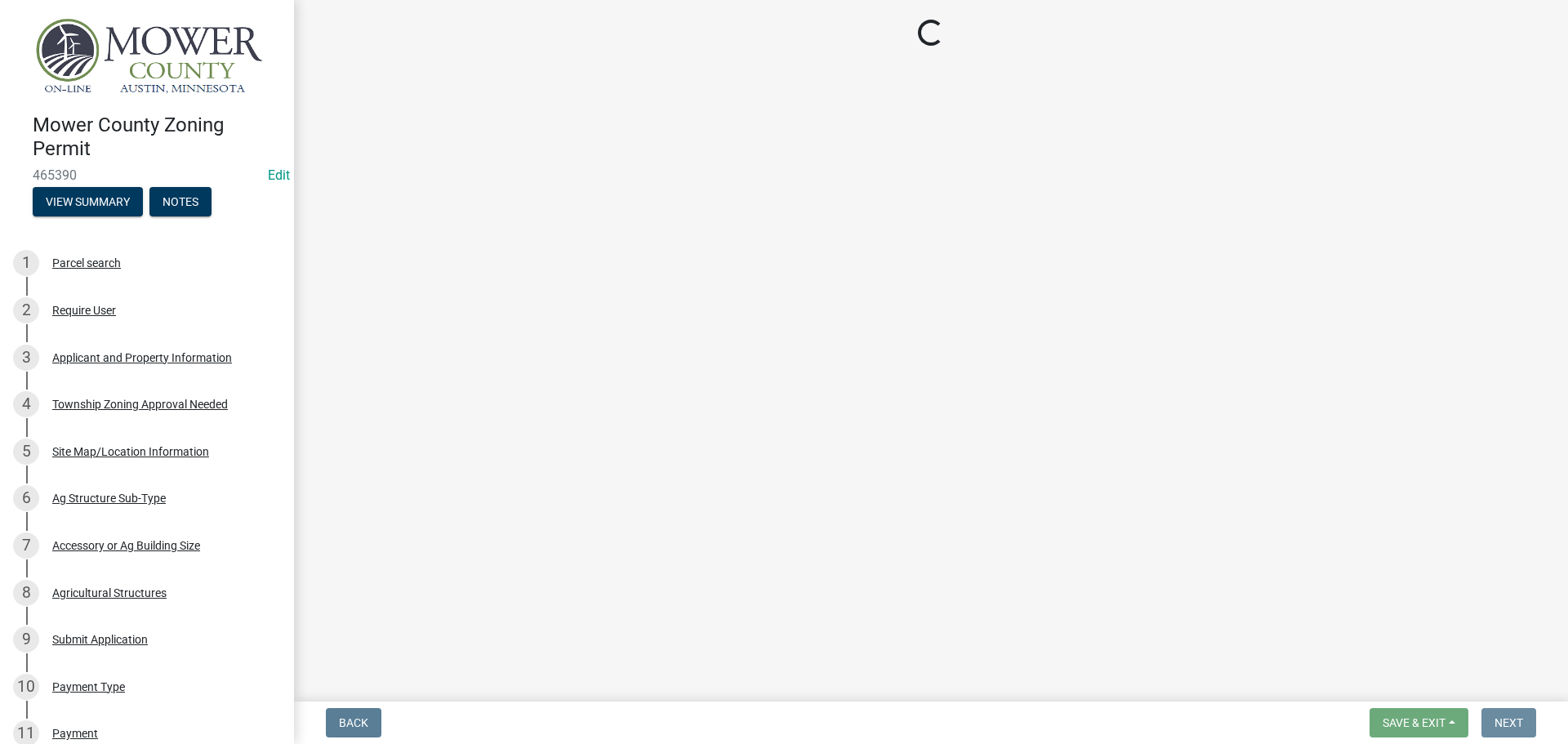
scroll to position [0, 0]
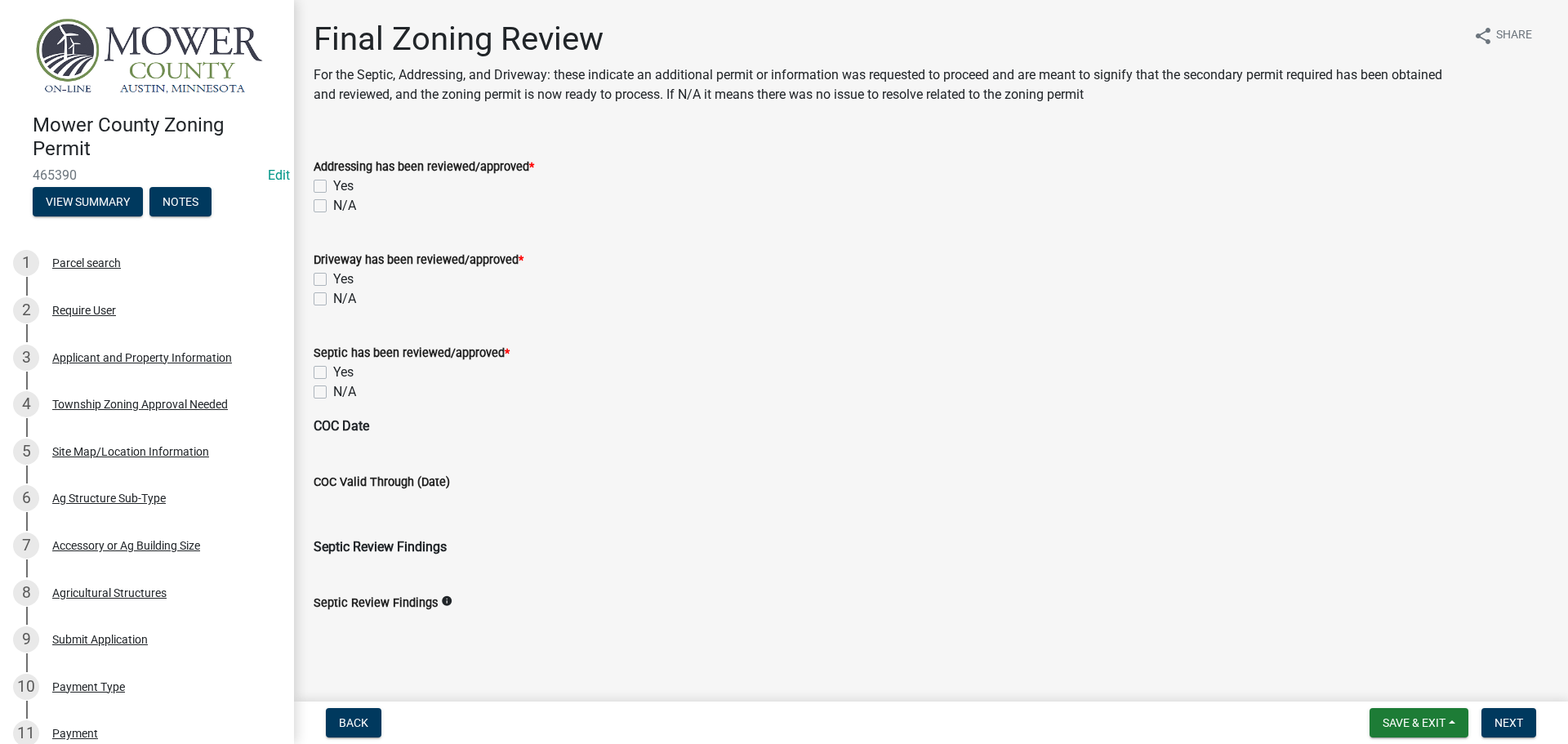
click at [334, 203] on label "N/A" at bounding box center [345, 205] width 23 height 19
click at [334, 203] on input "N/A" at bounding box center [338, 201] width 10 height 10
checkbox input "true"
checkbox input "false"
checkbox input "true"
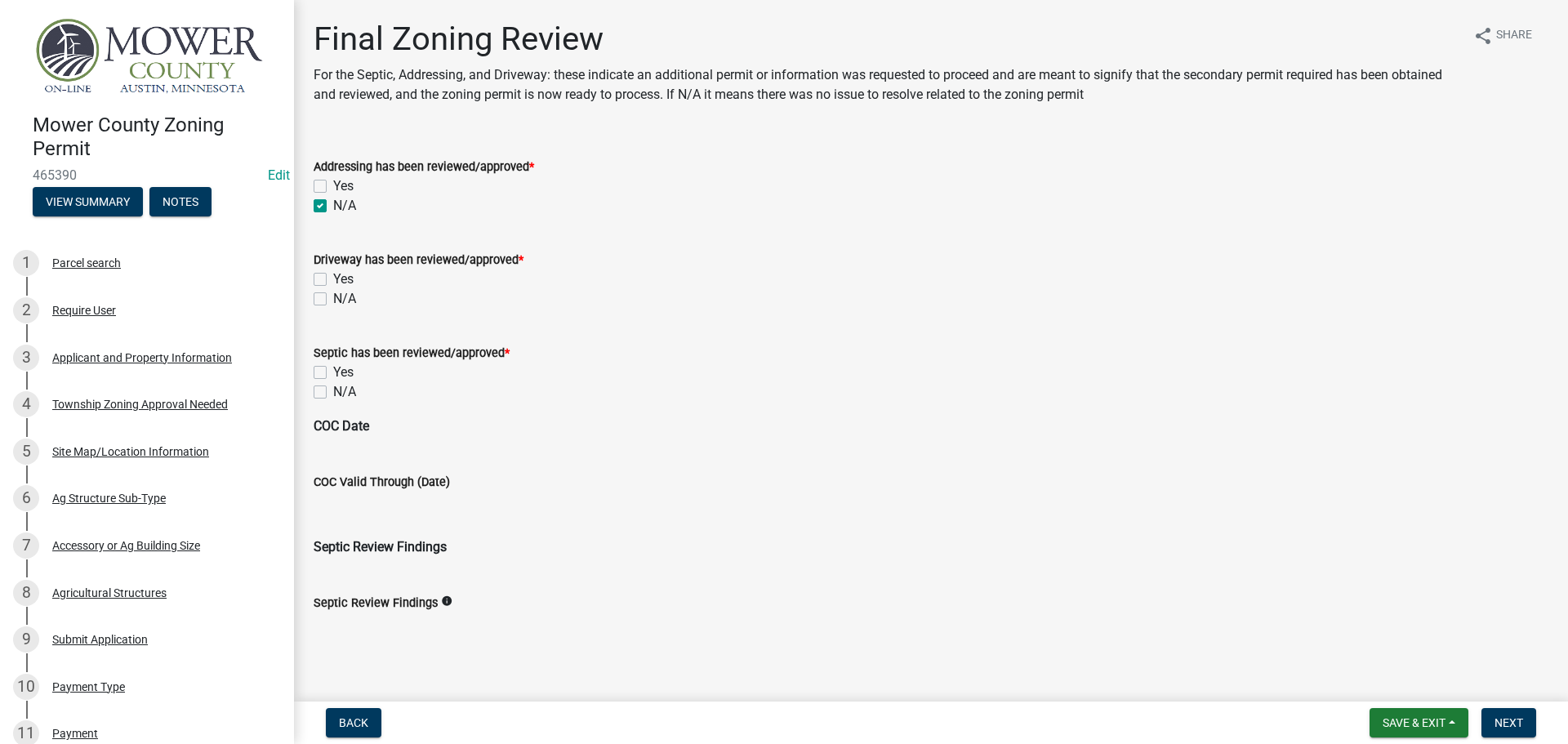
click at [334, 298] on label "N/A" at bounding box center [345, 299] width 23 height 19
click at [334, 298] on input "N/A" at bounding box center [338, 294] width 10 height 10
checkbox input "true"
checkbox input "false"
checkbox input "true"
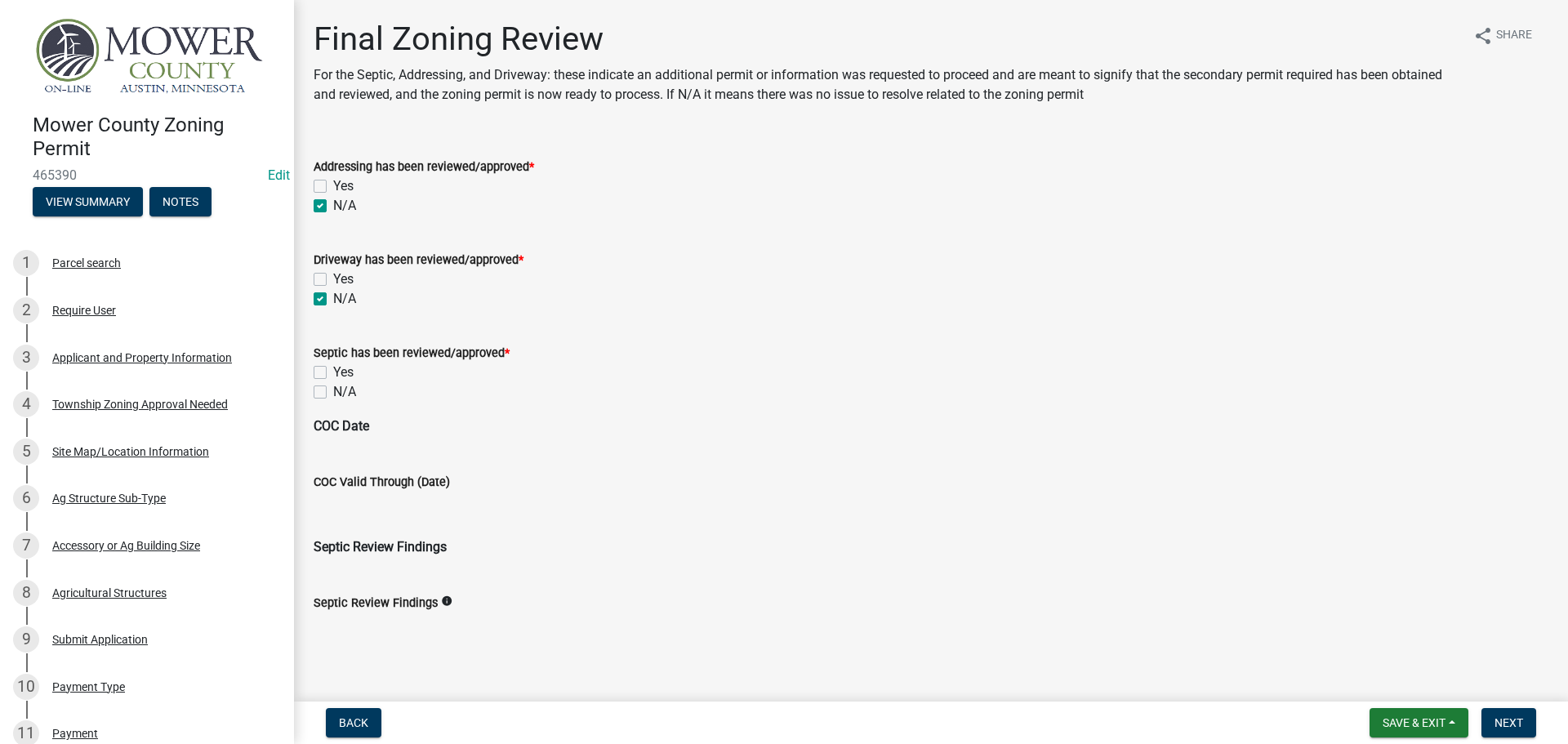
click at [334, 394] on label "N/A" at bounding box center [345, 392] width 23 height 19
click at [334, 393] on input "N/A" at bounding box center [338, 387] width 10 height 10
checkbox input "true"
checkbox input "false"
checkbox input "true"
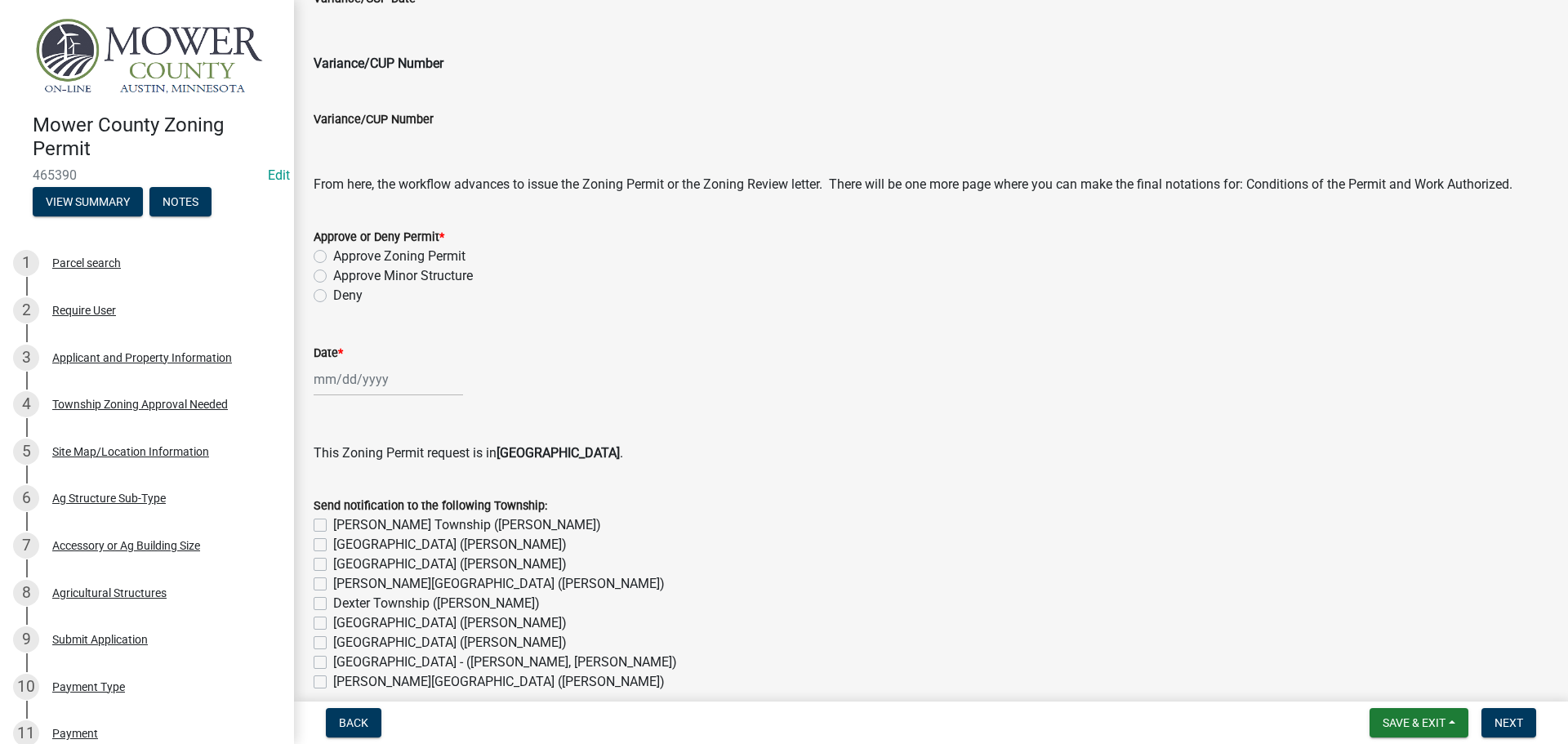
scroll to position [817, 0]
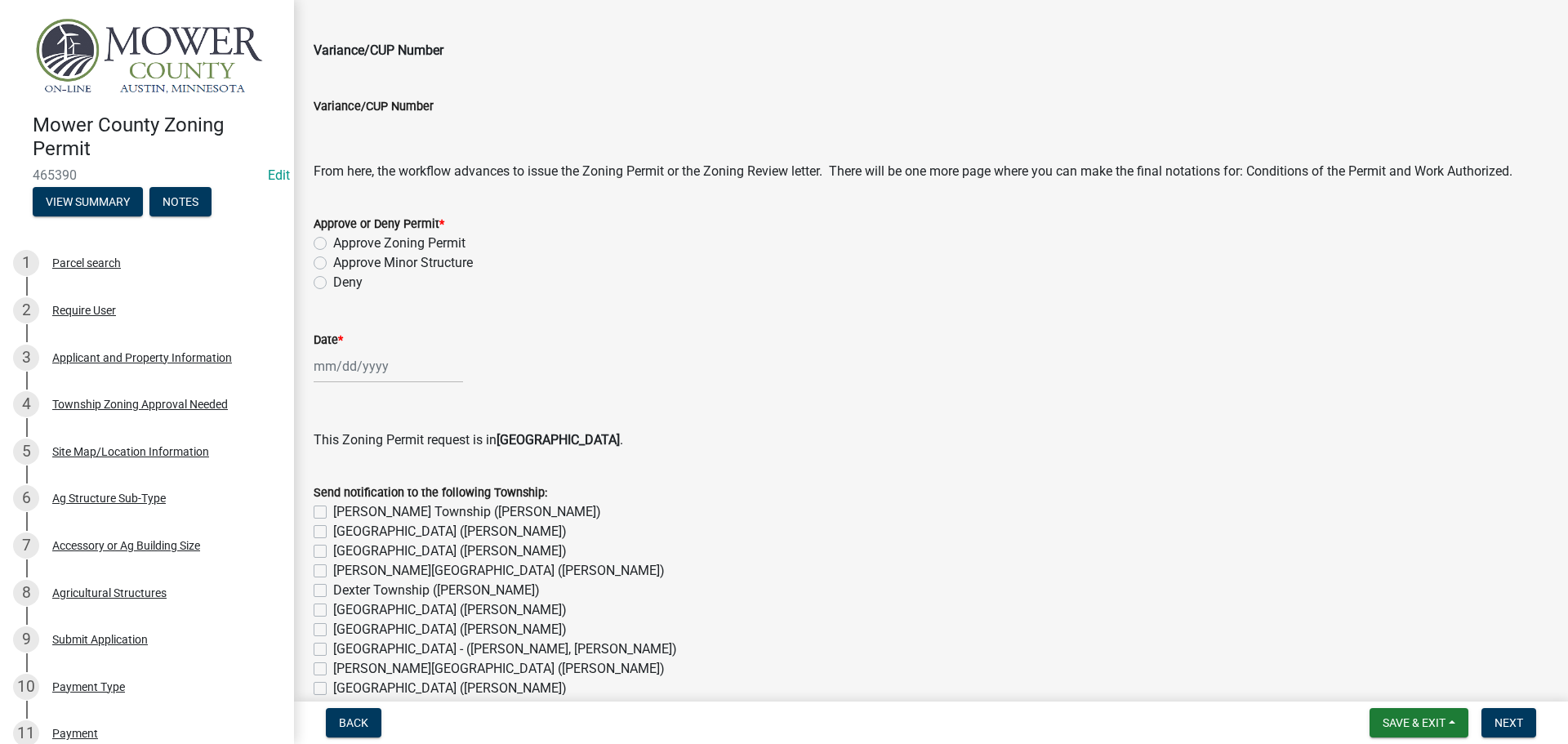
click at [334, 243] on label "Approve Zoning Permit" at bounding box center [399, 243] width 132 height 19
click at [334, 243] on input "Approve Zoning Permit" at bounding box center [338, 238] width 10 height 10
radio input "true"
click at [364, 376] on div at bounding box center [388, 366] width 150 height 33
select select "8"
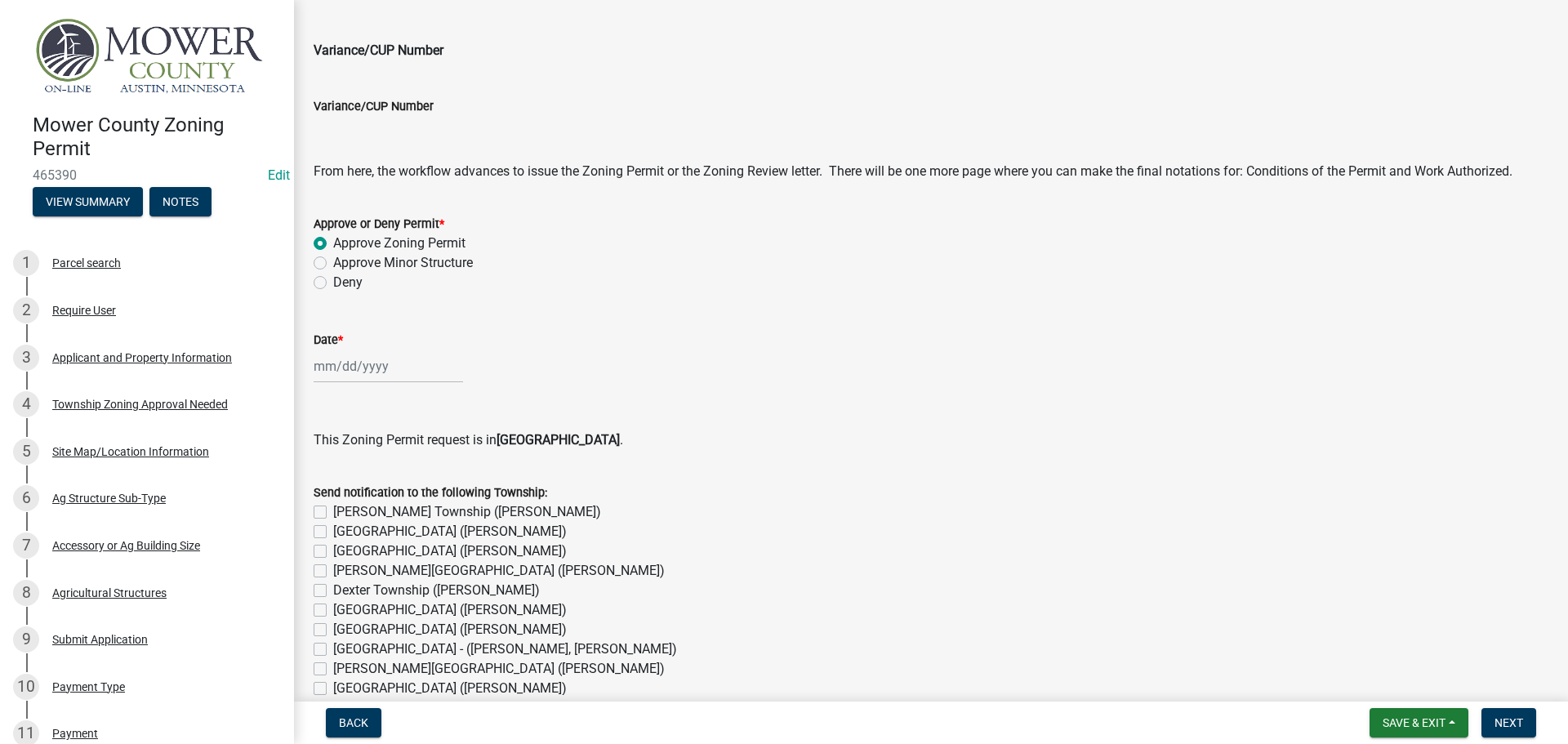
select select "2025"
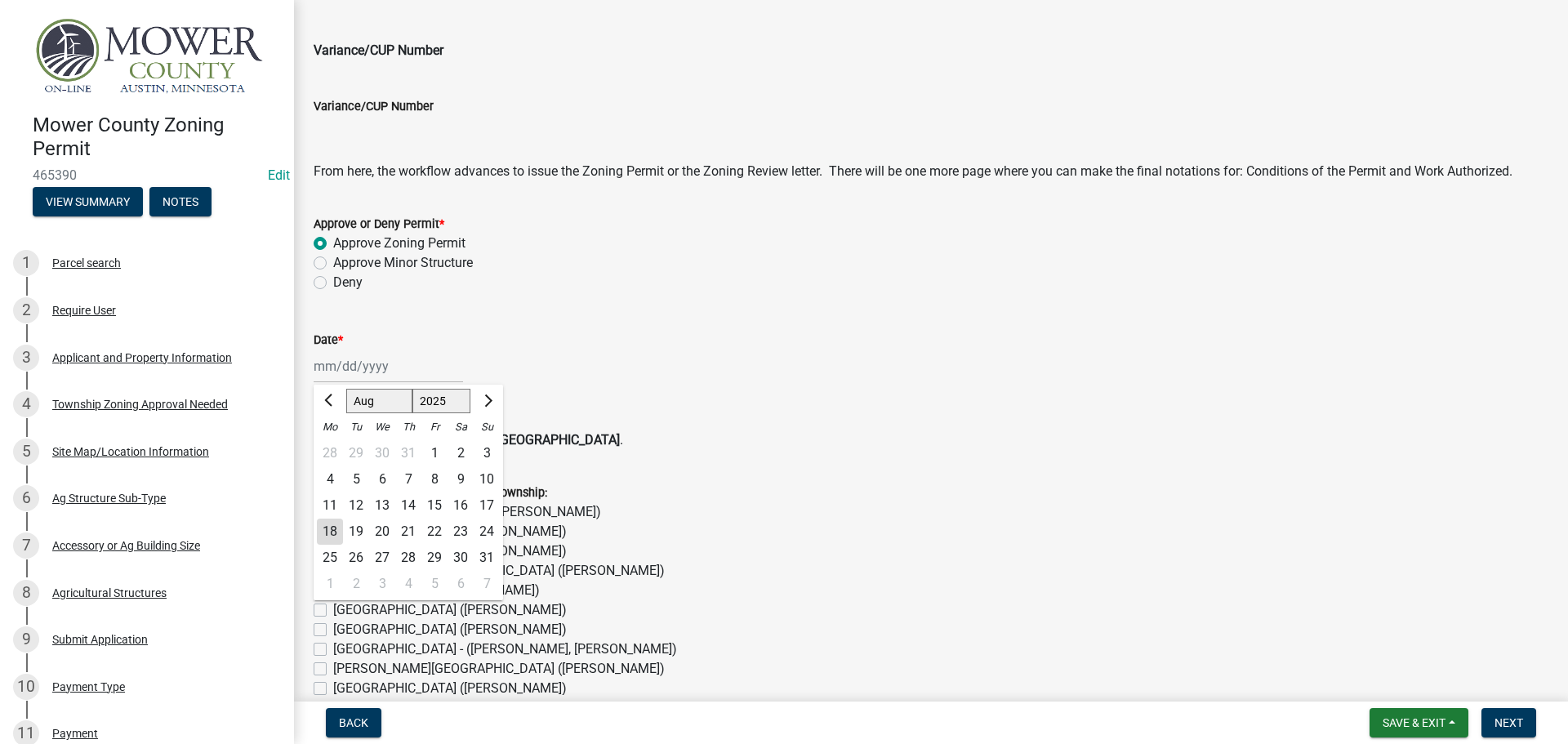
click at [331, 531] on div "18" at bounding box center [330, 531] width 26 height 26
type input "[DATE]"
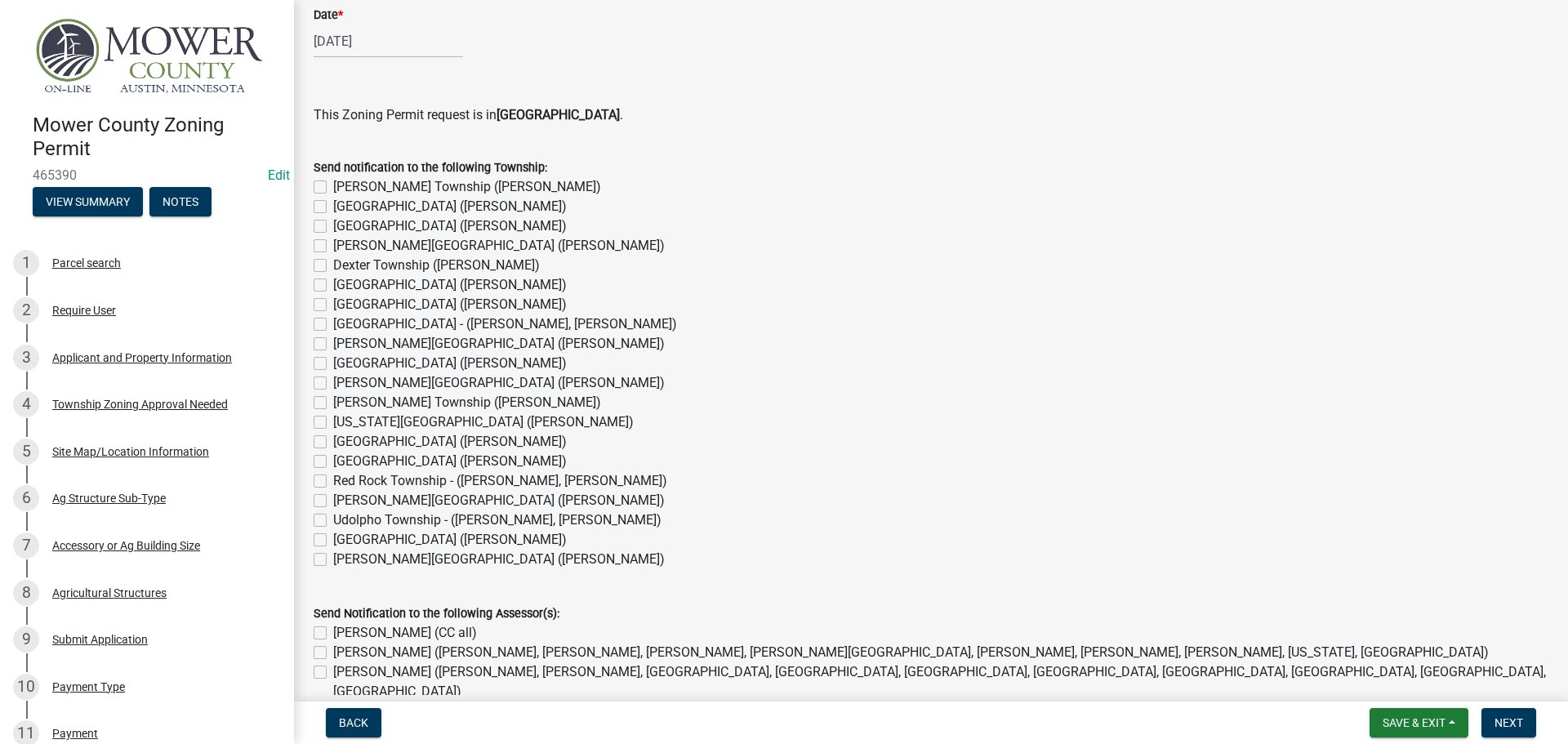
scroll to position [1143, 0]
click at [334, 519] on label "Udolpho Township - ([PERSON_NAME], [PERSON_NAME])" at bounding box center [497, 518] width 328 height 19
click at [334, 519] on input "Udolpho Township - ([PERSON_NAME], [PERSON_NAME])" at bounding box center [338, 514] width 10 height 10
checkbox input "true"
checkbox input "false"
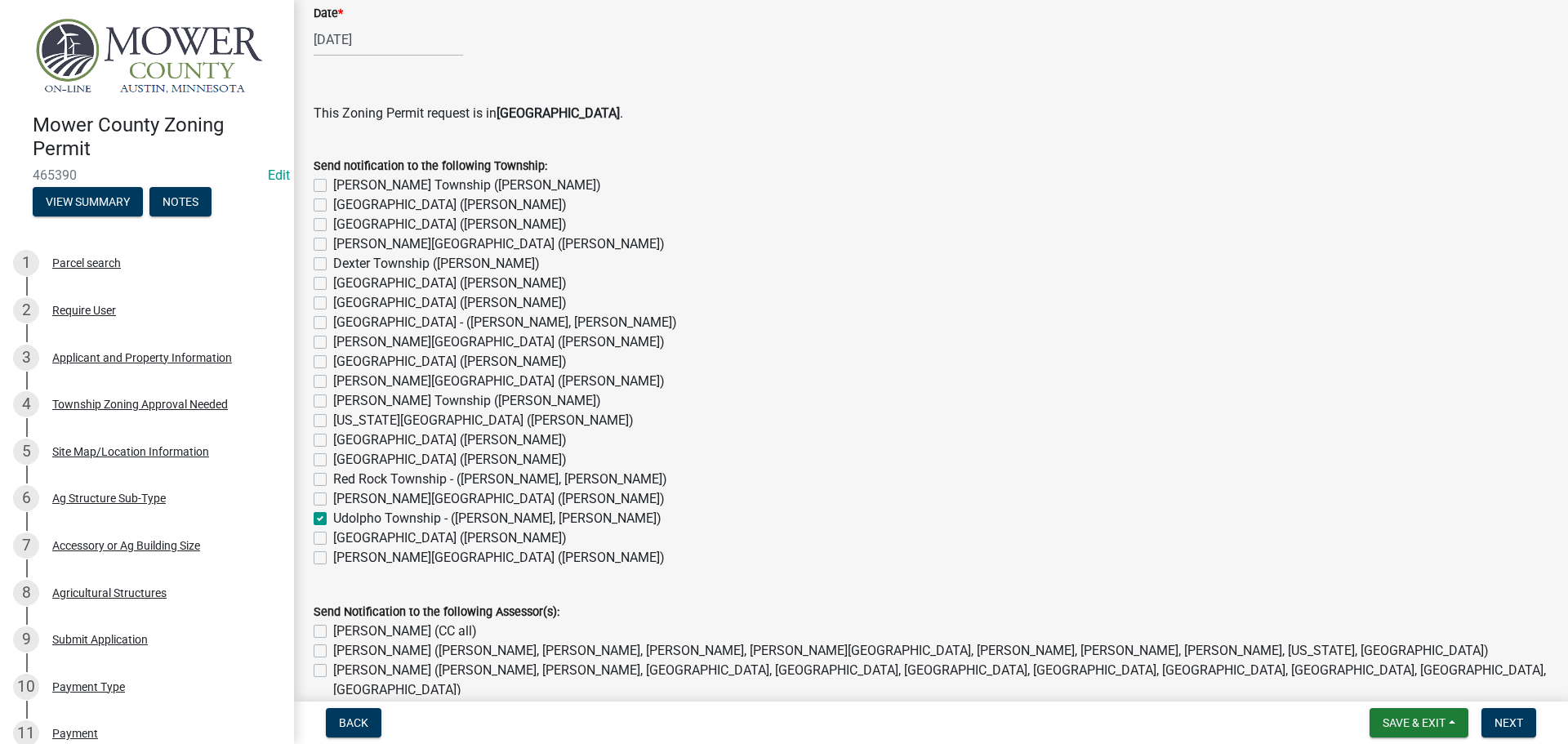
checkbox input "false"
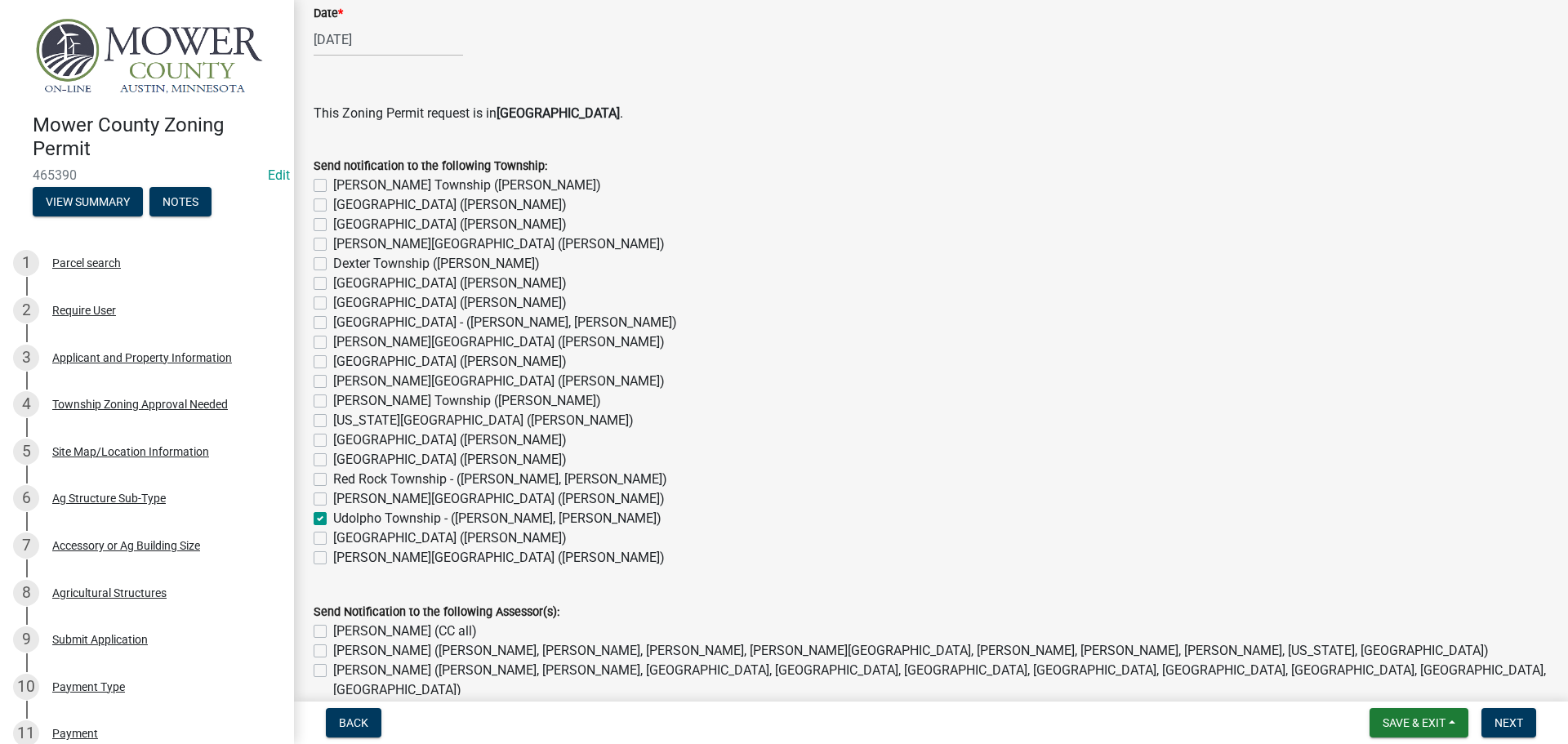
checkbox input "false"
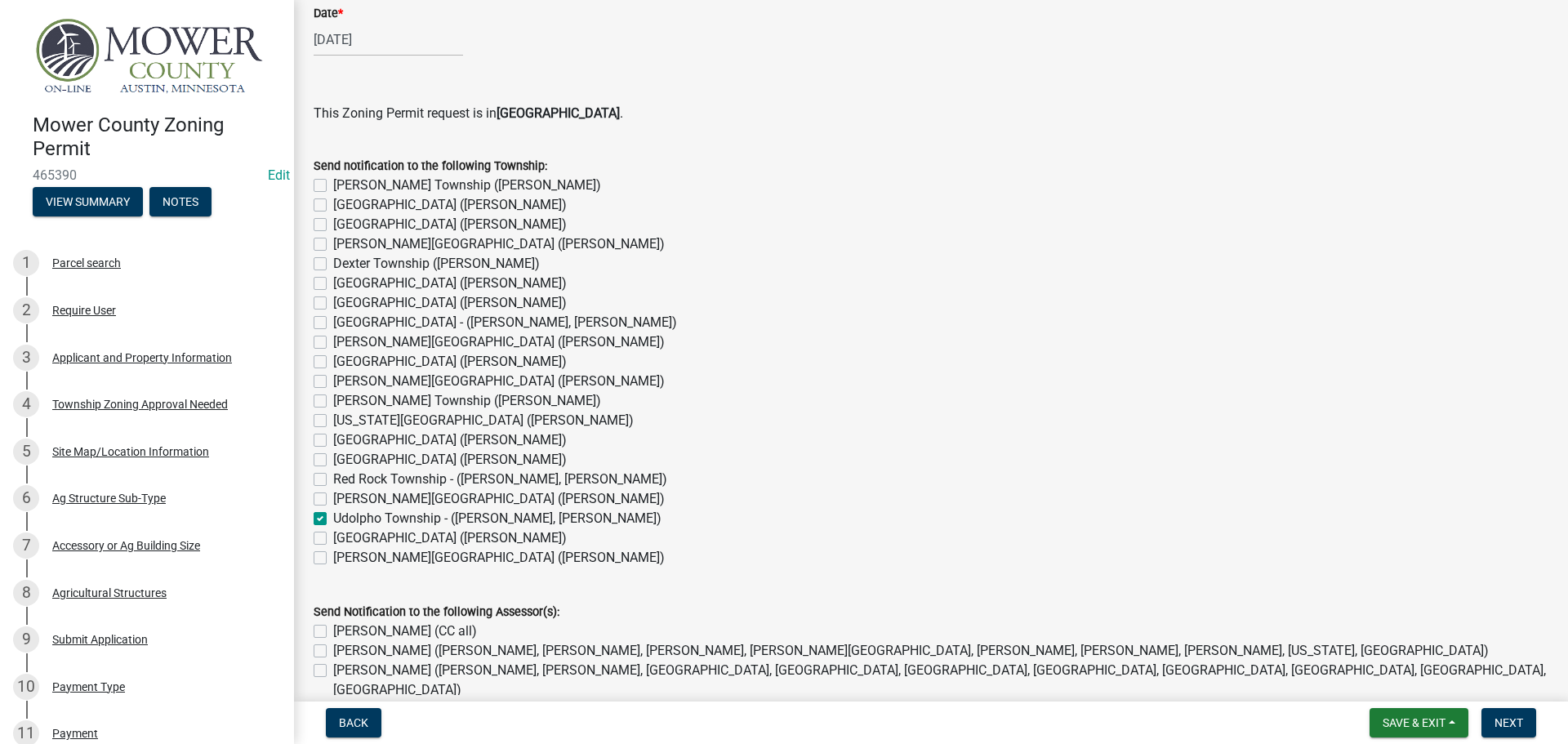
checkbox input "false"
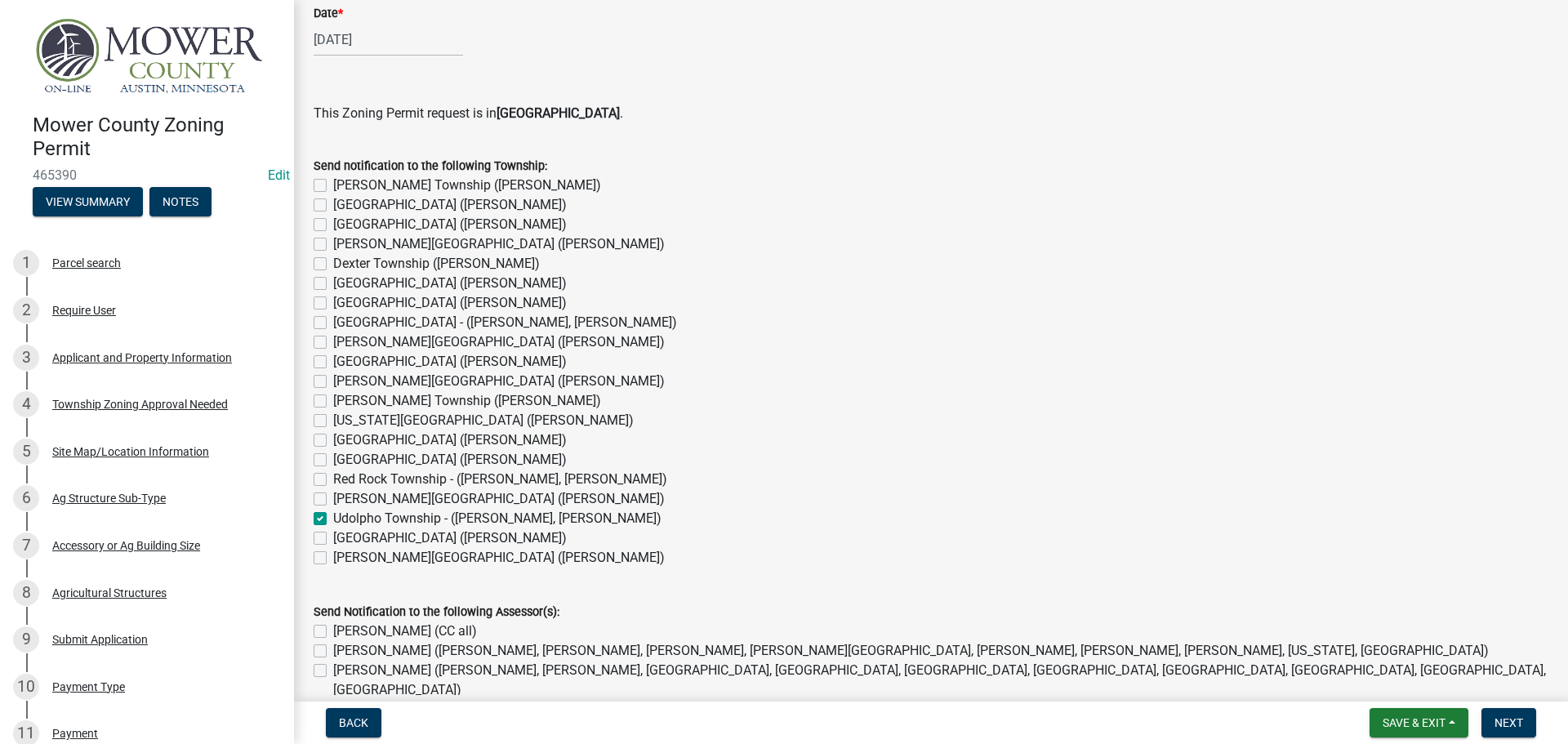
checkbox input "false"
checkbox input "true"
checkbox input "false"
click at [334, 629] on label "[PERSON_NAME] (CC all)" at bounding box center [406, 631] width 144 height 19
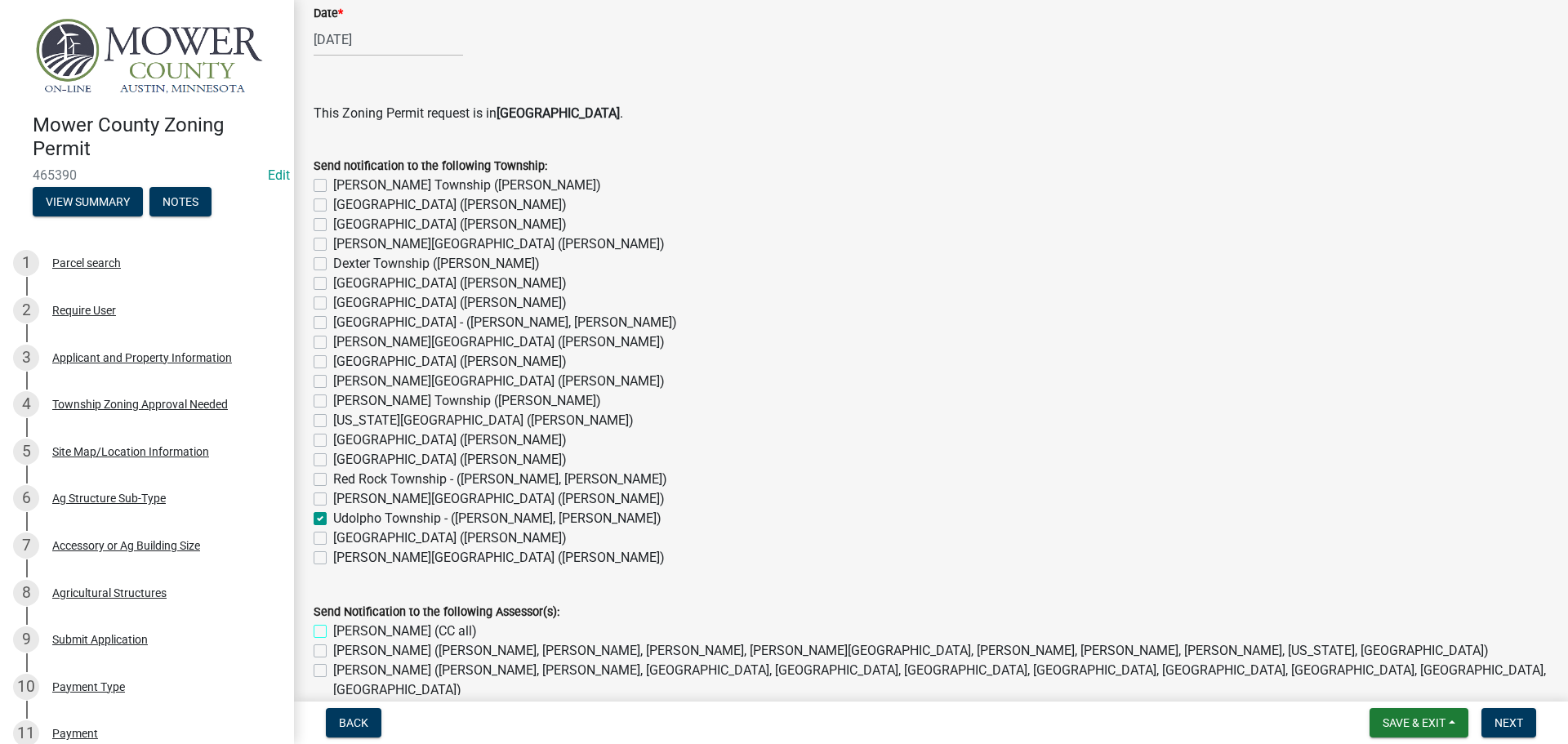
click at [334, 629] on input "[PERSON_NAME] (CC all)" at bounding box center [338, 627] width 10 height 10
checkbox input "true"
checkbox input "false"
click at [334, 676] on label "[PERSON_NAME] ([PERSON_NAME], [PERSON_NAME], [GEOGRAPHIC_DATA], [GEOGRAPHIC_DAT…" at bounding box center [941, 680] width 1215 height 39
click at [334, 671] on input "[PERSON_NAME] ([PERSON_NAME], [PERSON_NAME], [GEOGRAPHIC_DATA], [GEOGRAPHIC_DAT…" at bounding box center [338, 665] width 10 height 10
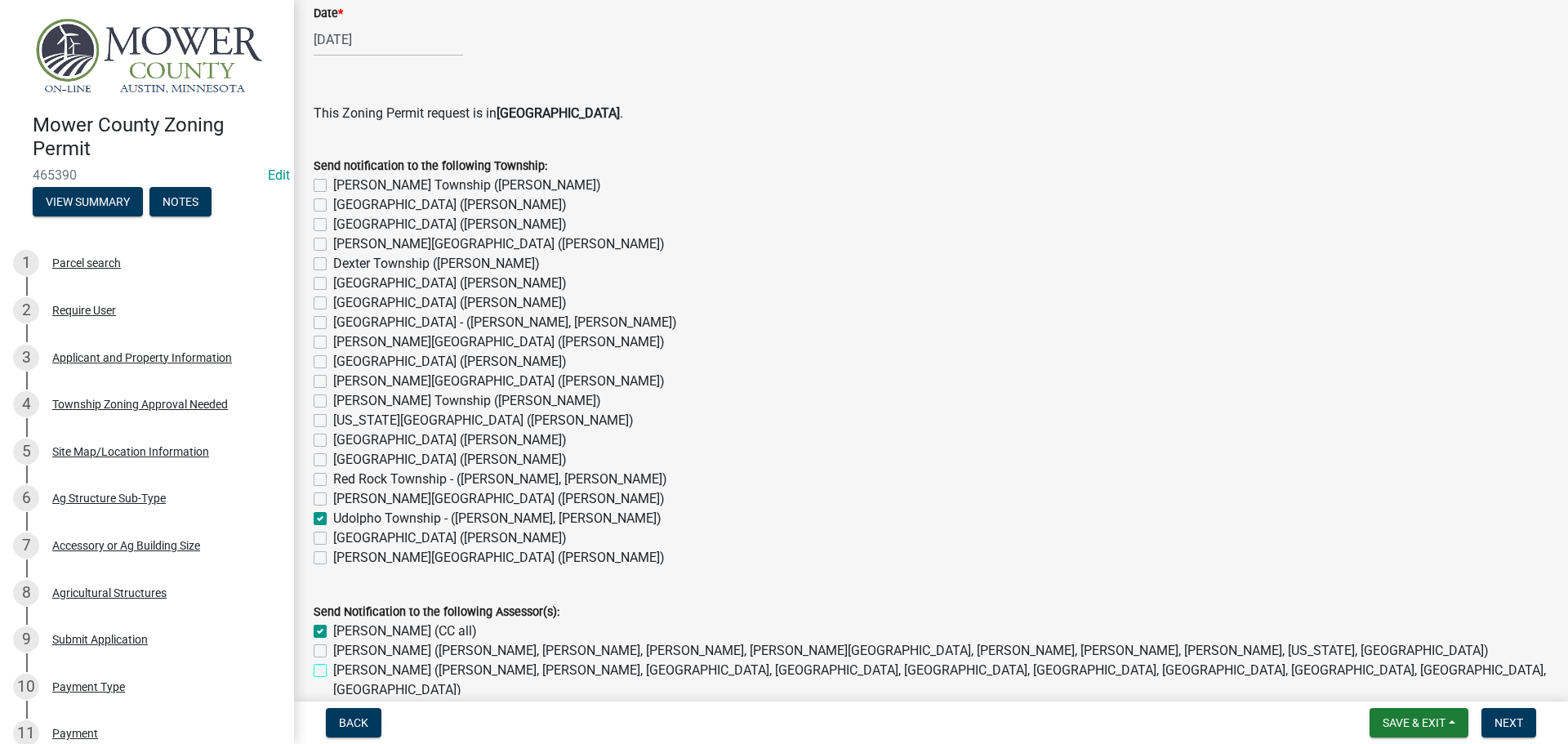
checkbox input "true"
checkbox input "false"
checkbox input "true"
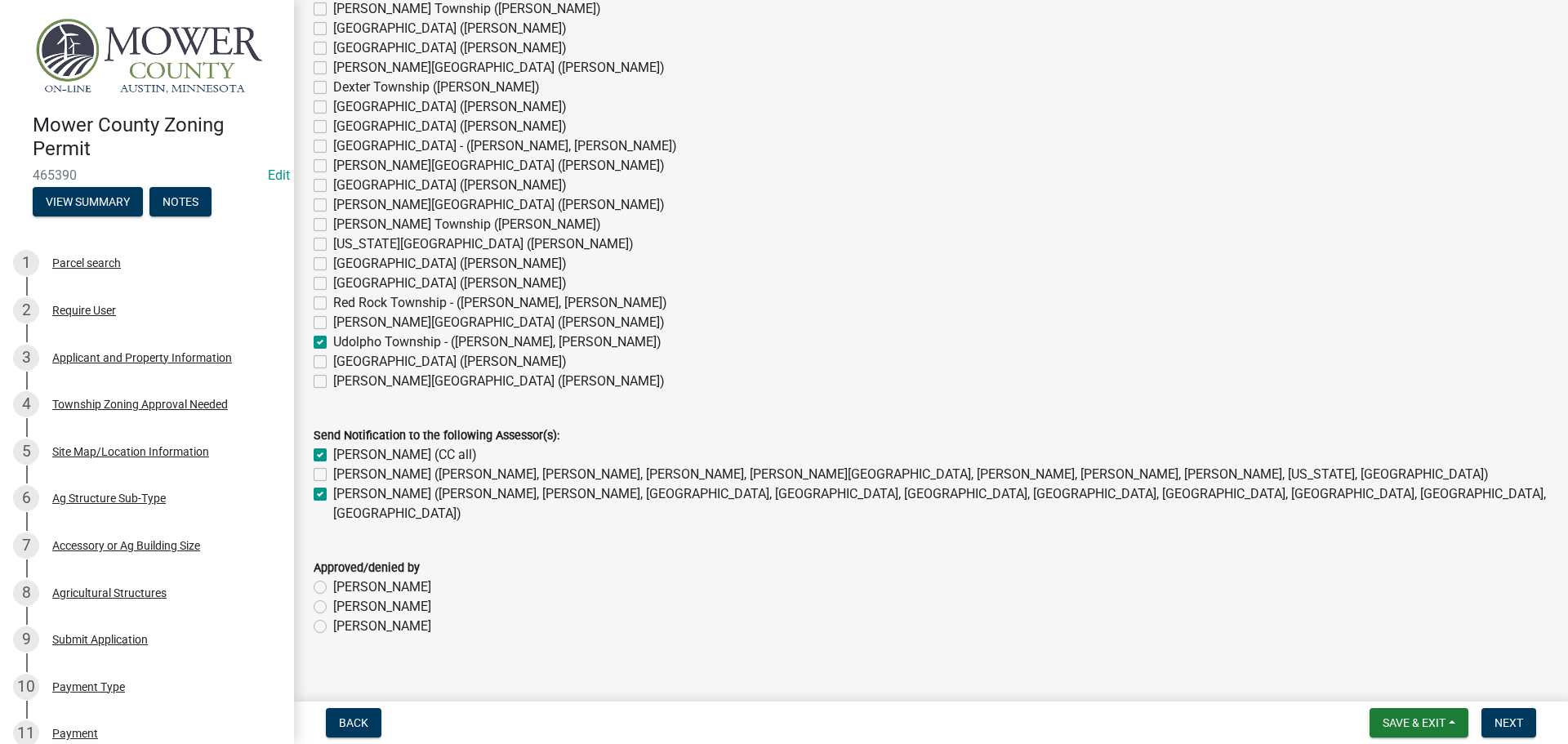
click at [334, 616] on label "[PERSON_NAME]" at bounding box center [383, 626] width 98 height 19
click at [334, 616] on input "[PERSON_NAME]" at bounding box center [338, 621] width 10 height 10
radio input "true"
click at [1511, 717] on span "Next" at bounding box center [1508, 723] width 29 height 13
